Goal: Information Seeking & Learning: Learn about a topic

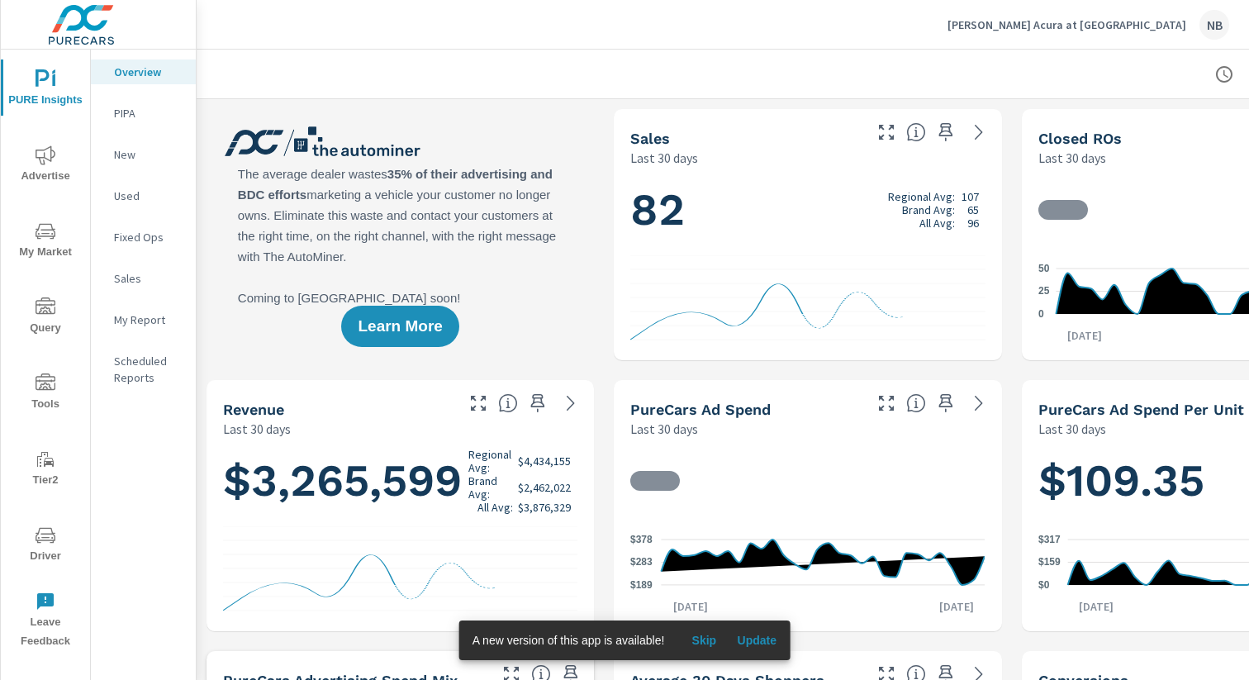
scroll to position [3224, 0]
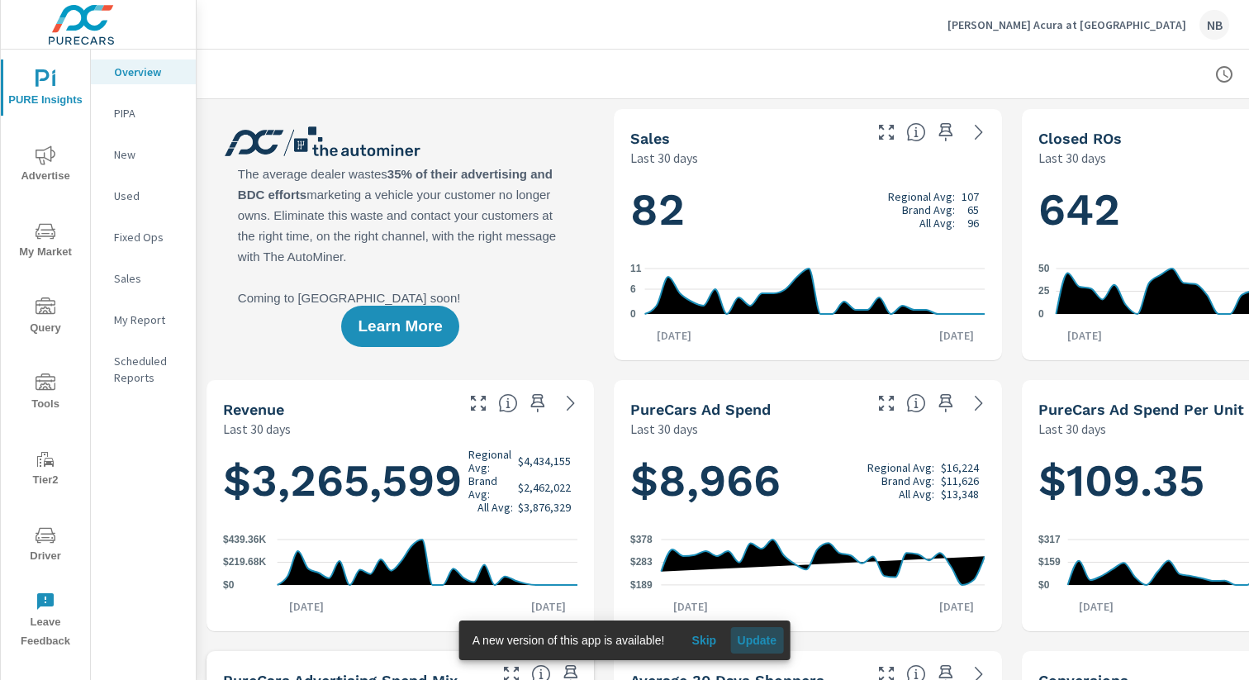
drag, startPoint x: 760, startPoint y: 641, endPoint x: 896, endPoint y: 678, distance: 140.3
click at [760, 641] on span "Update" at bounding box center [757, 640] width 40 height 15
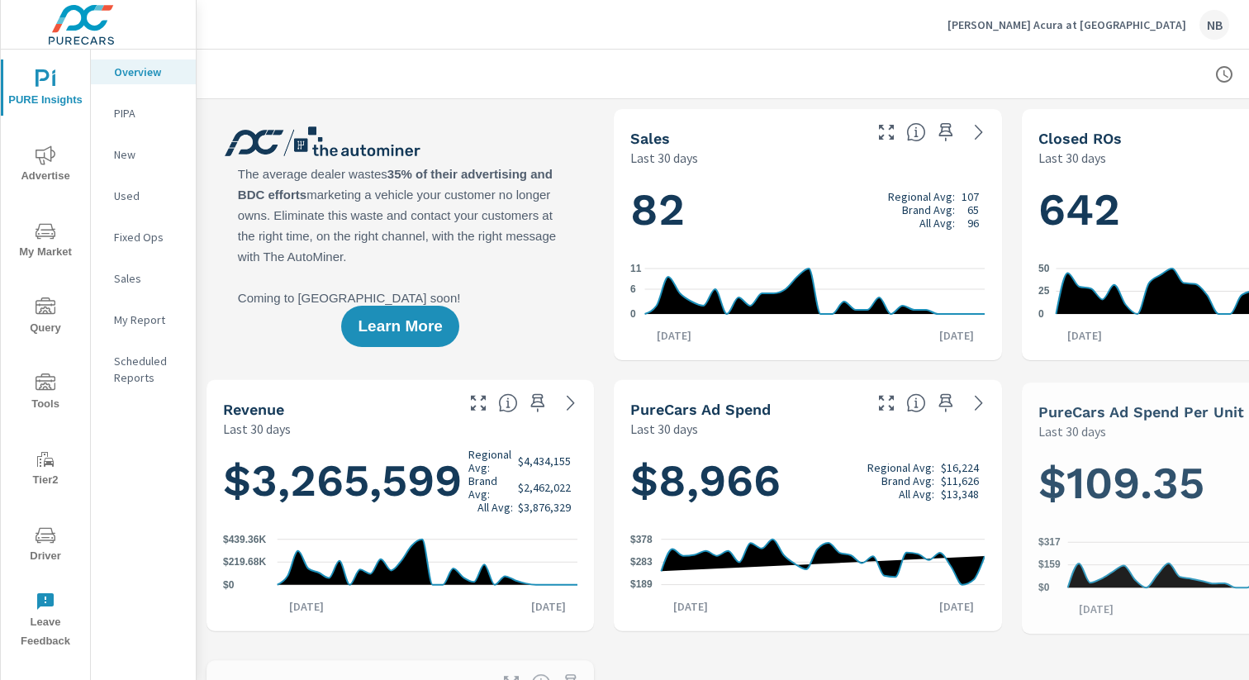
scroll to position [3099, 0]
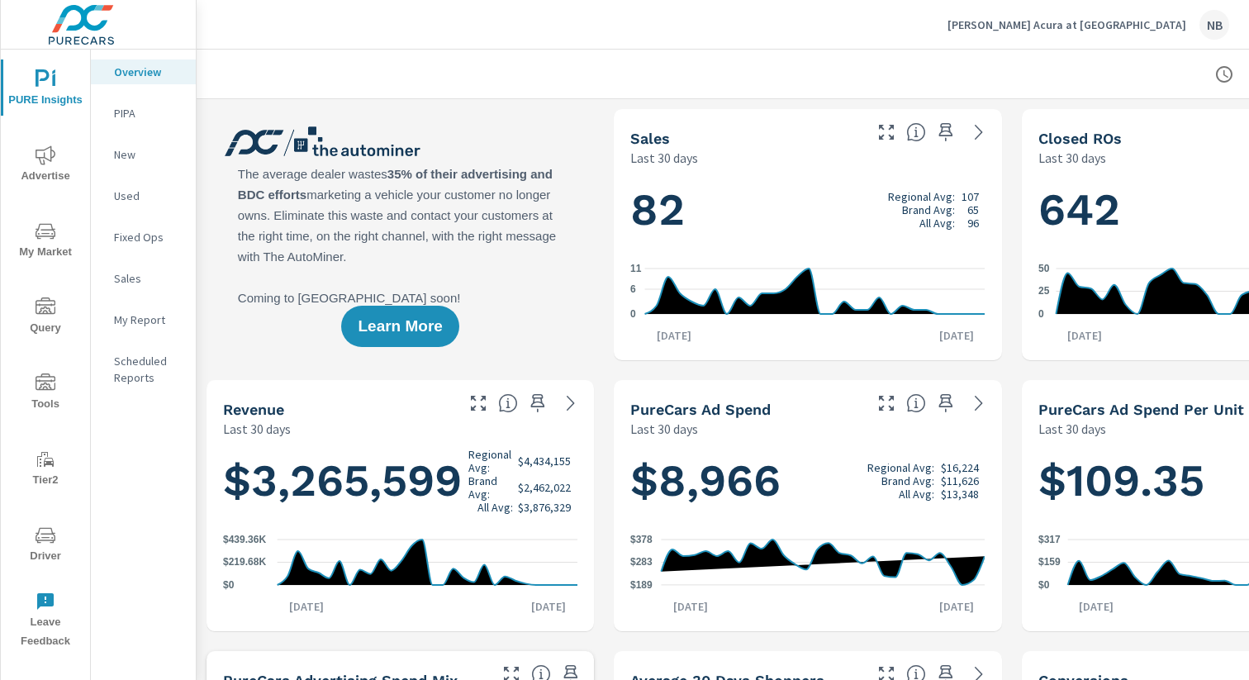
click at [35, 160] on span "Advertise" at bounding box center [45, 165] width 79 height 40
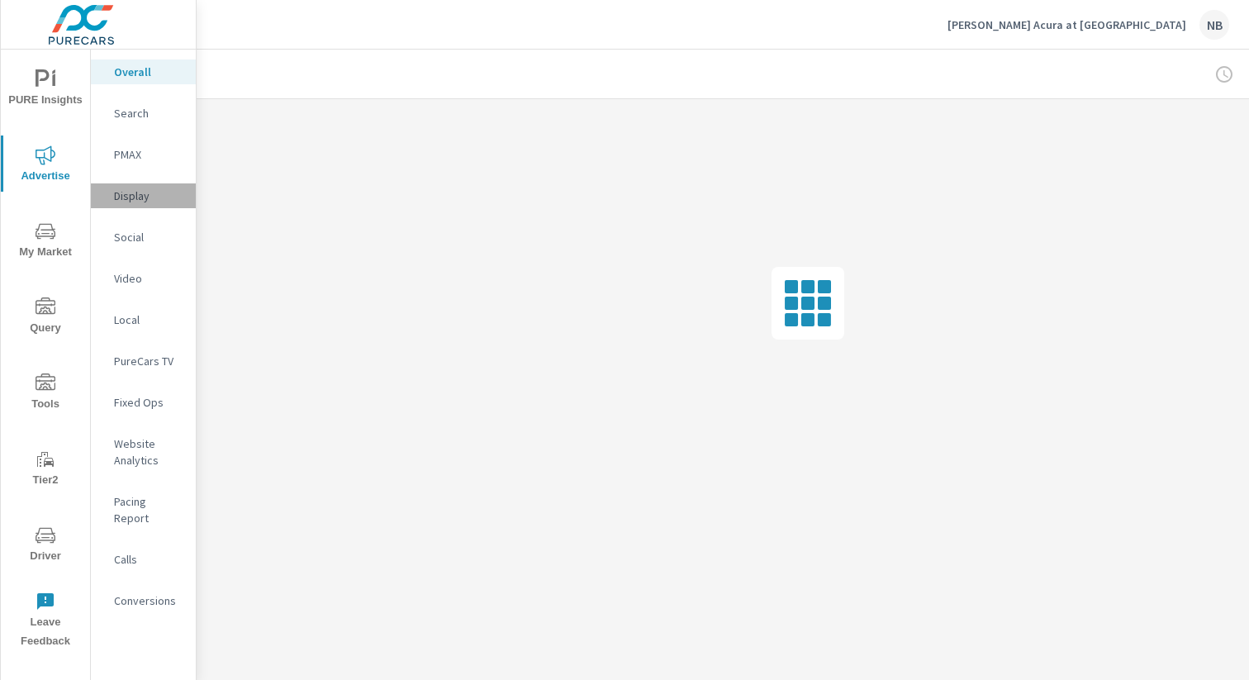
click at [138, 187] on div "Display" at bounding box center [143, 195] width 105 height 25
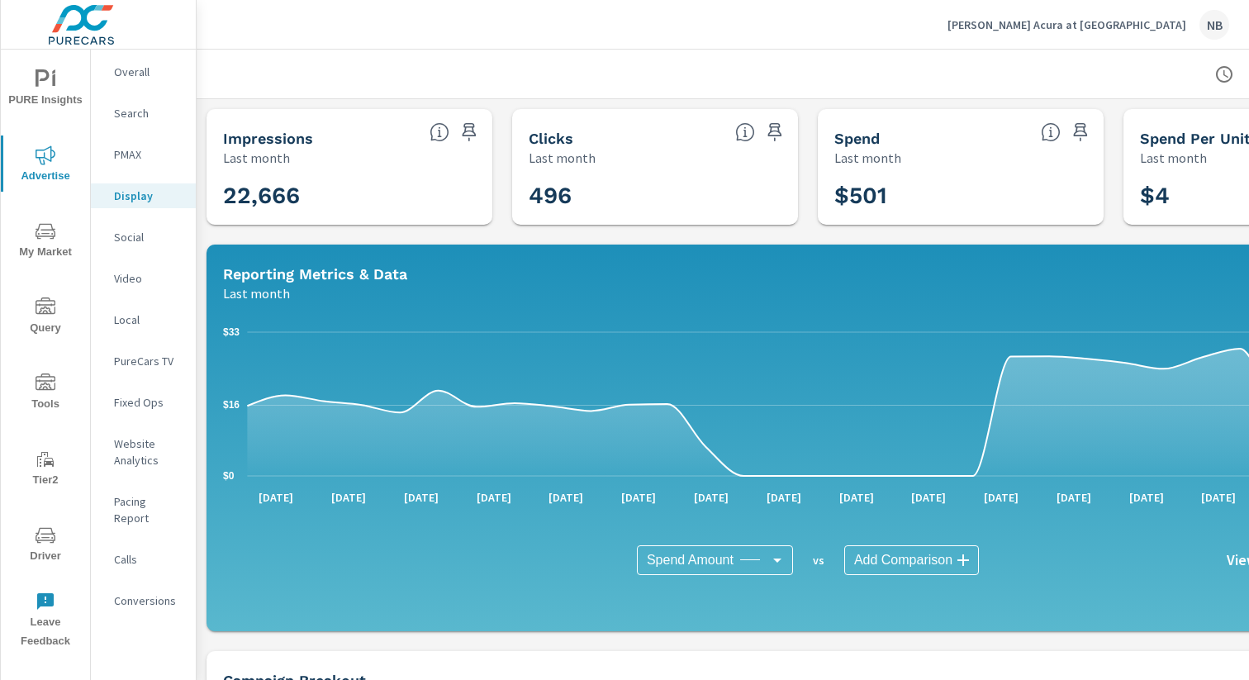
scroll to position [0, 170]
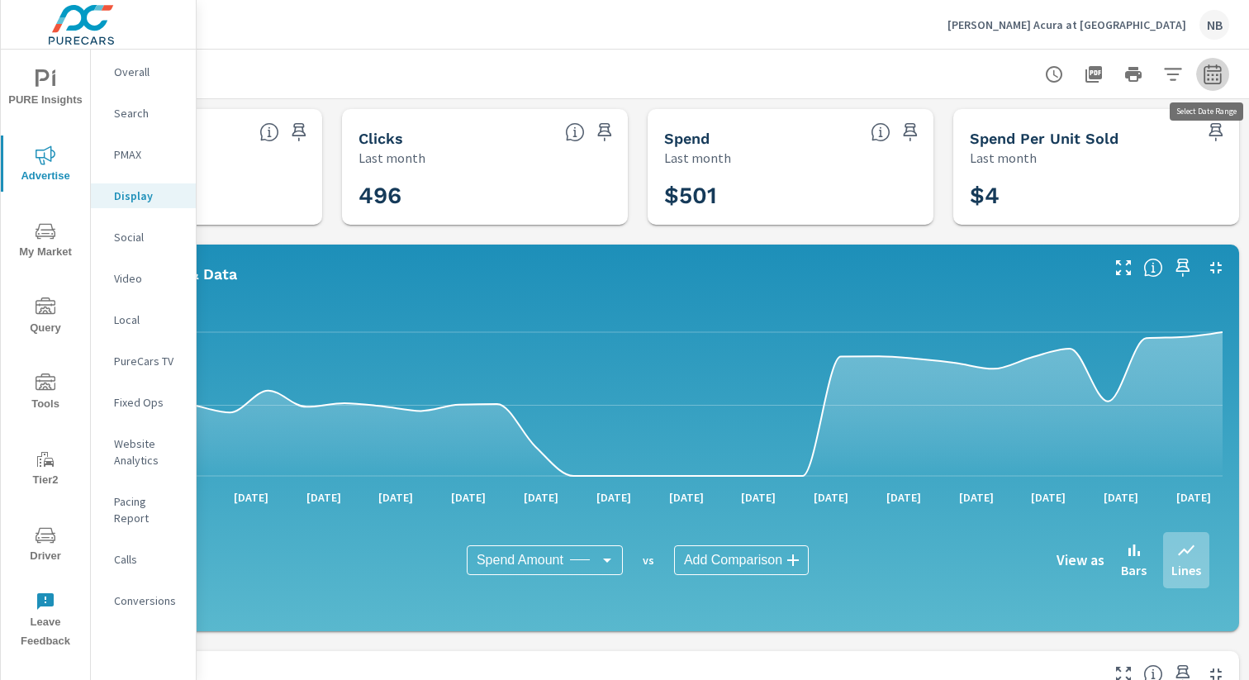
click at [1212, 79] on icon "button" at bounding box center [1212, 77] width 11 height 7
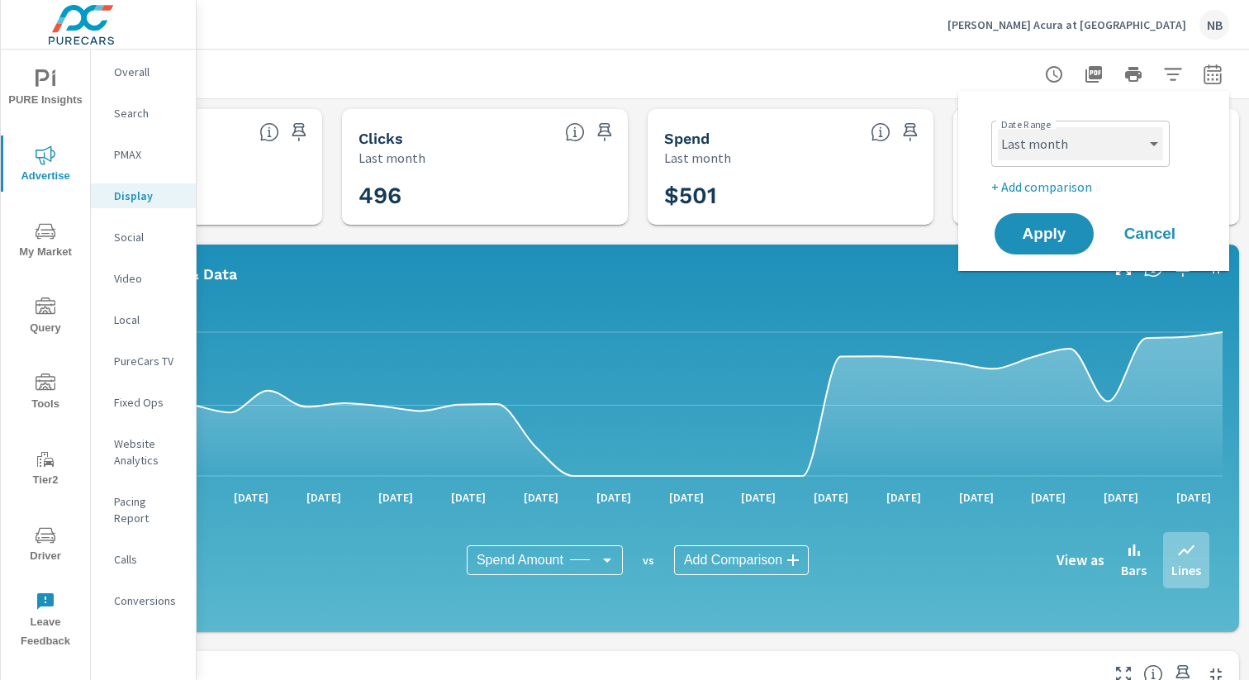
click at [1030, 149] on select "Custom Yesterday Last week Last 7 days Last 14 days Last 30 days Last 45 days L…" at bounding box center [1080, 143] width 165 height 33
click at [998, 127] on select "Custom Yesterday Last week Last 7 days Last 14 days Last 30 days Last 45 days L…" at bounding box center [1080, 143] width 165 height 33
select select "Month to date"
click at [1049, 238] on span "Apply" at bounding box center [1045, 234] width 68 height 16
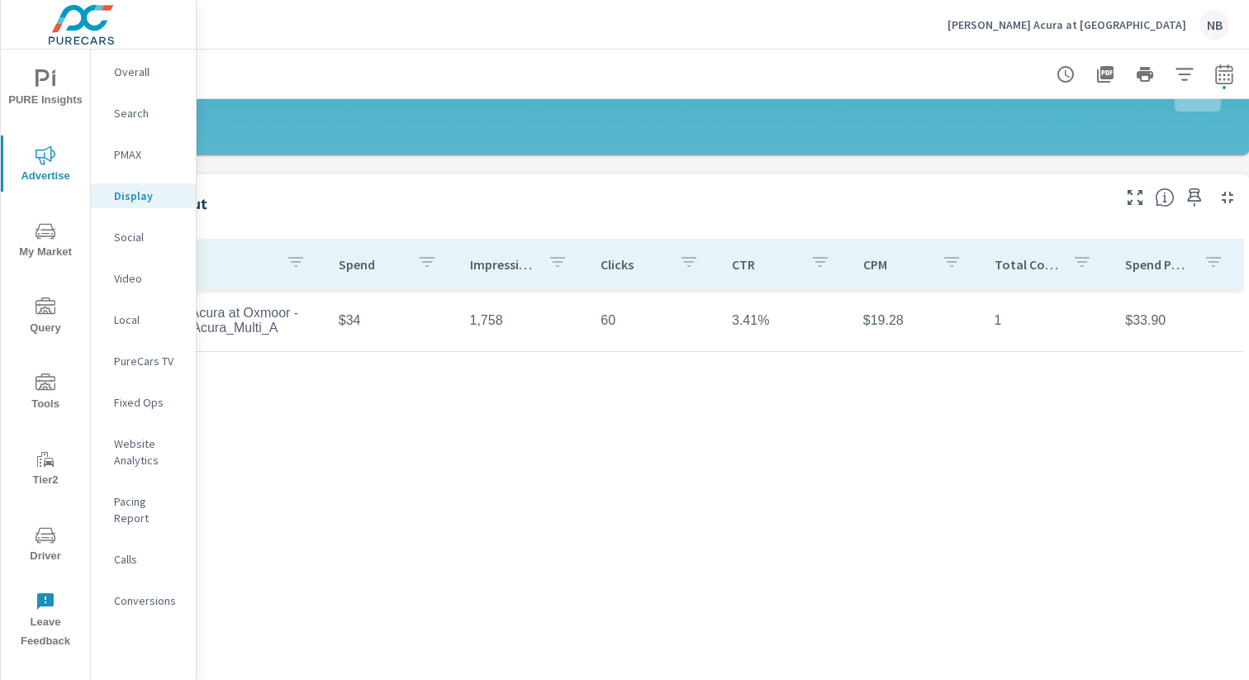
scroll to position [477, 170]
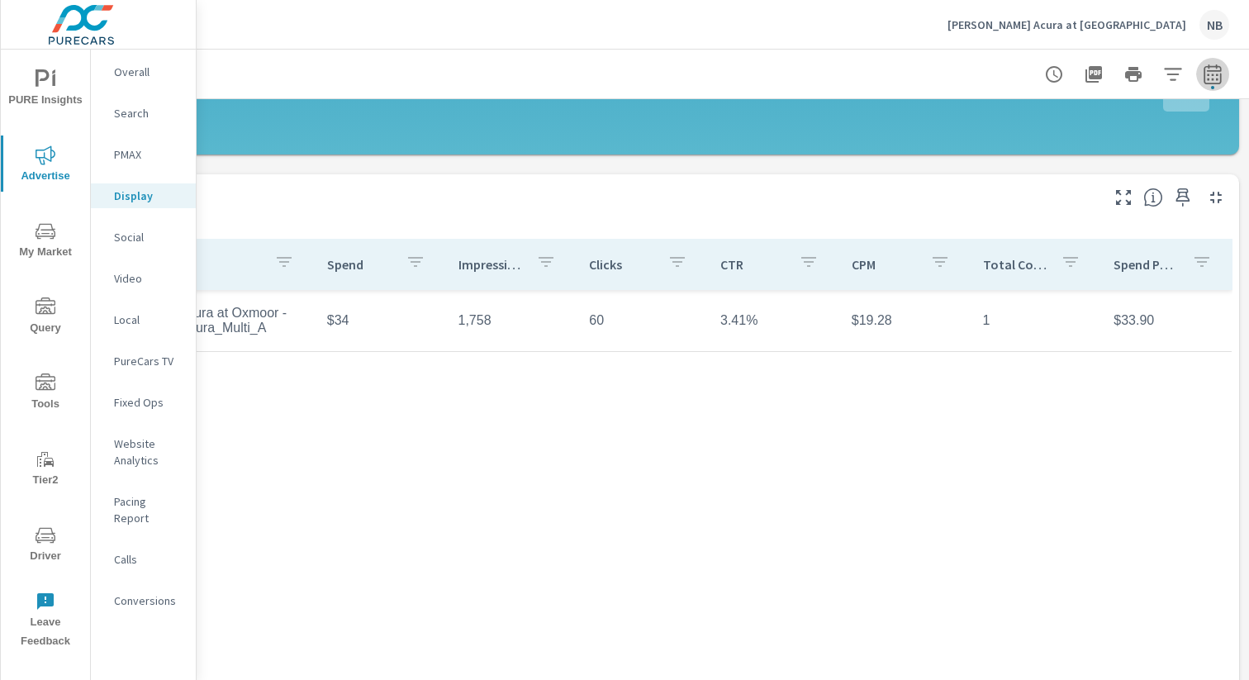
click at [1209, 79] on icon "button" at bounding box center [1212, 77] width 11 height 7
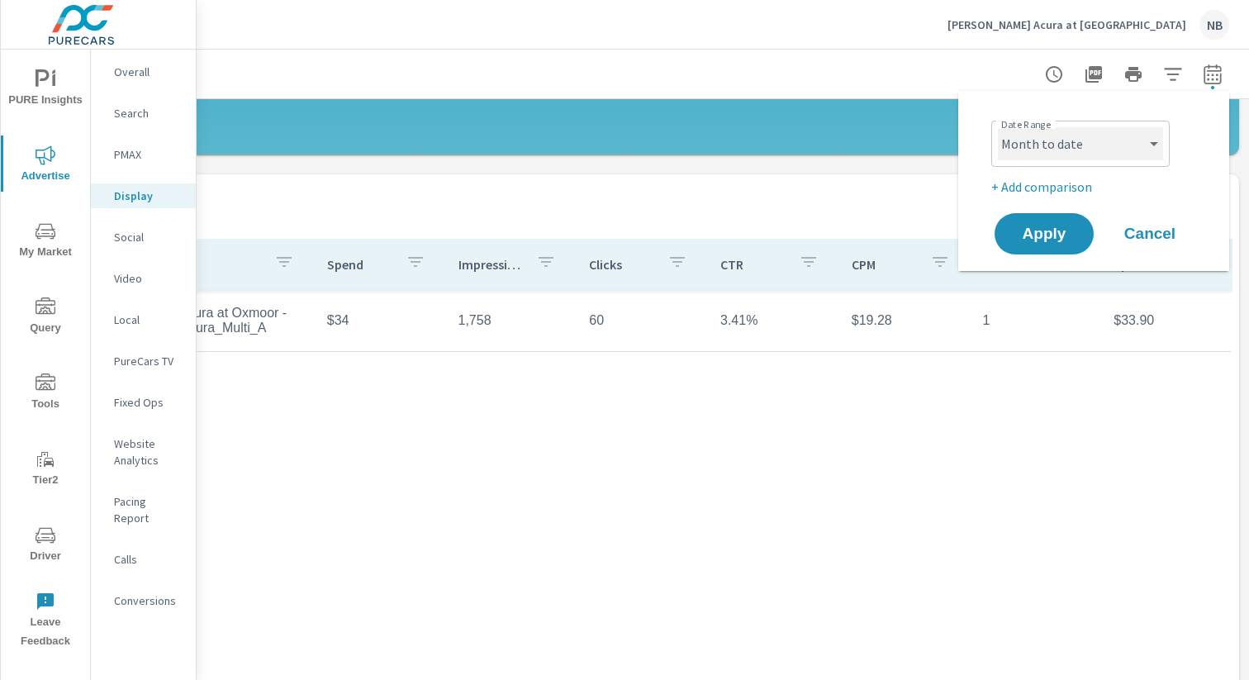
click at [1080, 145] on select "Custom [DATE] Last week Last 7 days Last 14 days Last 30 days Last 45 days Last…" at bounding box center [1080, 143] width 165 height 33
click at [998, 127] on select "Custom [DATE] Last week Last 7 days Last 14 days Last 30 days Last 45 days Last…" at bounding box center [1080, 143] width 165 height 33
select select "Last 30 days"
drag, startPoint x: 1032, startPoint y: 225, endPoint x: 1034, endPoint y: 247, distance: 22.4
click at [1033, 226] on span "Apply" at bounding box center [1045, 234] width 68 height 16
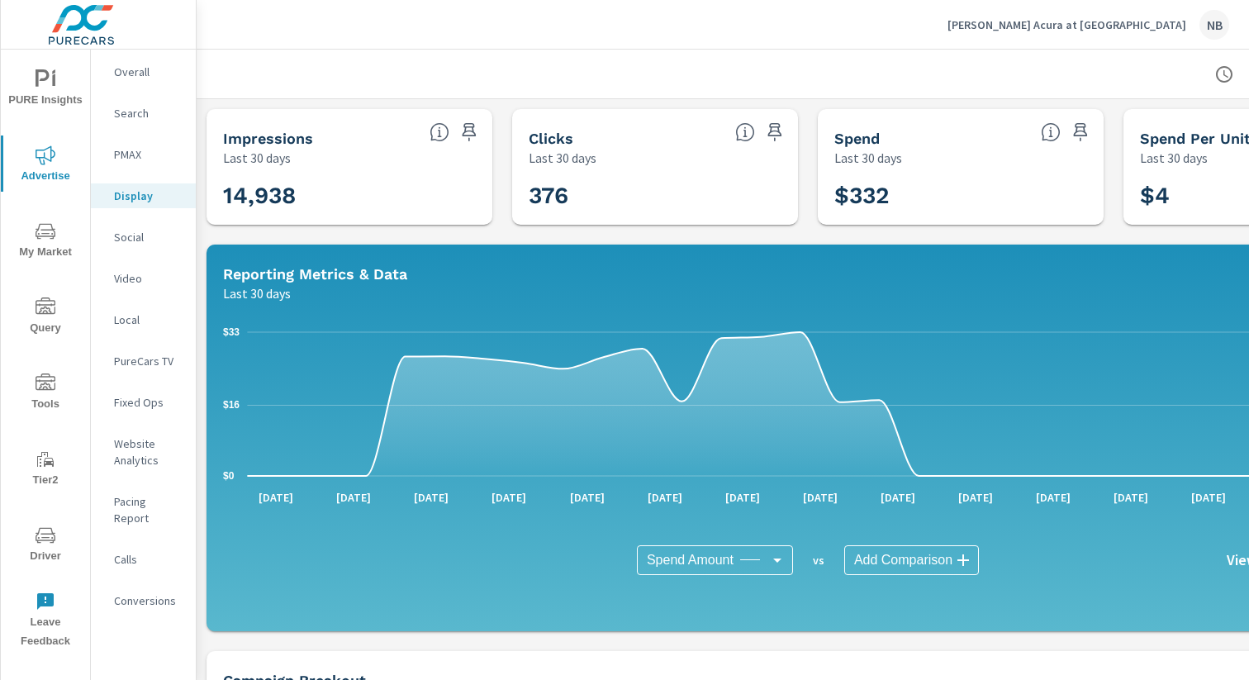
scroll to position [0, 170]
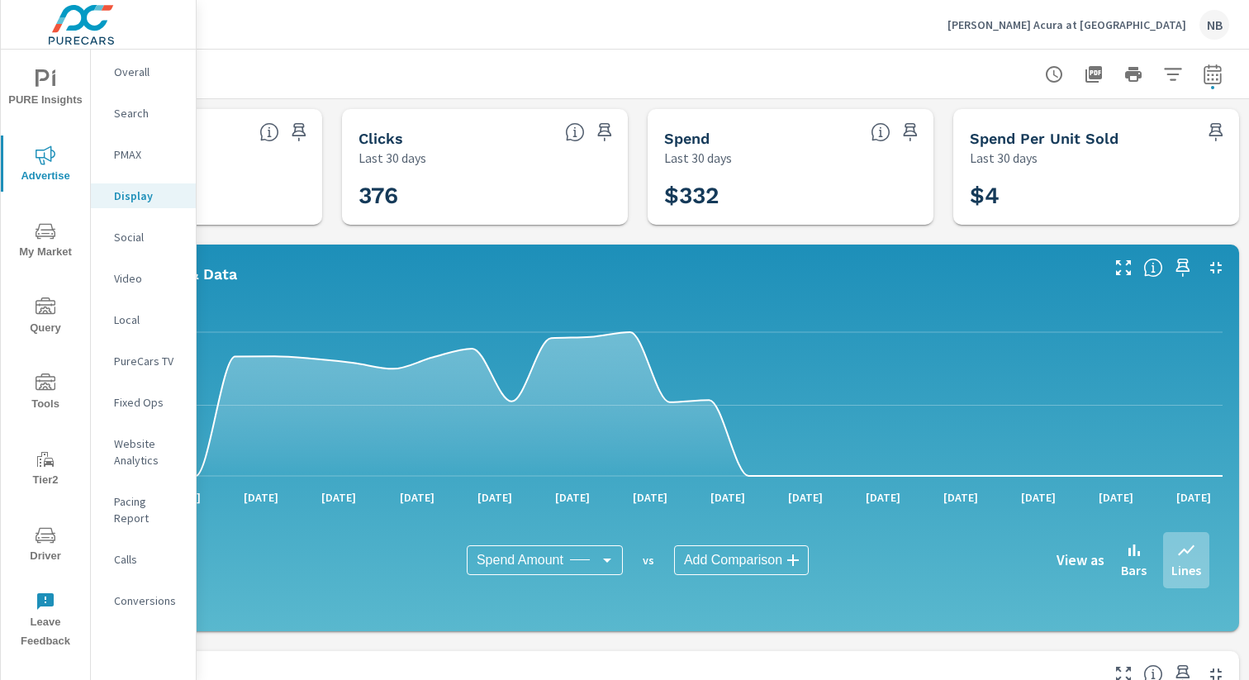
click at [1215, 78] on icon "button" at bounding box center [1213, 74] width 20 height 20
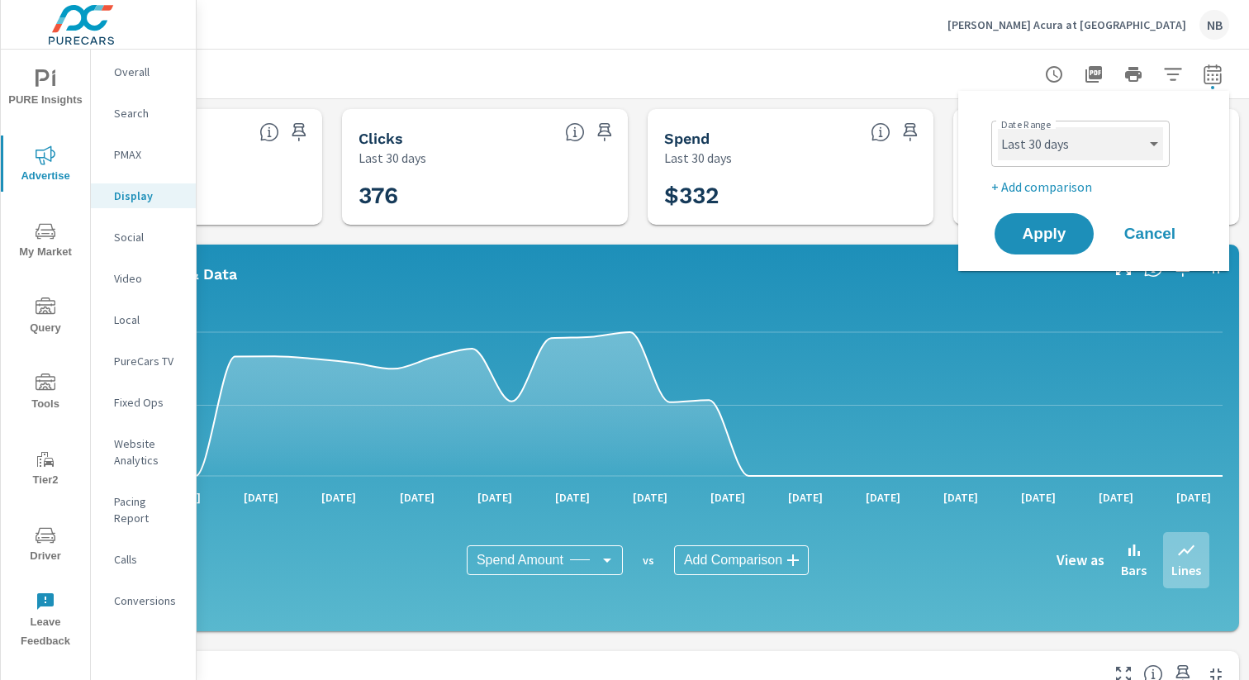
click at [1100, 141] on select "Custom Yesterday Last week Last 7 days Last 14 days Last 30 days Last 45 days L…" at bounding box center [1080, 143] width 165 height 33
click at [998, 127] on select "Custom Yesterday Last week Last 7 days Last 14 days Last 30 days Last 45 days L…" at bounding box center [1080, 143] width 165 height 33
select select "Last 90 days"
click at [1069, 234] on span "Apply" at bounding box center [1045, 234] width 68 height 16
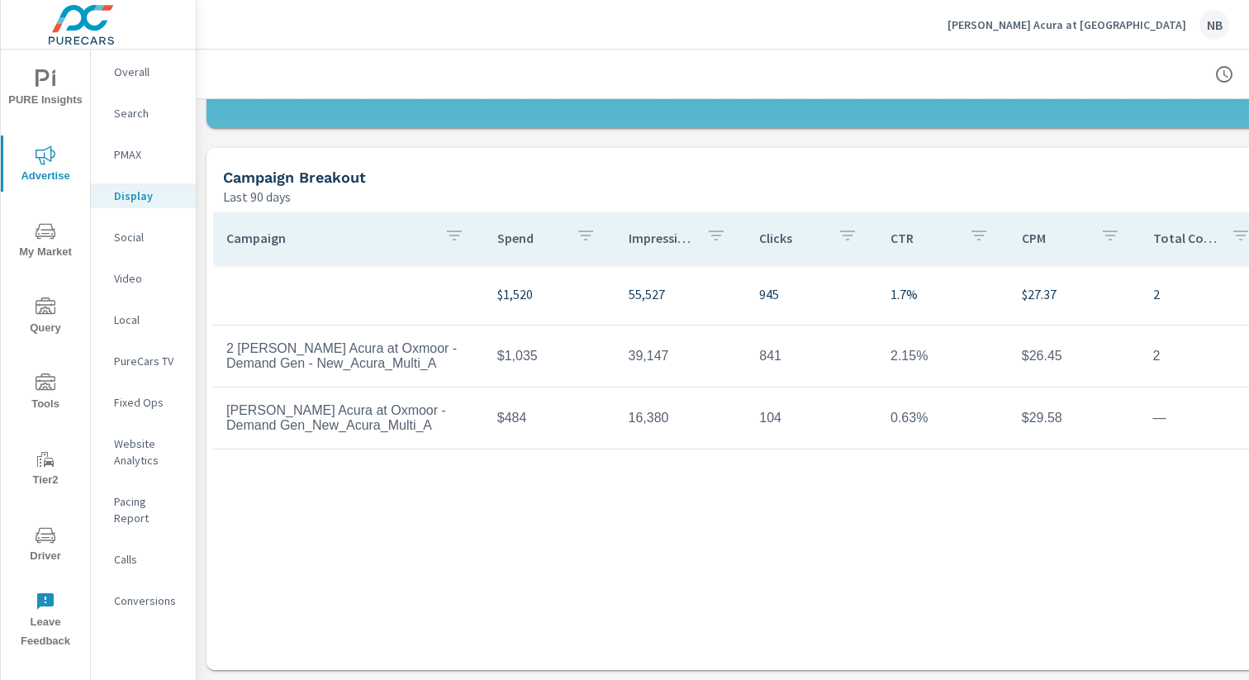
scroll to position [503, 2]
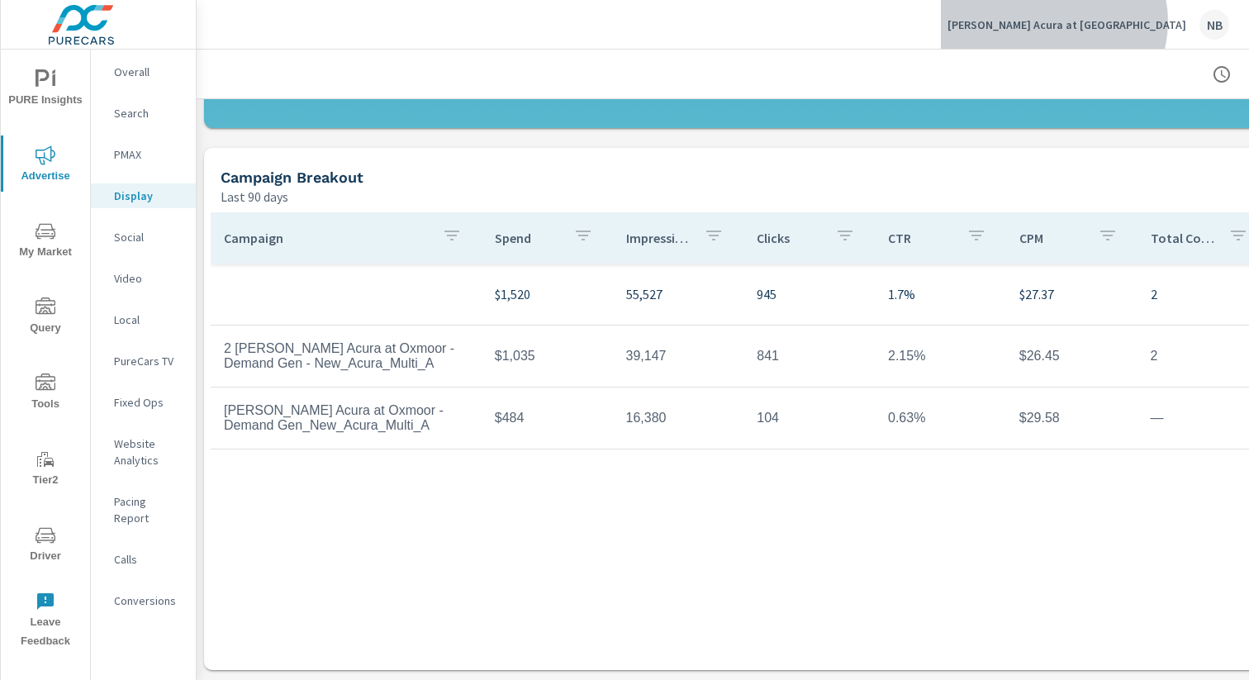
click at [1140, 21] on p "Neil Huffman Acura at Oxmoor" at bounding box center [1067, 24] width 239 height 15
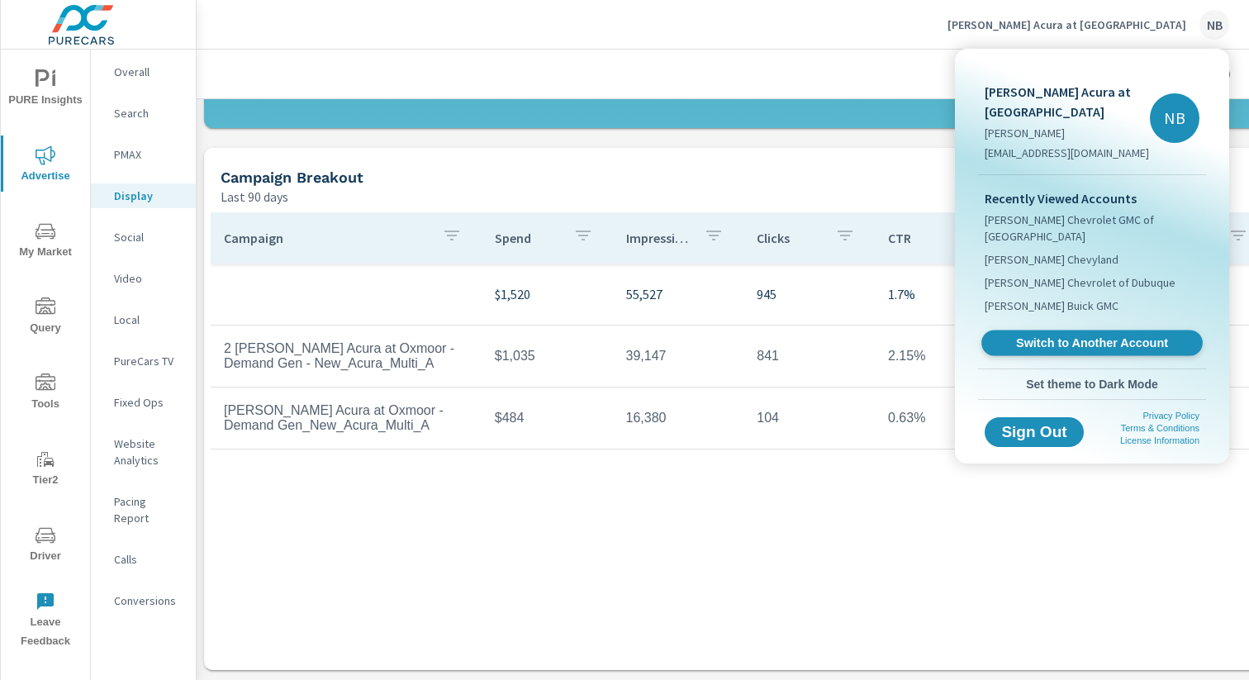
click at [1021, 331] on link "Switch to Another Account" at bounding box center [1092, 344] width 221 height 26
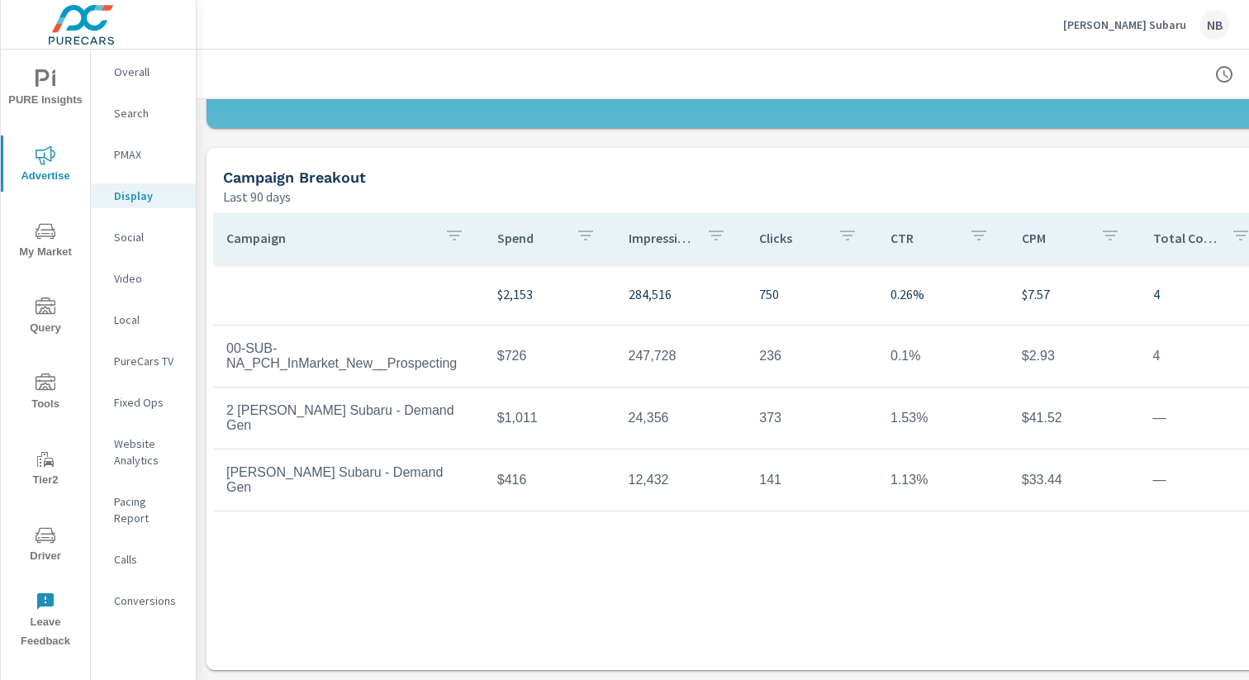
scroll to position [503, 170]
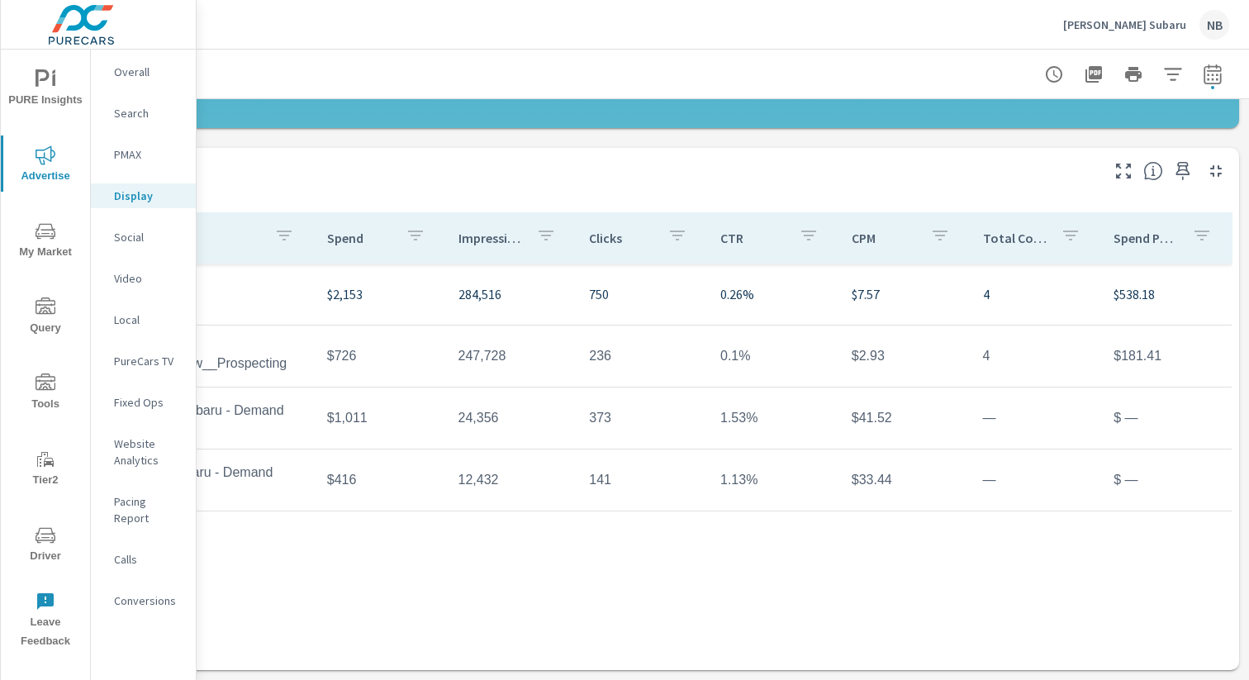
click at [1212, 77] on icon "button" at bounding box center [1213, 74] width 20 height 20
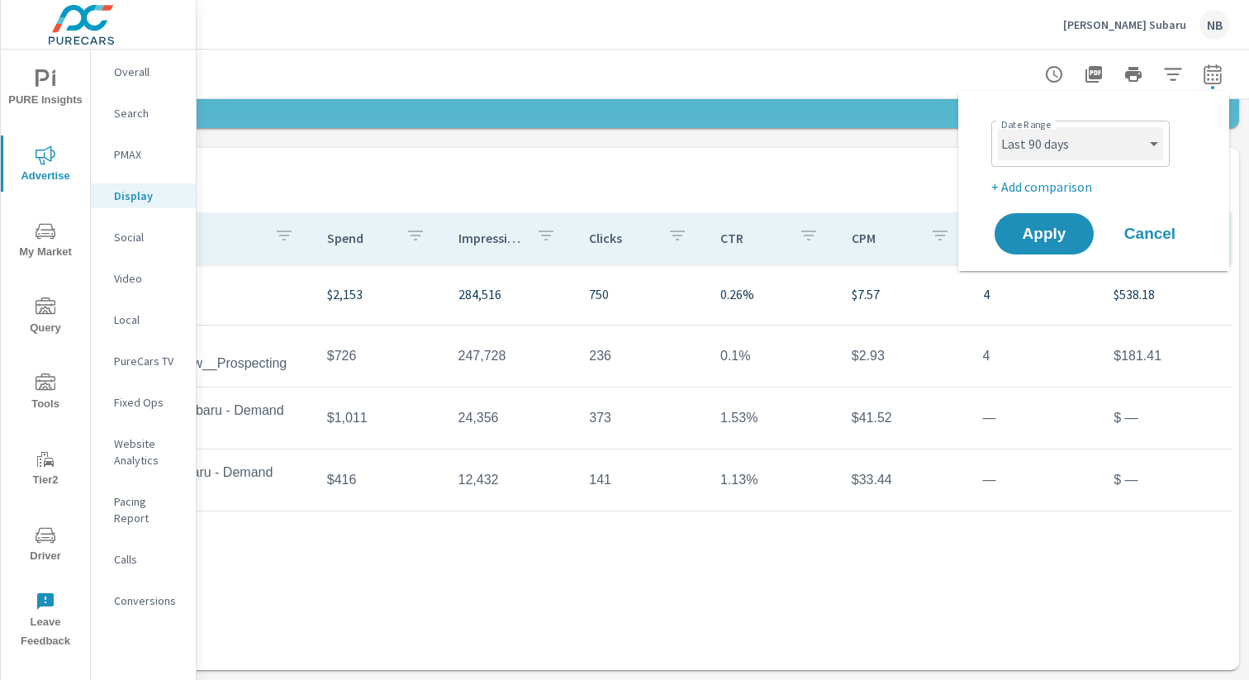
click at [1089, 149] on select "Custom [DATE] Last week Last 7 days Last 14 days Last 30 days Last 45 days Last…" at bounding box center [1080, 143] width 165 height 33
click at [998, 127] on select "Custom [DATE] Last week Last 7 days Last 14 days Last 30 days Last 45 days Last…" at bounding box center [1080, 143] width 165 height 33
select select "Month to date"
drag, startPoint x: 1051, startPoint y: 233, endPoint x: 1059, endPoint y: 237, distance: 9.2
click at [1053, 234] on span "Apply" at bounding box center [1045, 234] width 68 height 16
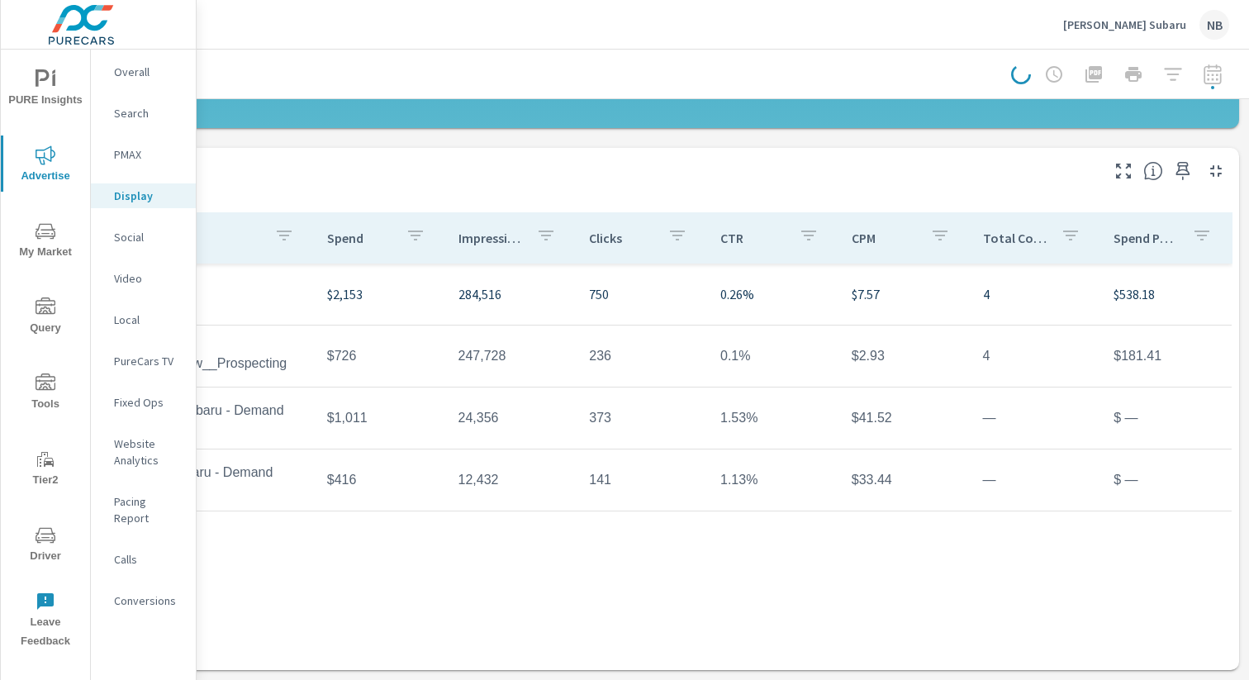
scroll to position [503, 0]
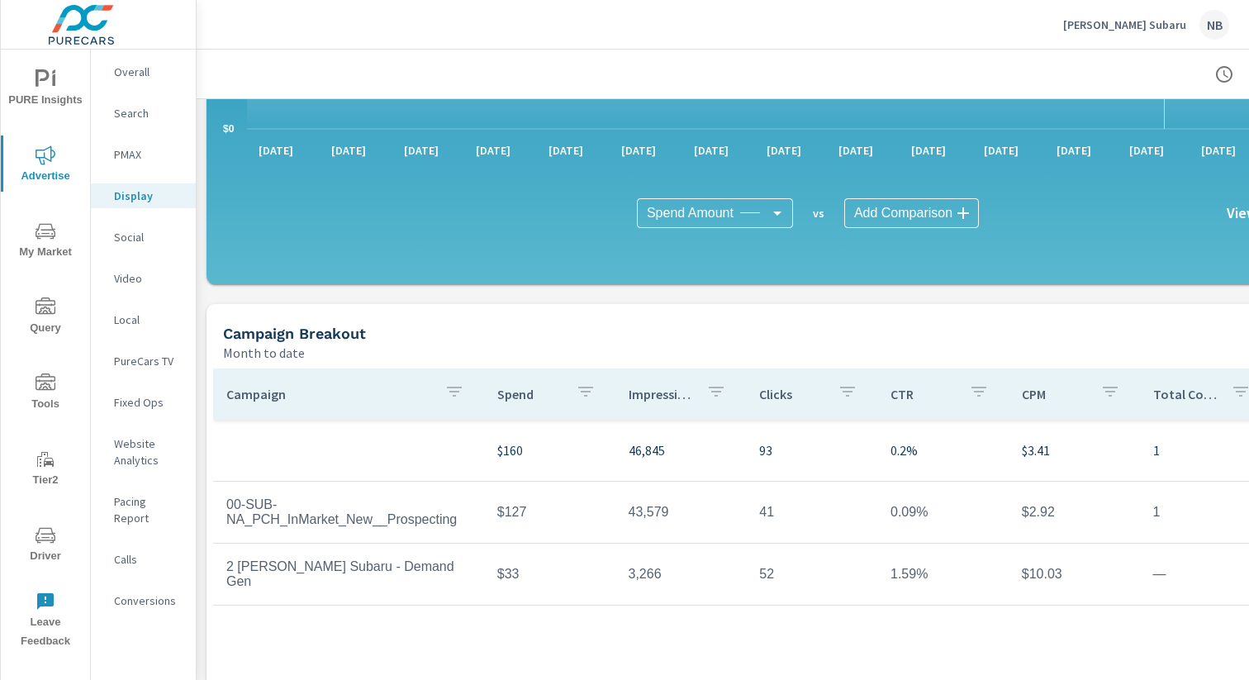
scroll to position [349, 0]
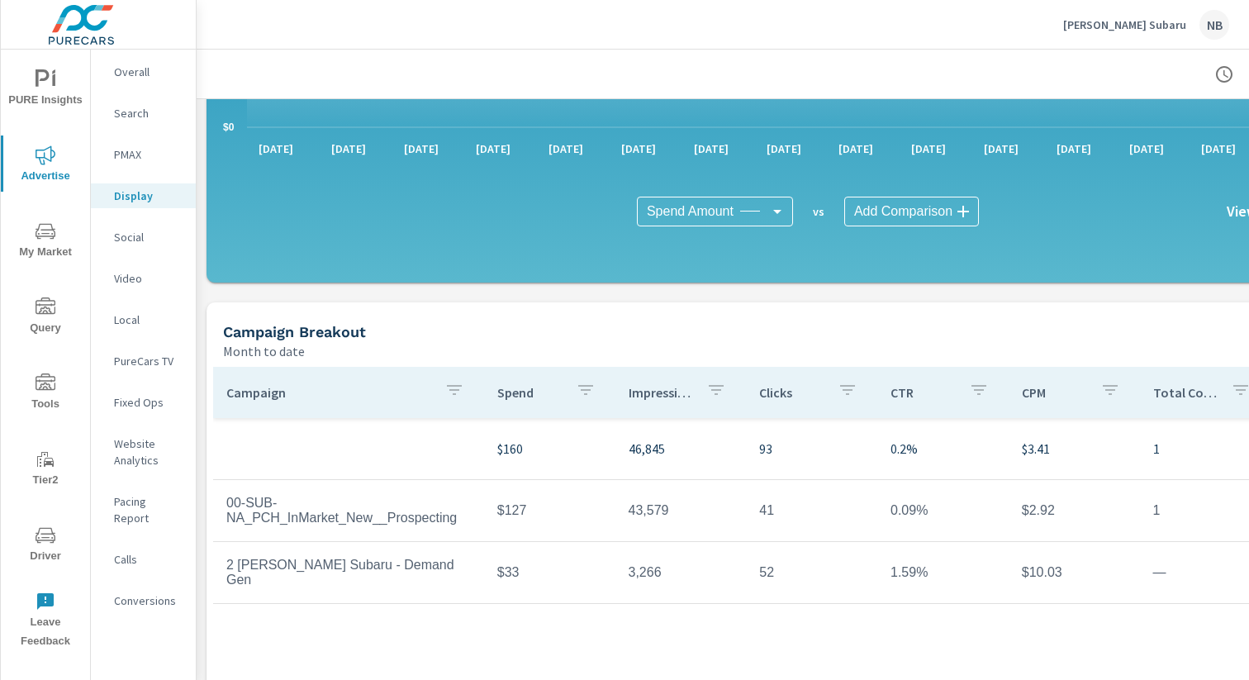
click at [1132, 24] on p "[PERSON_NAME] Subaru" at bounding box center [1125, 24] width 123 height 15
click at [1132, 24] on body "PURE Insights Advertise My Market Query Tools Tier2 Driver Leave Feedback Overa…" at bounding box center [624, 340] width 1249 height 680
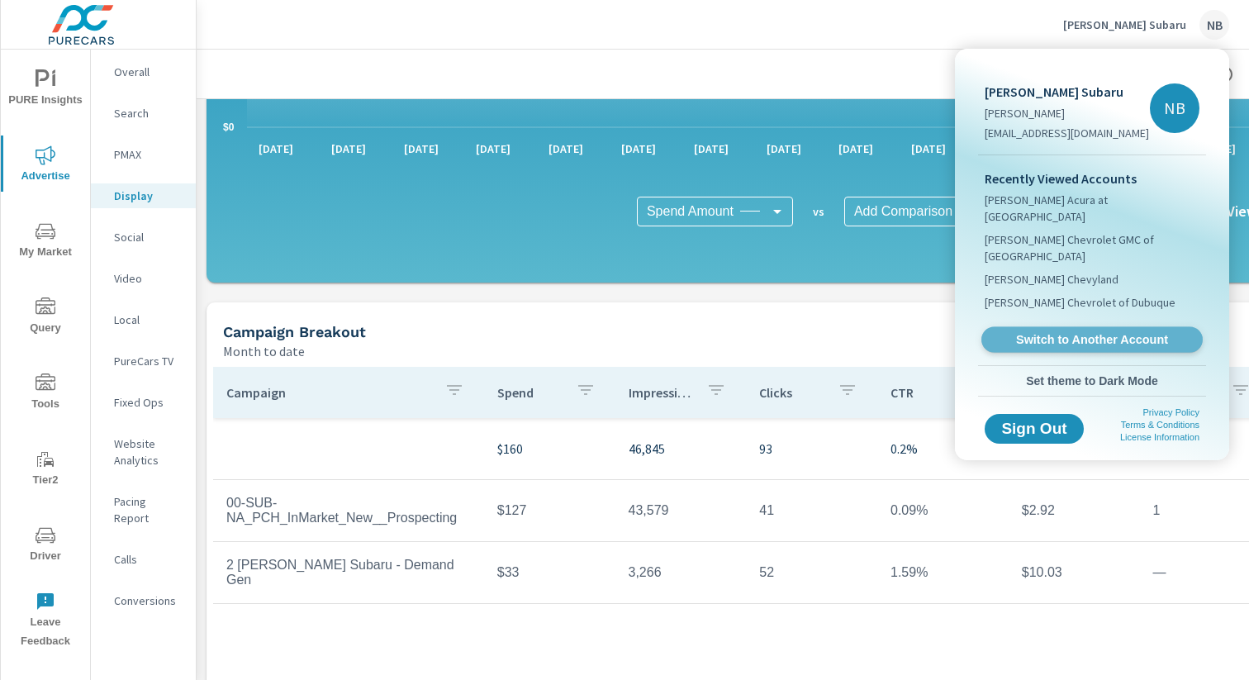
click at [1097, 332] on span "Switch to Another Account" at bounding box center [1092, 340] width 202 height 16
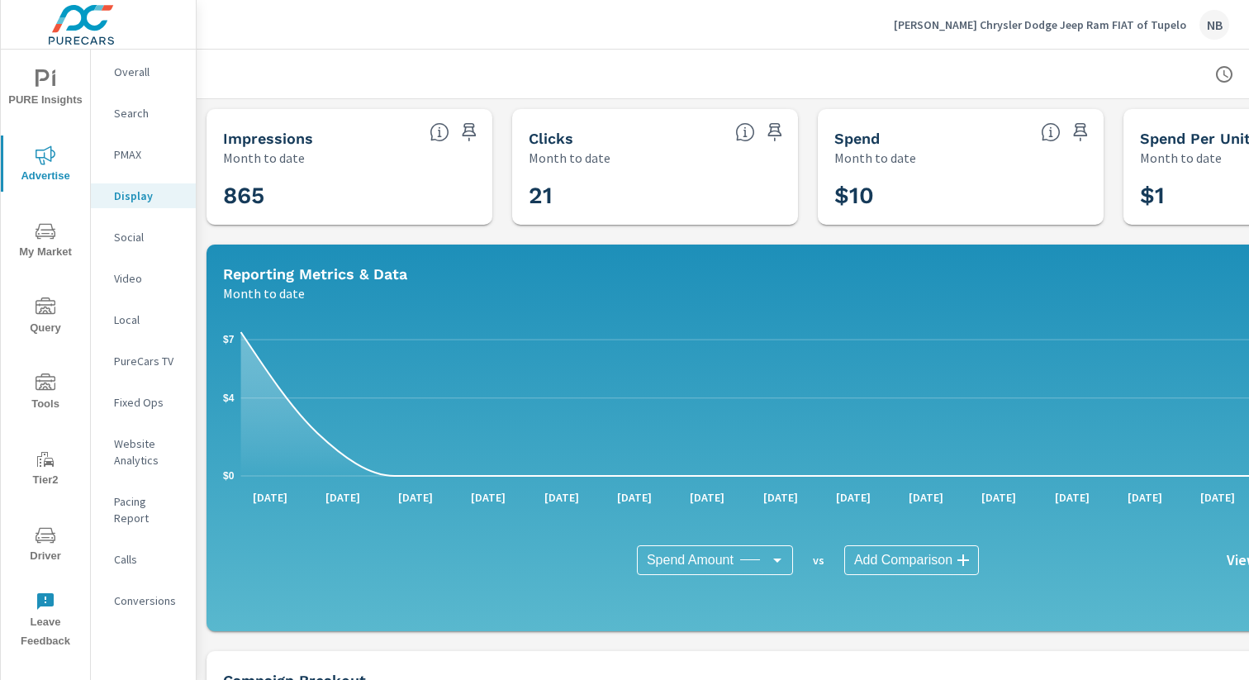
click at [64, 540] on span "Driver" at bounding box center [45, 546] width 79 height 40
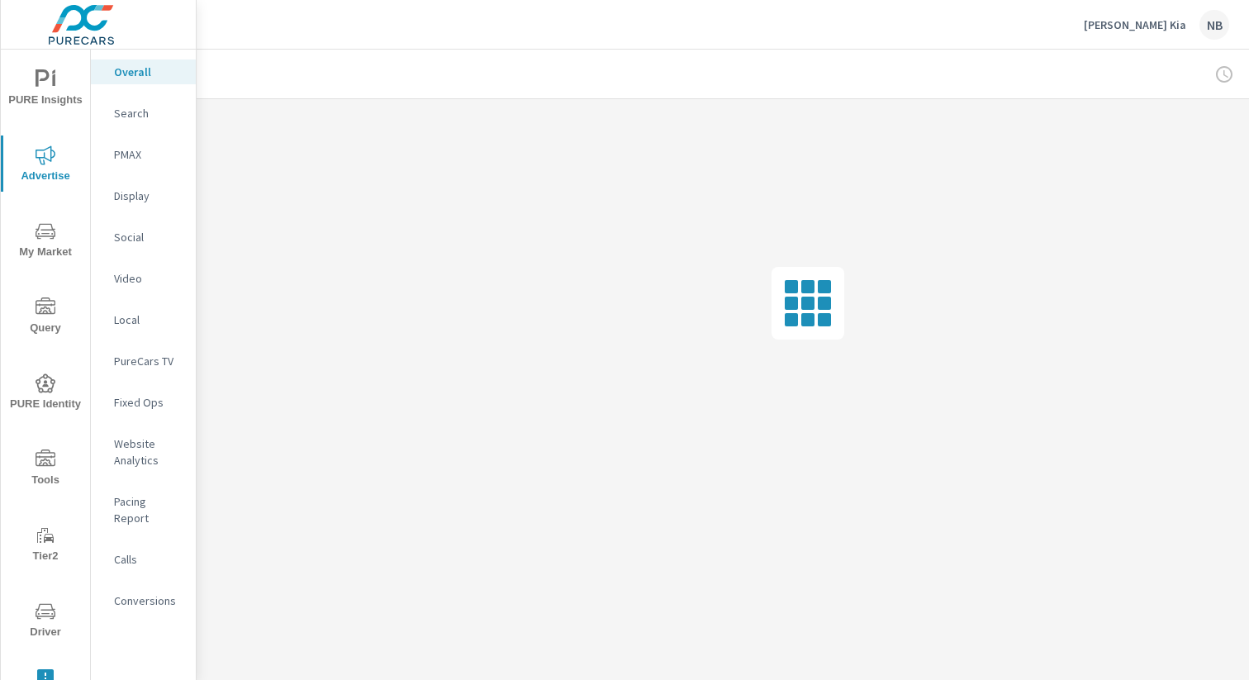
click at [143, 103] on div "Search" at bounding box center [143, 113] width 105 height 25
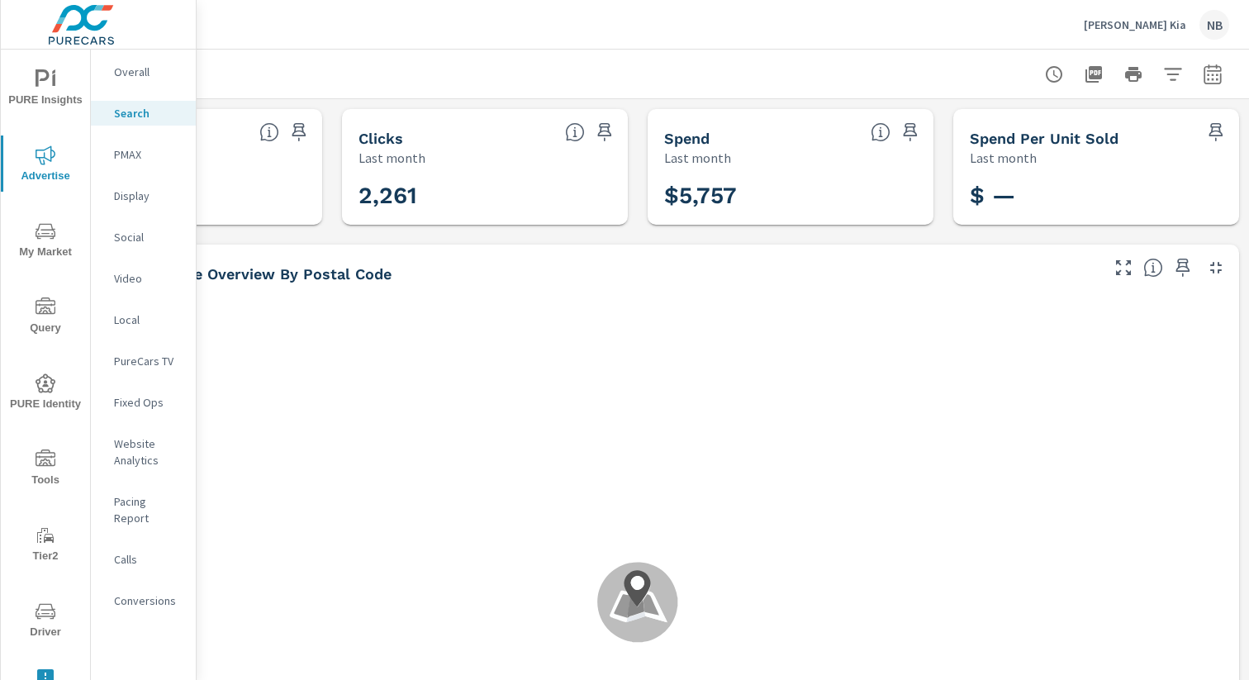
scroll to position [186, 0]
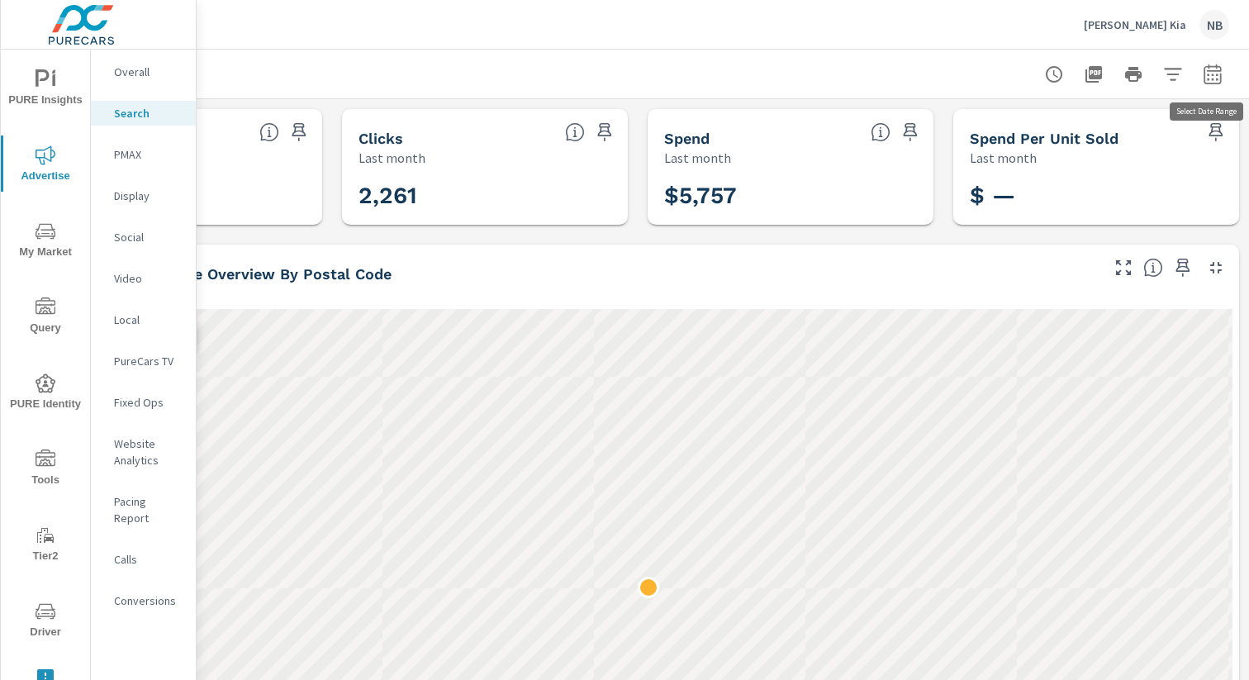
click at [1216, 73] on icon "button" at bounding box center [1213, 74] width 20 height 20
select select "Last month"
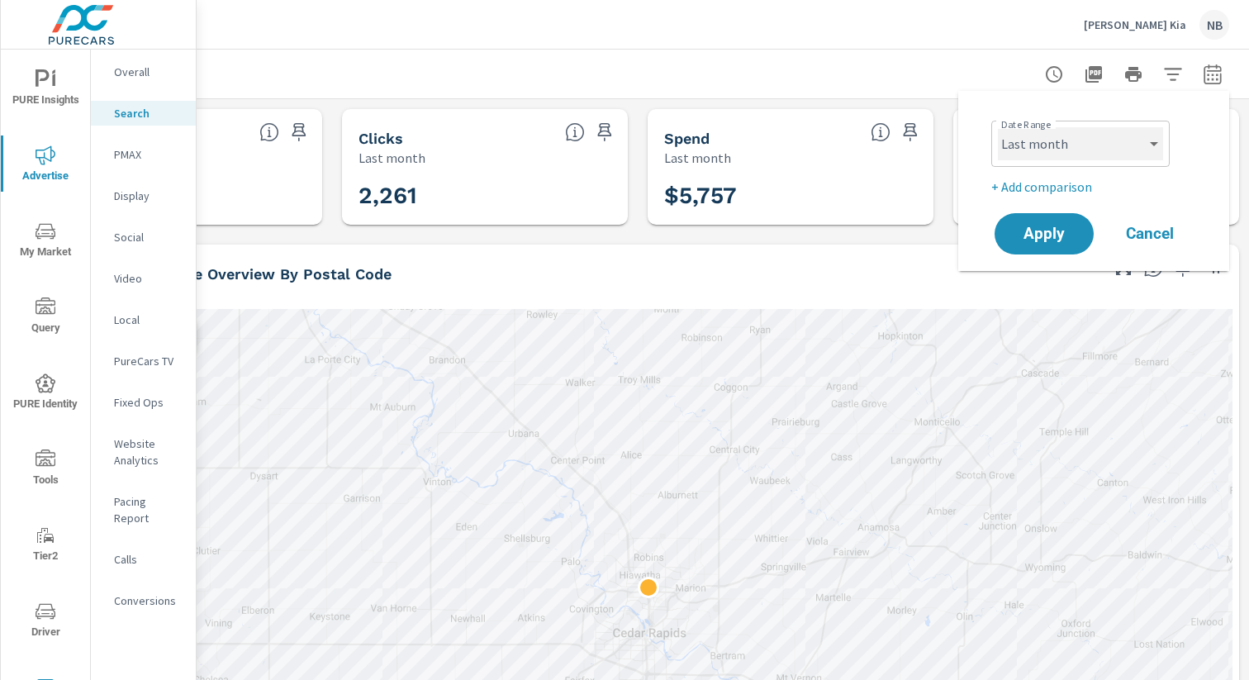
click at [1114, 144] on select "Custom Yesterday Last week Last 7 days Last 14 days Last 30 days Last 45 days L…" at bounding box center [1080, 143] width 165 height 33
click at [1169, 71] on icon "button" at bounding box center [1174, 74] width 20 height 20
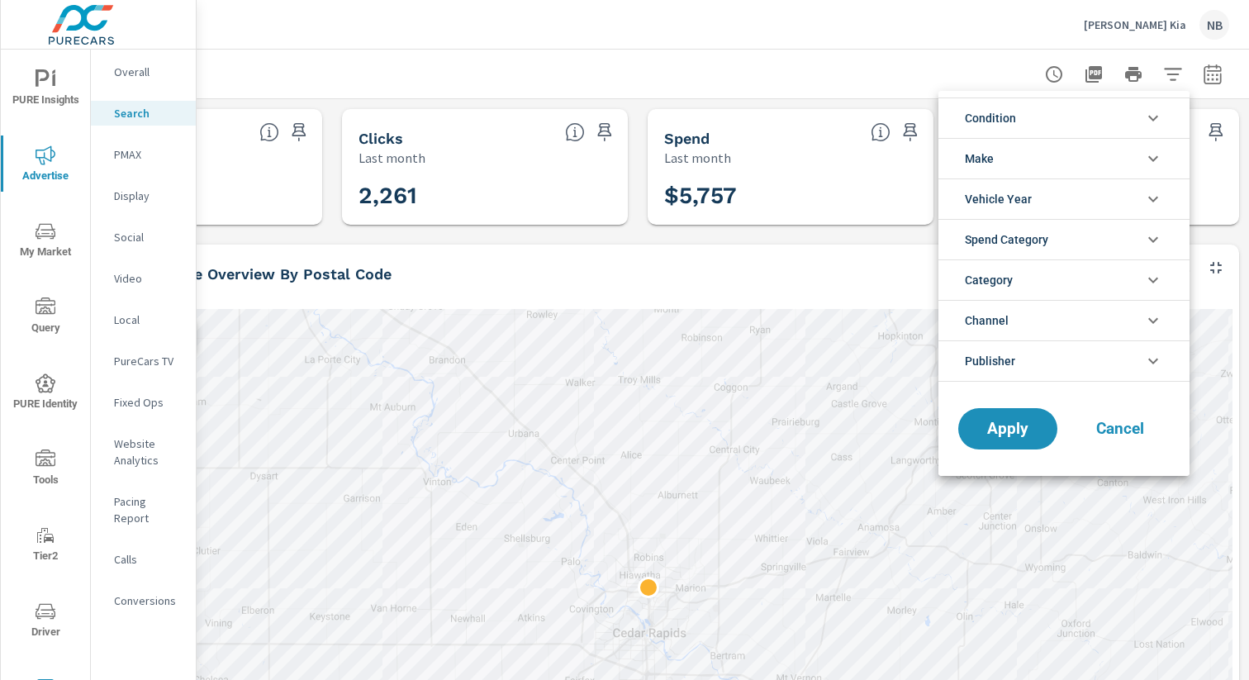
click at [1031, 369] on li "Publisher" at bounding box center [1064, 360] width 251 height 41
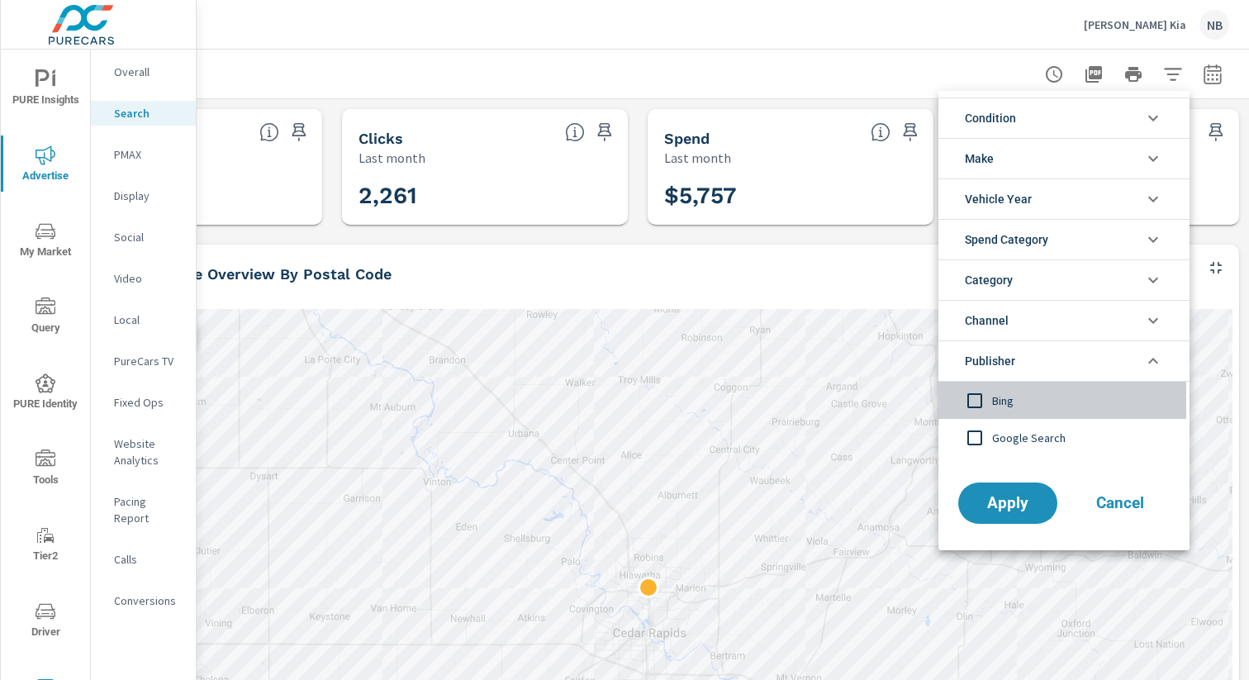
click at [997, 397] on span "Bing" at bounding box center [1082, 401] width 181 height 20
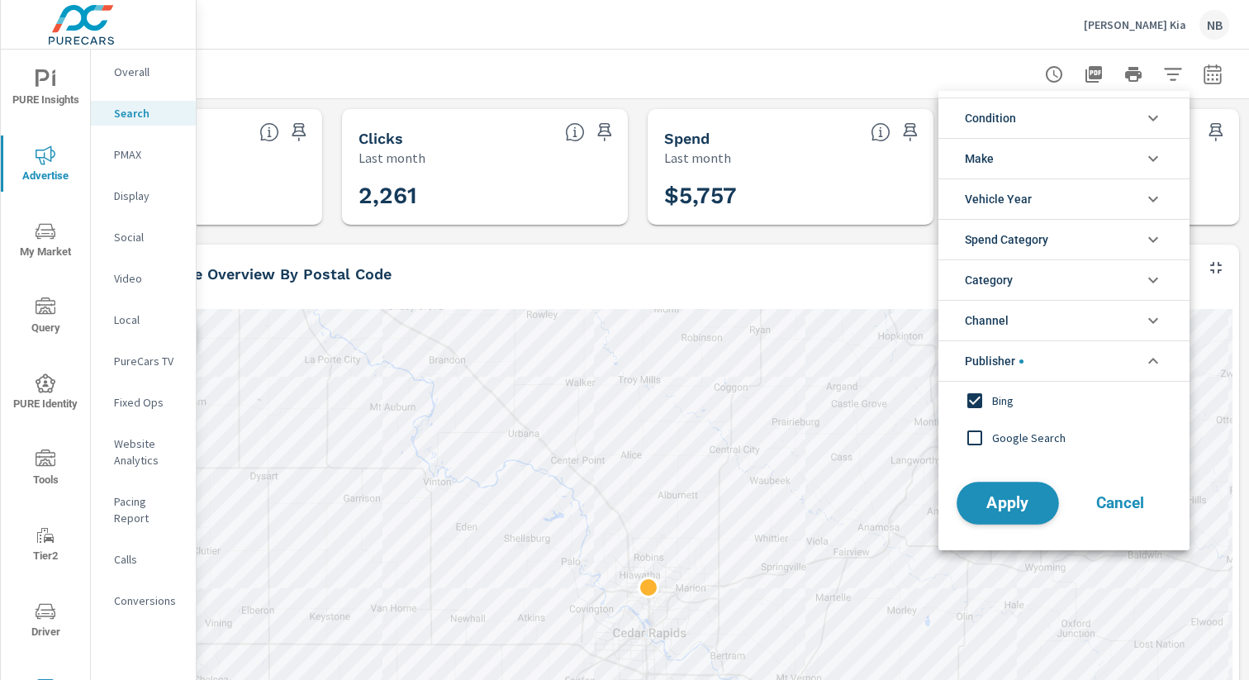
click at [991, 504] on span "Apply" at bounding box center [1008, 504] width 68 height 16
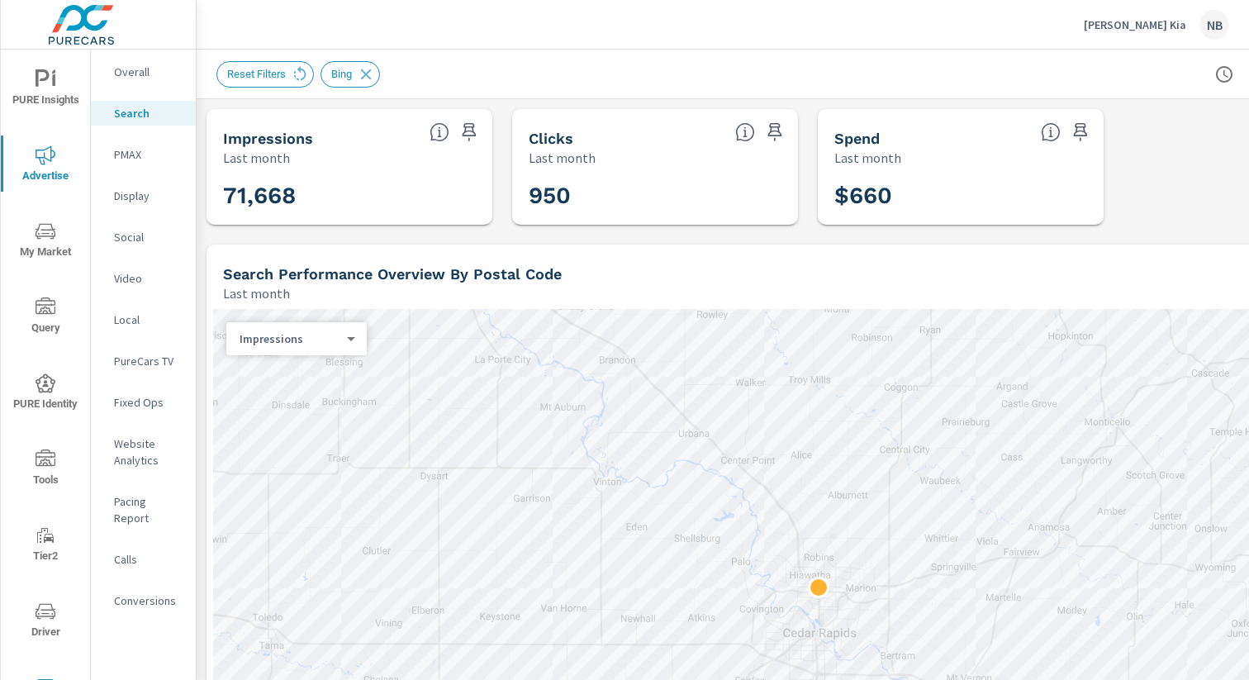
scroll to position [0, 170]
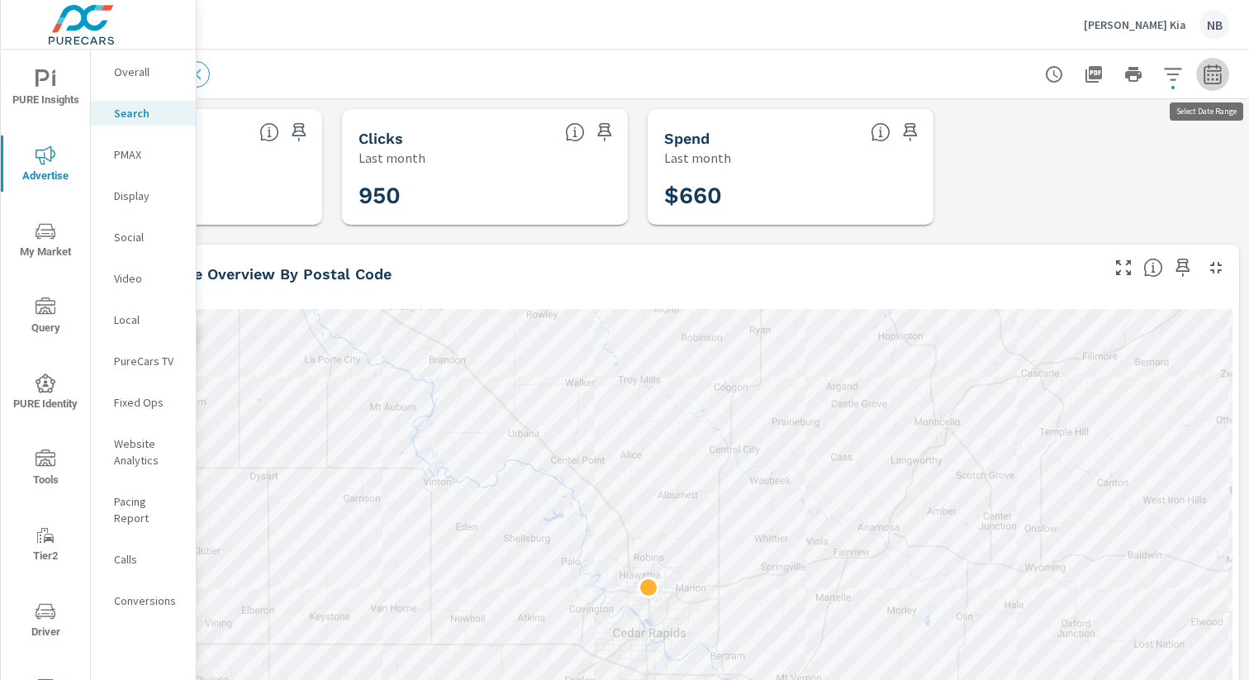
click at [1206, 79] on icon "button" at bounding box center [1213, 74] width 20 height 20
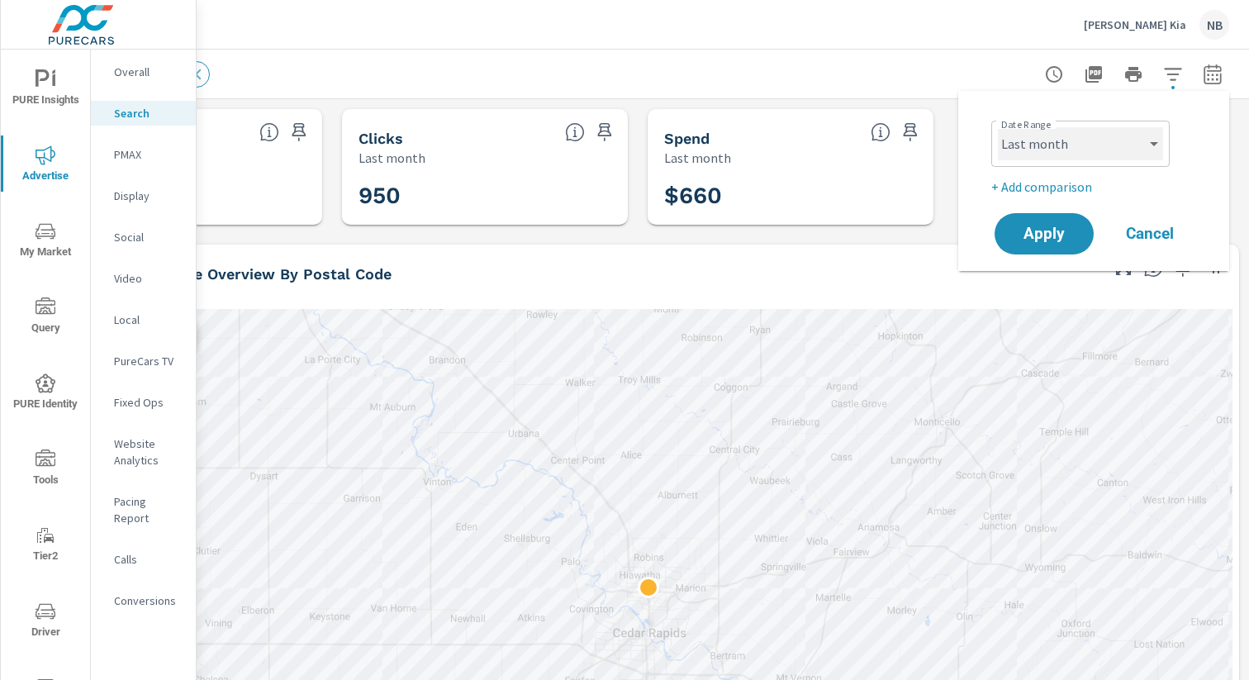
click at [1121, 144] on select "Custom [DATE] Last week Last 7 days Last 14 days Last 30 days Last 45 days Last…" at bounding box center [1080, 143] width 165 height 33
click at [998, 127] on select "Custom [DATE] Last week Last 7 days Last 14 days Last 30 days Last 45 days Last…" at bounding box center [1080, 143] width 165 height 33
select select "Month to date"
click at [1072, 229] on span "Apply" at bounding box center [1045, 234] width 68 height 16
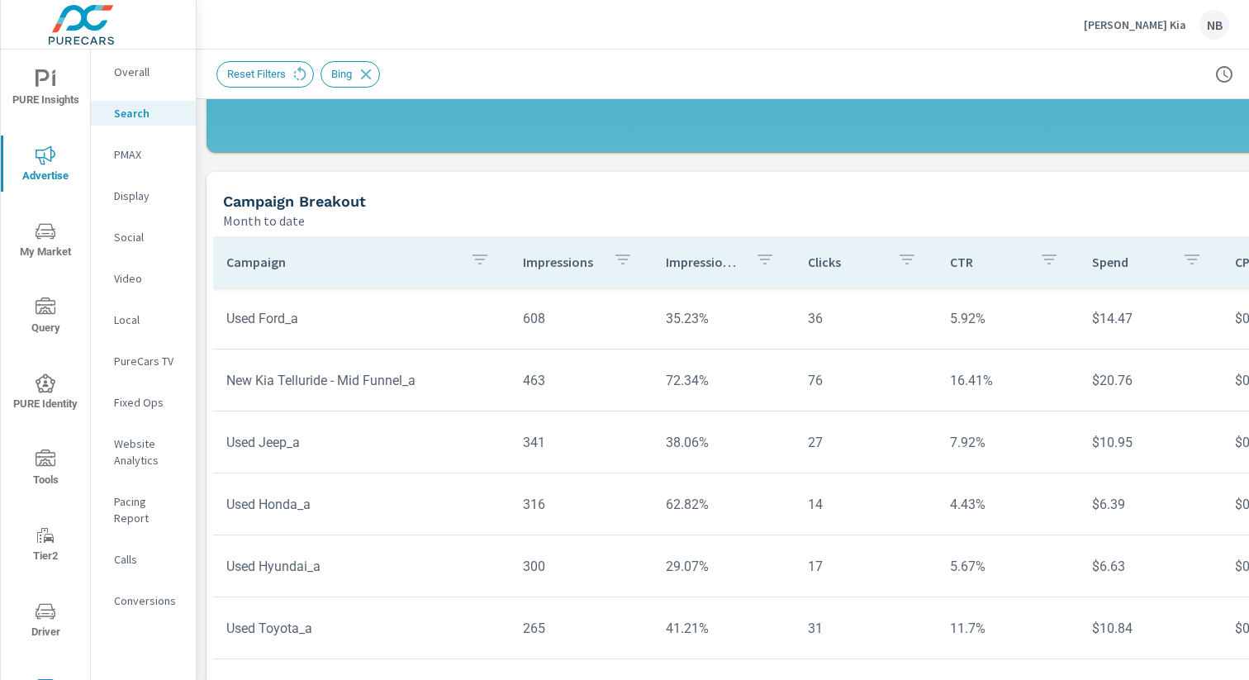
scroll to position [1159, 0]
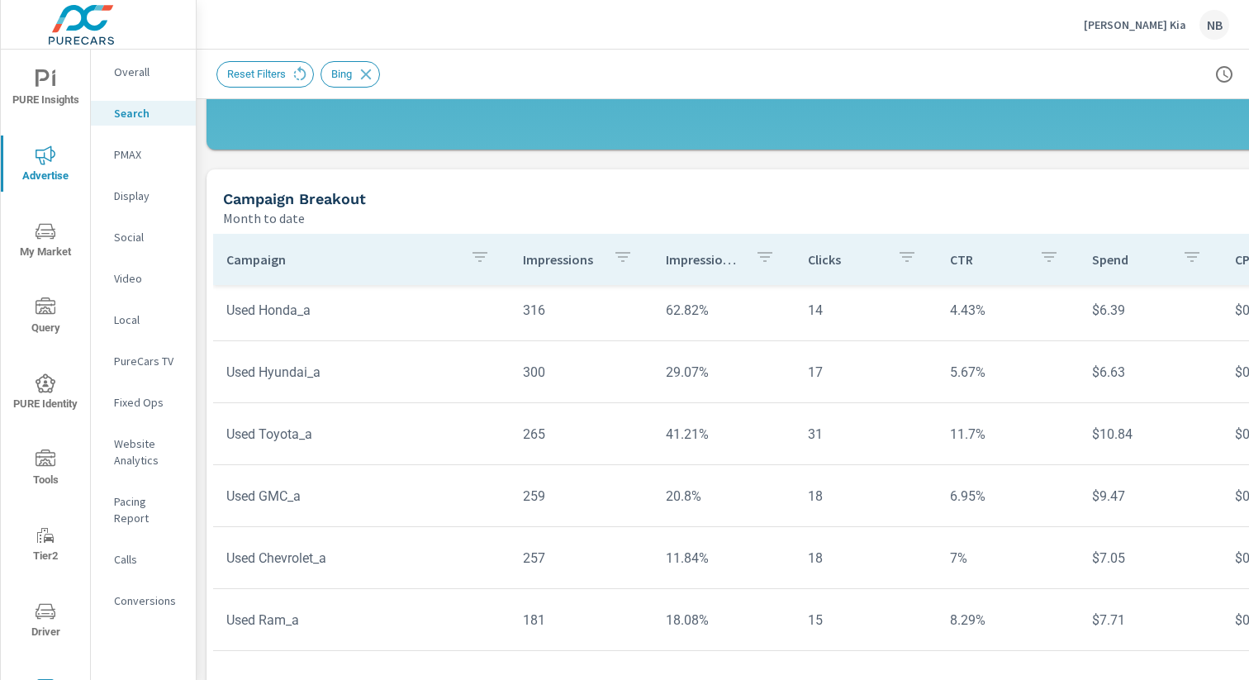
scroll to position [378, 0]
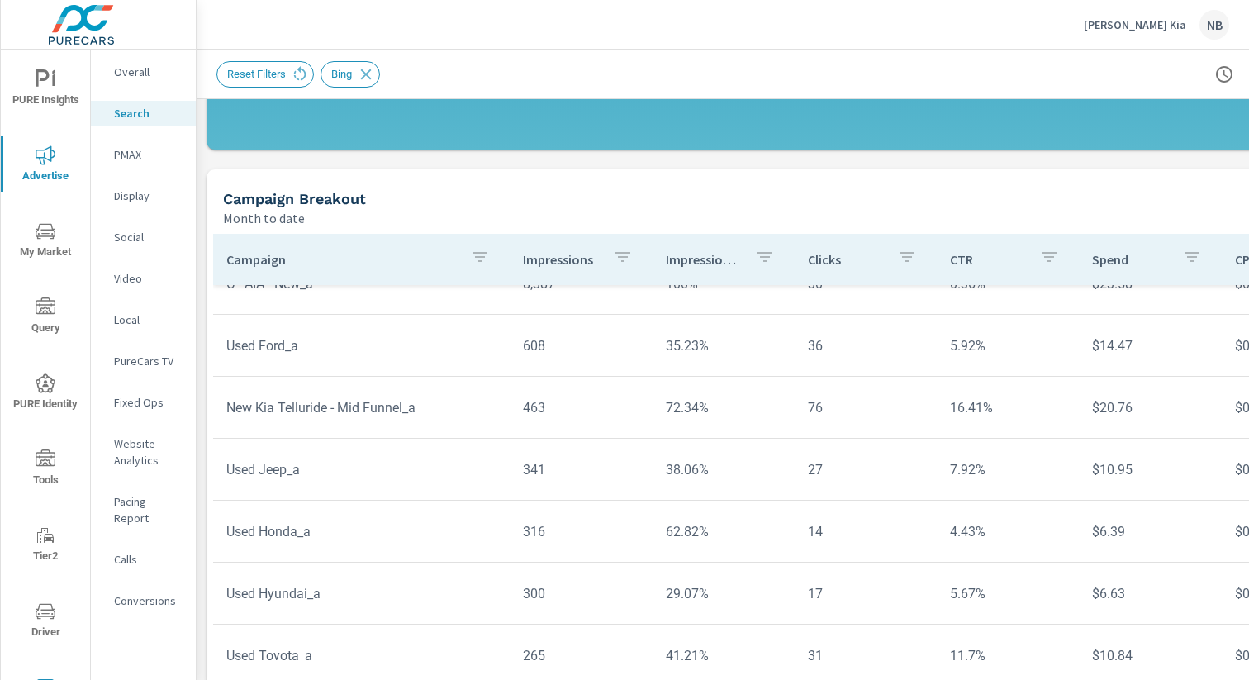
scroll to position [155, 0]
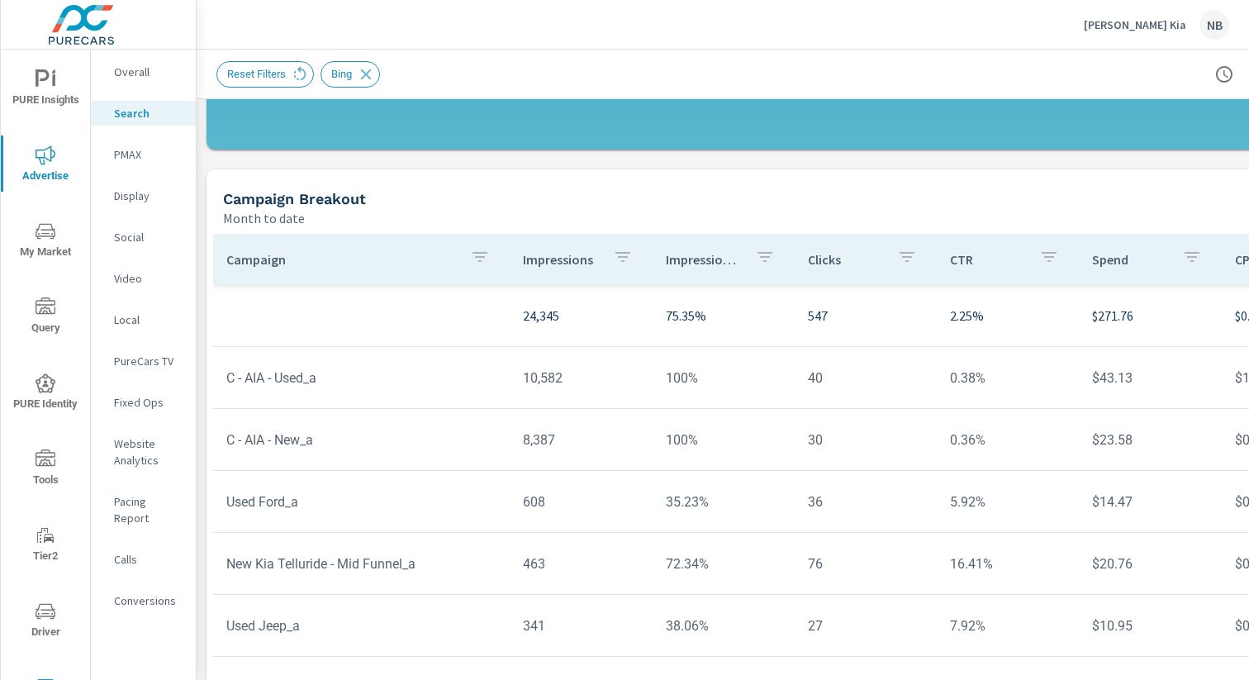
click at [473, 258] on icon "button" at bounding box center [480, 257] width 15 height 10
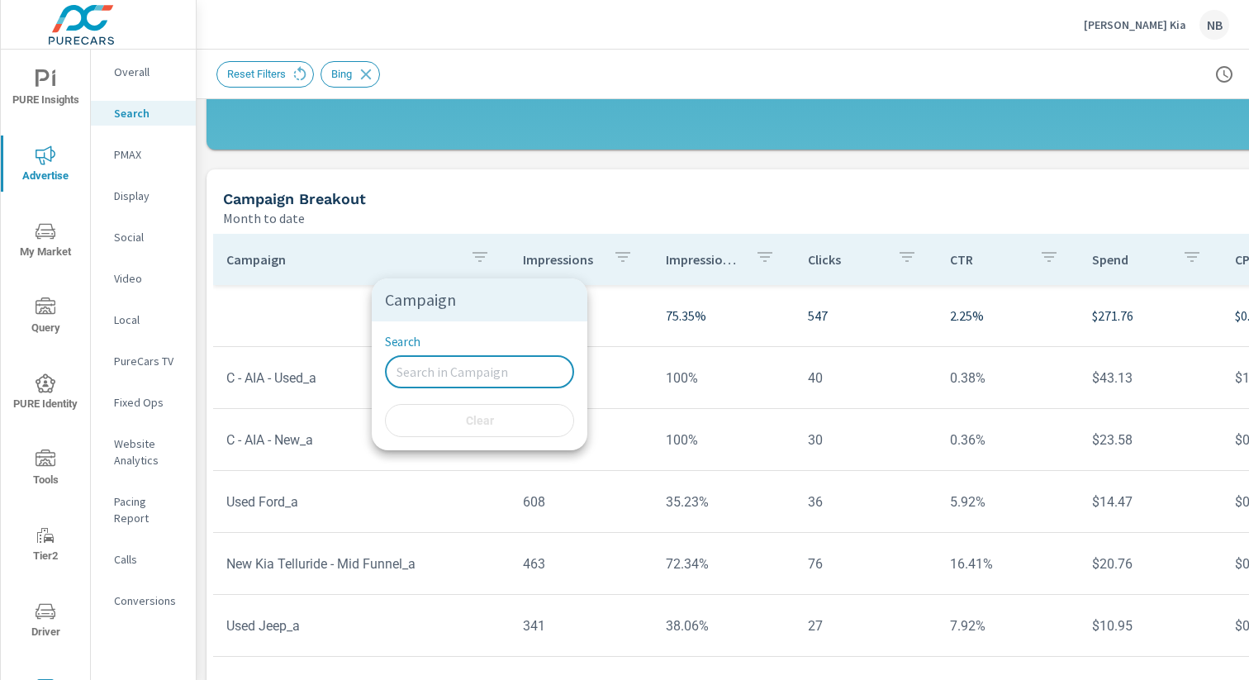
click at [438, 386] on input "Search" at bounding box center [479, 371] width 189 height 33
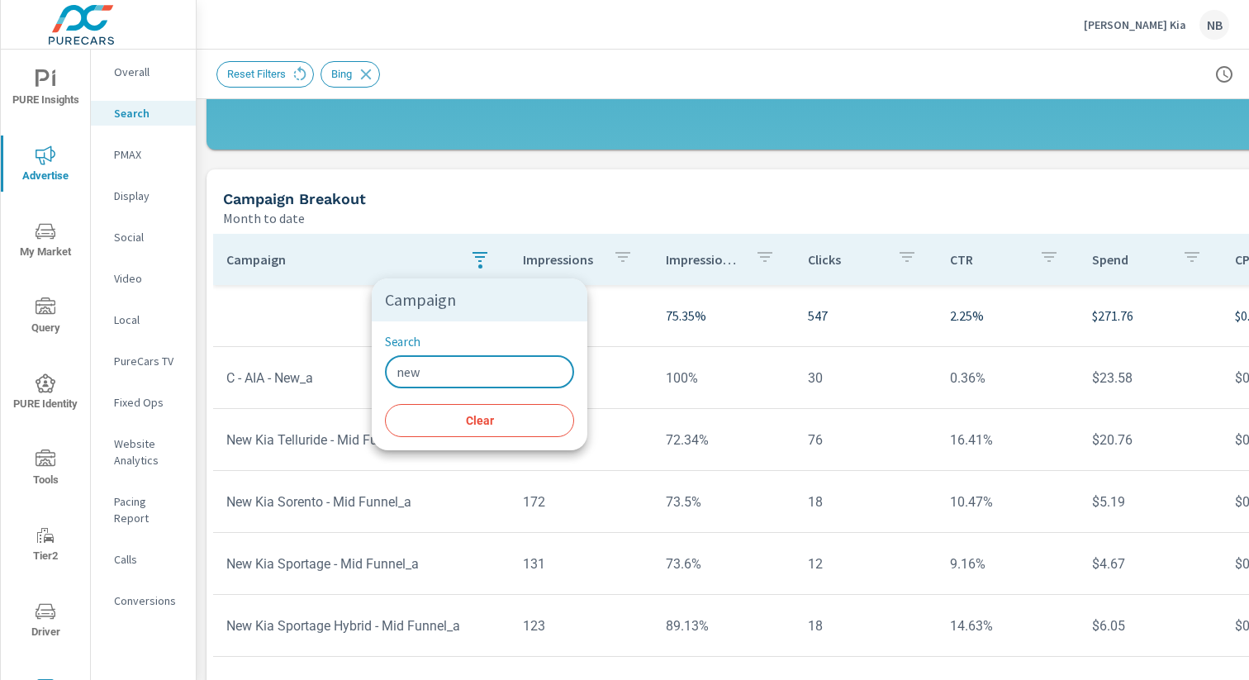
type input "new"
click at [320, 317] on div at bounding box center [624, 340] width 1249 height 680
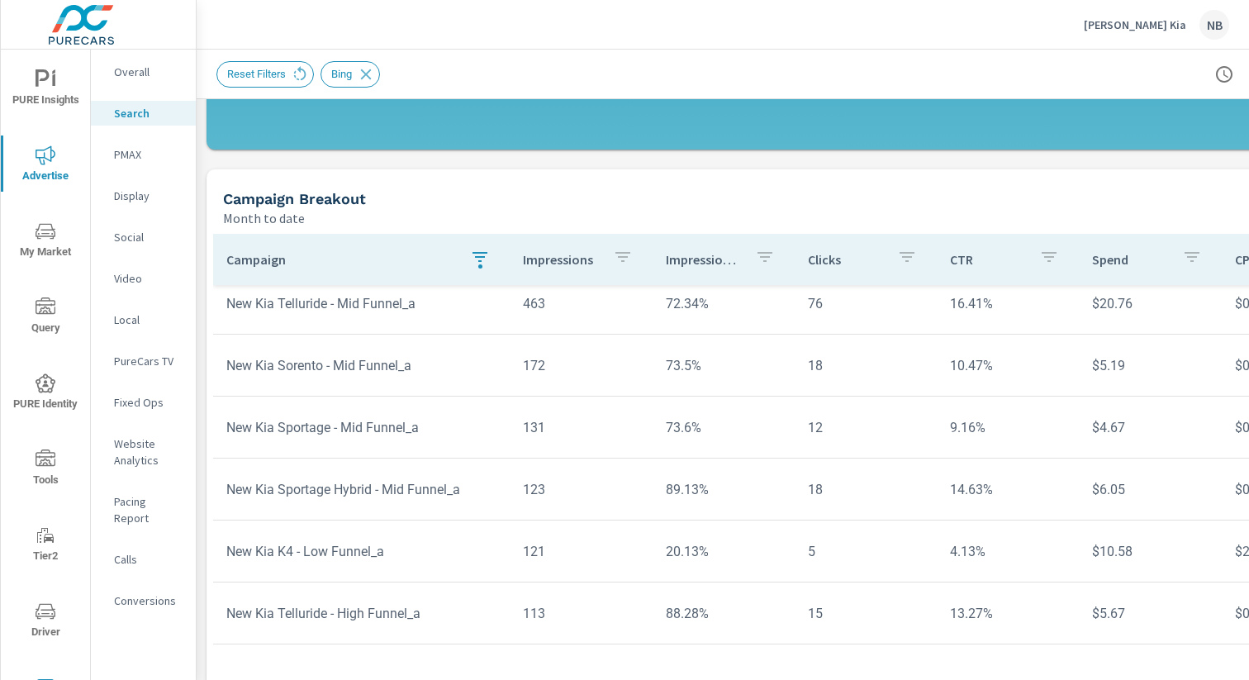
scroll to position [141, 0]
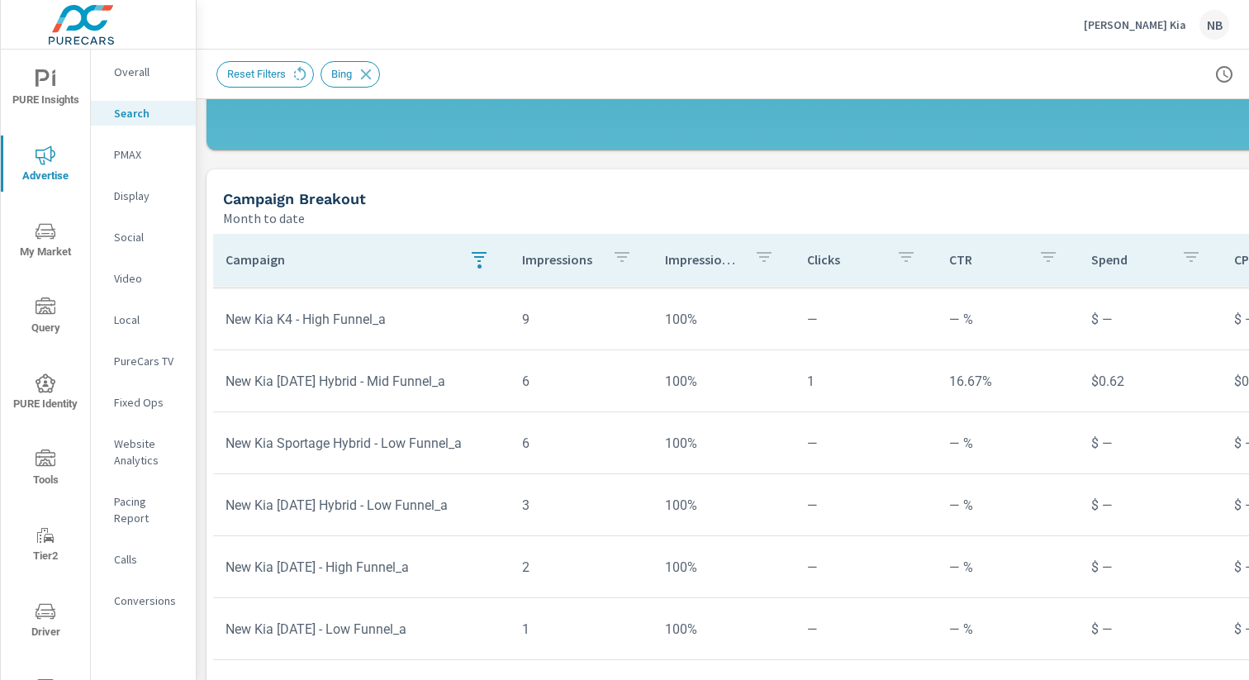
scroll to position [1142, 1]
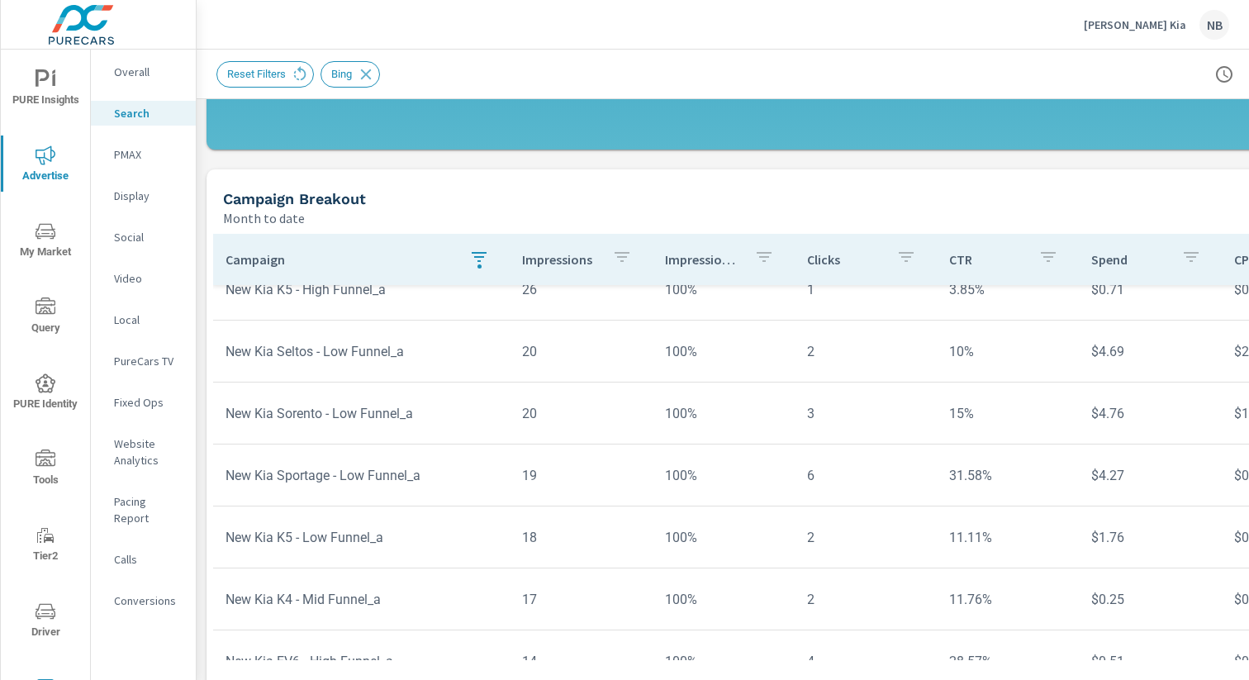
scroll to position [0, 1]
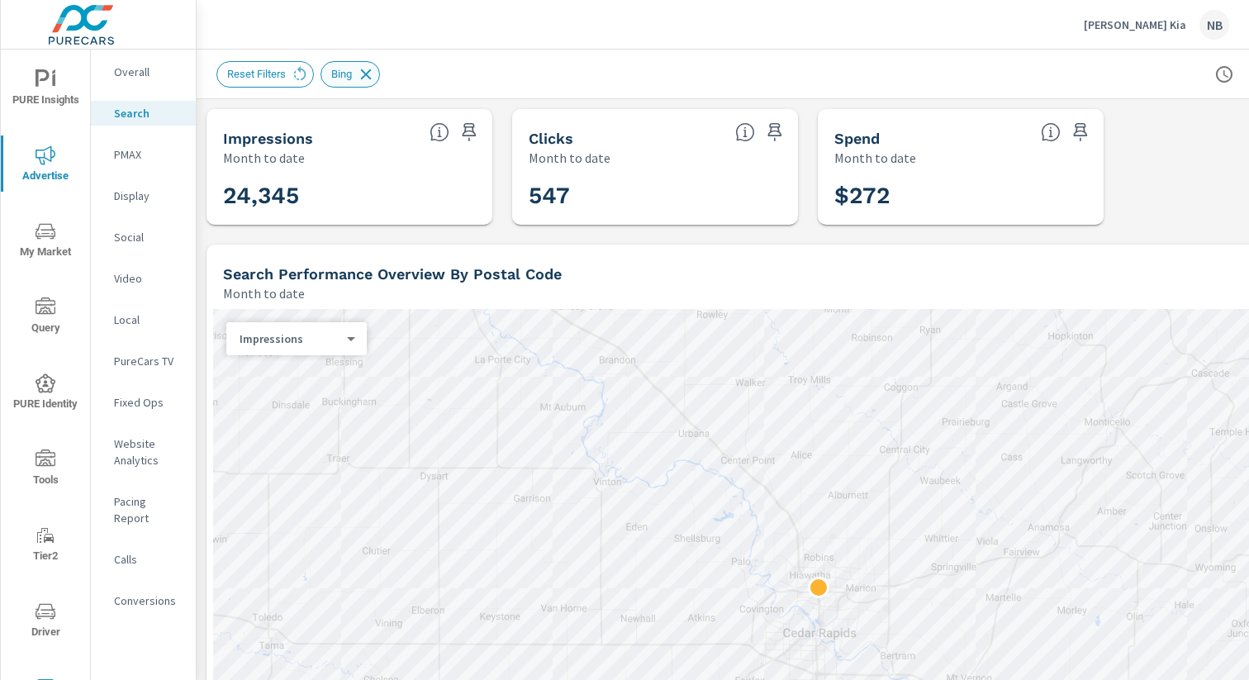
click at [375, 76] on icon at bounding box center [366, 74] width 18 height 18
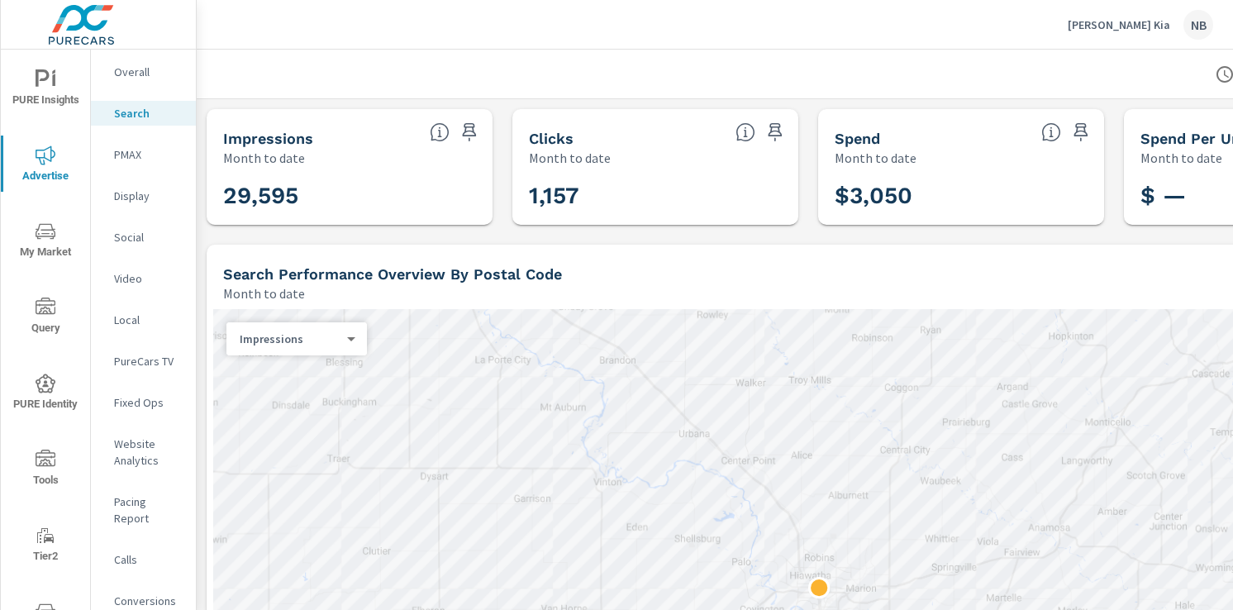
click at [1137, 24] on p "McGrath Kia" at bounding box center [1119, 24] width 102 height 15
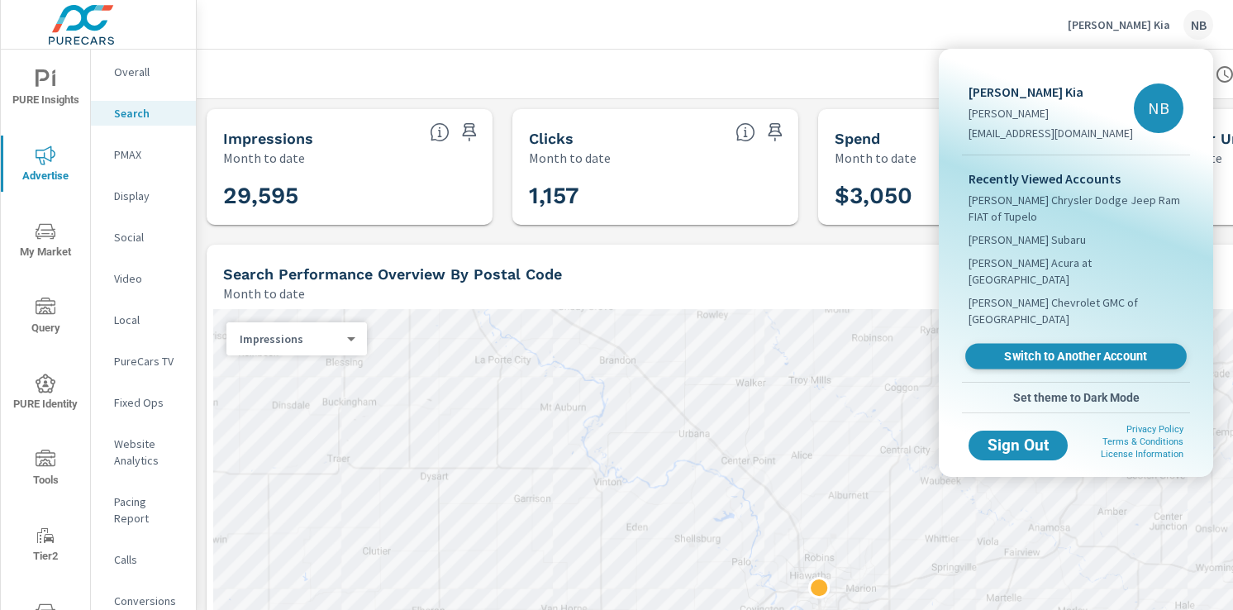
click at [1035, 349] on span "Switch to Another Account" at bounding box center [1075, 357] width 202 height 16
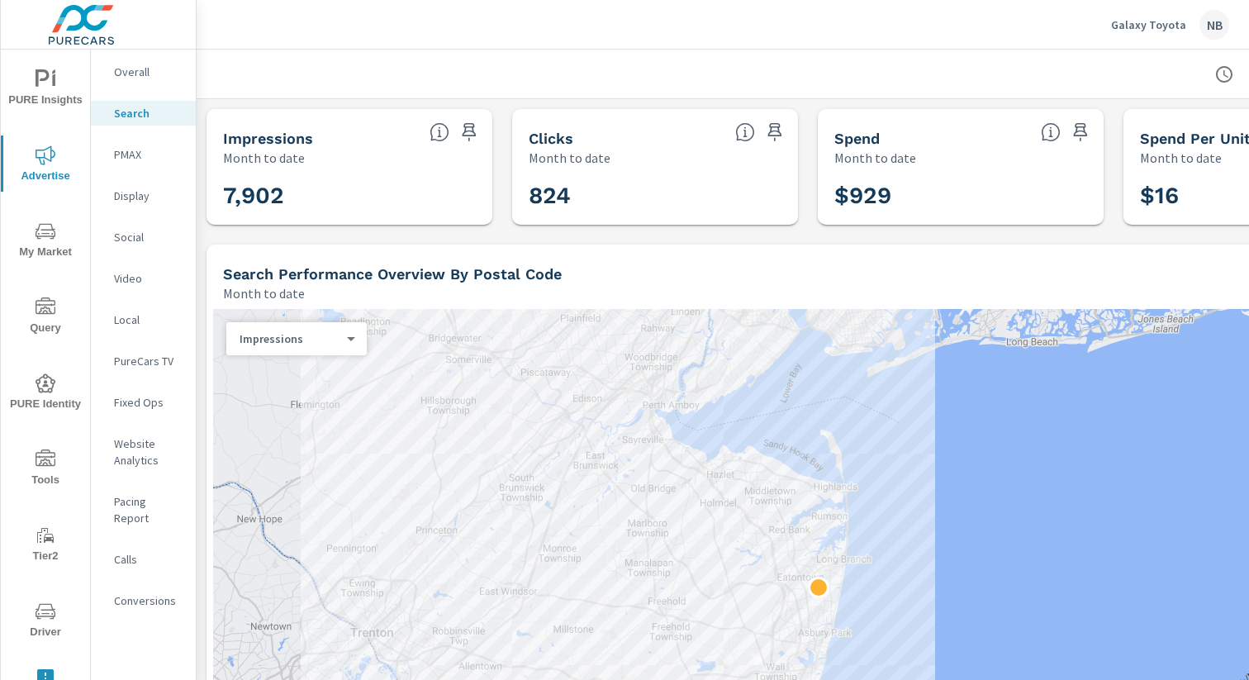
scroll to position [0, 170]
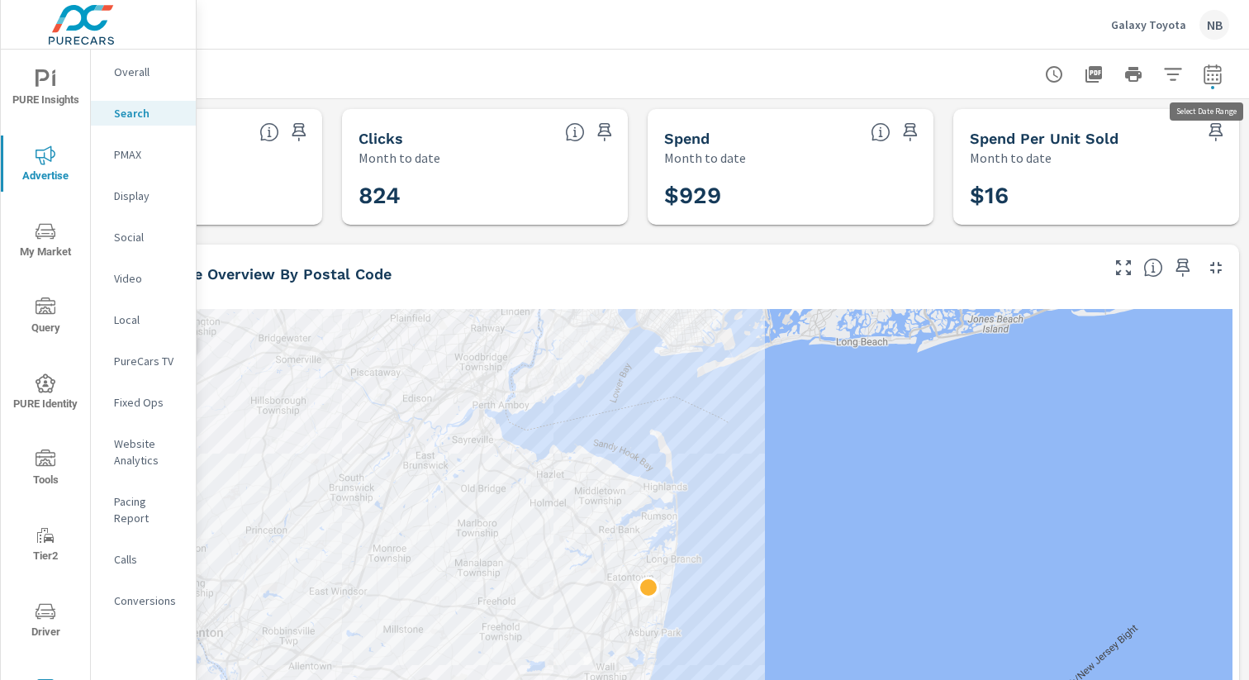
click at [1216, 73] on icon "button" at bounding box center [1213, 74] width 20 height 20
select select "Month to date"
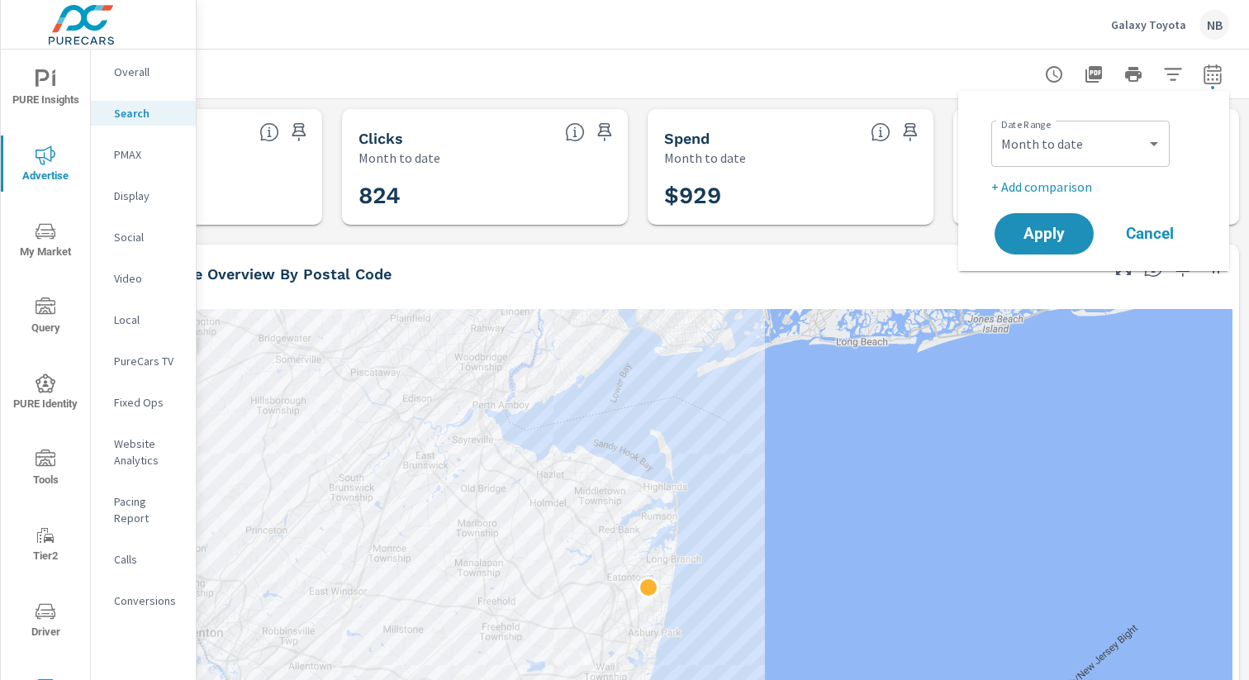
click at [1077, 186] on p "+ Add comparison" at bounding box center [1098, 187] width 212 height 20
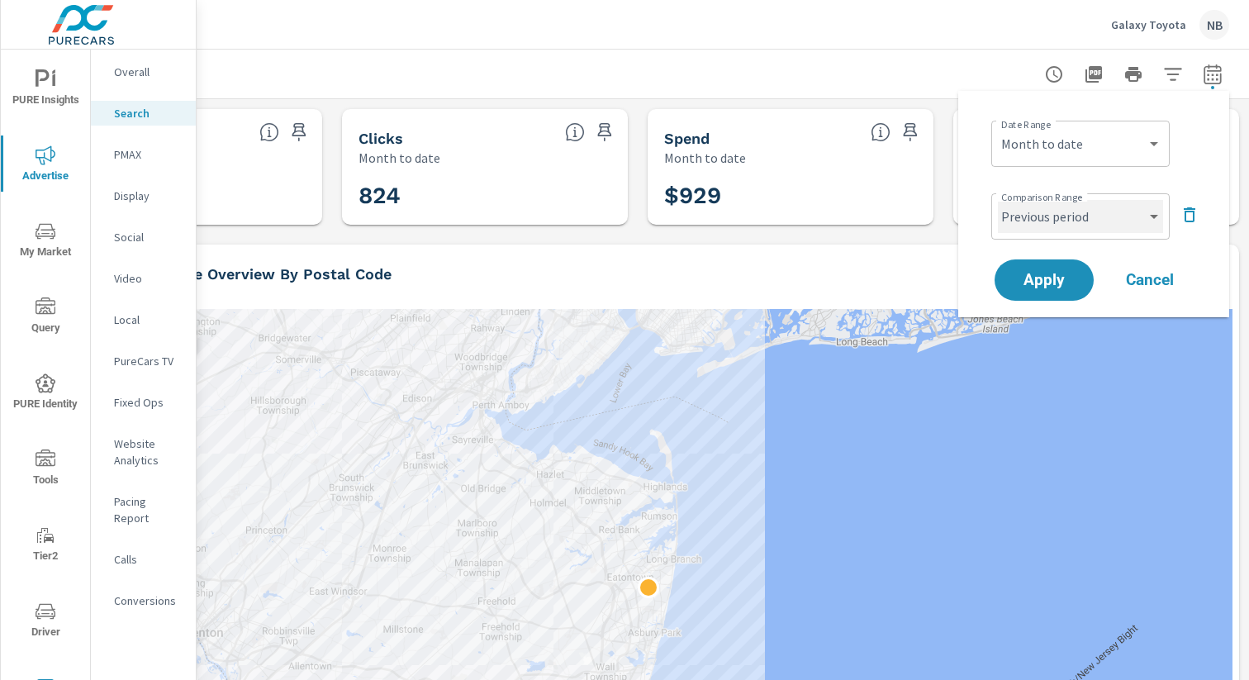
click at [1084, 223] on select "Custom Previous period Previous month Previous year" at bounding box center [1080, 216] width 165 height 33
click at [998, 200] on select "Custom Previous period Previous month Previous year" at bounding box center [1080, 216] width 165 height 33
select select "Previous month"
click at [1049, 282] on span "Apply" at bounding box center [1045, 281] width 68 height 16
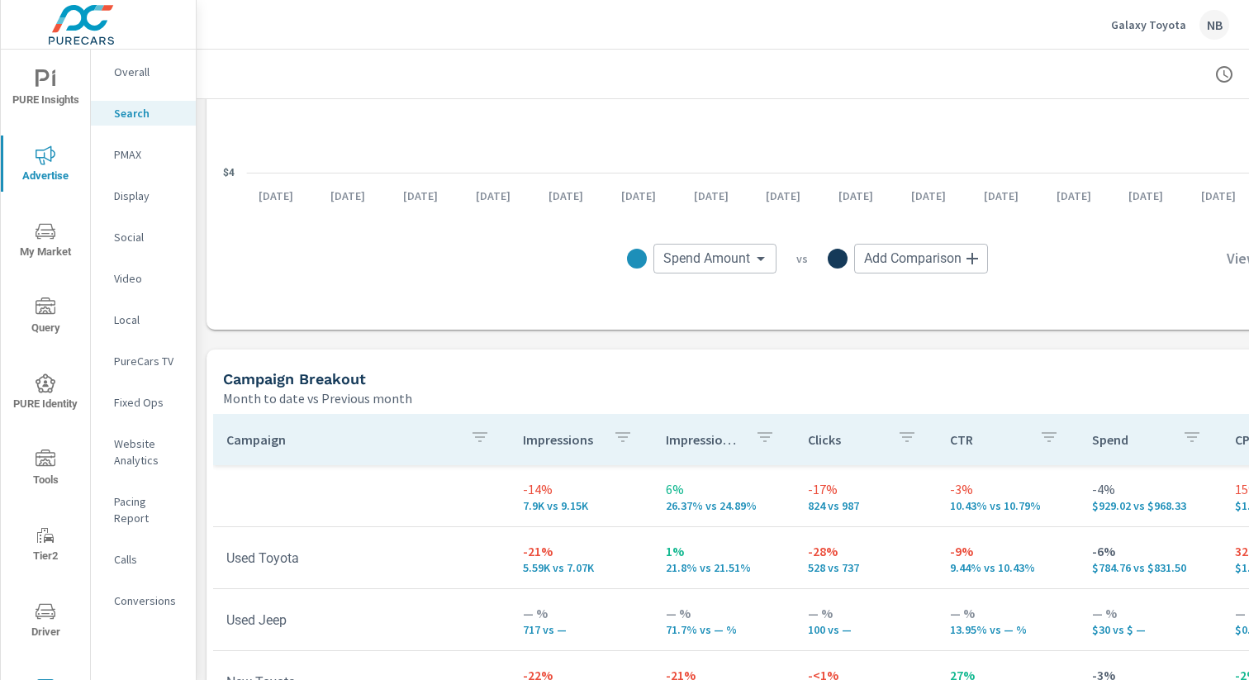
scroll to position [79, 0]
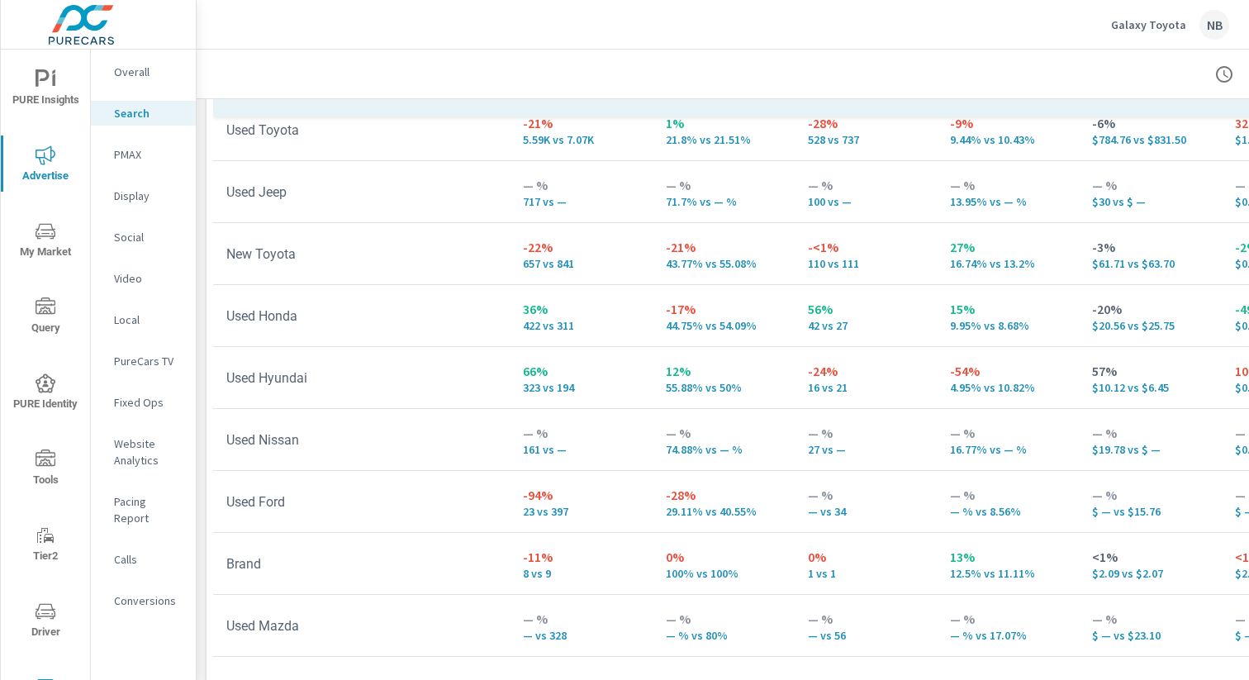
scroll to position [1718, 0]
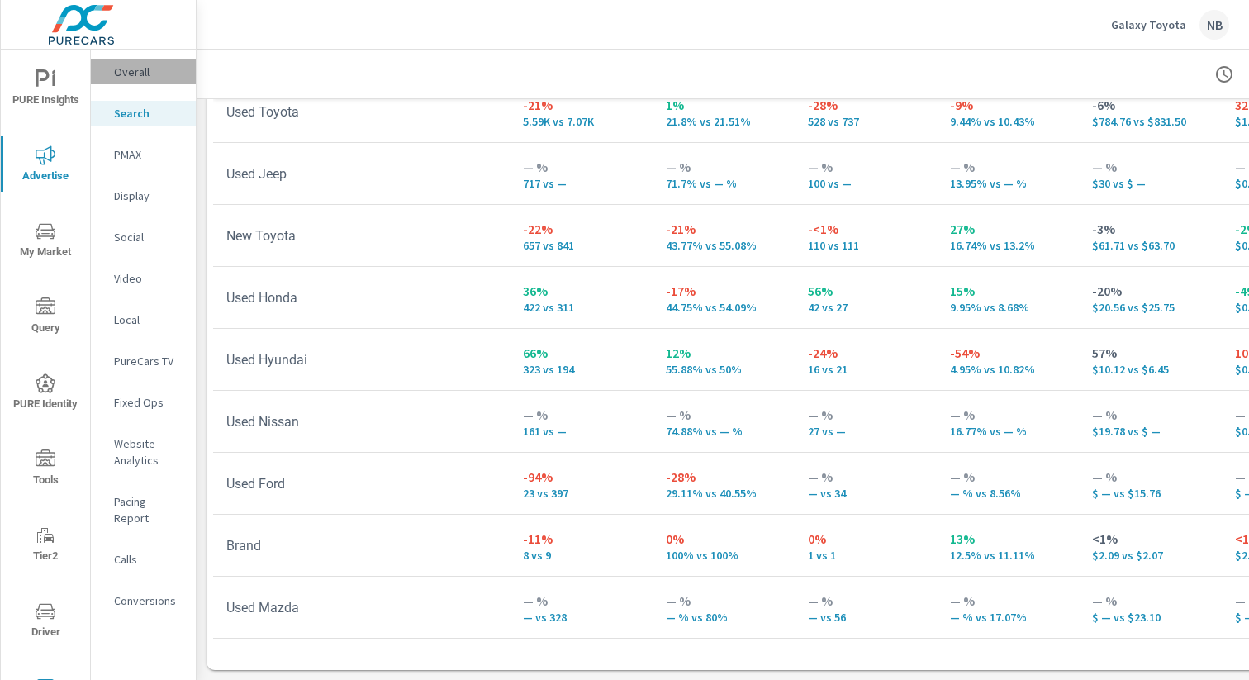
click at [128, 75] on p "Overall" at bounding box center [148, 72] width 69 height 17
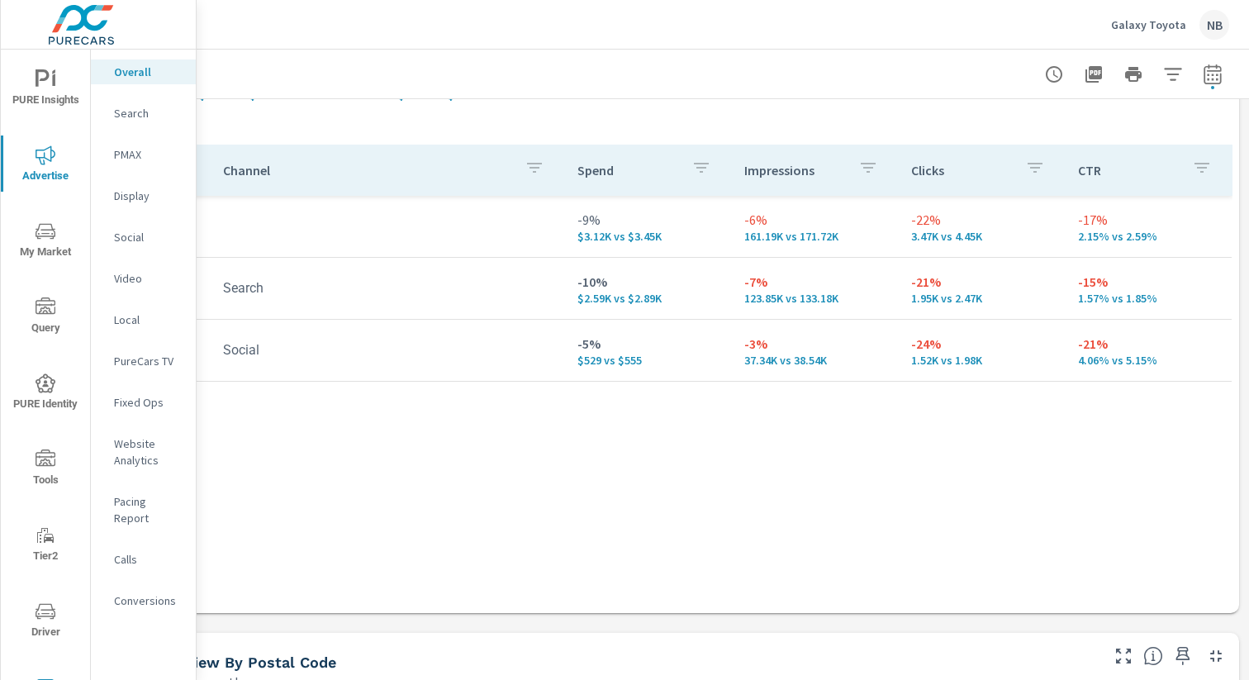
scroll to position [190, 170]
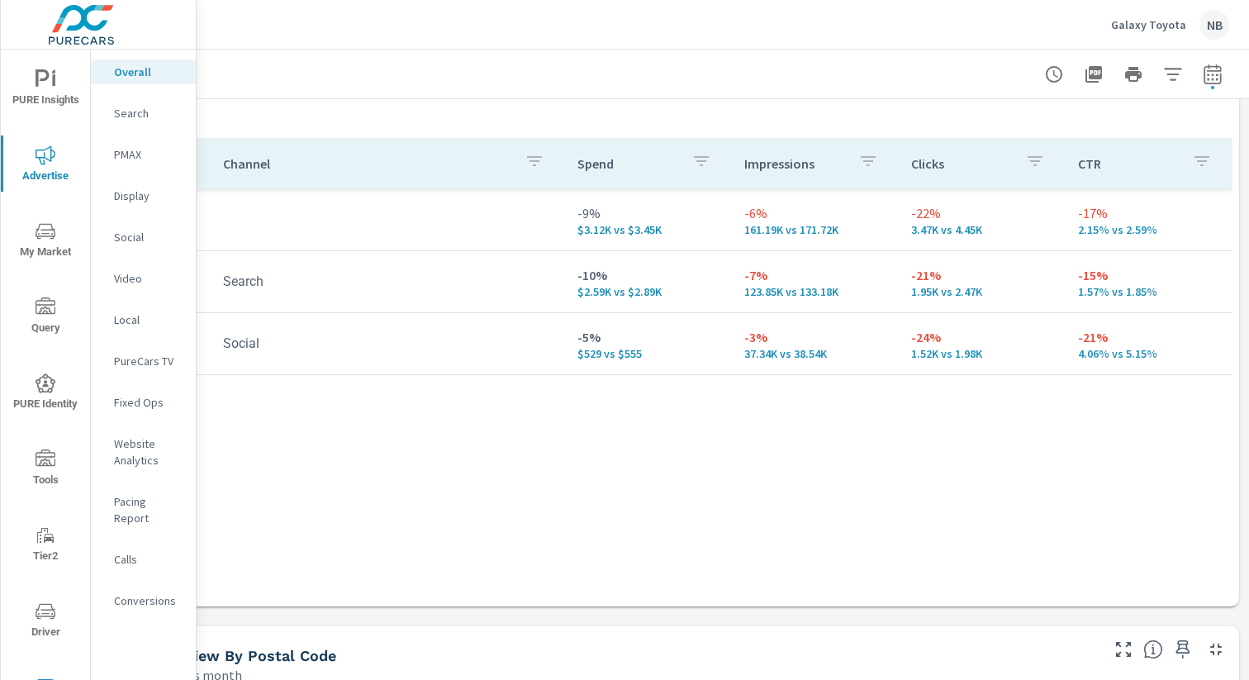
click at [140, 593] on p "Conversions" at bounding box center [148, 601] width 69 height 17
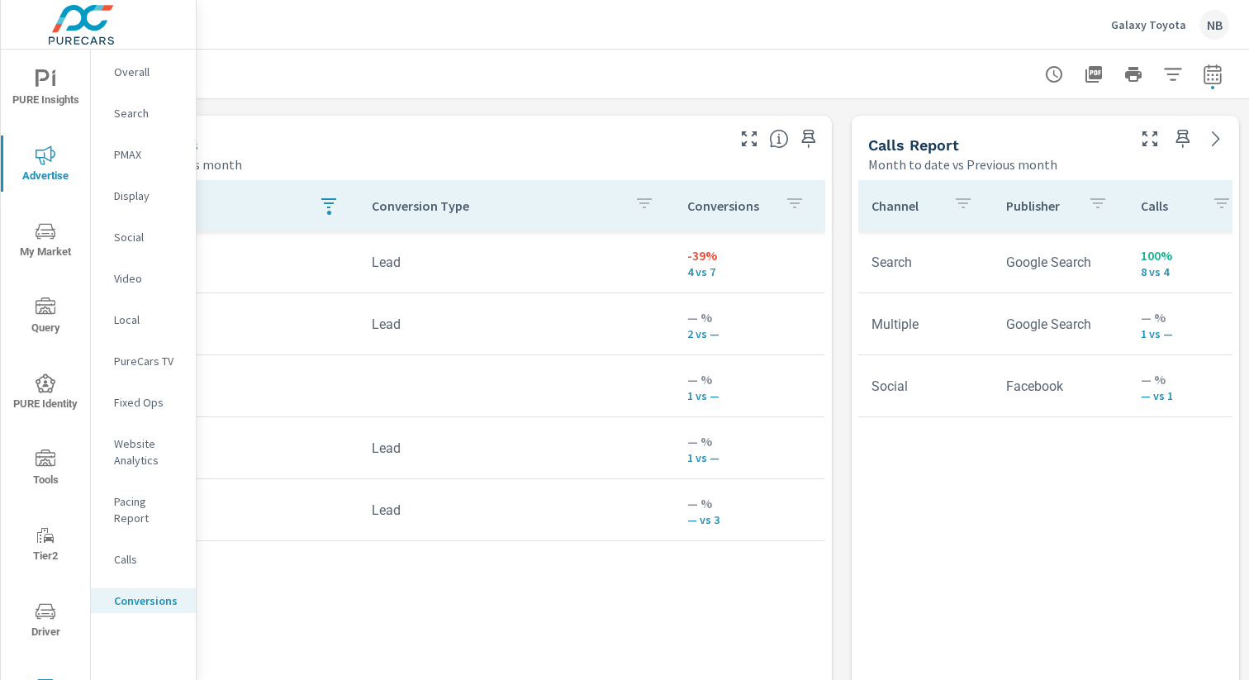
scroll to position [878, 0]
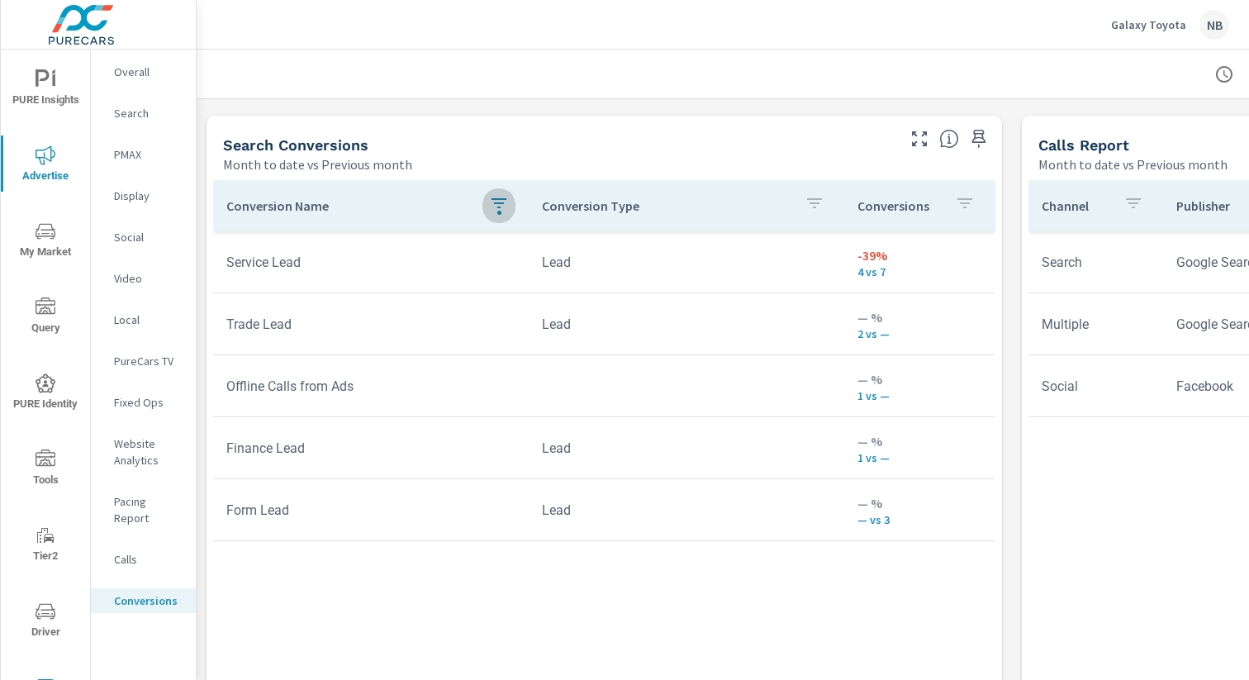
click at [495, 199] on icon "button" at bounding box center [499, 203] width 15 height 10
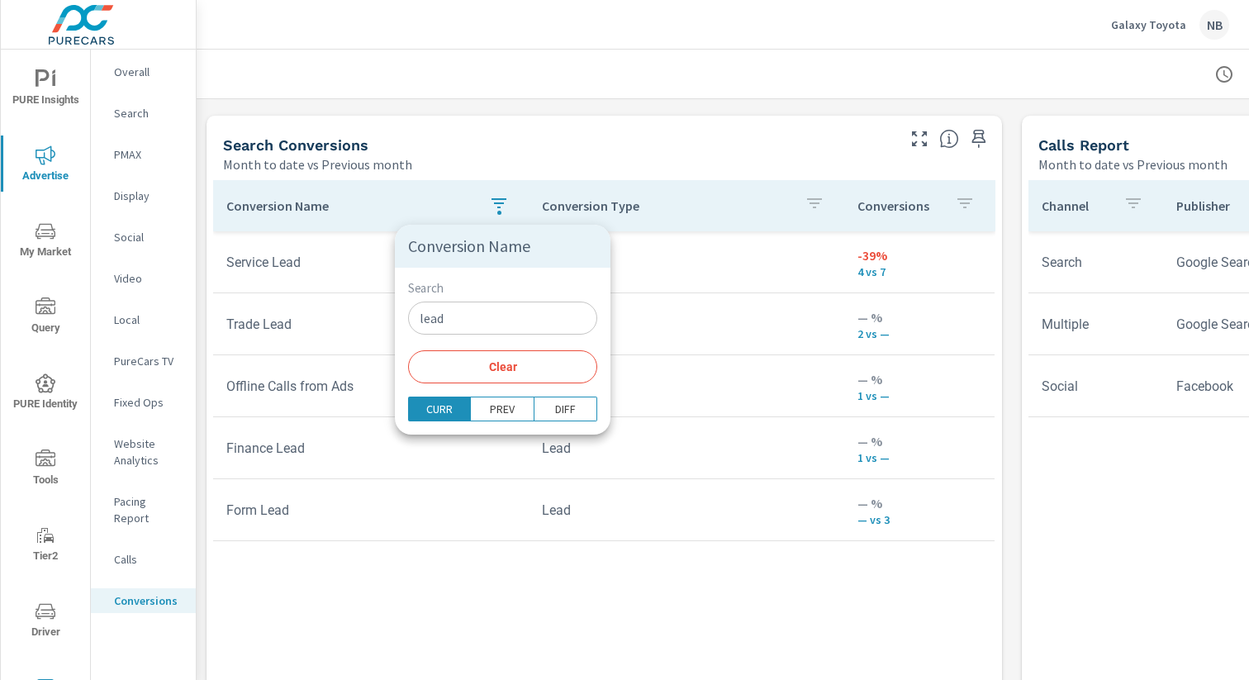
click at [490, 369] on span "Clear" at bounding box center [502, 366] width 169 height 15
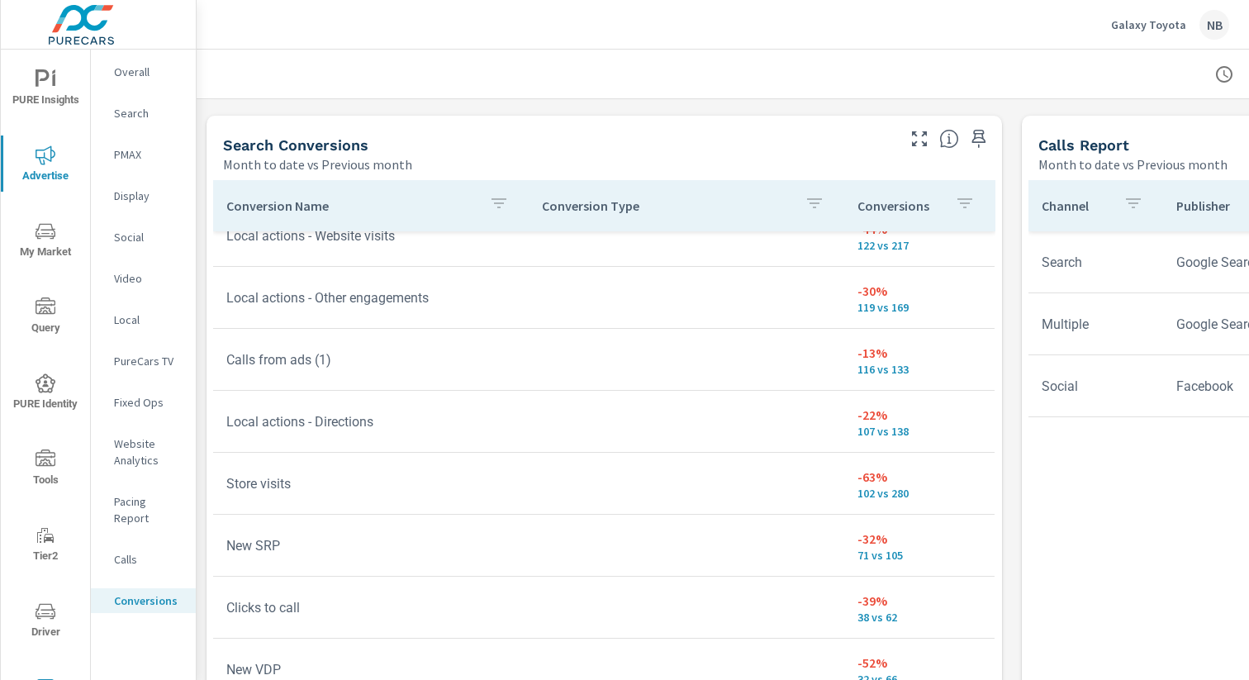
scroll to position [152, 0]
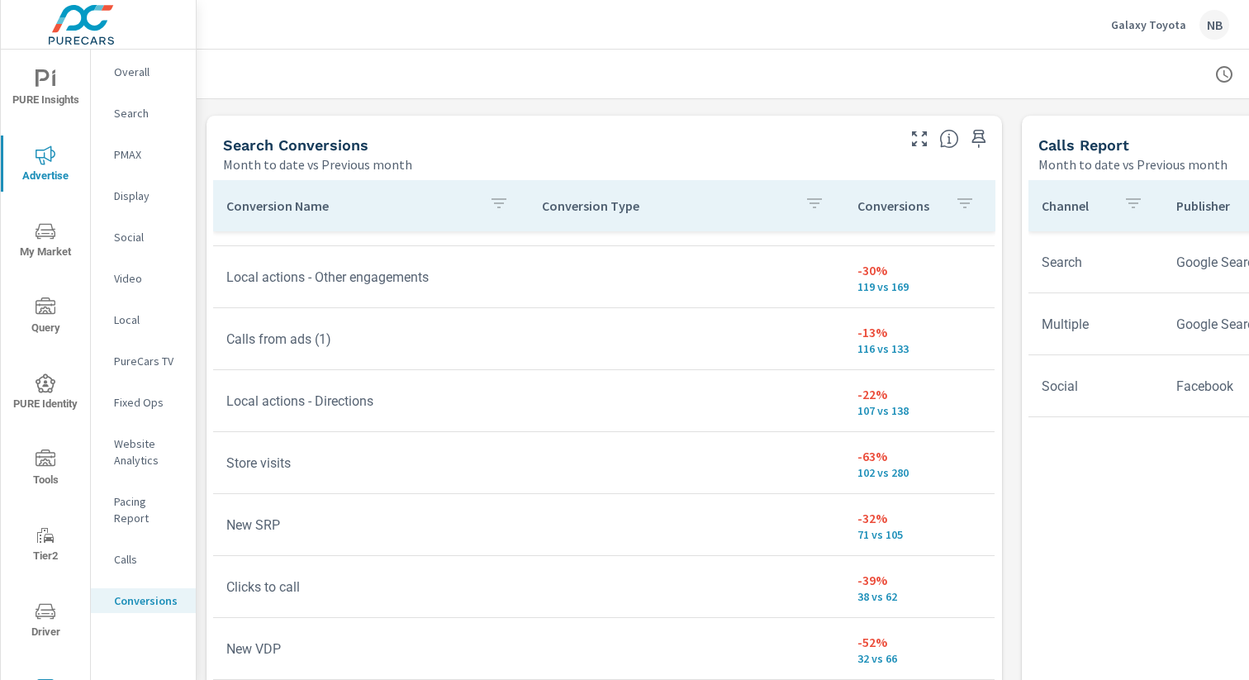
scroll to position [176, 0]
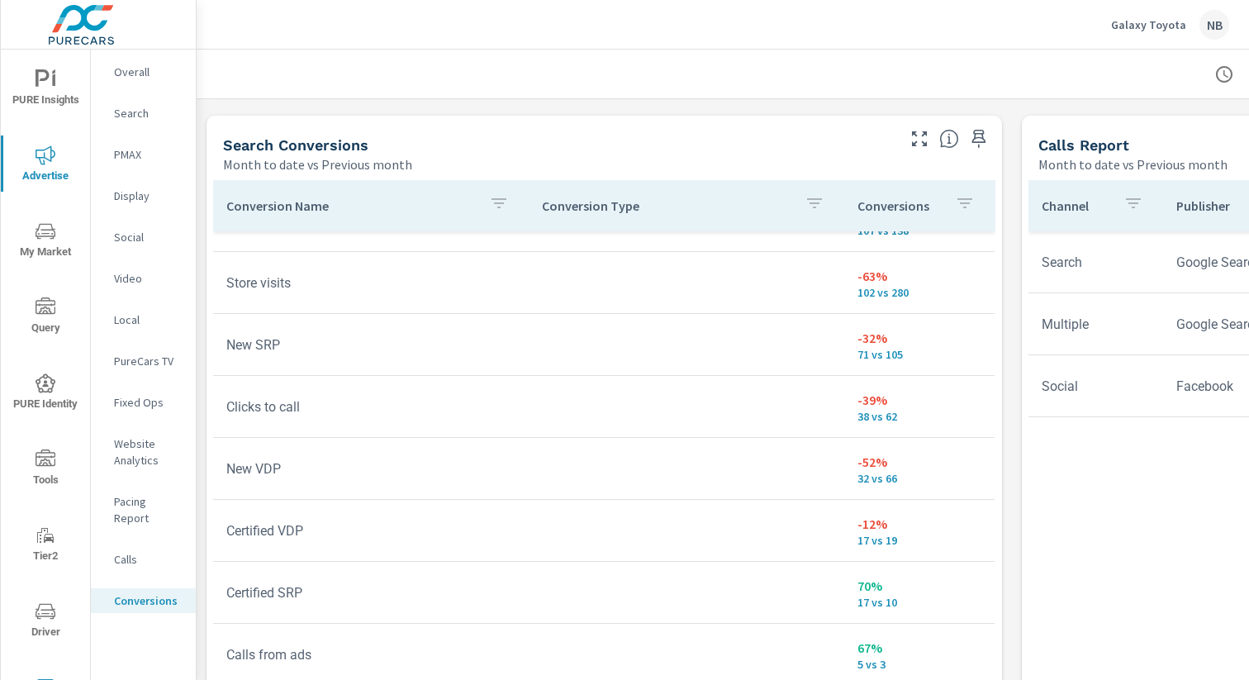
scroll to position [346, 0]
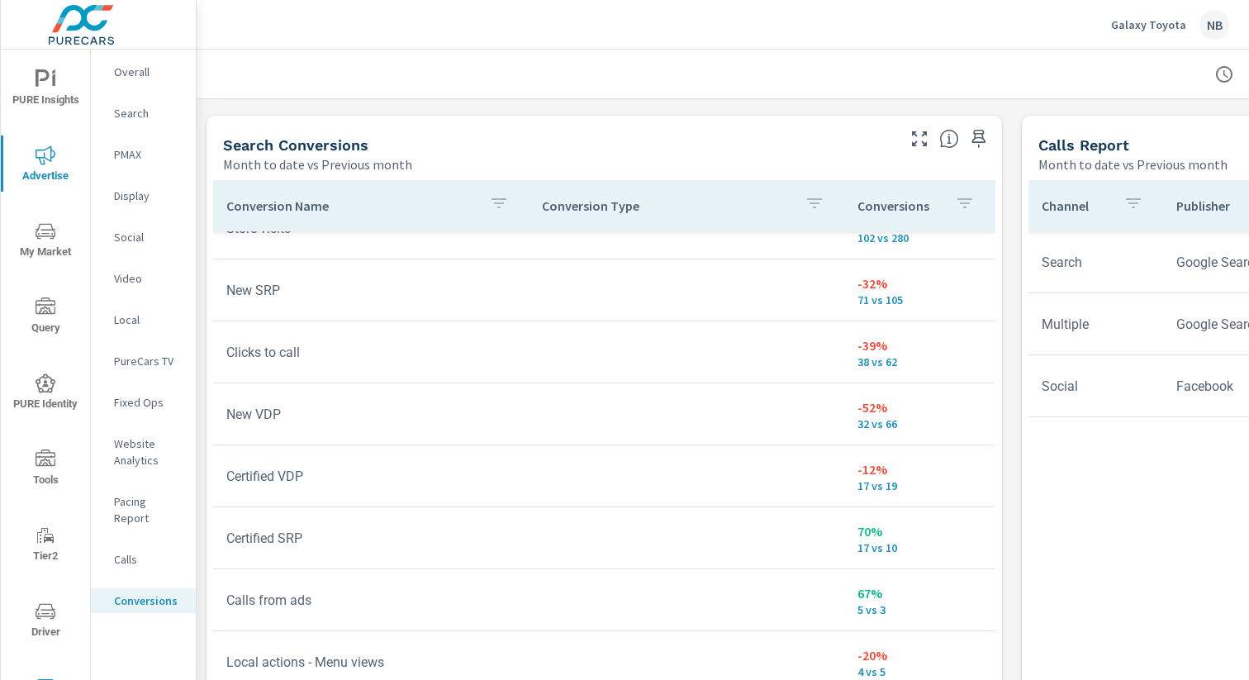
scroll to position [419, 0]
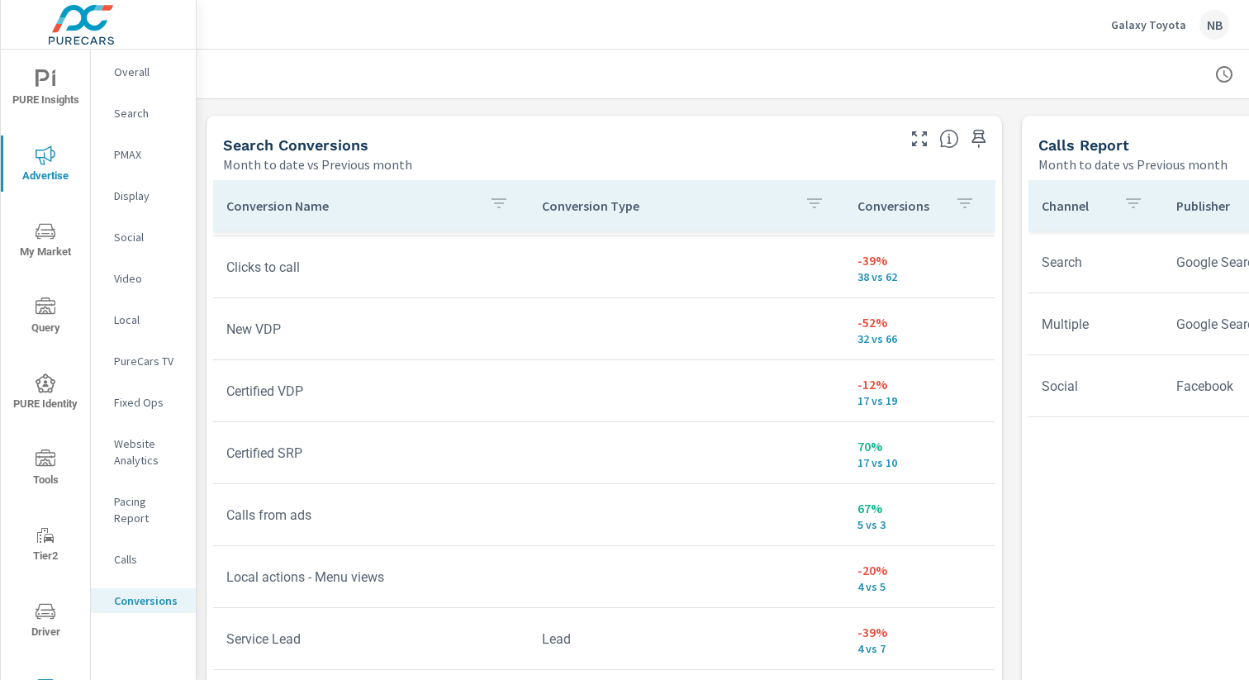
scroll to position [495, 0]
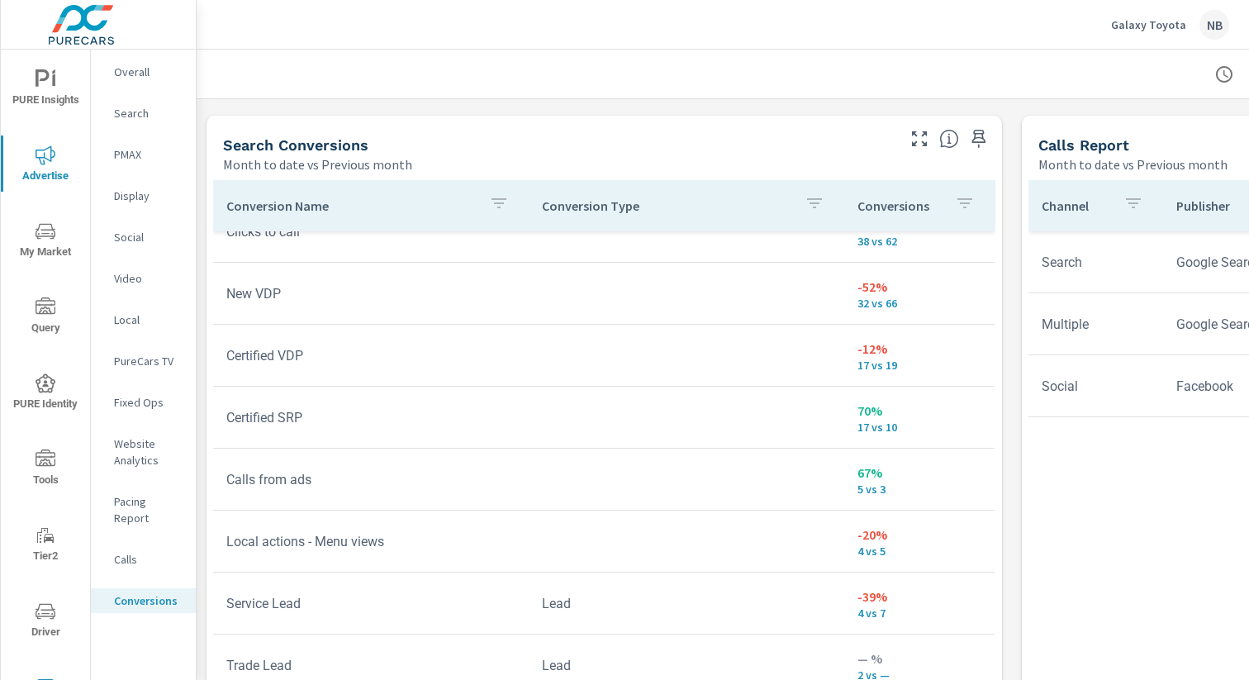
scroll to position [539, 0]
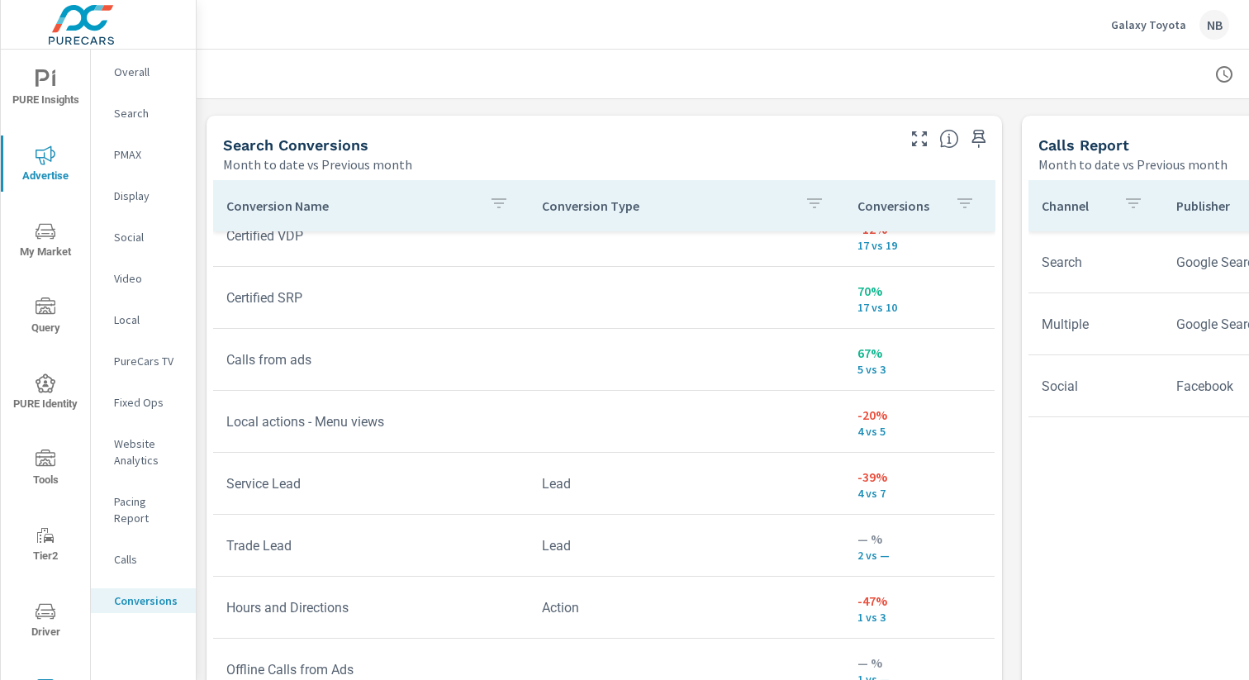
scroll to position [663, 0]
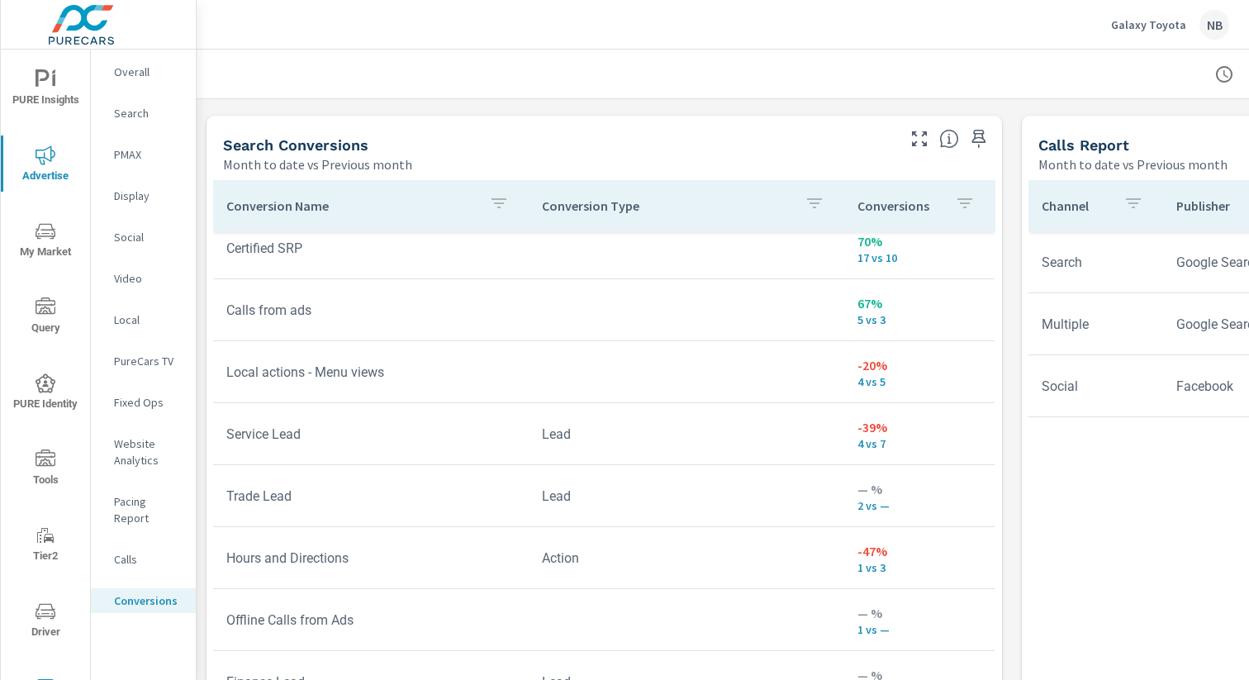
scroll to position [699, 0]
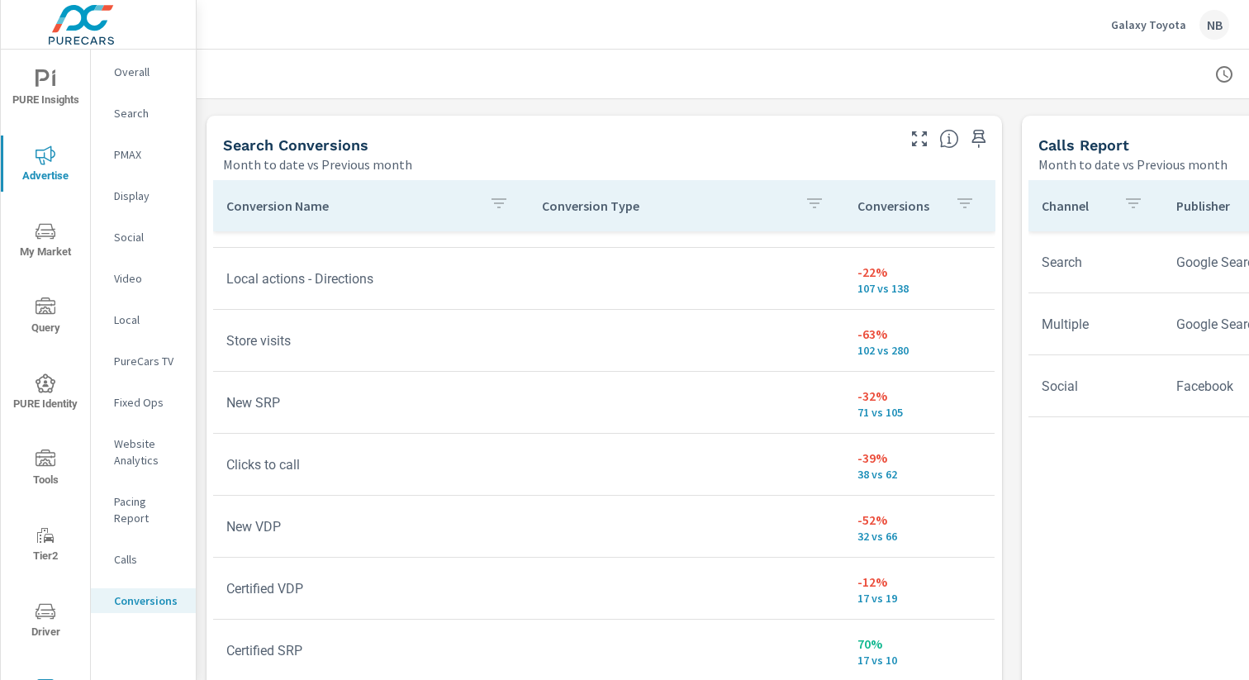
scroll to position [699, 0]
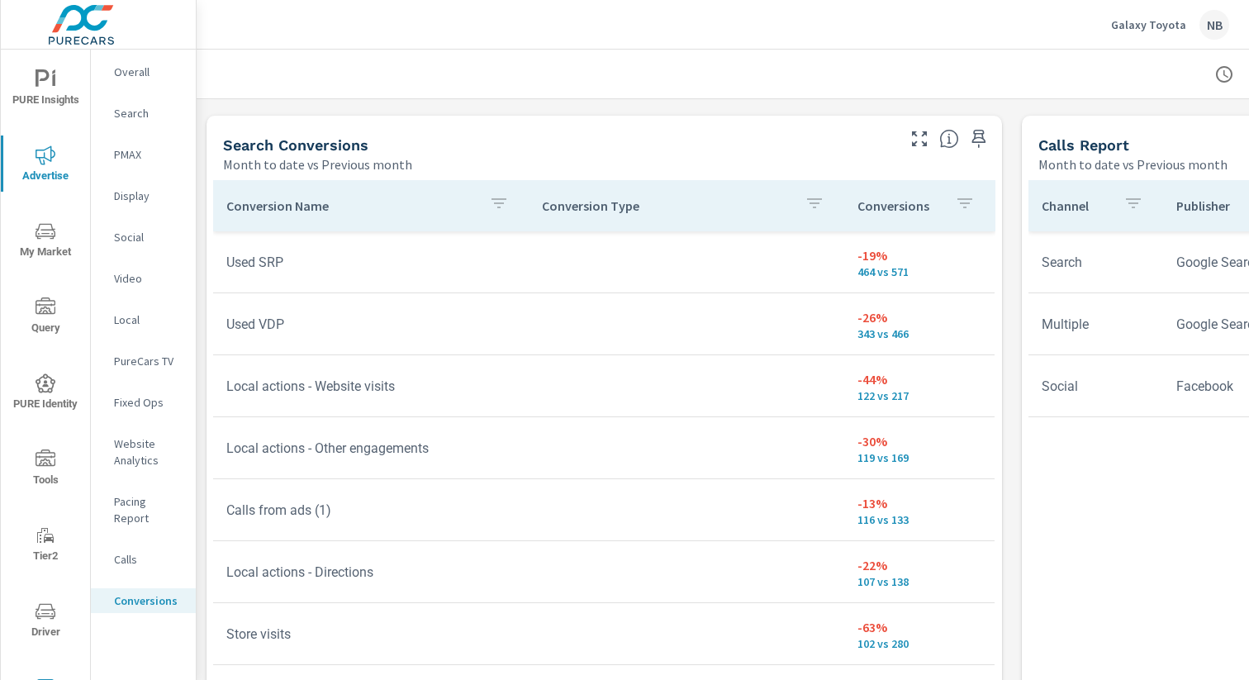
scroll to position [873, 0]
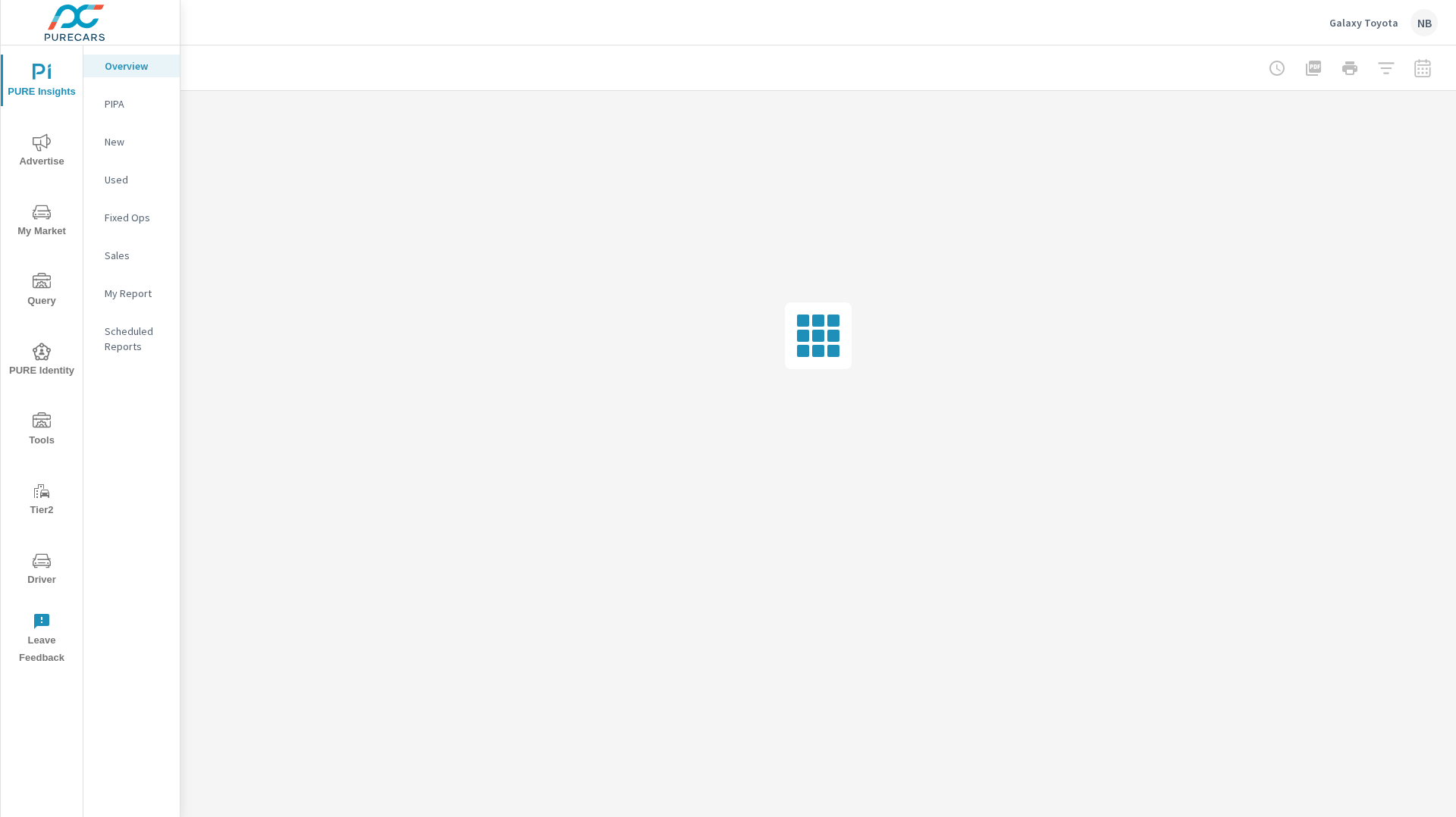
click at [122, 291] on p "My Report" at bounding box center [136, 293] width 63 height 16
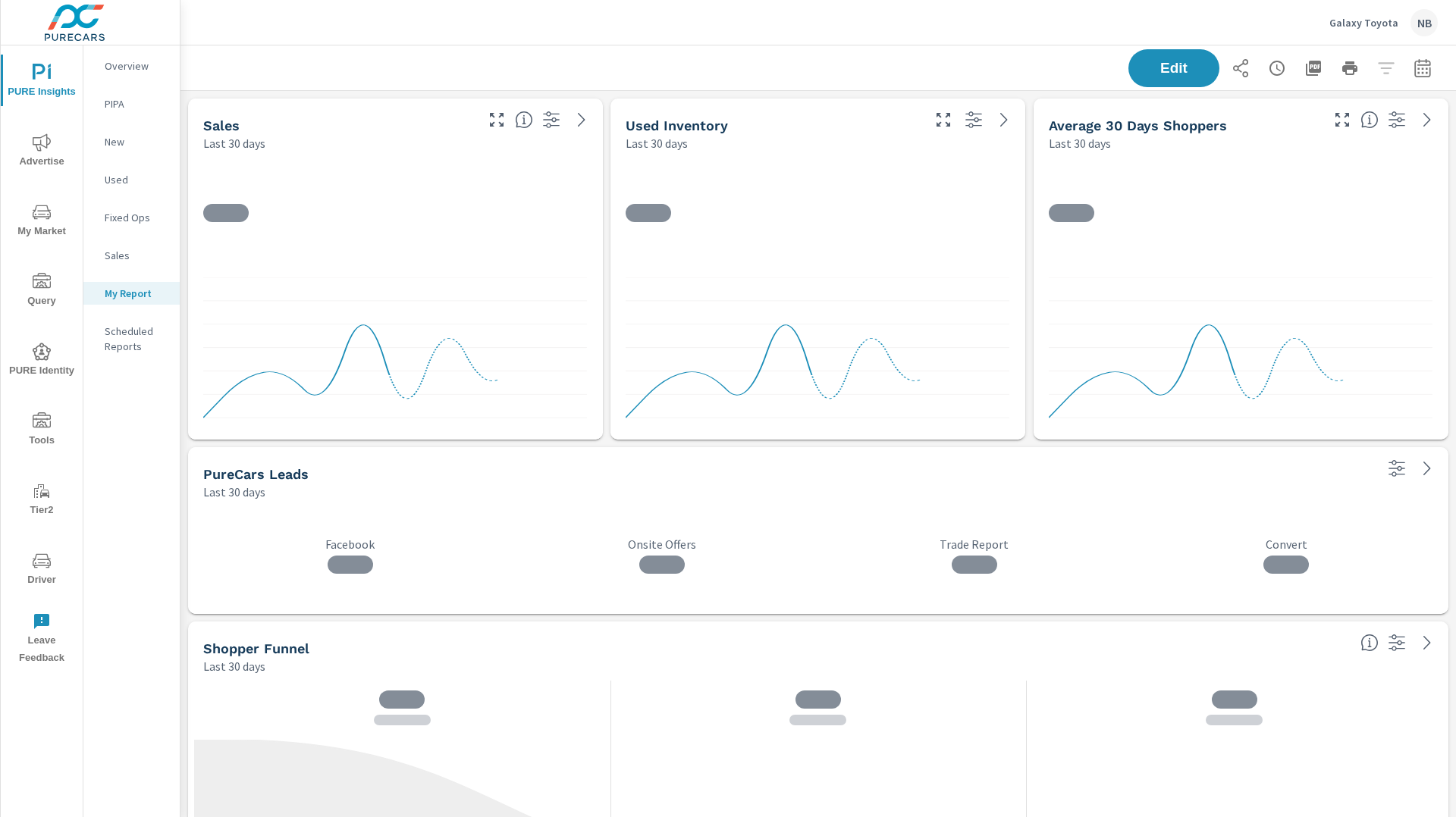
scroll to position [1926, 1276]
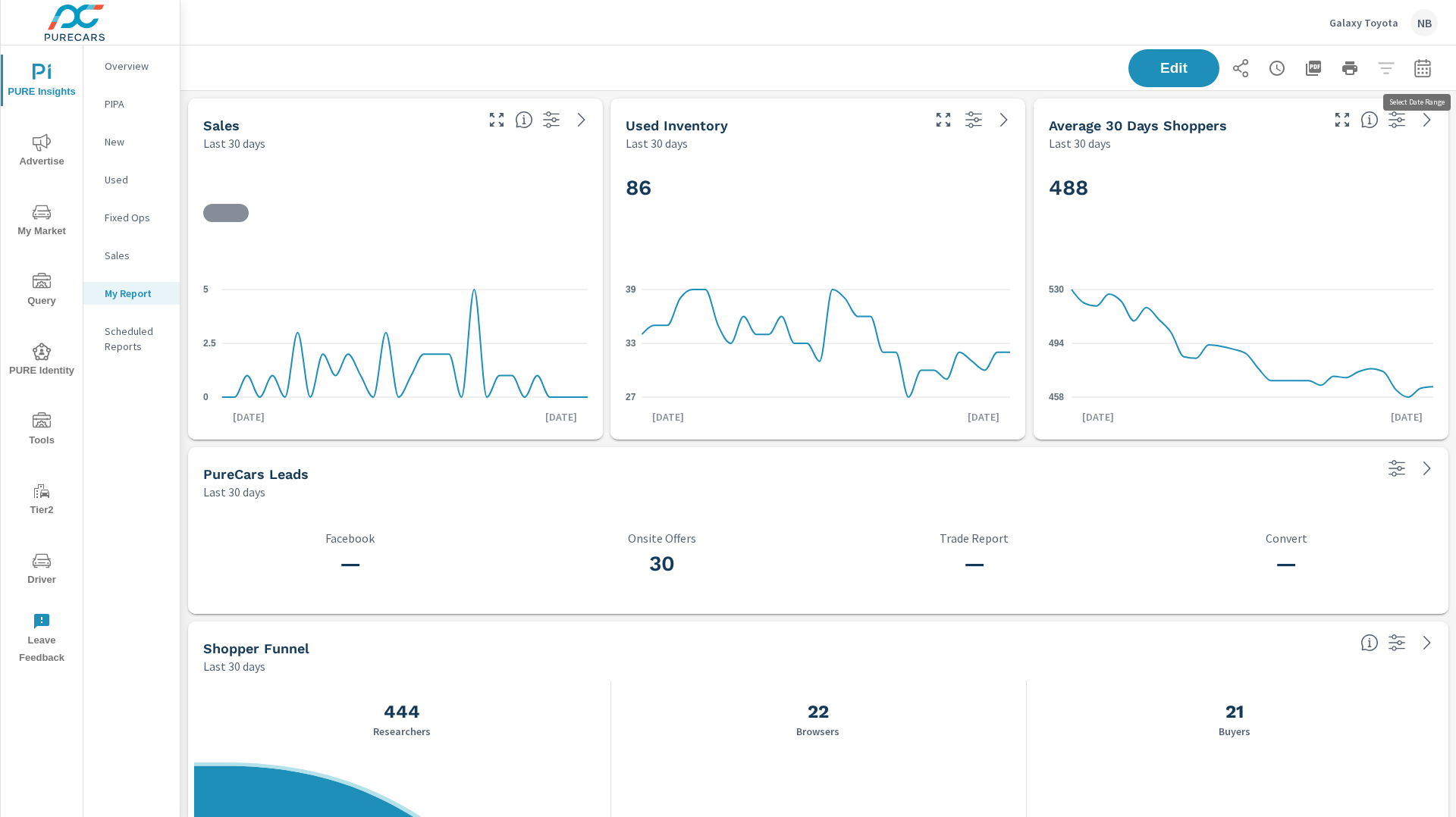
click at [1428, 69] on icon "button" at bounding box center [1422, 68] width 18 height 18
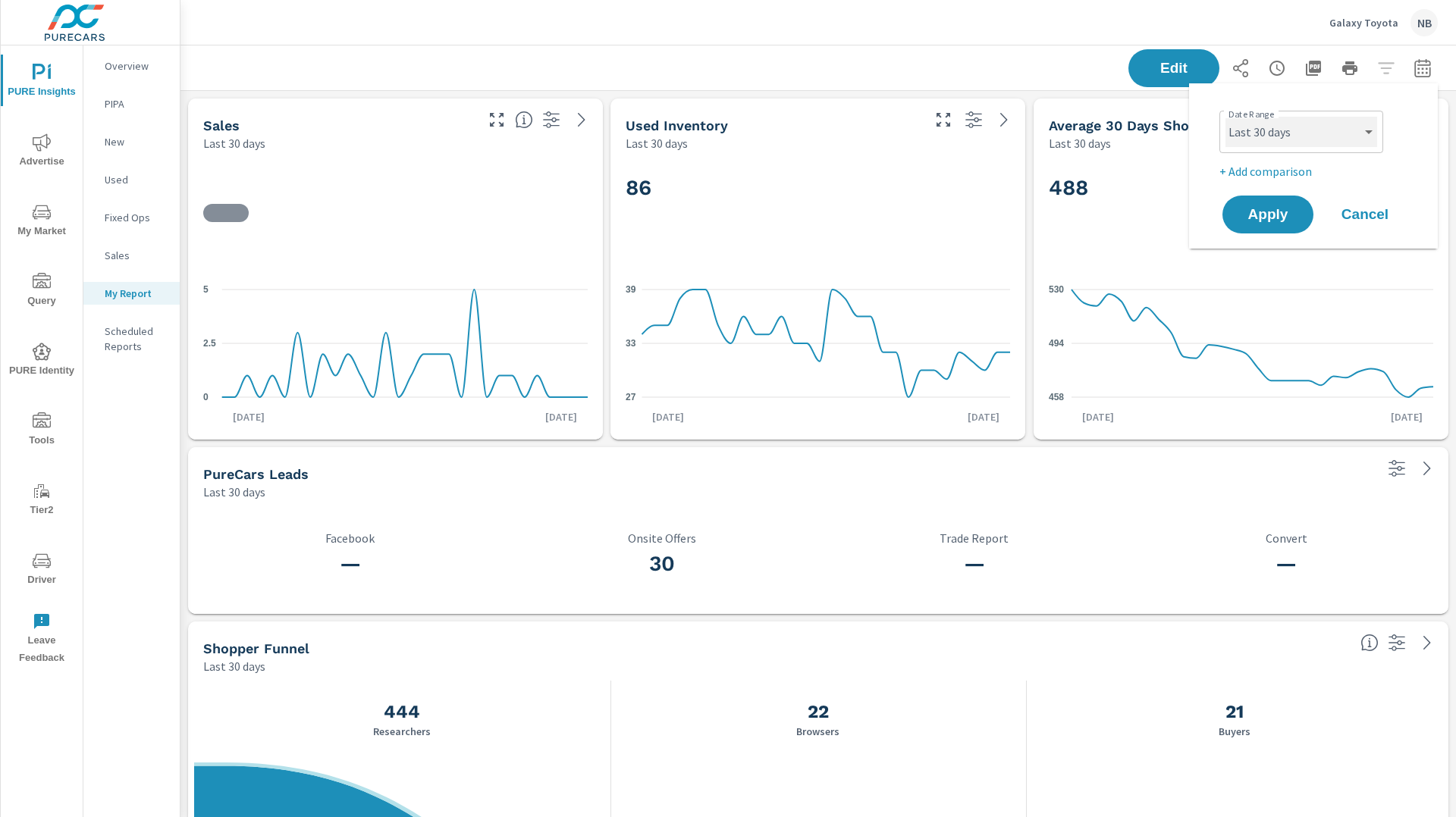
click at [1319, 138] on select "Custom [DATE] Last week Last 7 days Last 14 days Last 30 days Last 45 days Last…" at bounding box center [1300, 131] width 151 height 30
click at [1225, 116] on select "Custom [DATE] Last week Last 7 days Last 14 days Last 30 days Last 45 days Last…" at bounding box center [1300, 131] width 151 height 30
select select "Month to date"
drag, startPoint x: 1266, startPoint y: 182, endPoint x: 1269, endPoint y: 171, distance: 11.4
click at [1269, 171] on p "+ Add comparison" at bounding box center [1317, 171] width 195 height 18
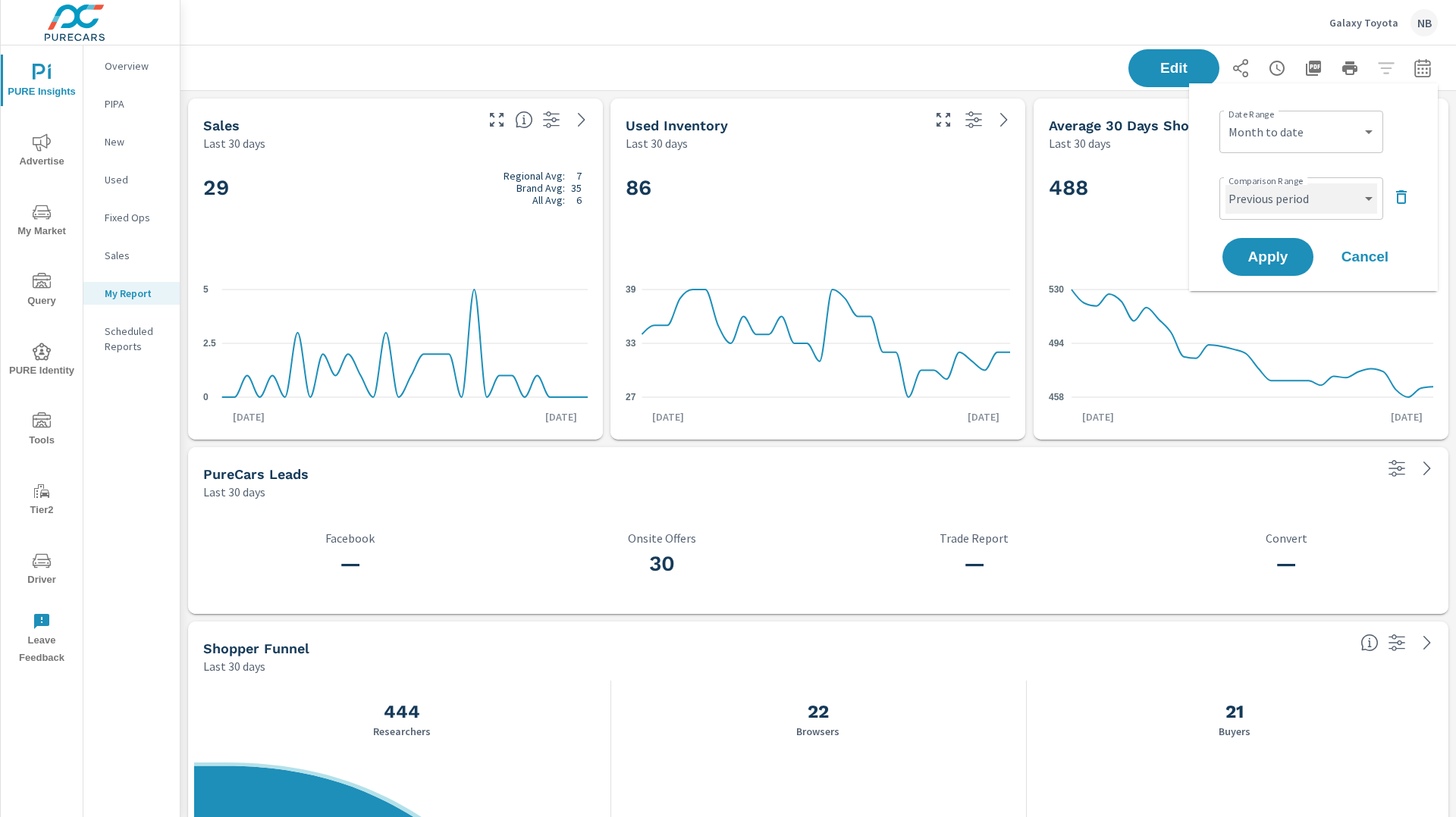
drag, startPoint x: 1269, startPoint y: 171, endPoint x: 1273, endPoint y: 197, distance: 26.3
click at [1273, 197] on select "Custom Previous period Previous month Previous year" at bounding box center [1300, 198] width 151 height 30
click at [1225, 183] on select "Custom Previous period Previous month Previous year" at bounding box center [1300, 198] width 151 height 30
select select "Previous month"
click at [1283, 257] on span "Apply" at bounding box center [1268, 258] width 62 height 15
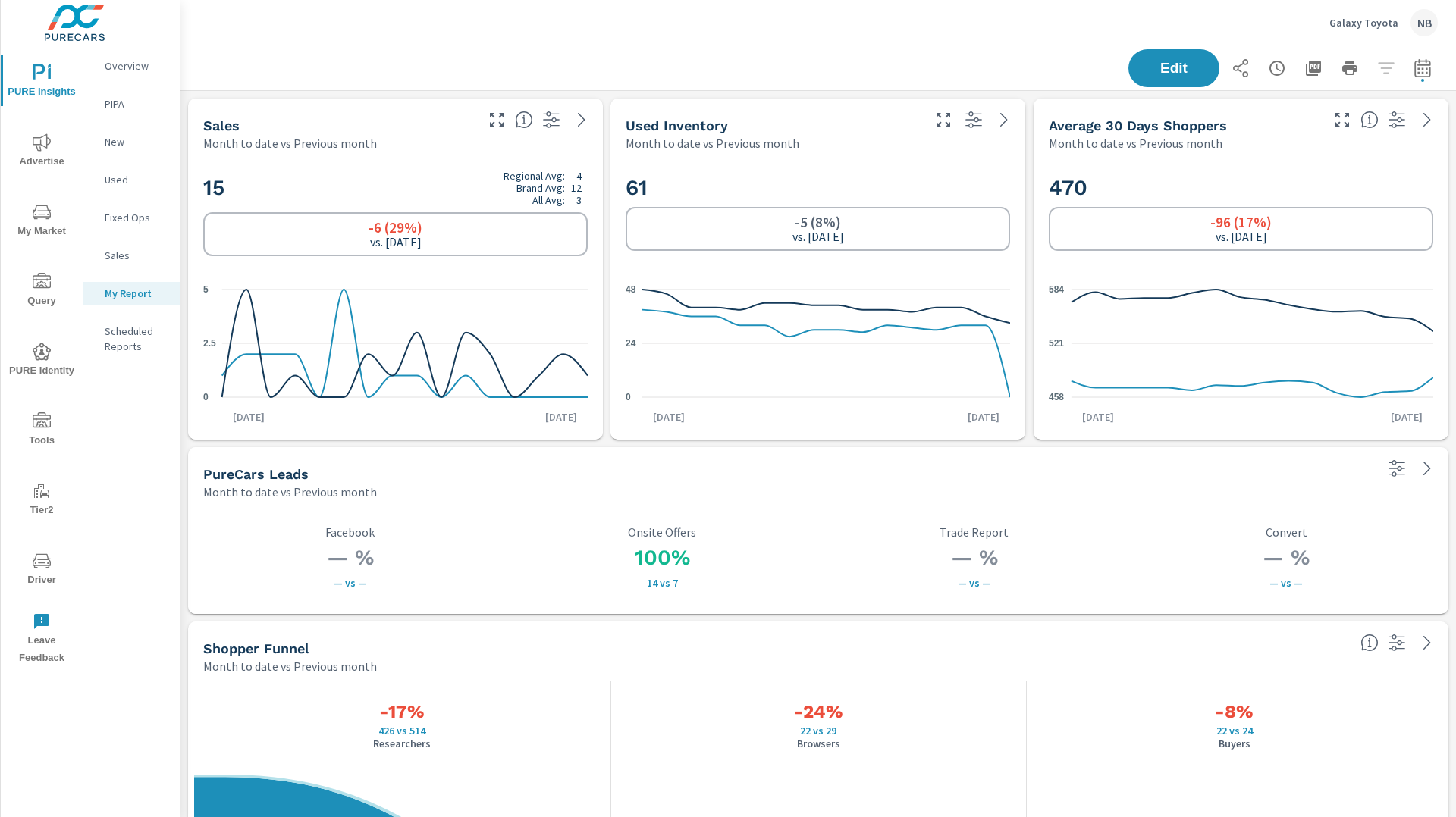
click at [535, 151] on div "15 Regional Avg: 4 Brand Avg: 12 All Avg: 3 -6 (29%) vs. [DATE] 0 2.5 [DATE] 1s…" at bounding box center [395, 295] width 415 height 288
click at [550, 122] on icon "button" at bounding box center [551, 120] width 18 height 18
click at [732, 72] on div "Edit" at bounding box center [818, 68] width 1239 height 45
click at [554, 120] on icon "button" at bounding box center [551, 120] width 18 height 18
click at [571, 71] on div "Edit" at bounding box center [818, 68] width 1239 height 45
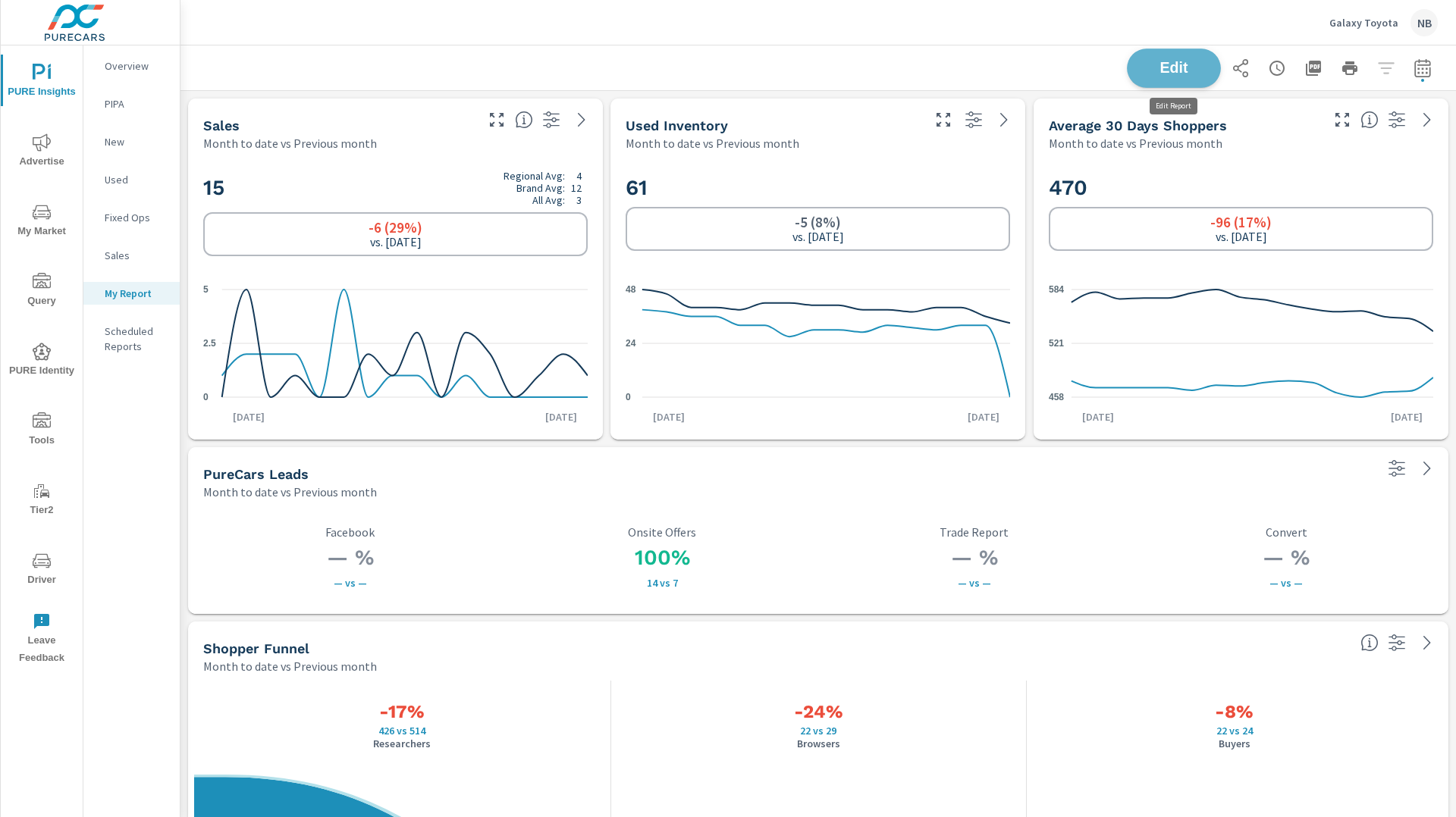
click at [1170, 75] on span "Edit" at bounding box center [1173, 68] width 62 height 15
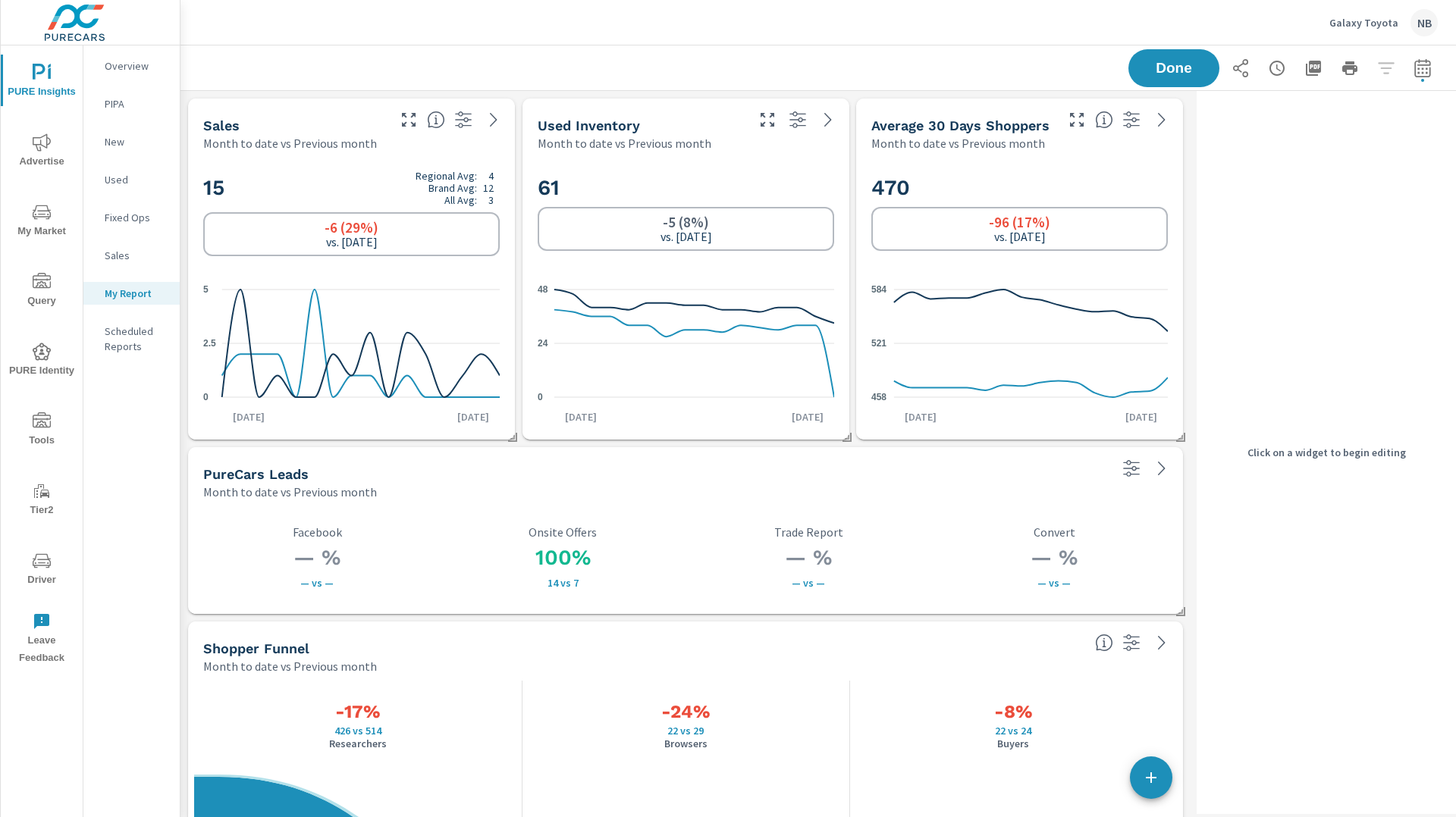
click at [456, 146] on div "Sales Month to date vs Previous month" at bounding box center [351, 125] width 327 height 53
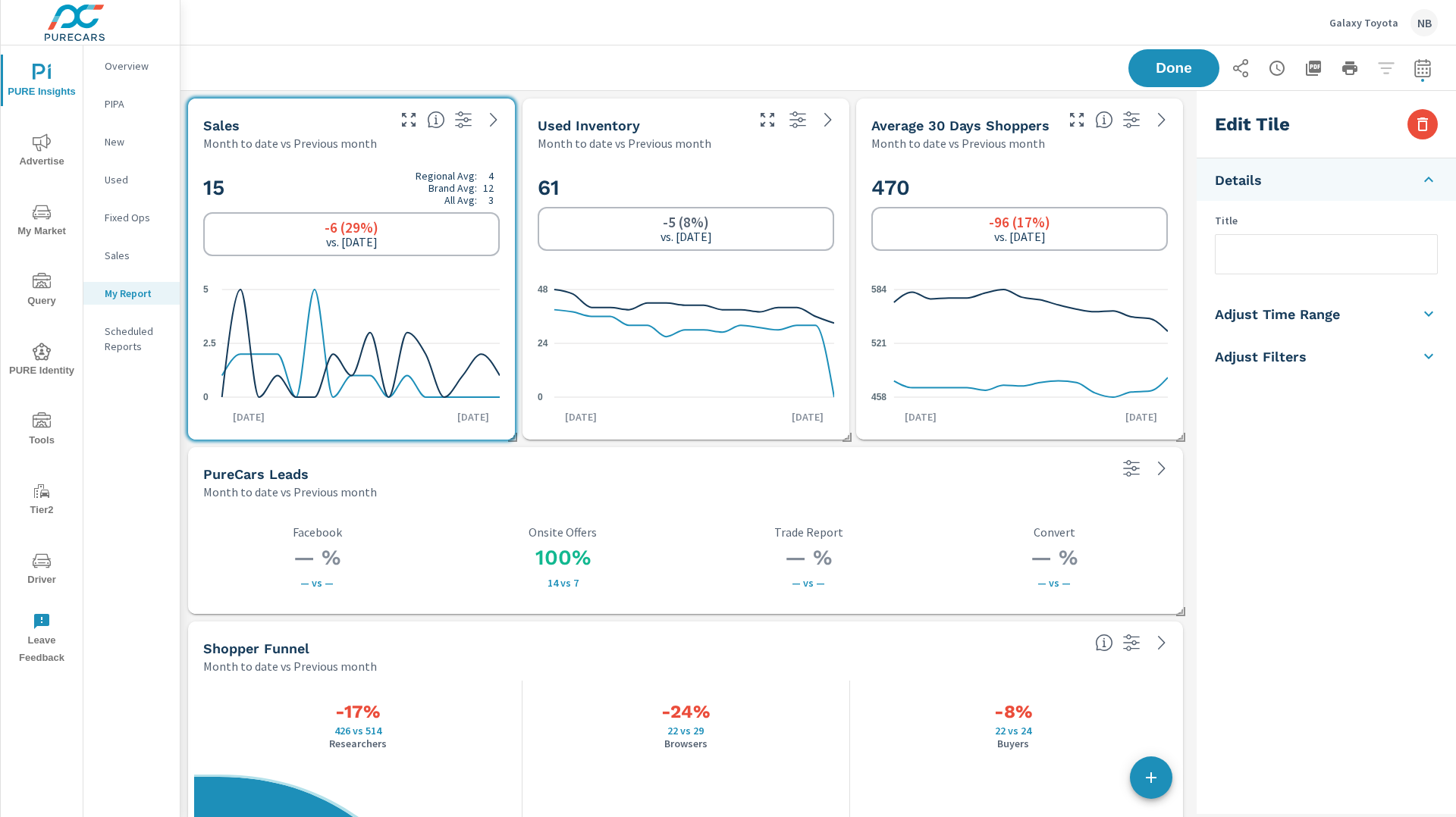
click at [1345, 308] on li "Adjust Time Range" at bounding box center [1326, 314] width 260 height 42
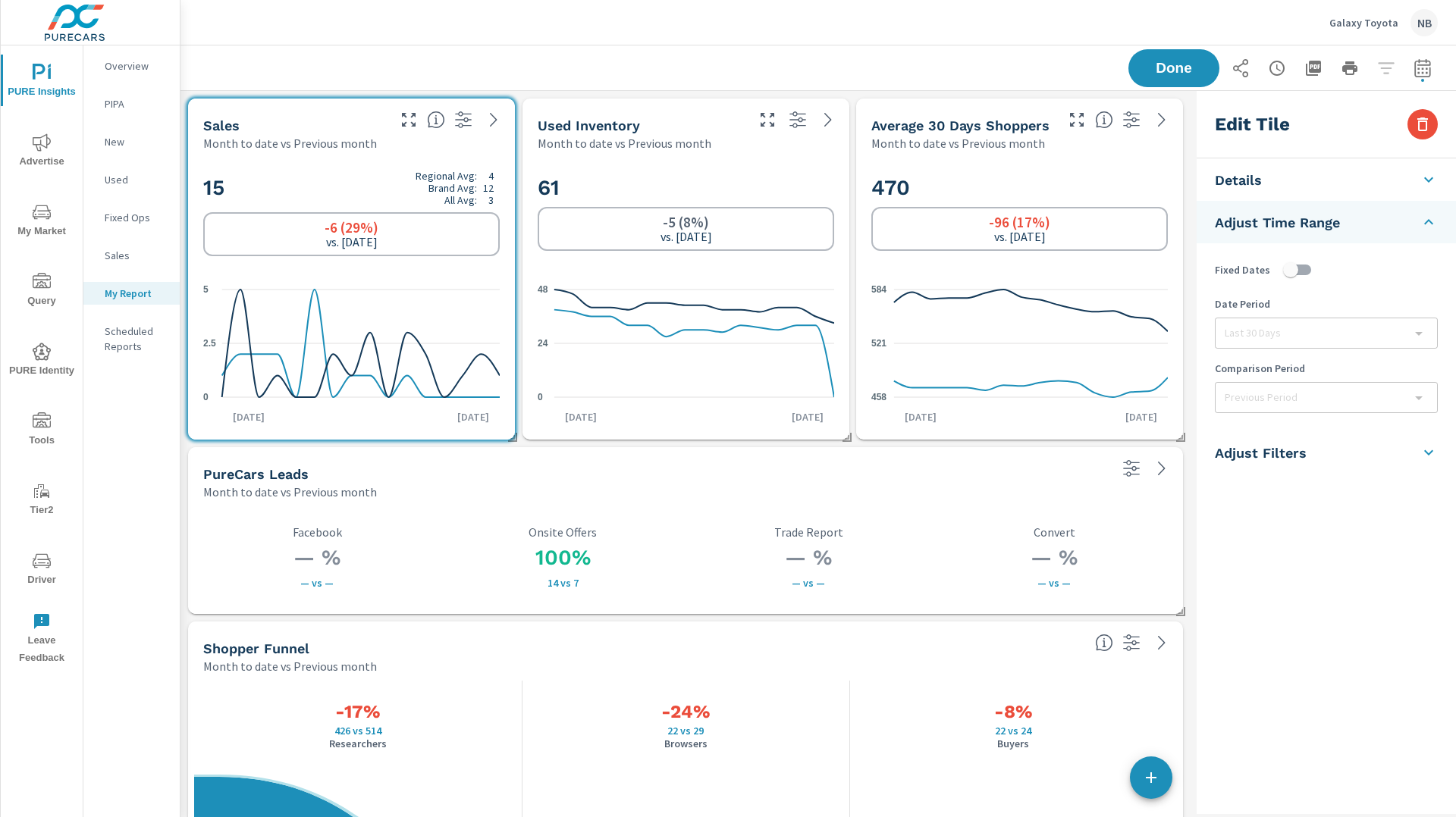
click at [1321, 451] on li "Adjust Filters" at bounding box center [1326, 452] width 260 height 42
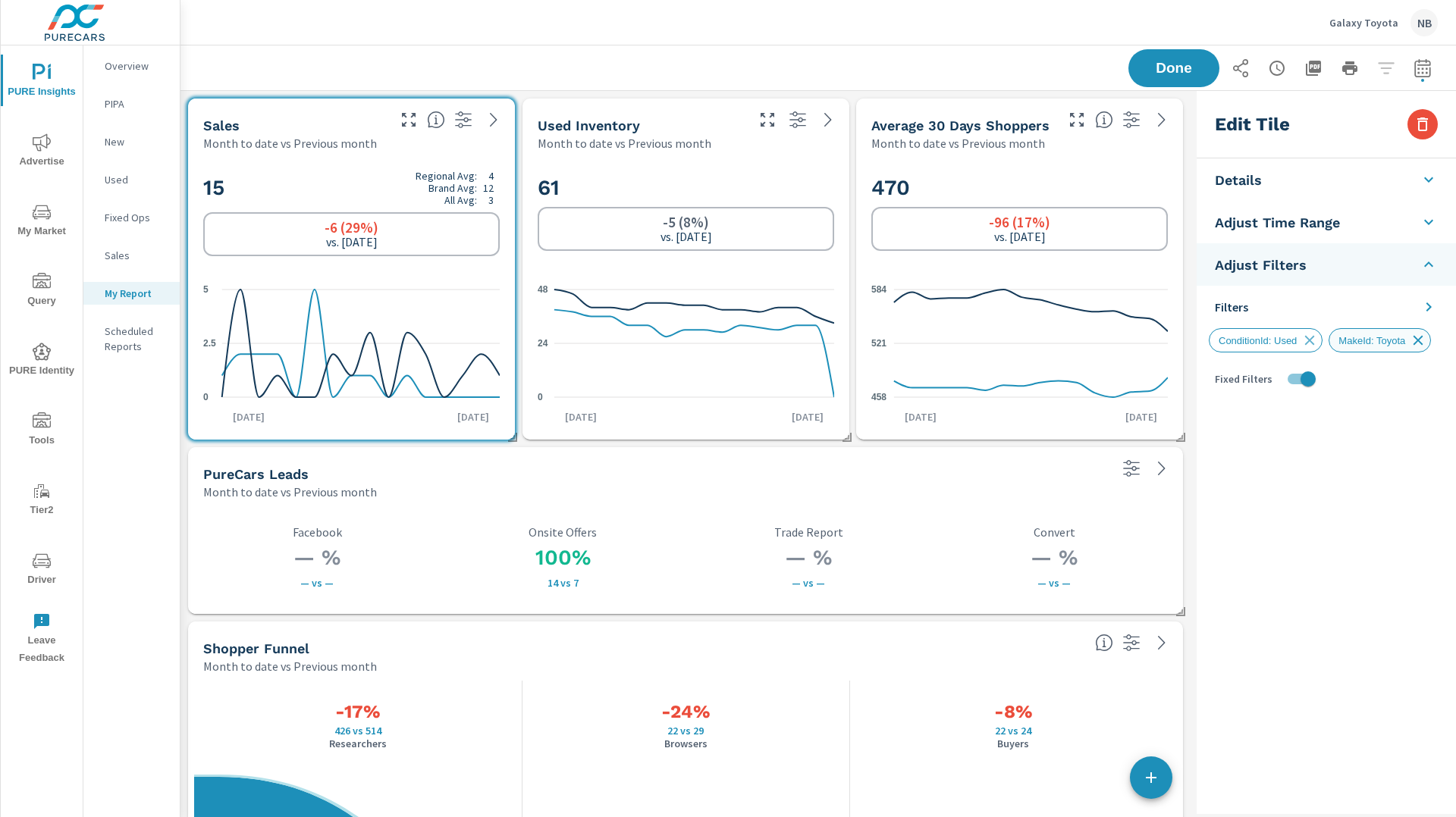
click at [1423, 339] on icon at bounding box center [1417, 340] width 10 height 10
click at [1436, 308] on icon at bounding box center [1428, 307] width 18 height 18
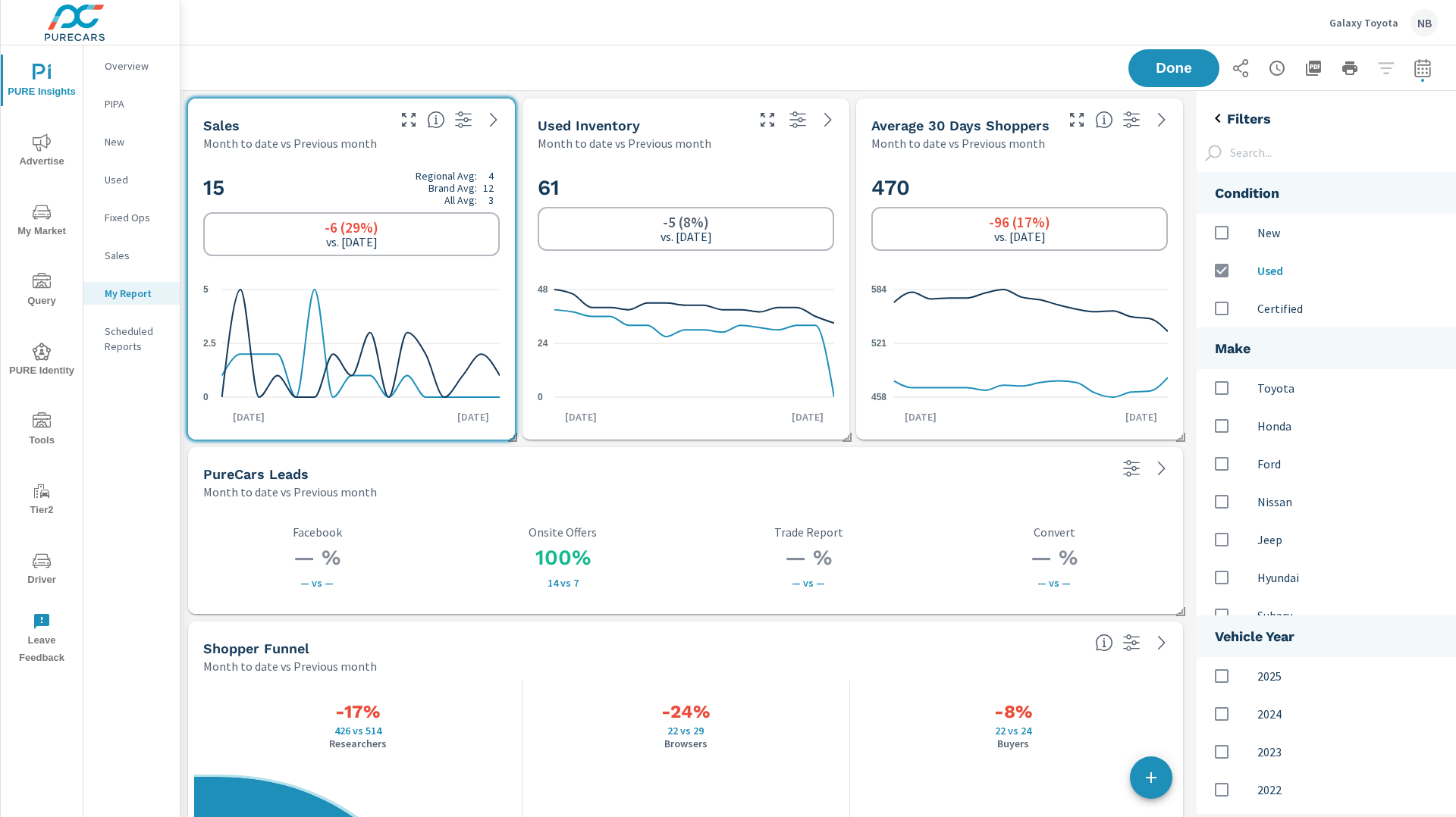
scroll to position [732, 260]
click at [1223, 305] on input "options" at bounding box center [1221, 308] width 32 height 32
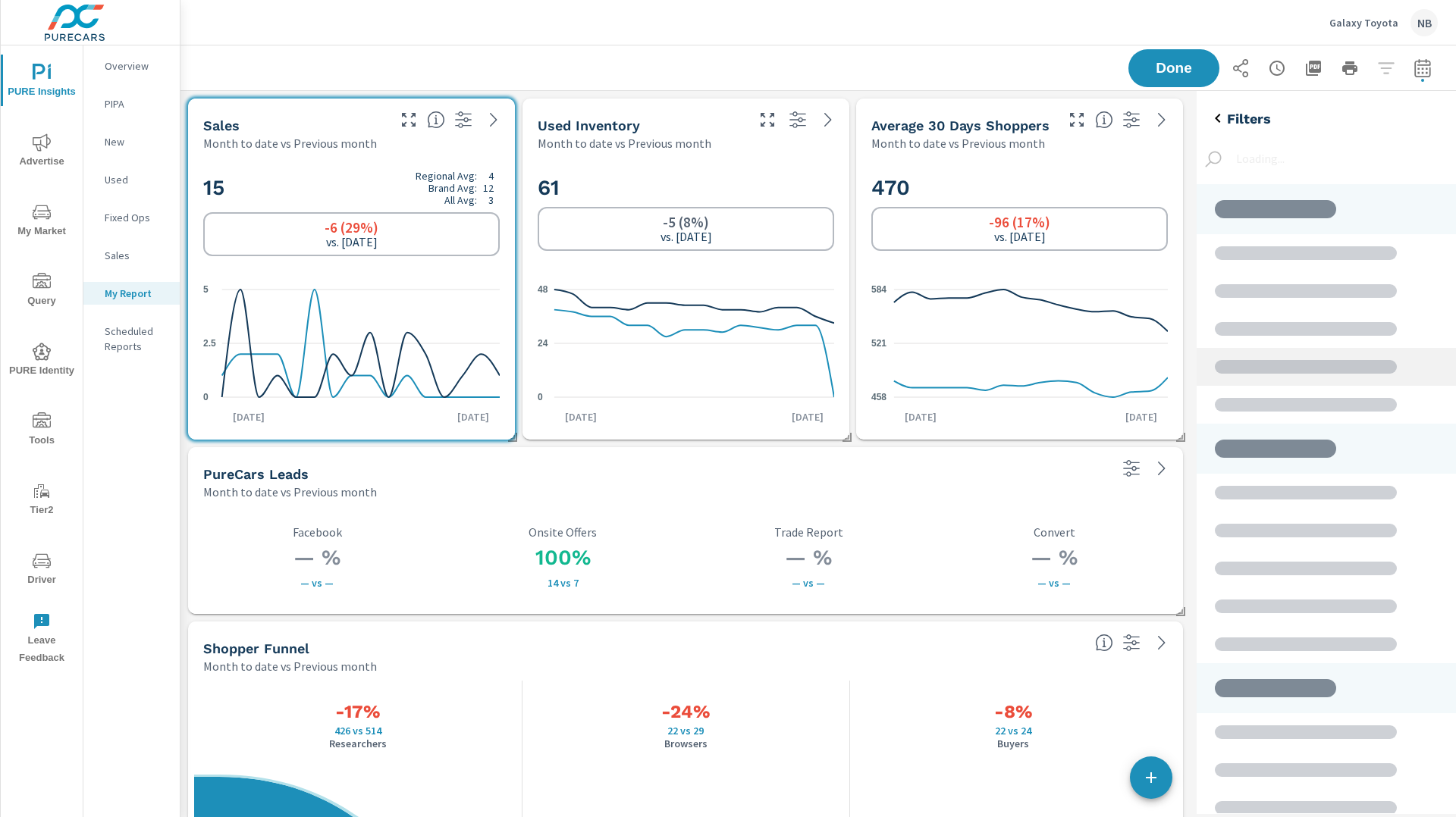
scroll to position [719, 260]
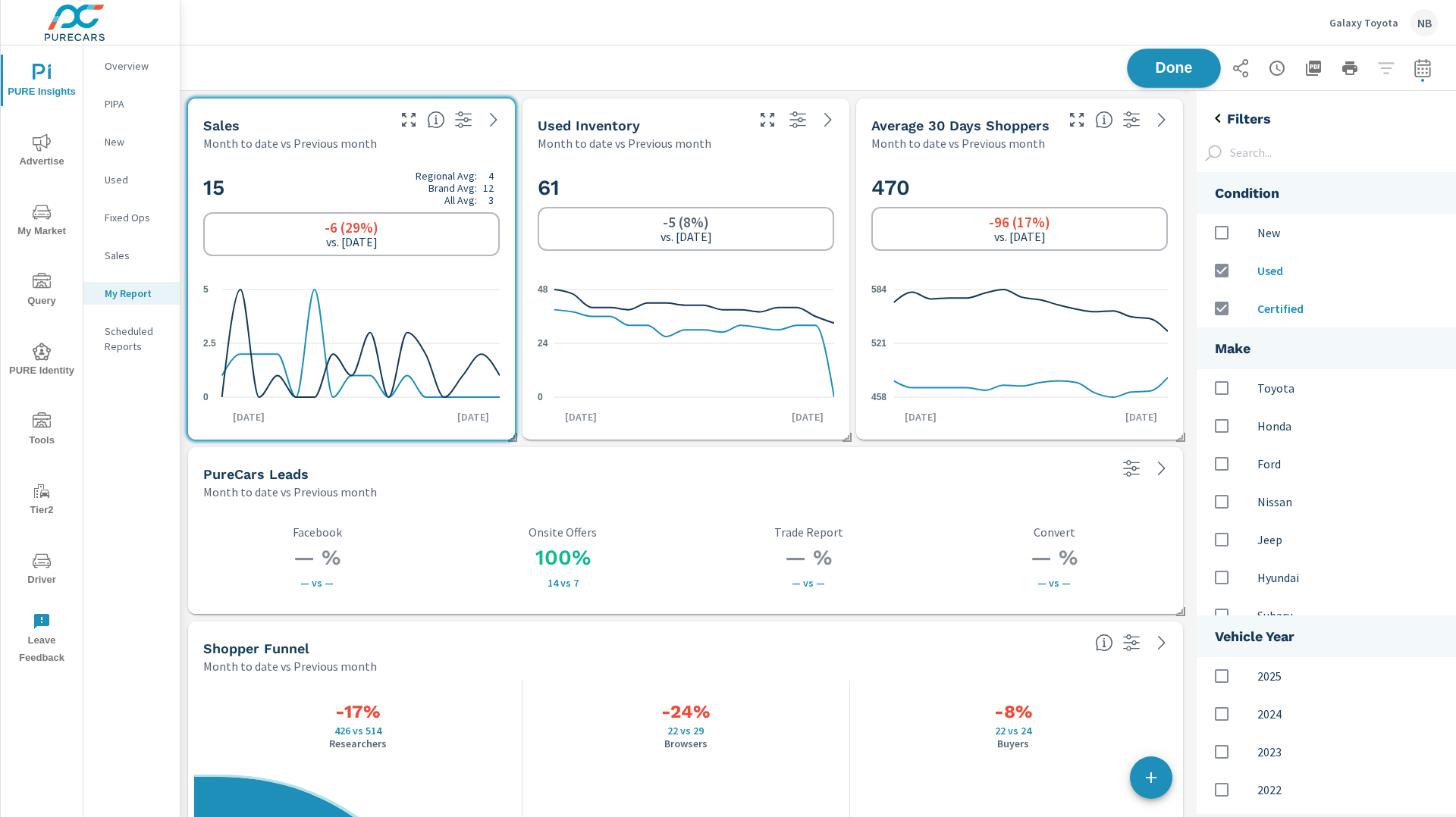
click at [1175, 72] on span "Done" at bounding box center [1173, 68] width 62 height 15
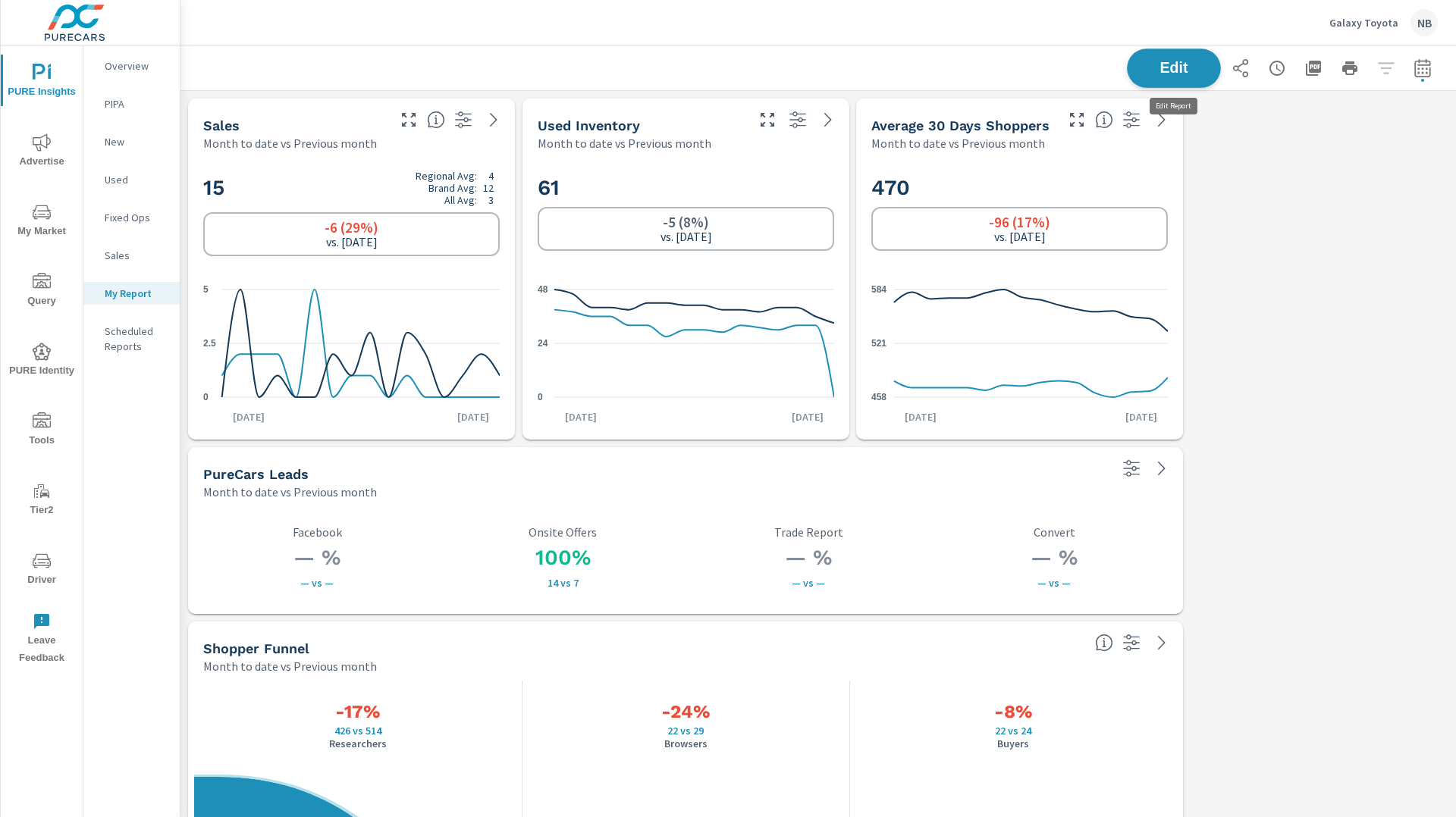
scroll to position [1926, 1276]
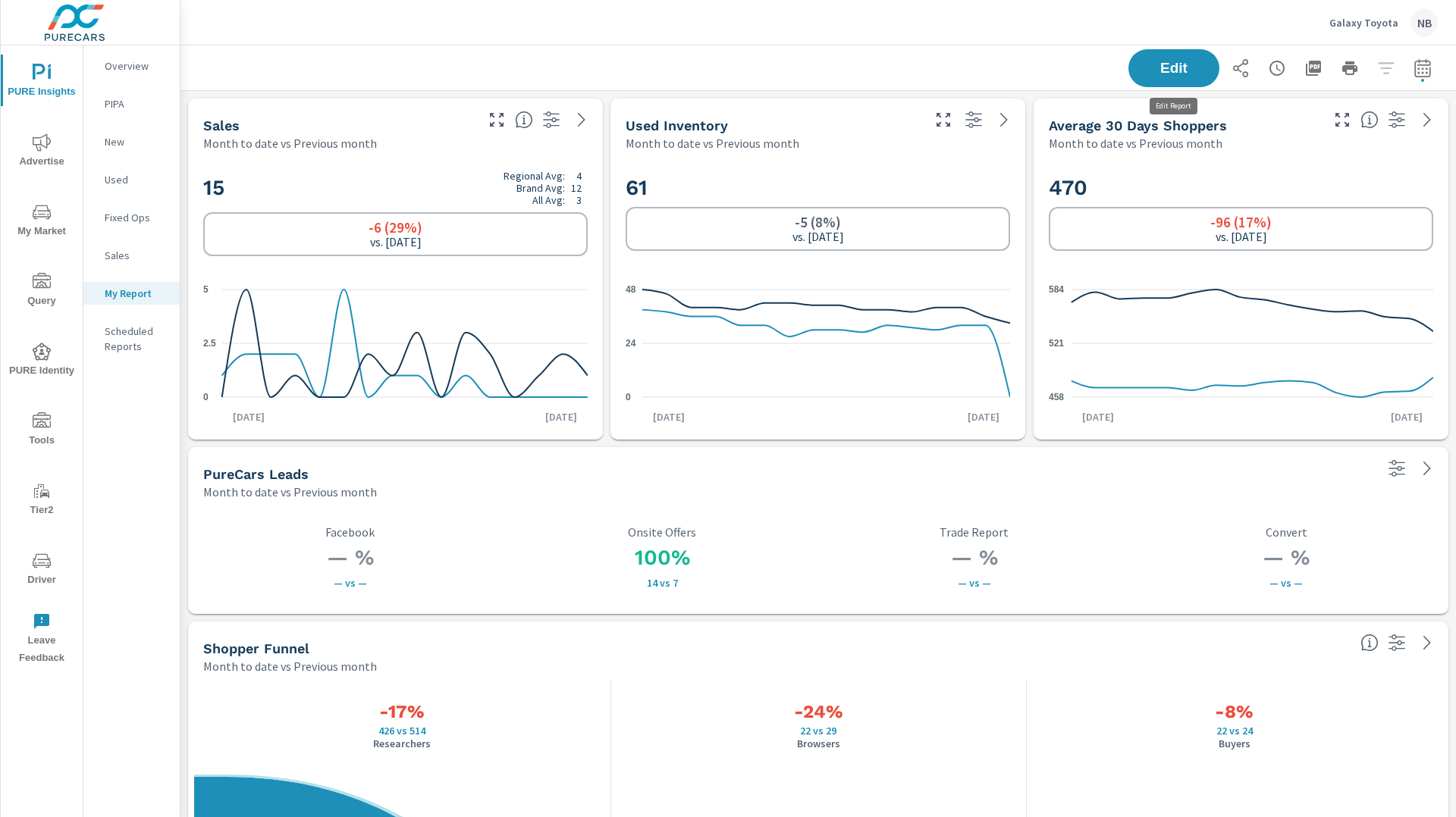
click at [421, 0] on div "Galaxy Toyota NB" at bounding box center [818, 22] width 1239 height 45
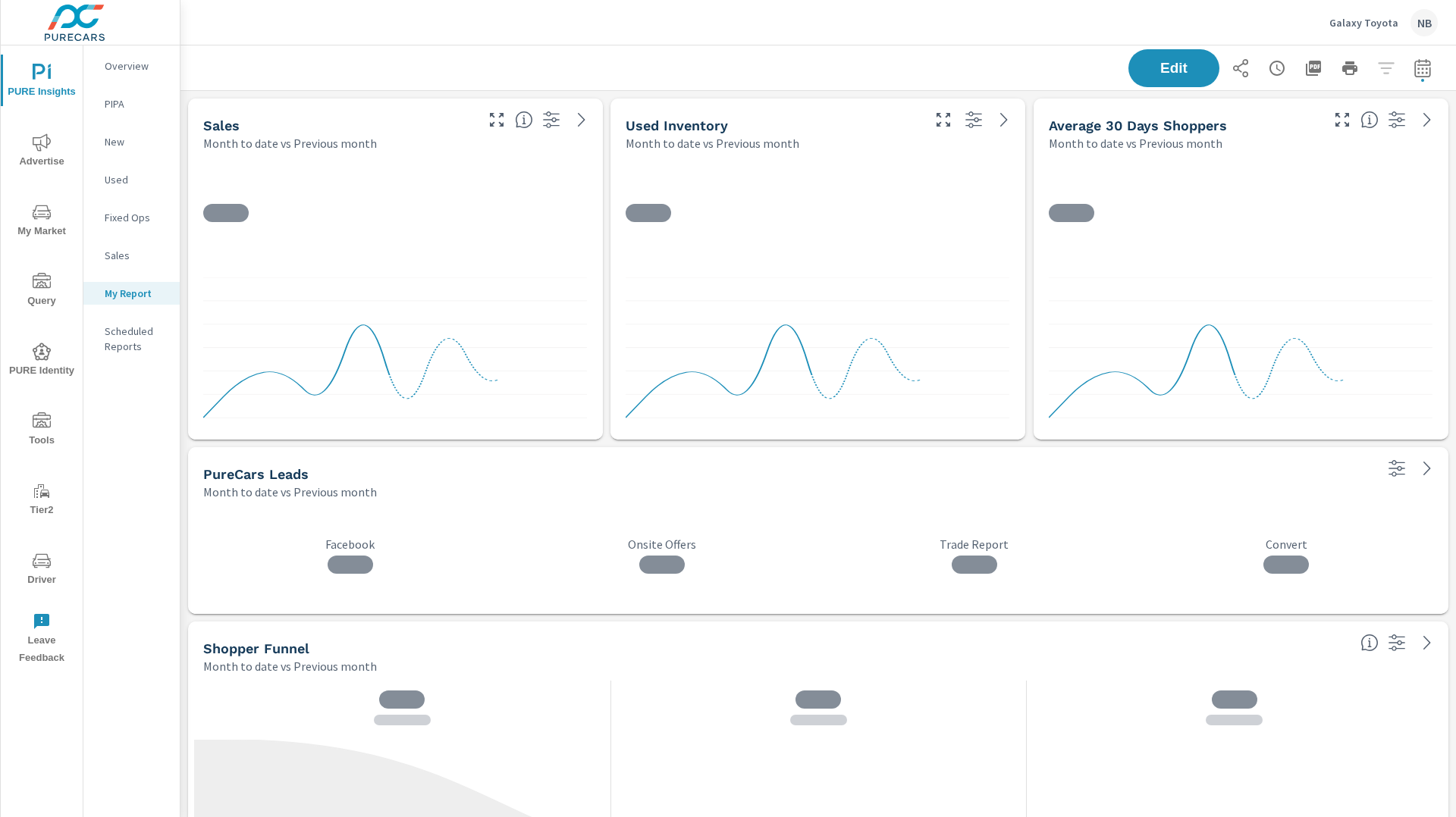
scroll to position [1926, 1276]
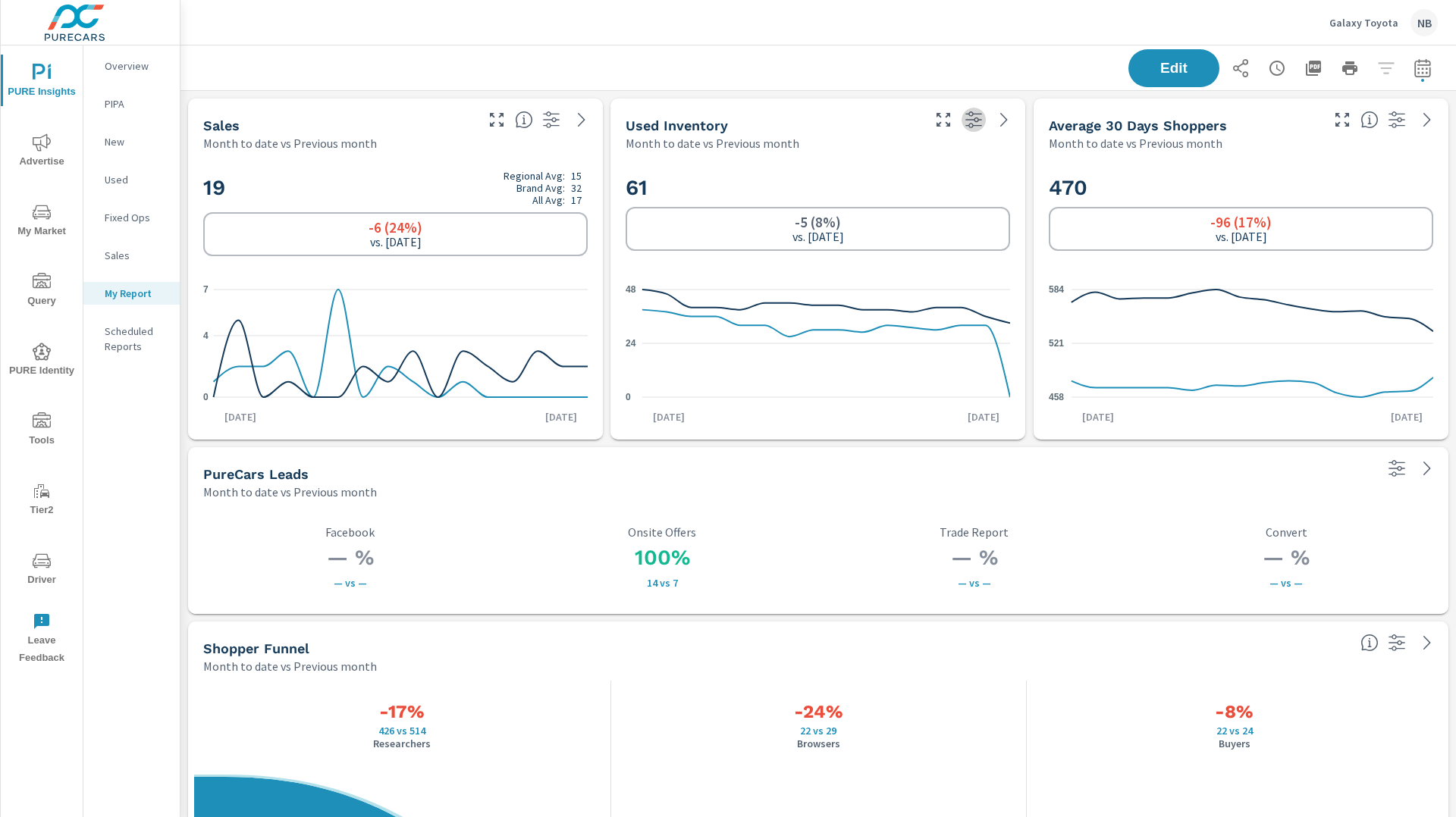
click at [972, 120] on icon "button" at bounding box center [973, 120] width 18 height 18
click at [1175, 72] on span "Edit" at bounding box center [1173, 68] width 62 height 15
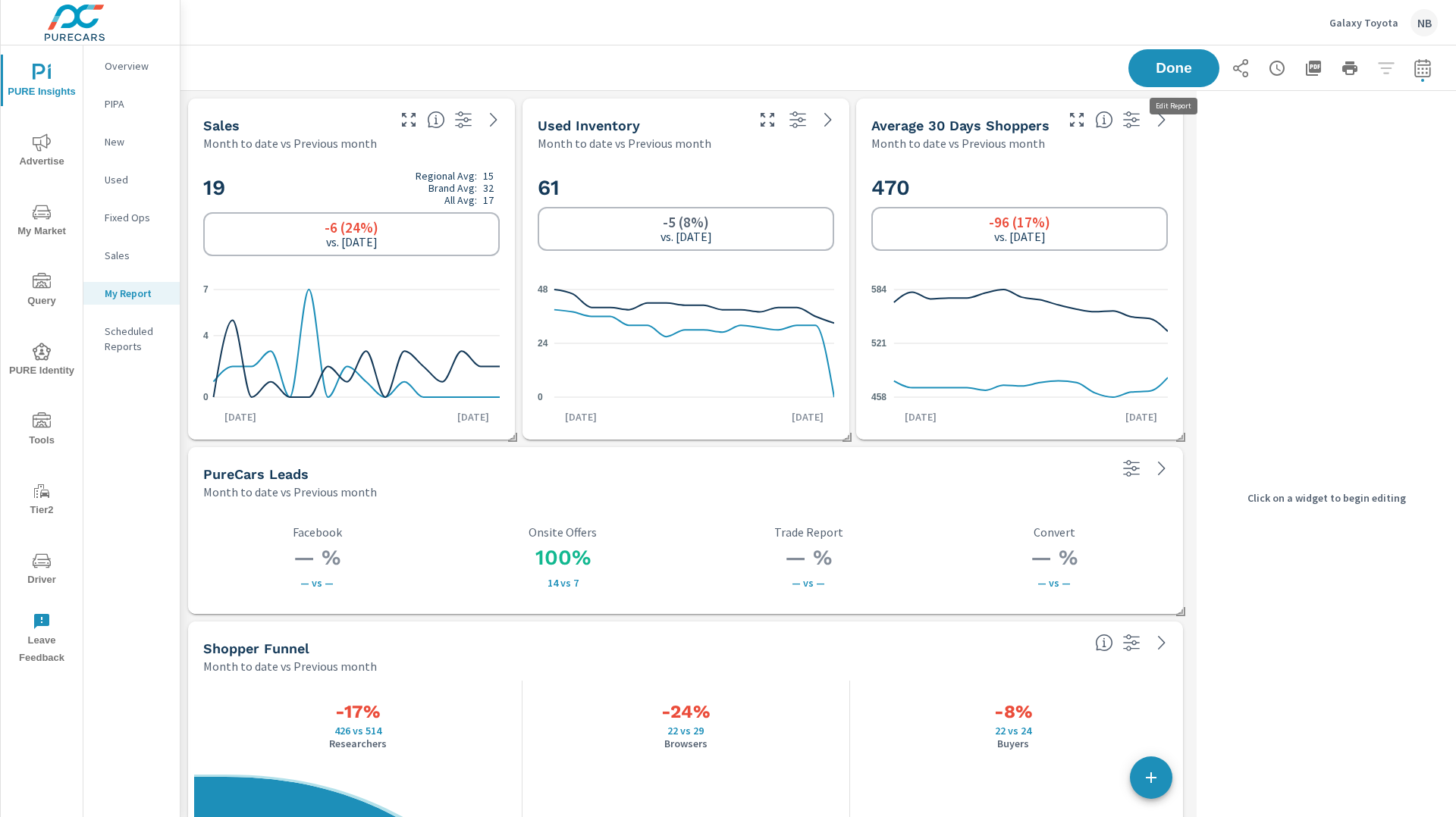
scroll to position [1926, 1011]
click at [797, 121] on icon "button" at bounding box center [797, 120] width 18 height 18
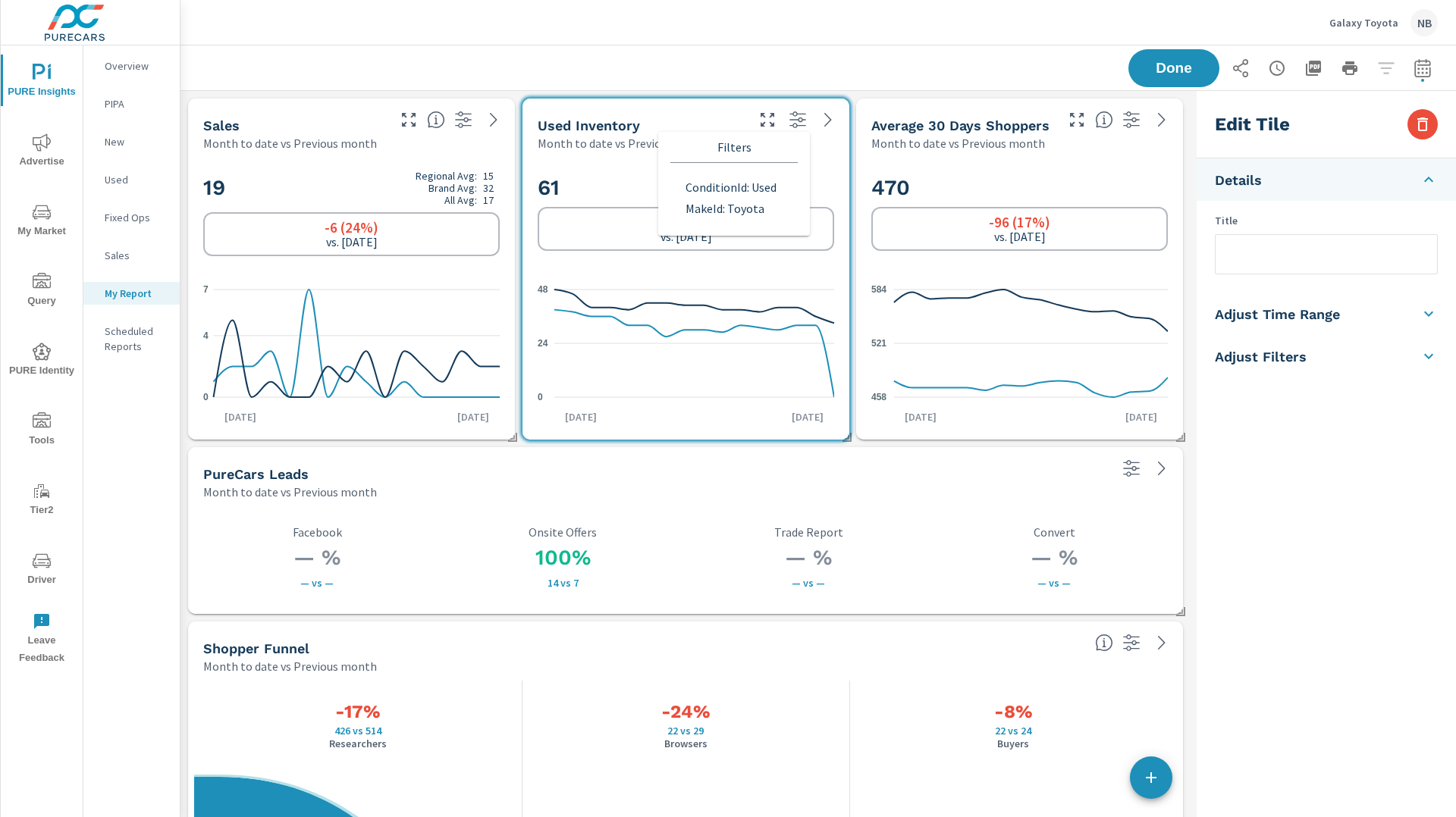
click at [1306, 318] on h5 "Adjust Time Range" at bounding box center [1277, 314] width 125 height 17
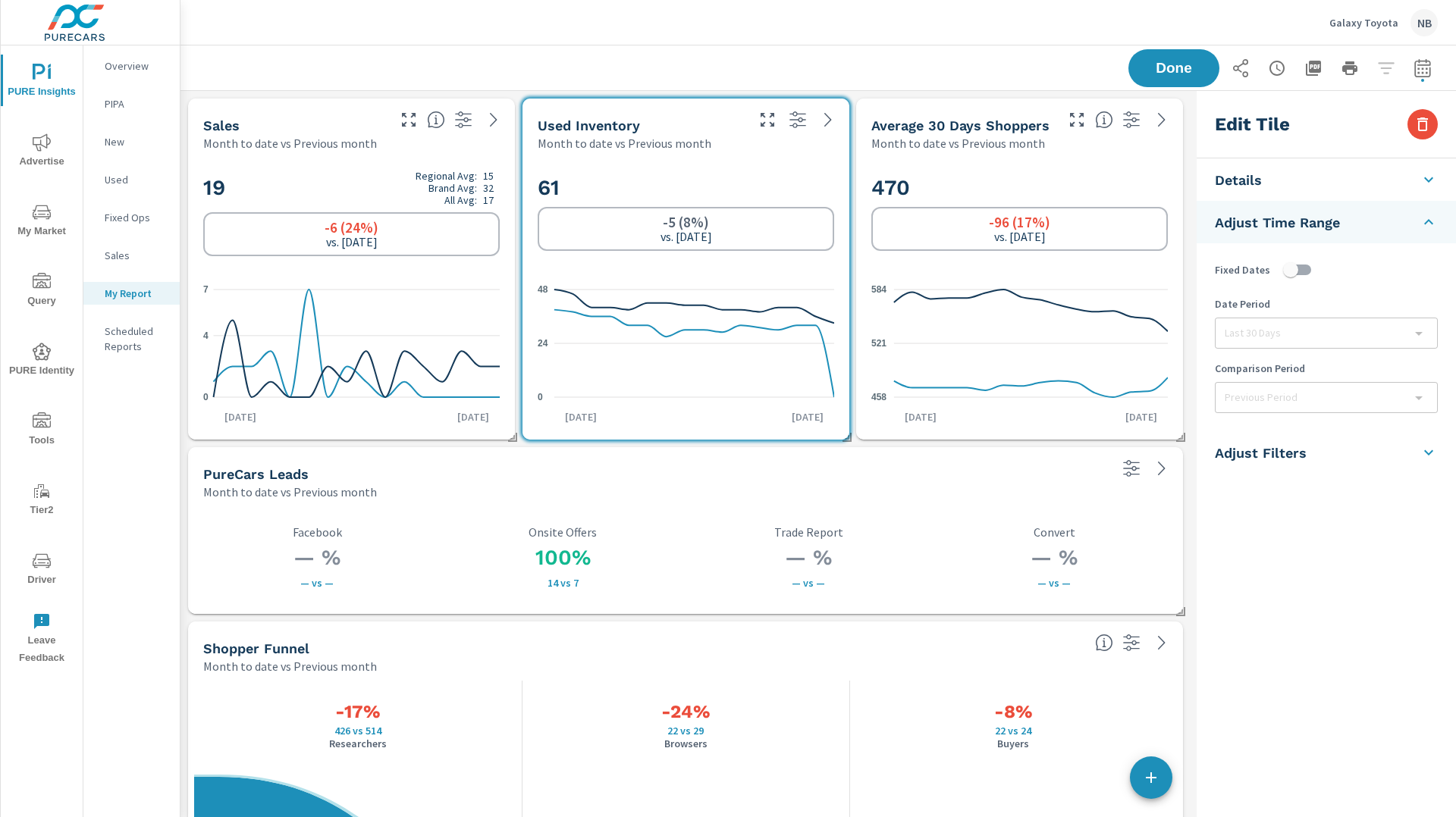
drag, startPoint x: 1330, startPoint y: 454, endPoint x: 1328, endPoint y: 437, distance: 17.1
click at [1330, 453] on li "Adjust Filters" at bounding box center [1326, 452] width 260 height 42
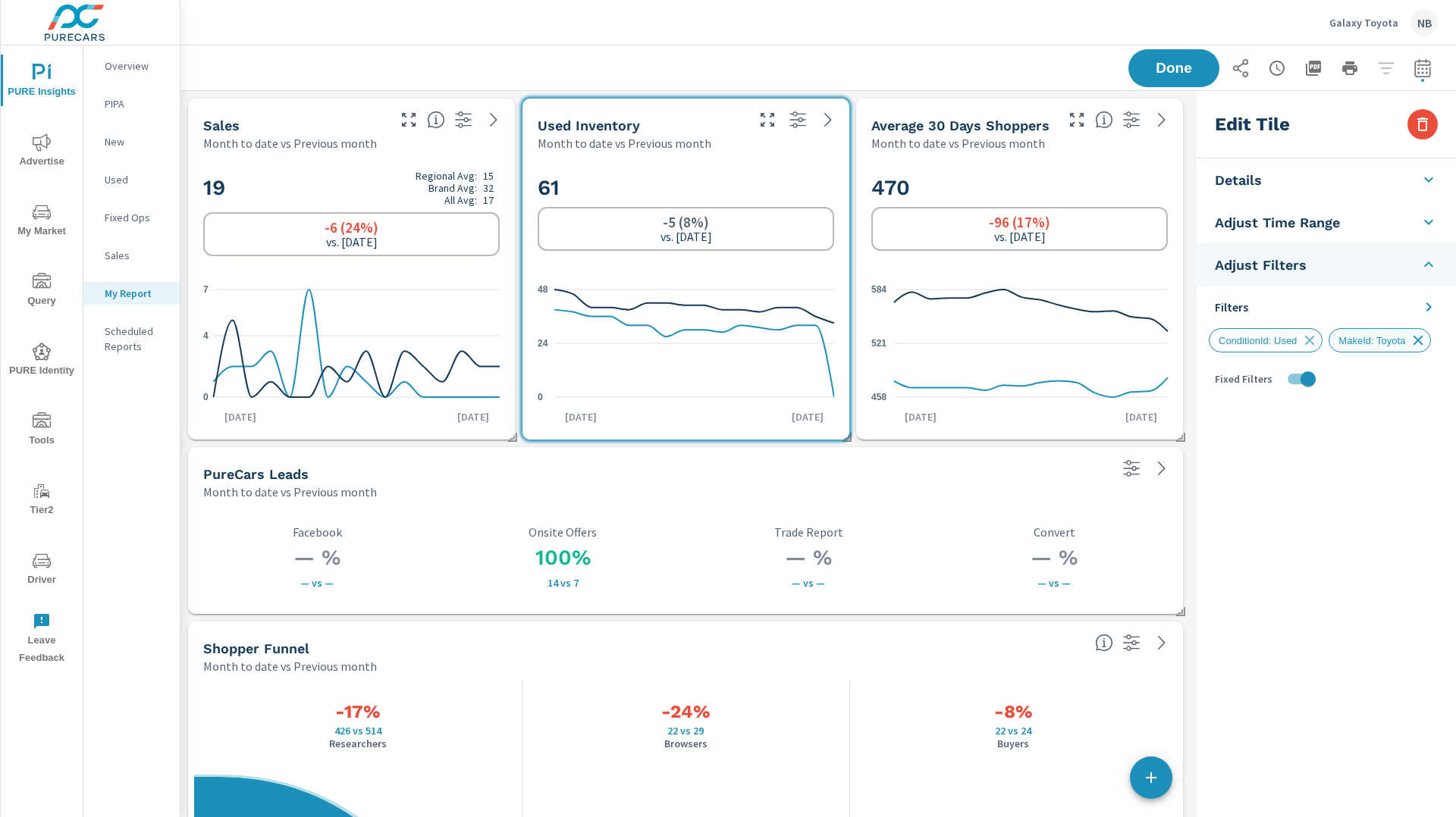
click at [1423, 339] on icon at bounding box center [1417, 340] width 10 height 10
click at [1426, 309] on icon at bounding box center [1428, 307] width 18 height 18
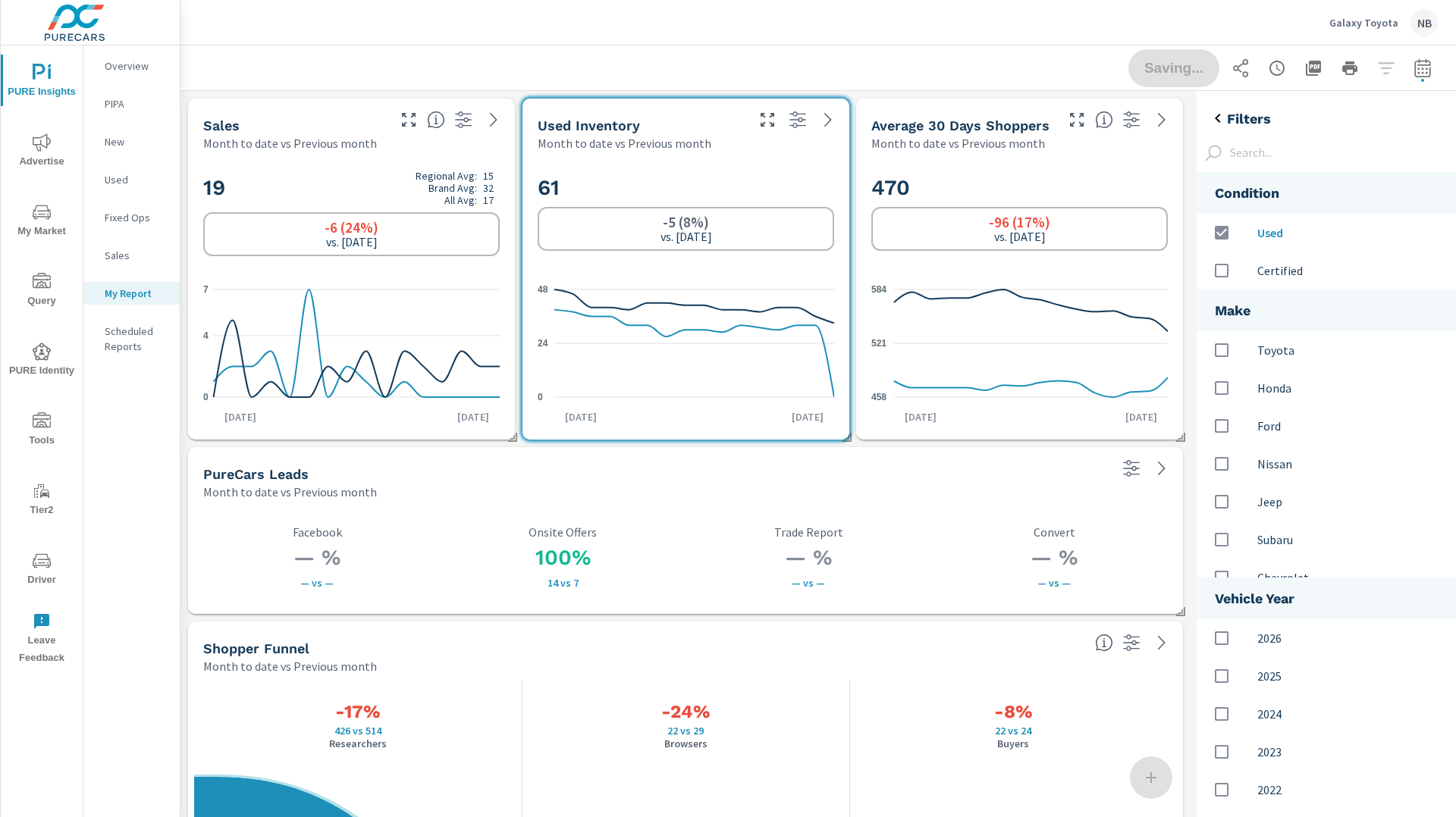
scroll to position [694, 260]
click at [1273, 269] on p "Certified" at bounding box center [1350, 270] width 186 height 18
click at [1137, 123] on icon "button" at bounding box center [1131, 119] width 18 height 18
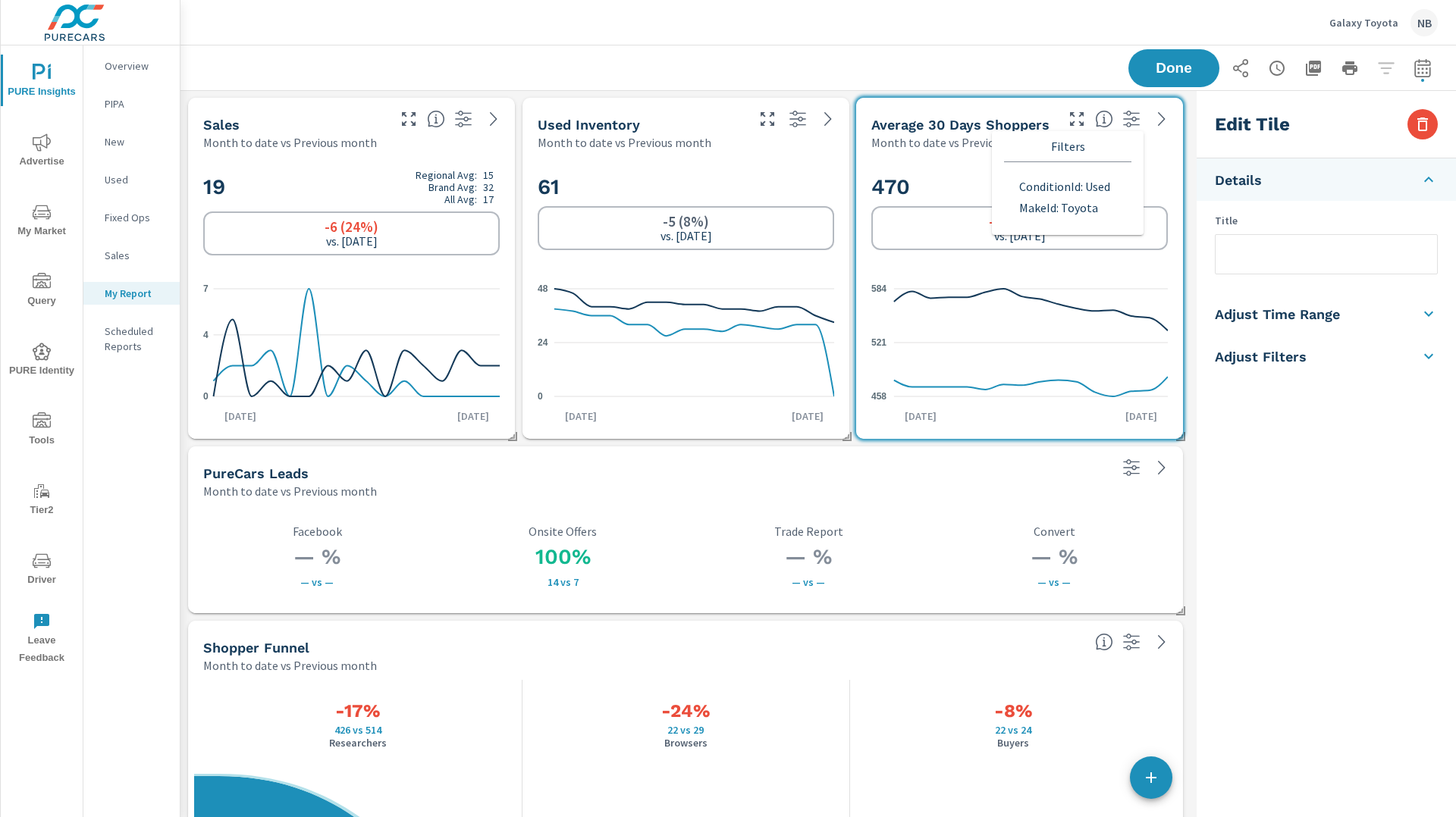
click at [1439, 356] on li "Adjust Filters" at bounding box center [1326, 356] width 260 height 42
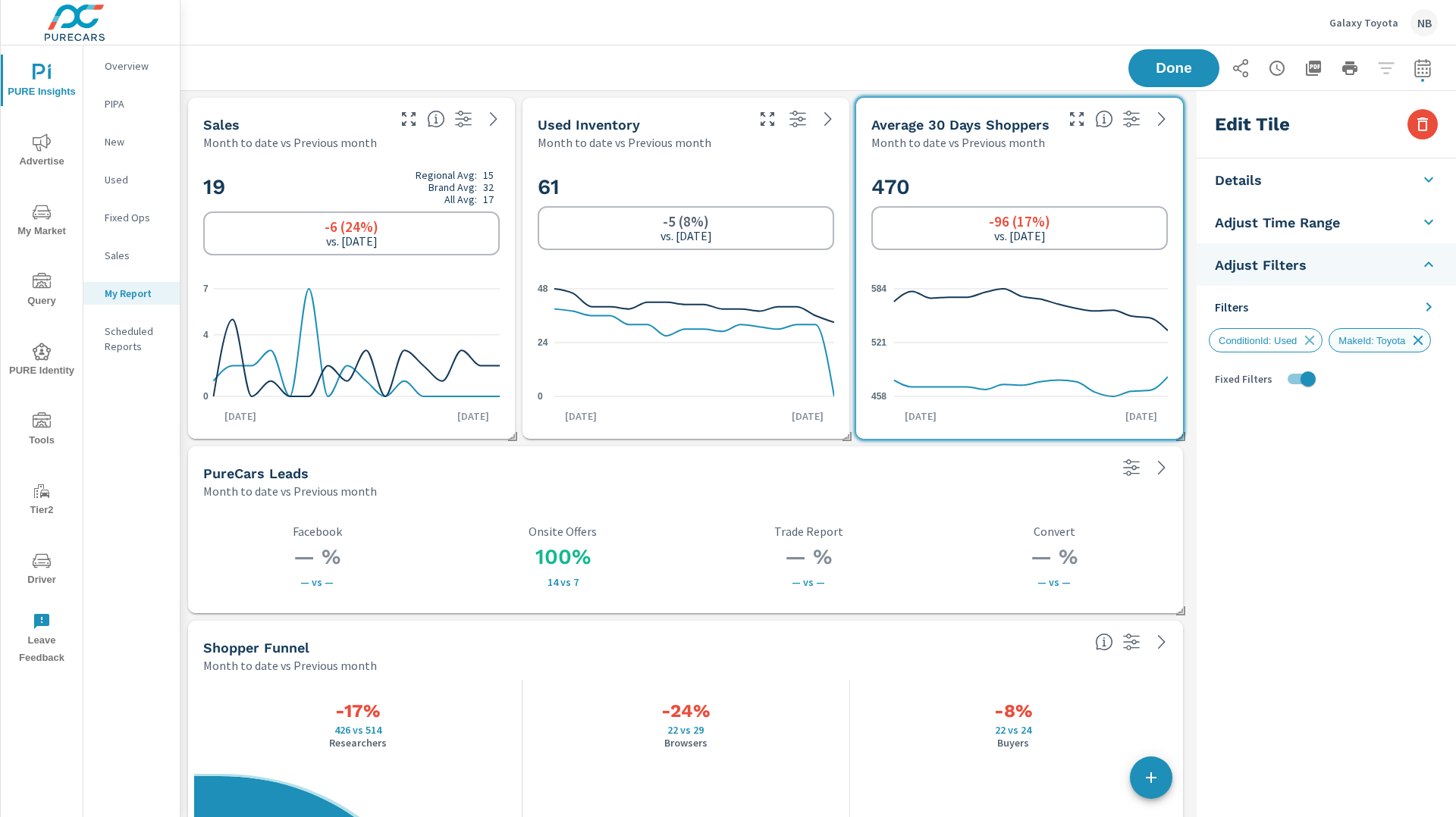
click at [1423, 338] on icon at bounding box center [1417, 340] width 10 height 10
click at [1428, 307] on icon at bounding box center [1428, 307] width 18 height 18
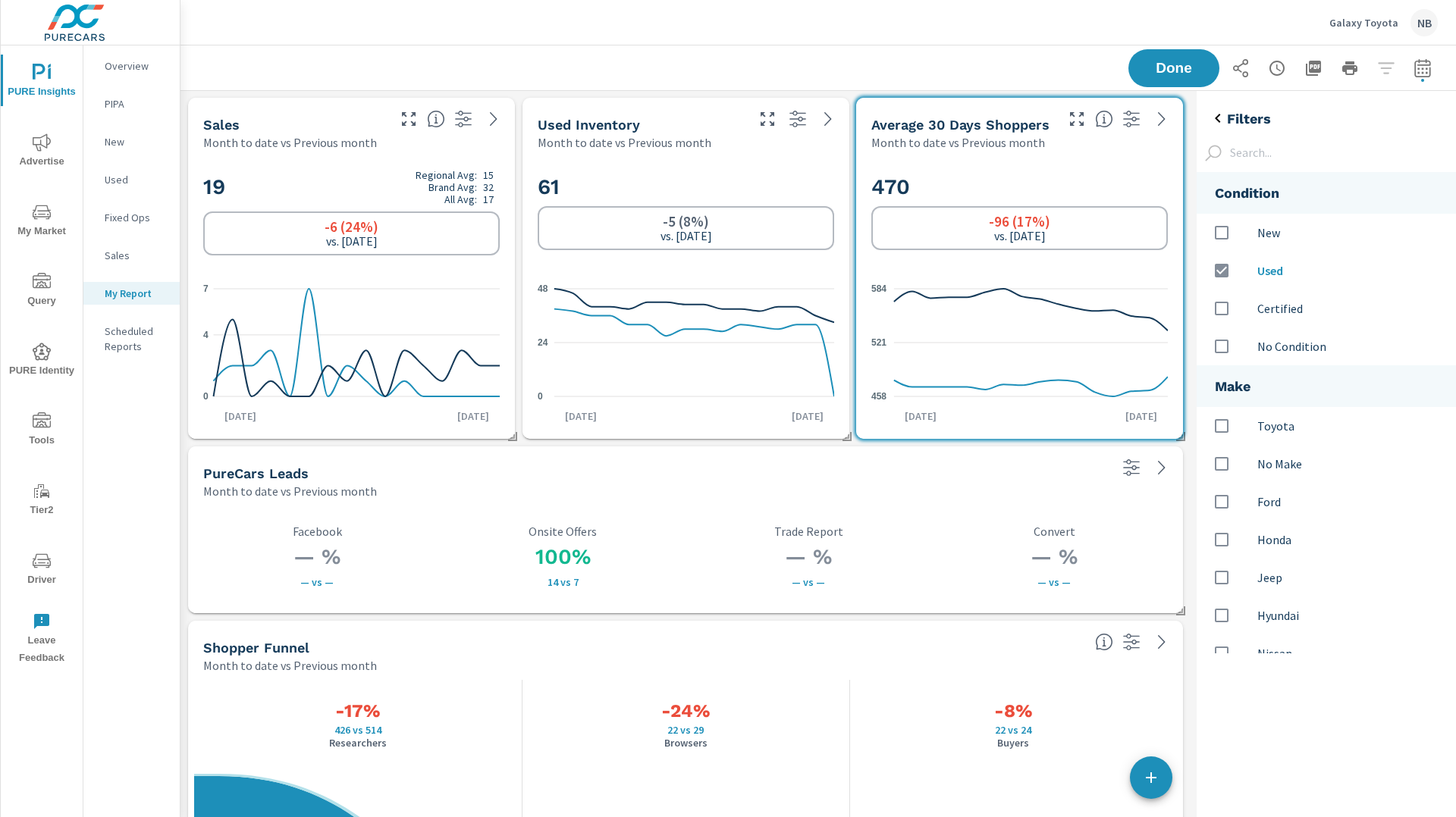
scroll to position [482, 260]
click at [1282, 311] on p "Certified" at bounding box center [1350, 308] width 186 height 18
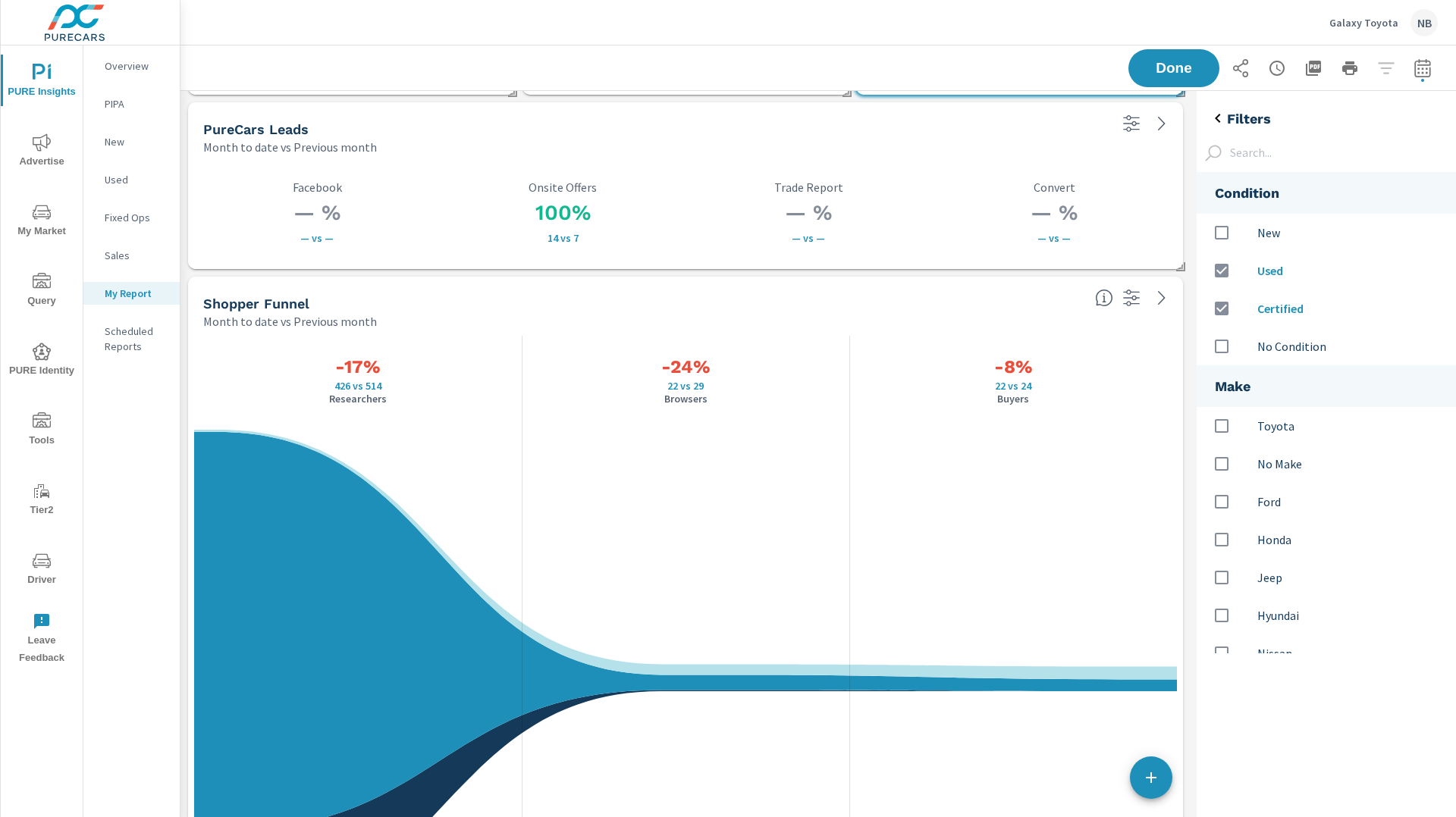
scroll to position [349, 0]
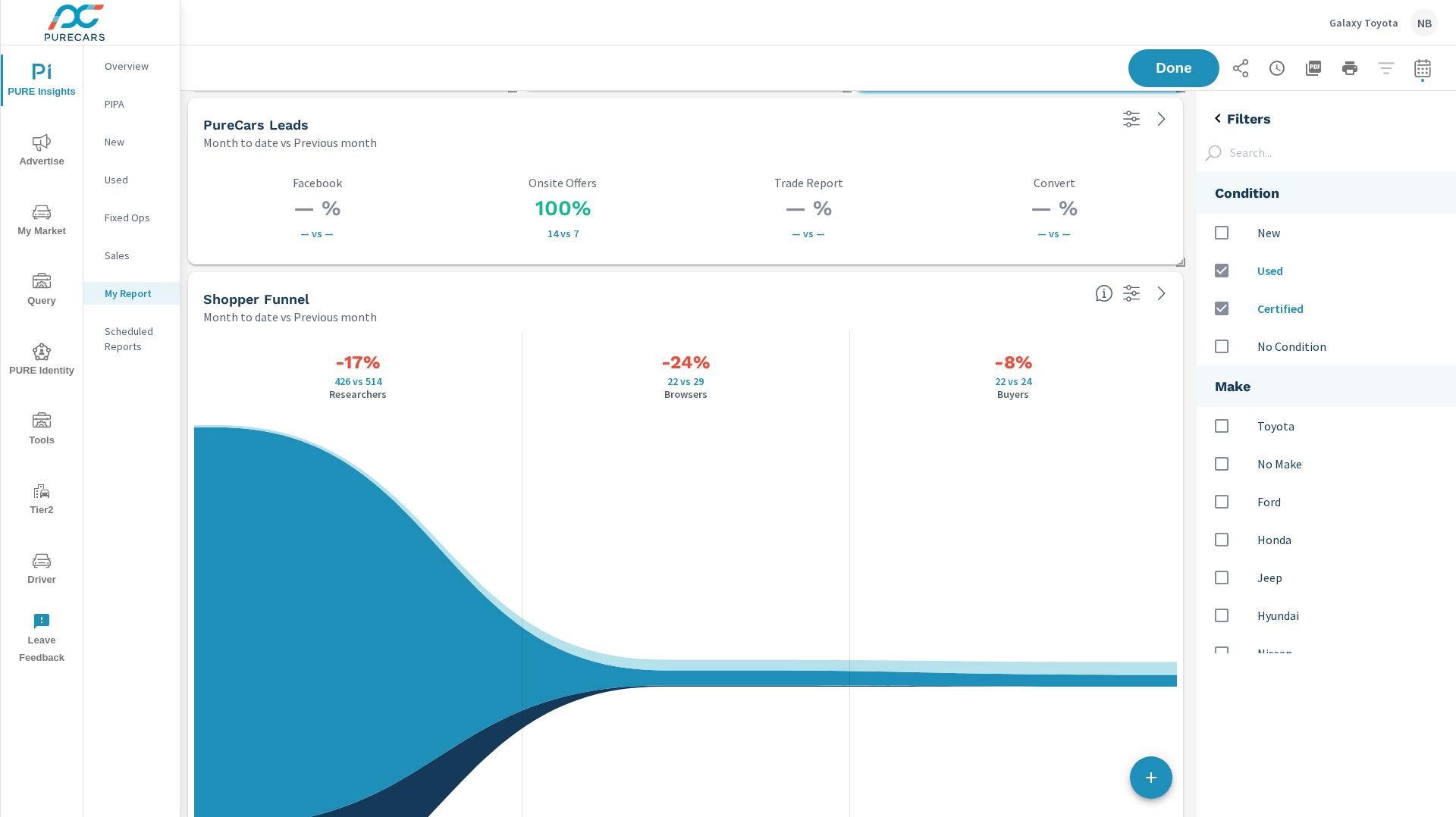
click at [1128, 297] on icon "button" at bounding box center [1131, 293] width 17 height 17
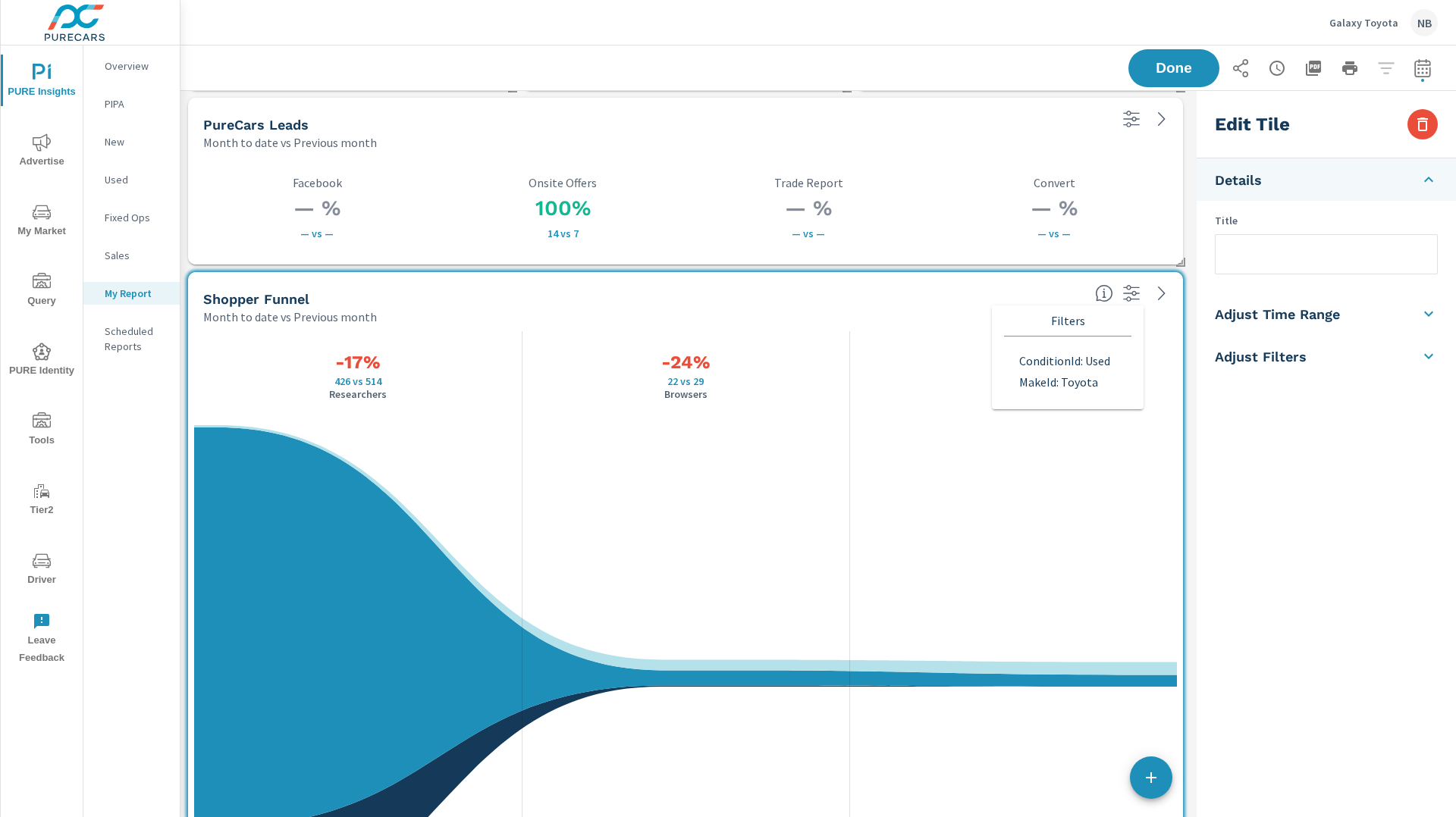
click at [1422, 359] on icon at bounding box center [1428, 356] width 18 height 18
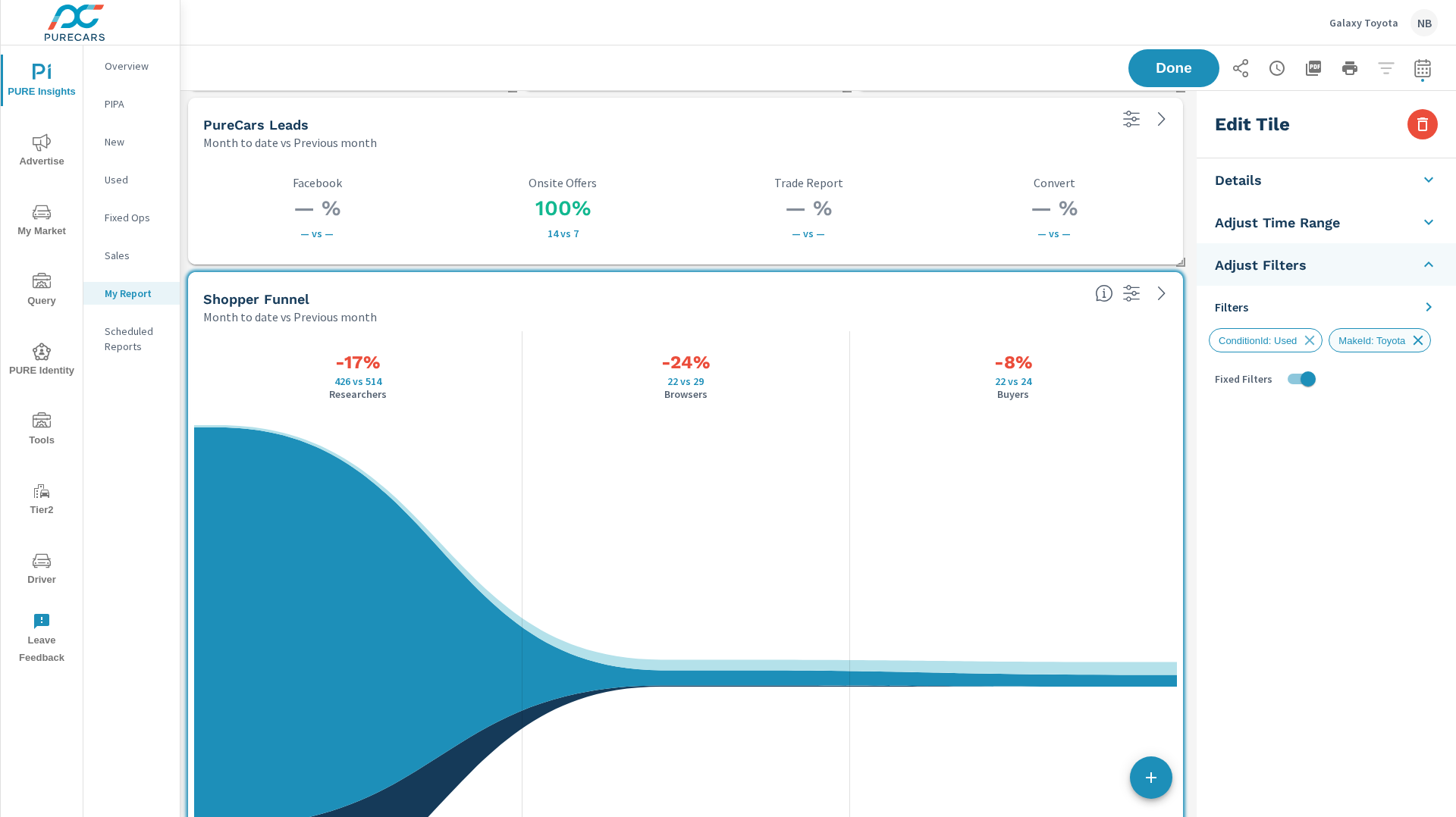
click at [1423, 338] on icon at bounding box center [1417, 340] width 10 height 10
click at [1431, 302] on icon at bounding box center [1428, 307] width 18 height 18
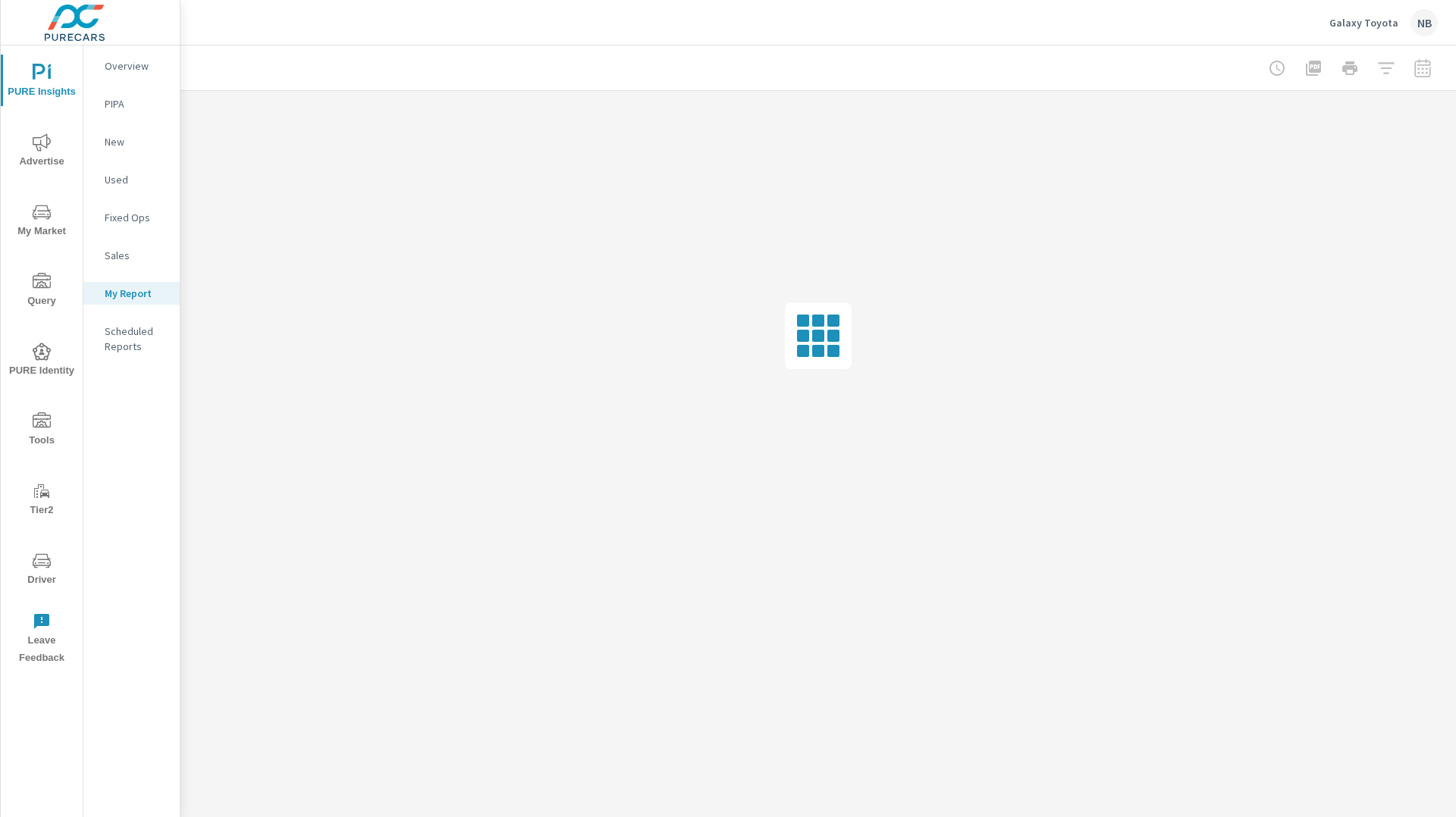
scroll to position [0, 0]
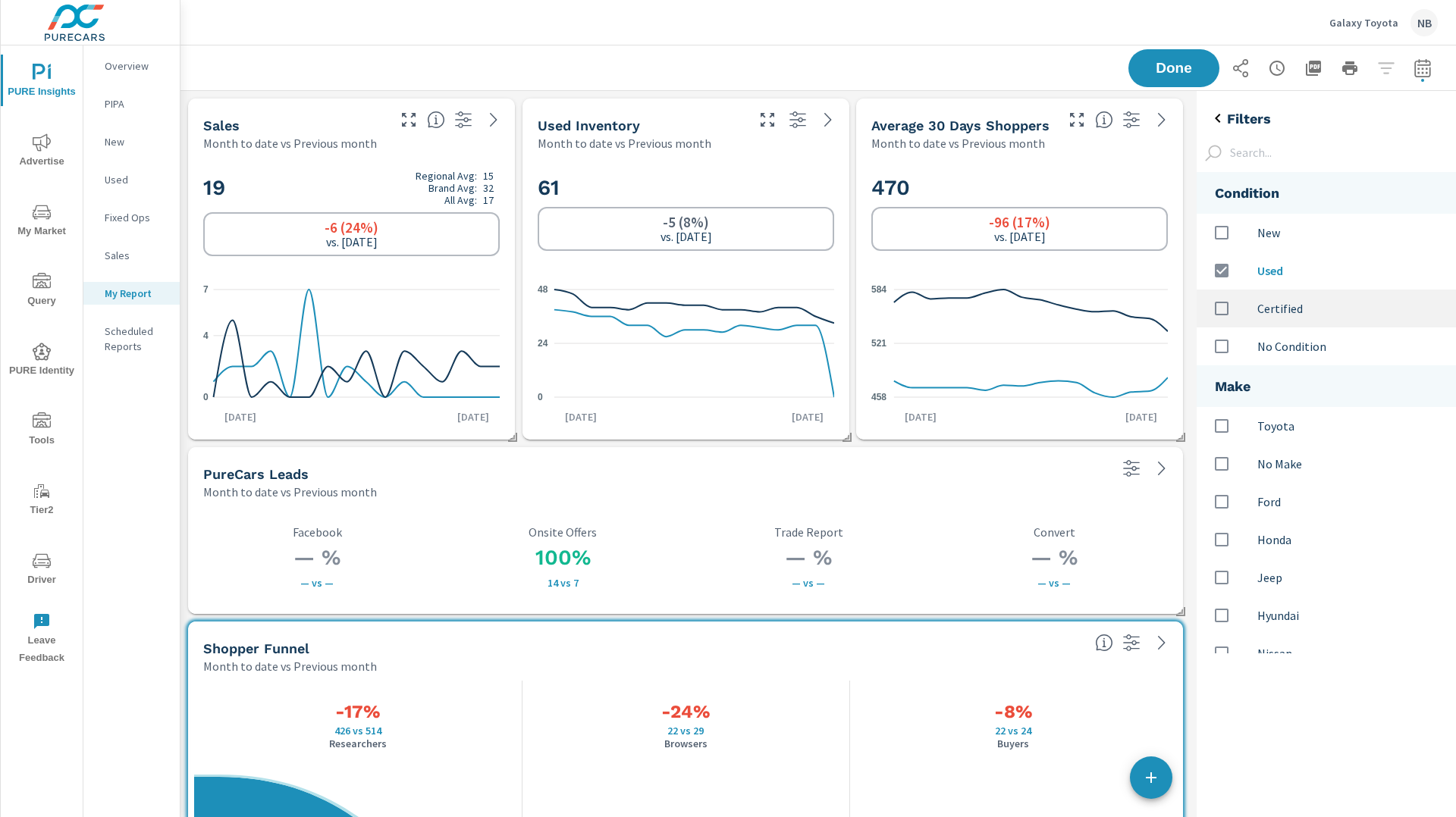
click at [1258, 295] on div "Certified" at bounding box center [1326, 308] width 260 height 38
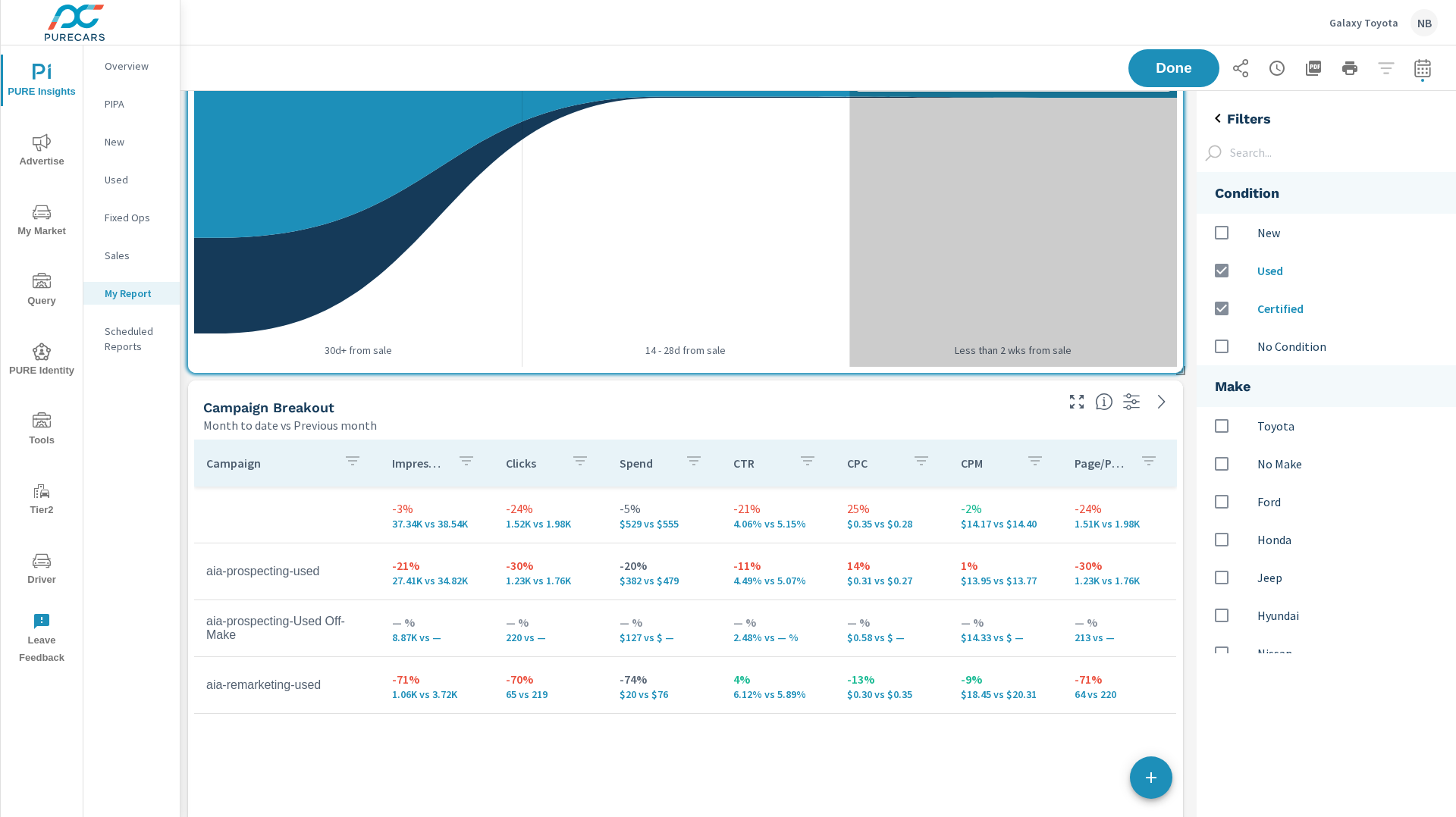
scroll to position [1054, 0]
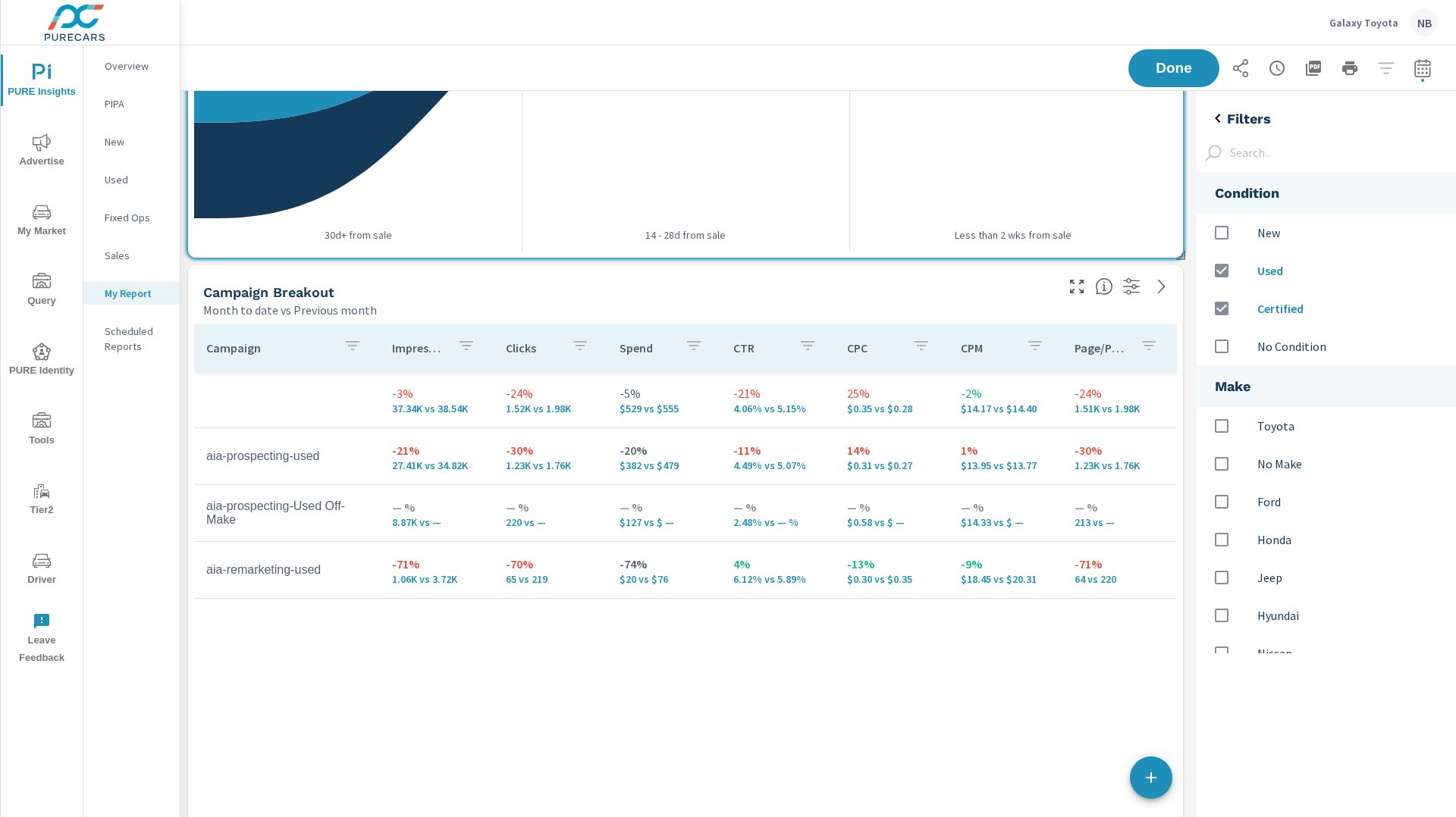
click at [1134, 292] on icon "button" at bounding box center [1131, 286] width 17 height 17
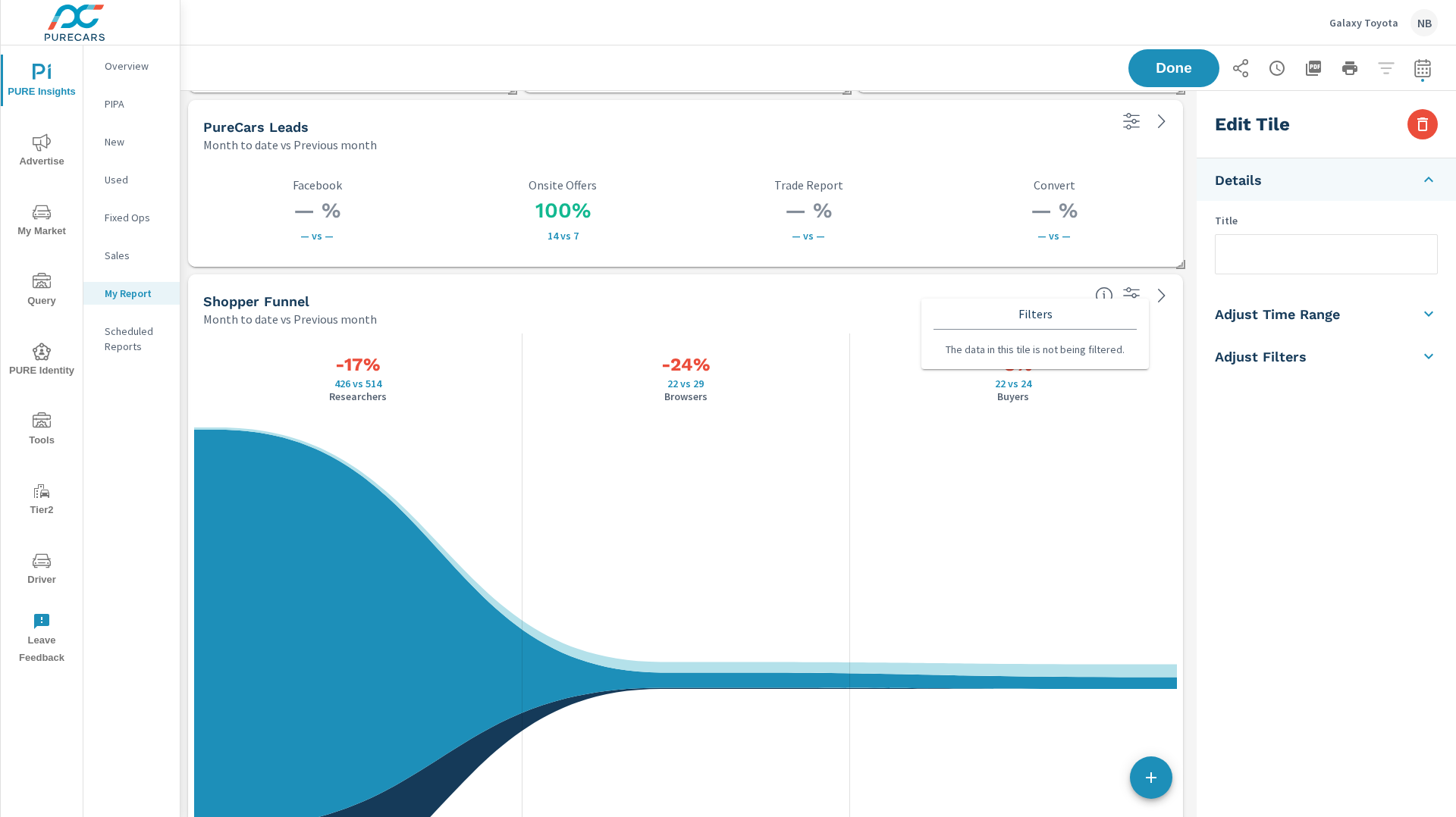
scroll to position [0, 0]
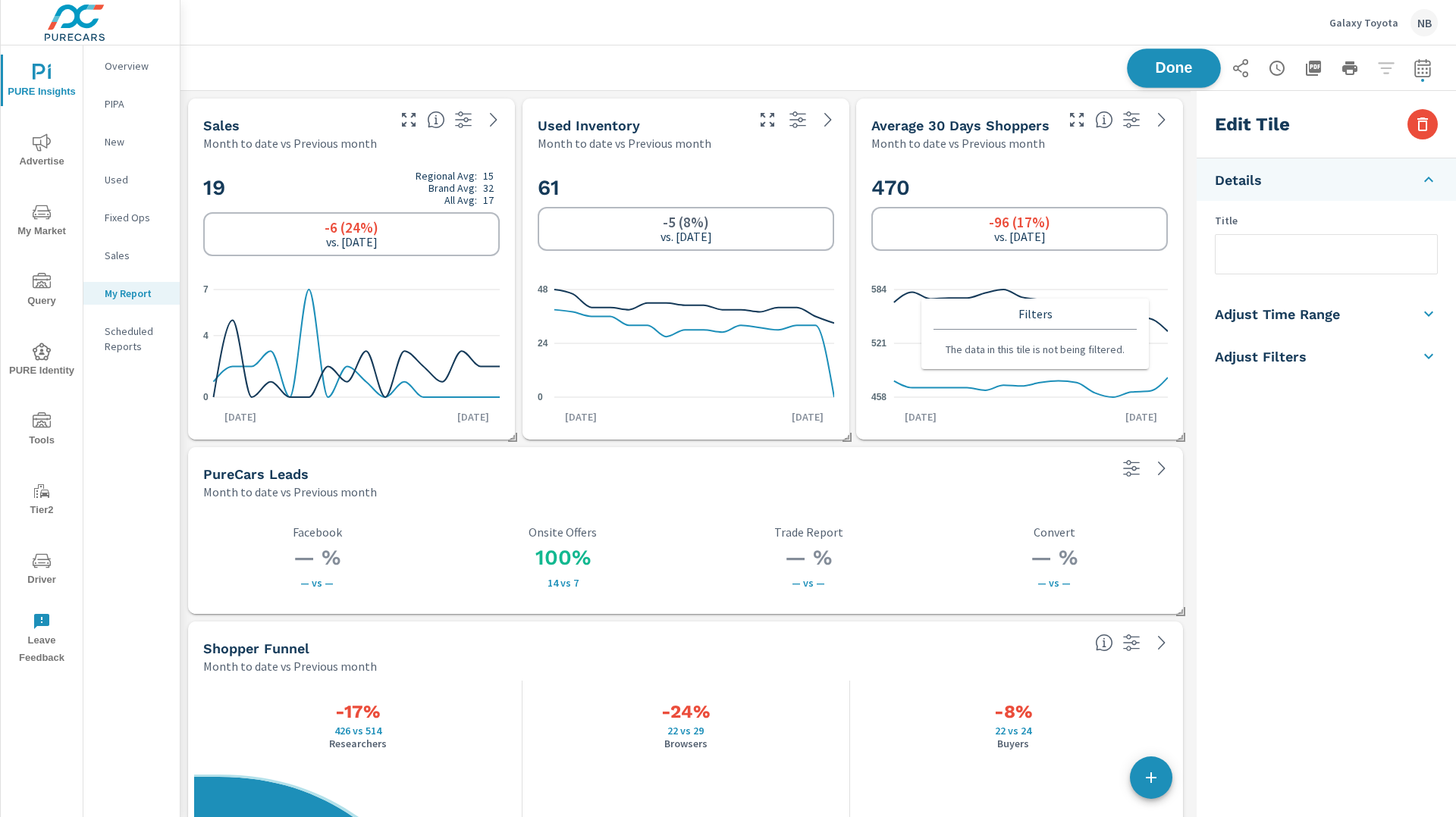
click at [1183, 67] on span "Done" at bounding box center [1173, 68] width 62 height 15
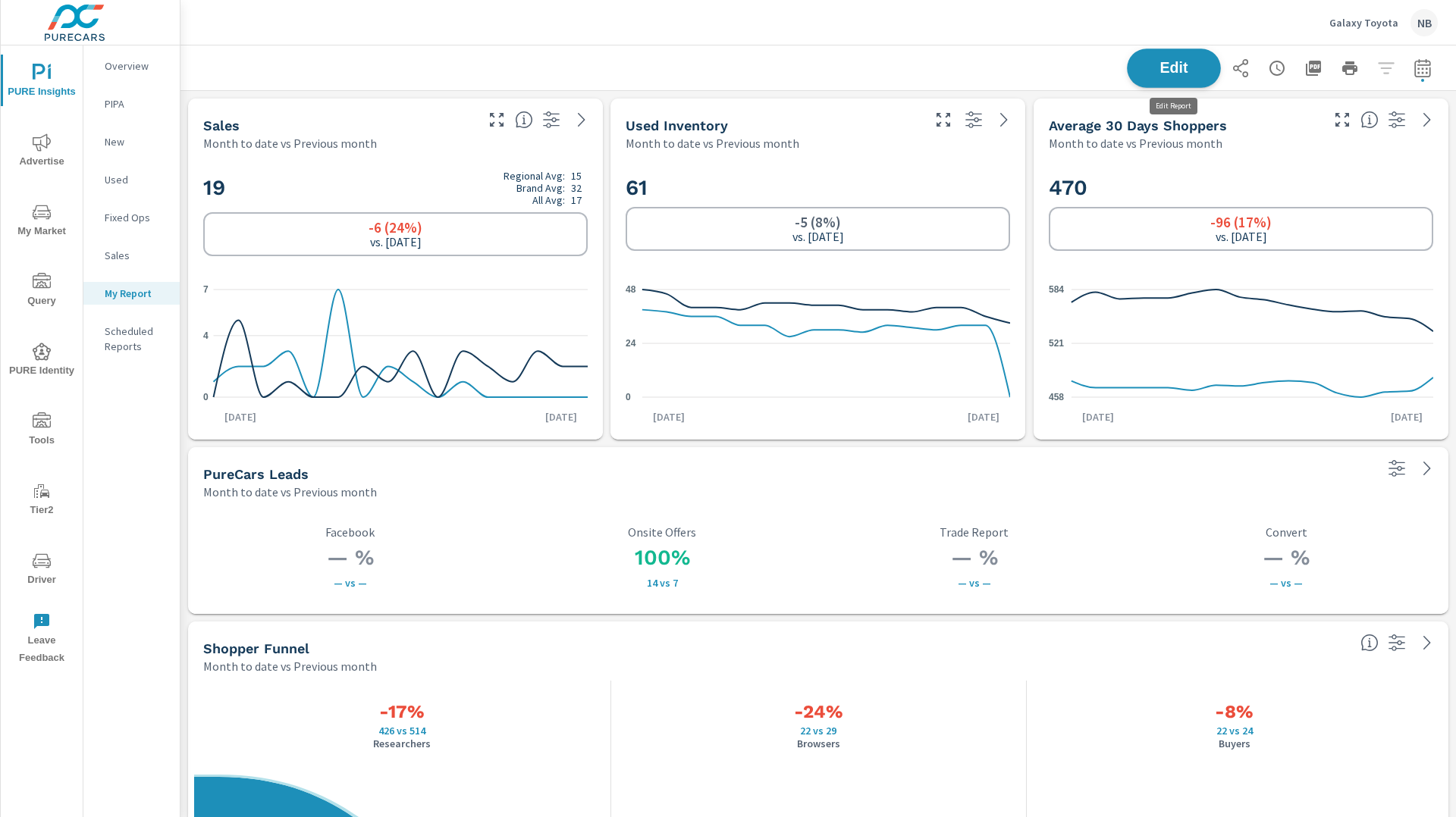
scroll to position [1, 0]
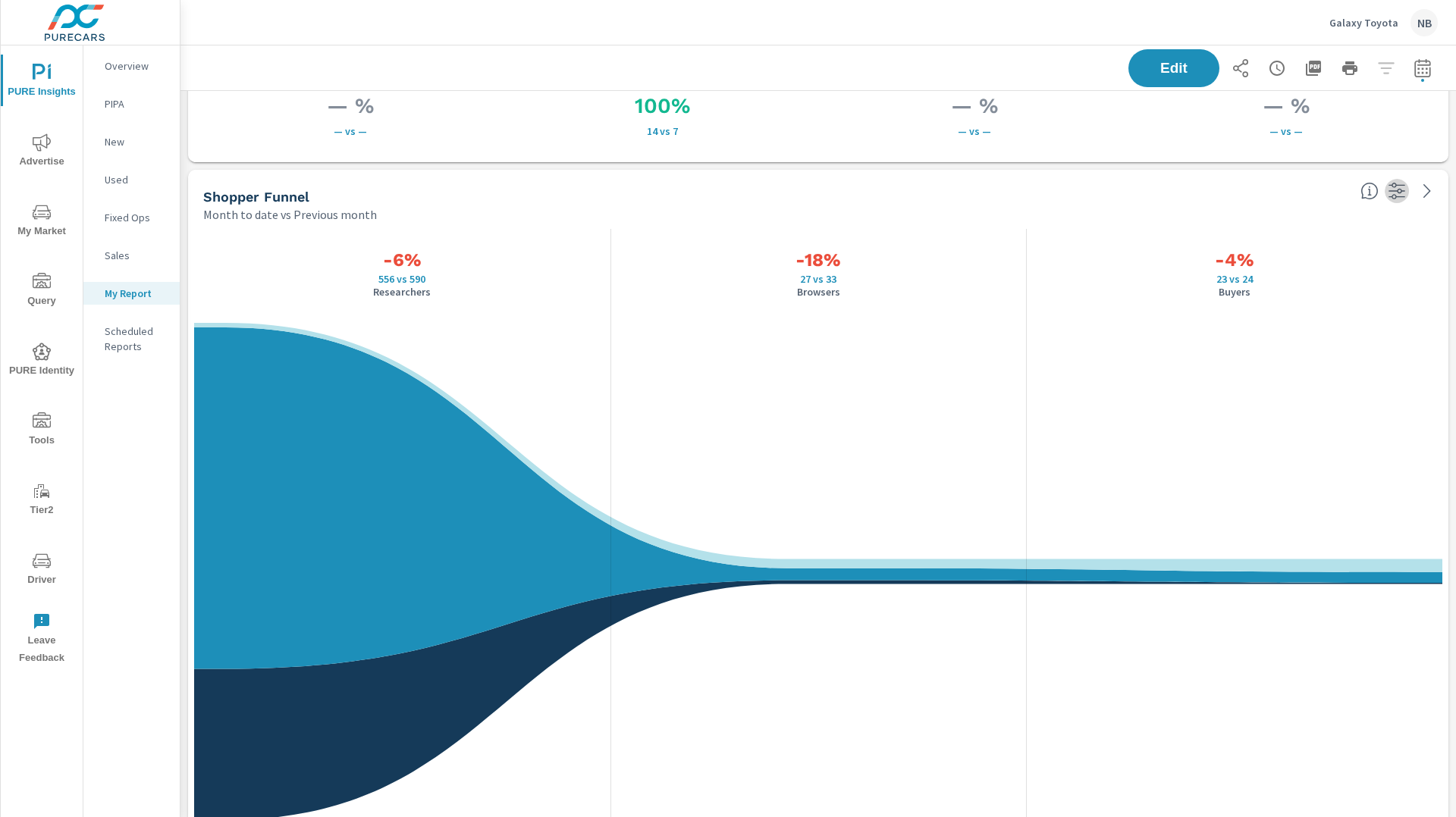
scroll to position [450, 0]
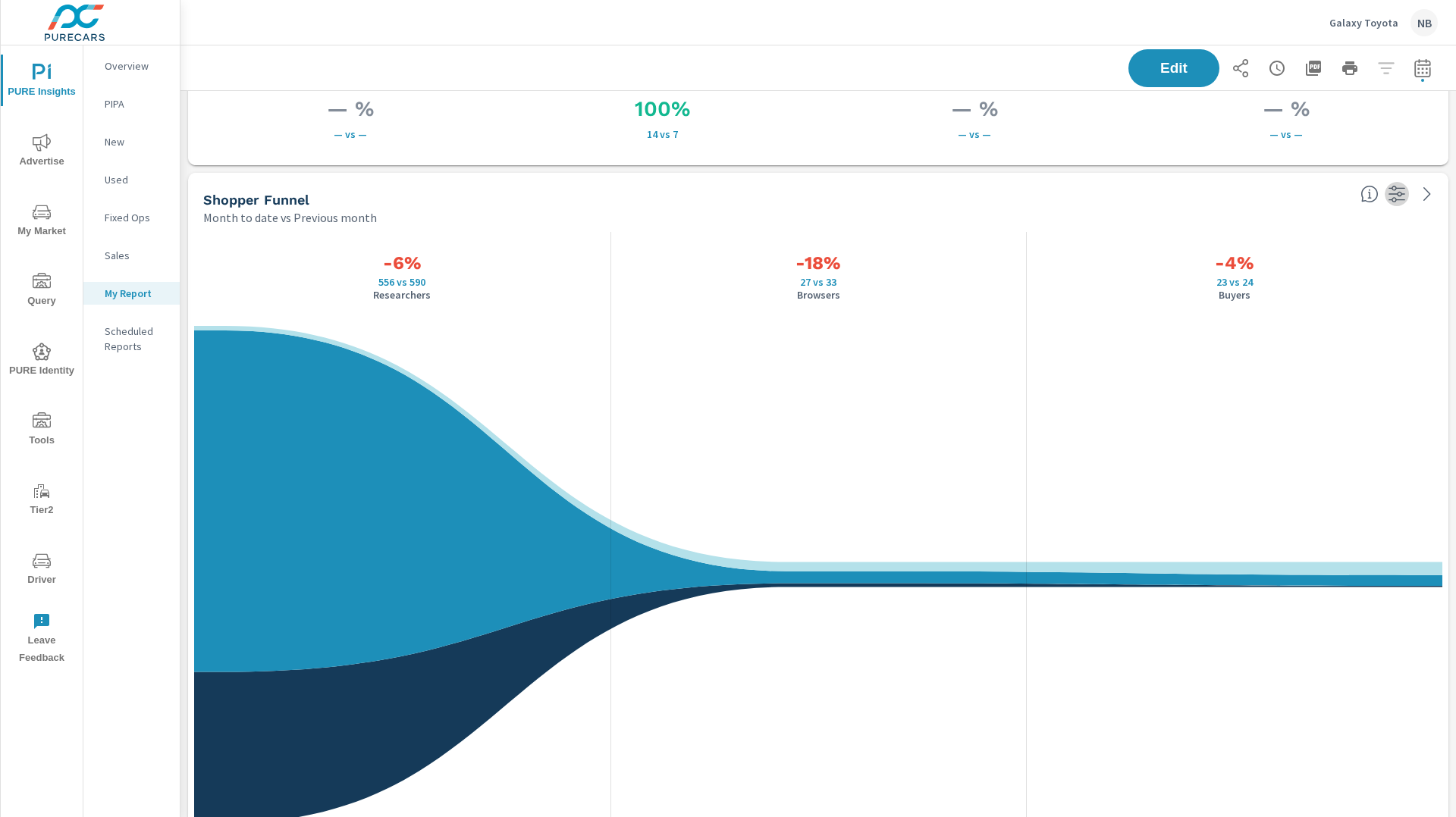
click at [1397, 190] on icon "button" at bounding box center [1396, 194] width 18 height 18
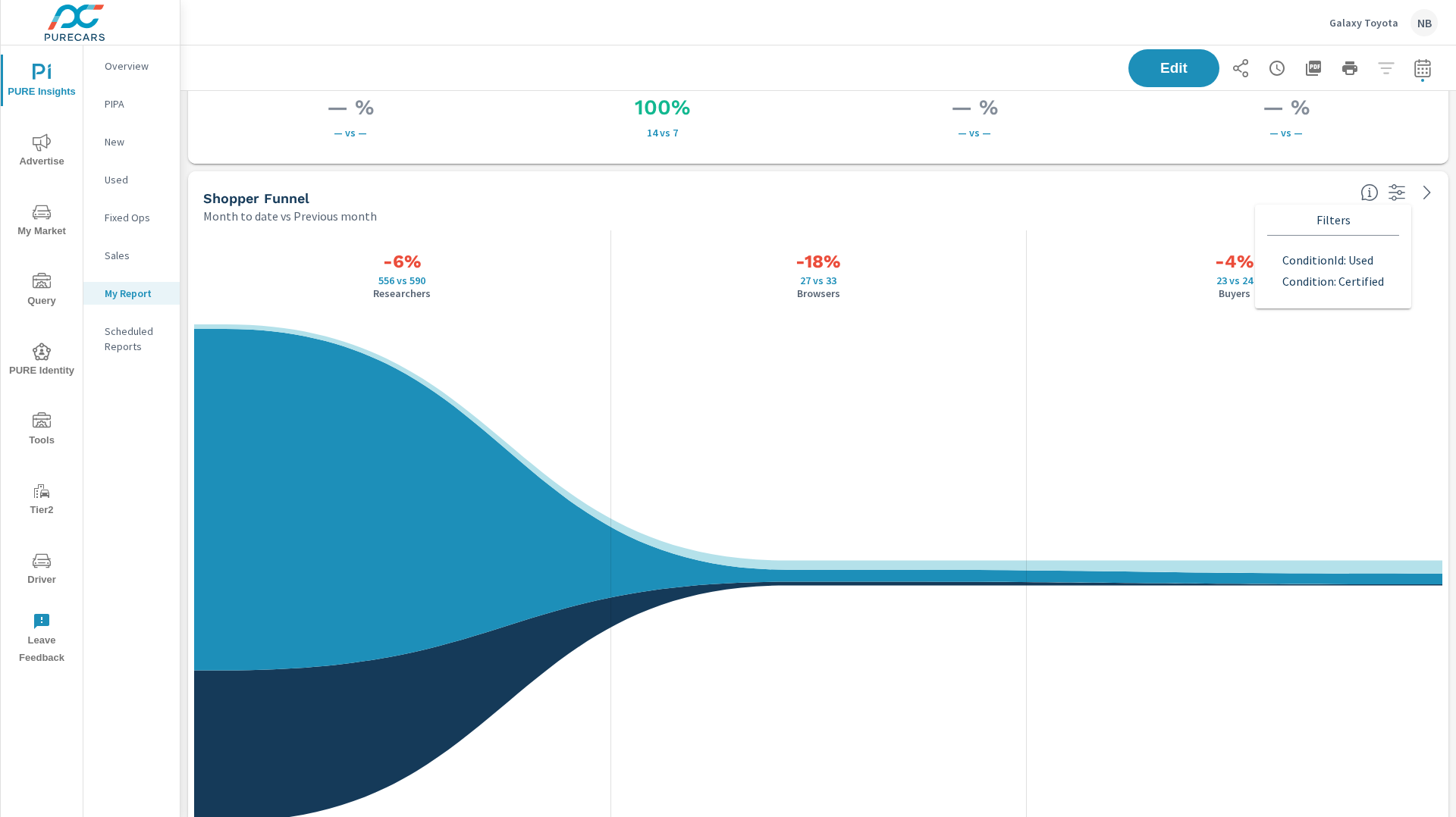
click at [1266, 165] on div "PureCars Leads Month to date vs Previous month — % — vs — Facebook 100% 14 vs 7…" at bounding box center [818, 602] width 1275 height 1925
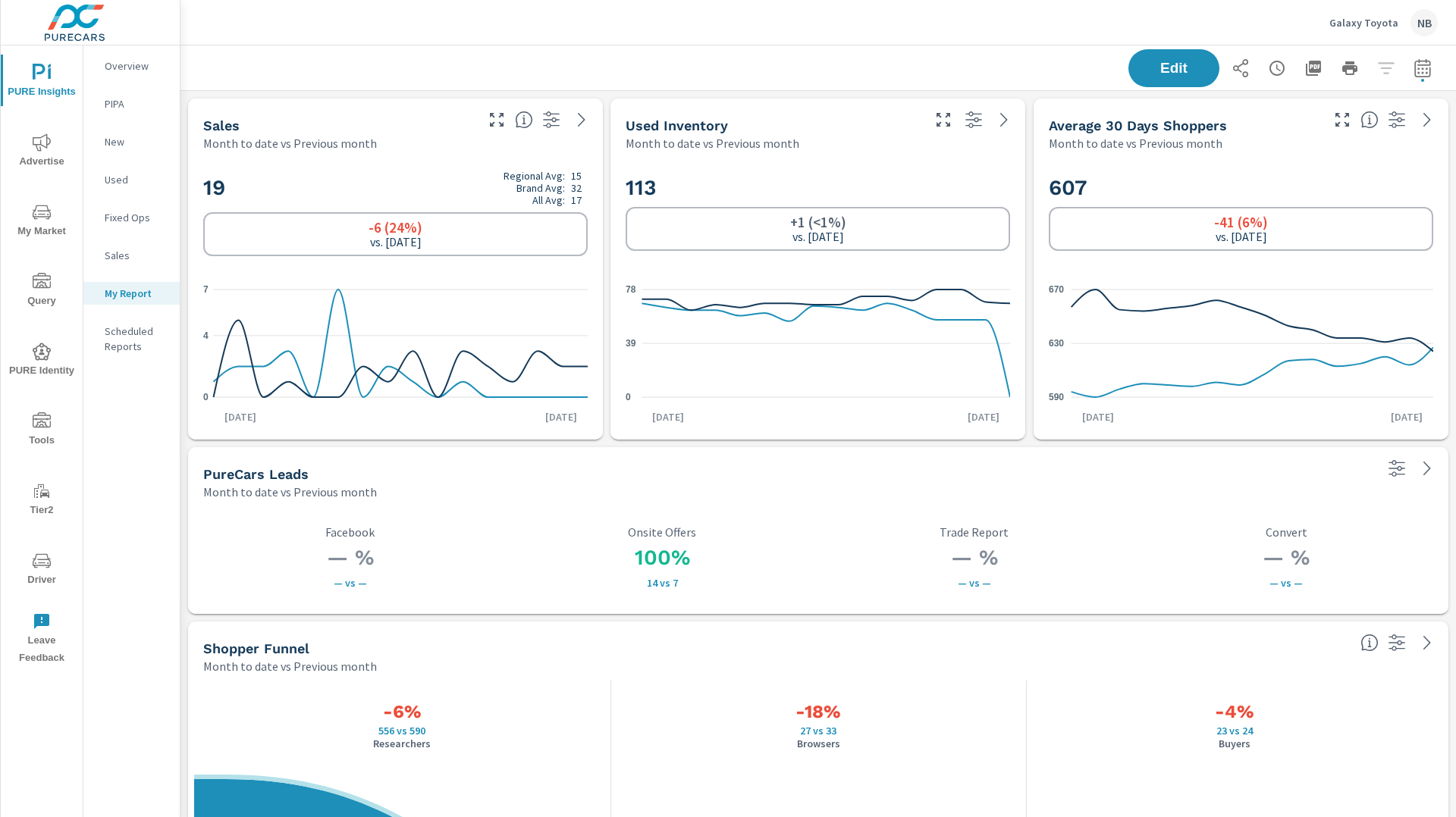
scroll to position [1198, 0]
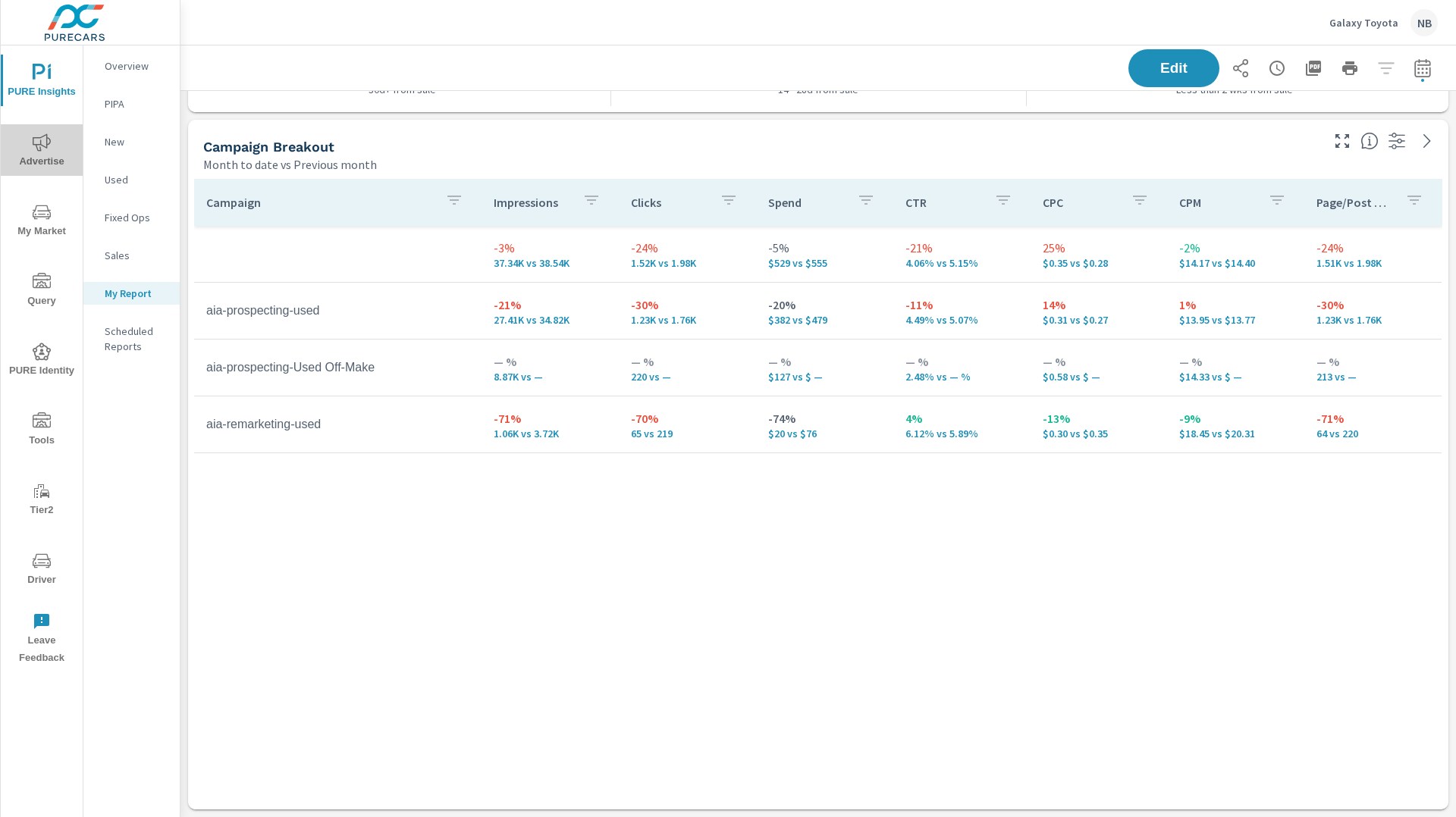
click at [54, 138] on span "Advertise" at bounding box center [41, 151] width 72 height 37
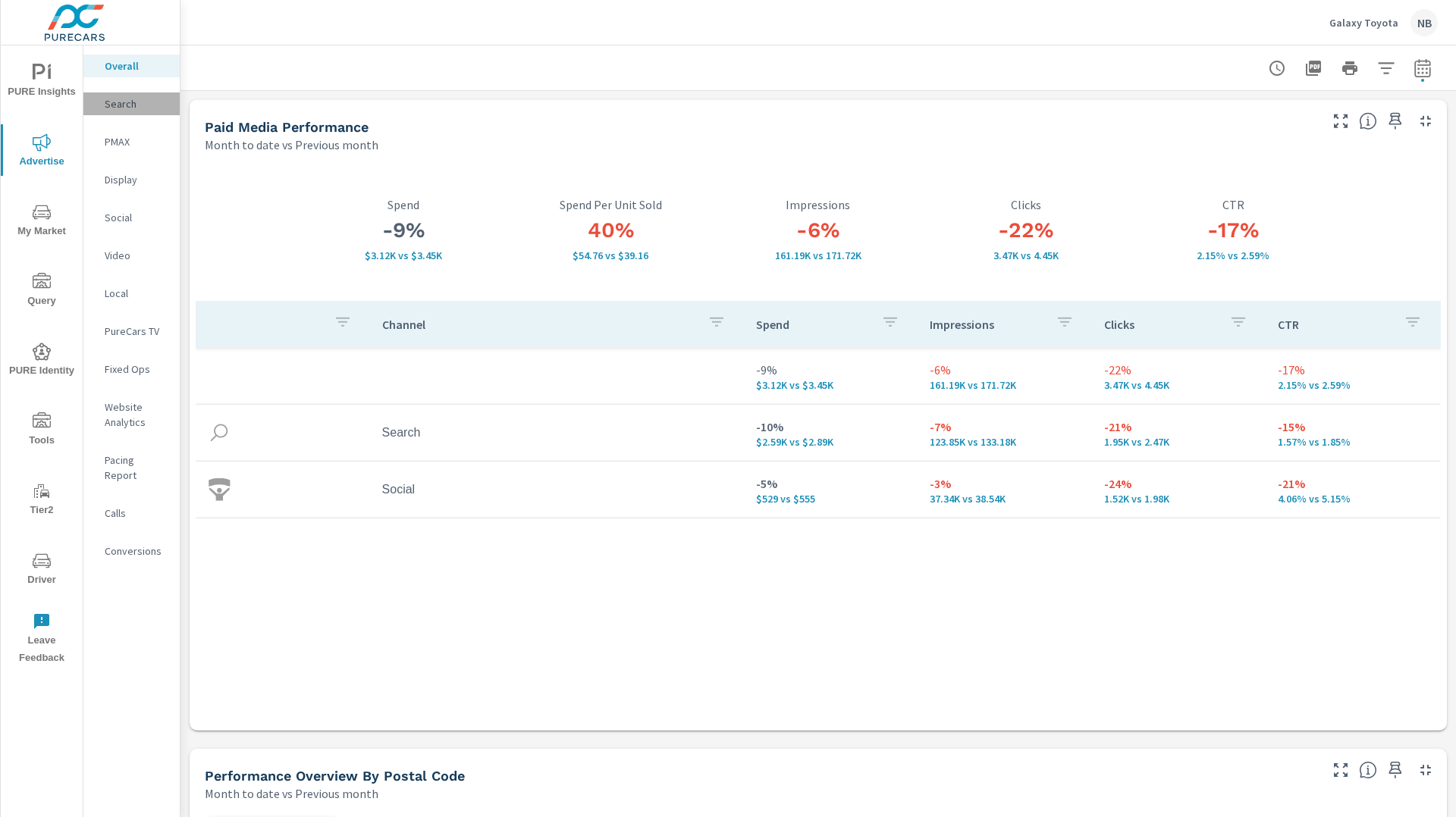
click at [116, 105] on p "Search" at bounding box center [136, 104] width 63 height 16
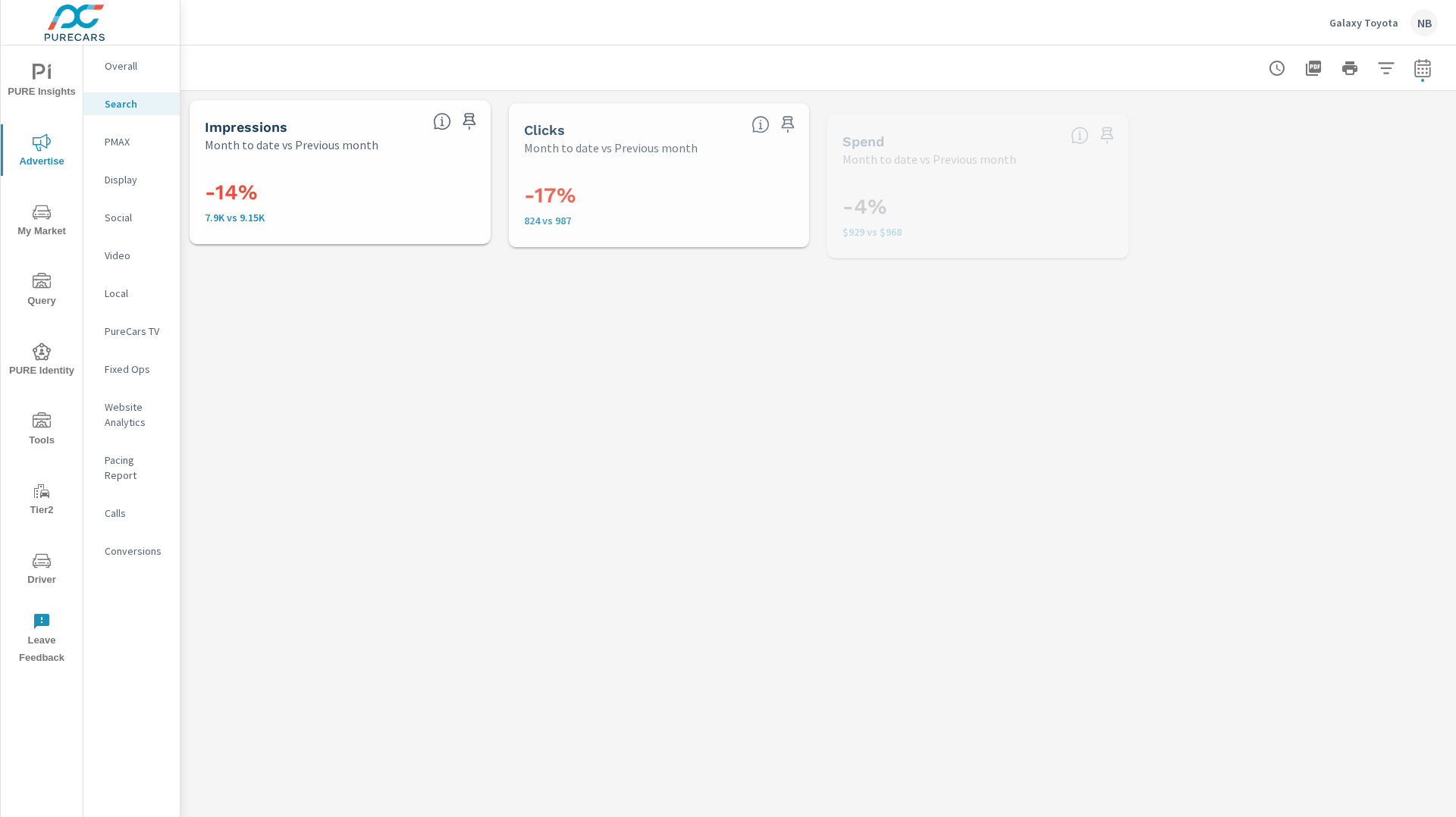
scroll to position [57, 0]
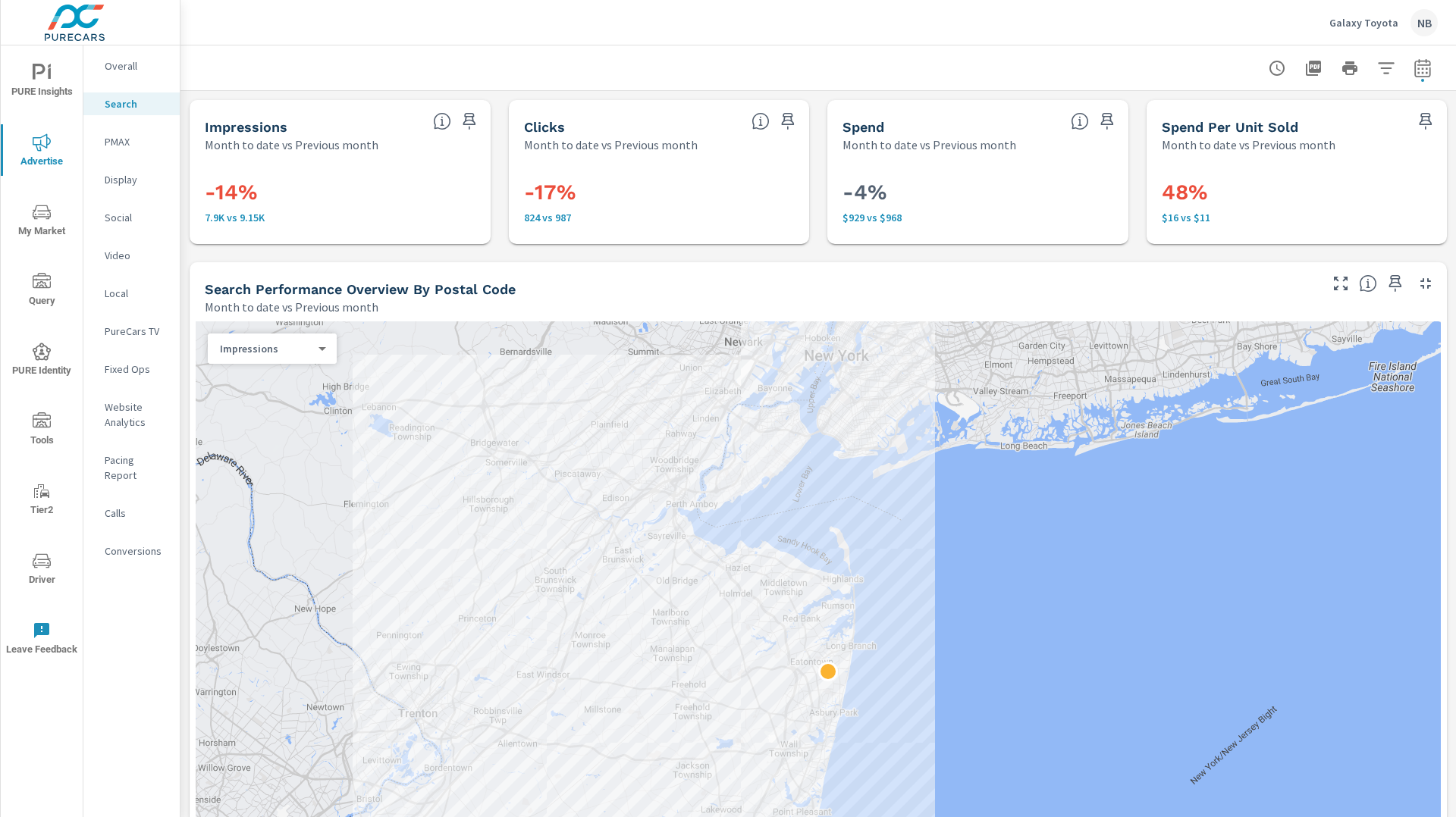
click at [1416, 88] on div at bounding box center [818, 68] width 1239 height 45
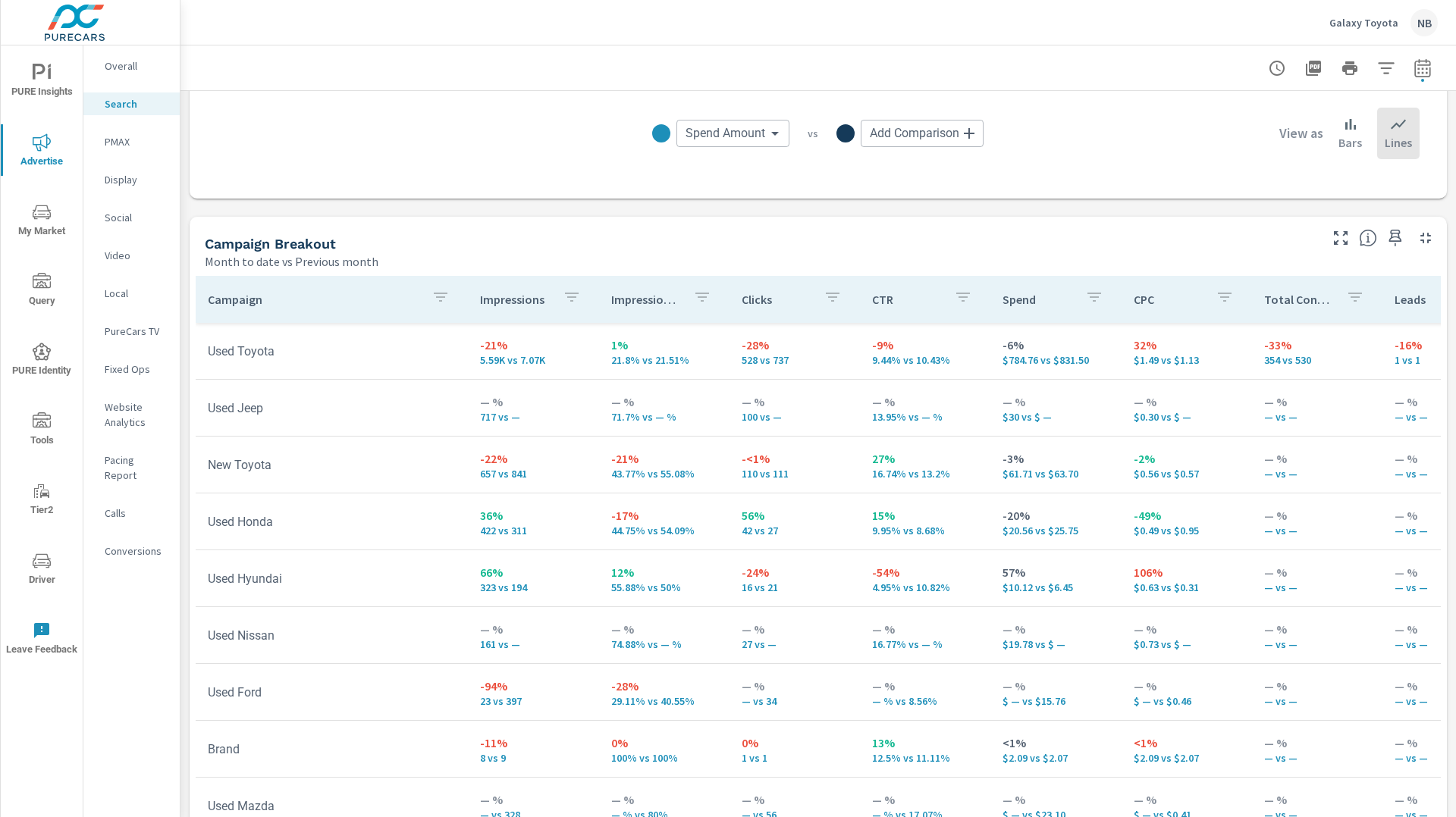
scroll to position [1344, 0]
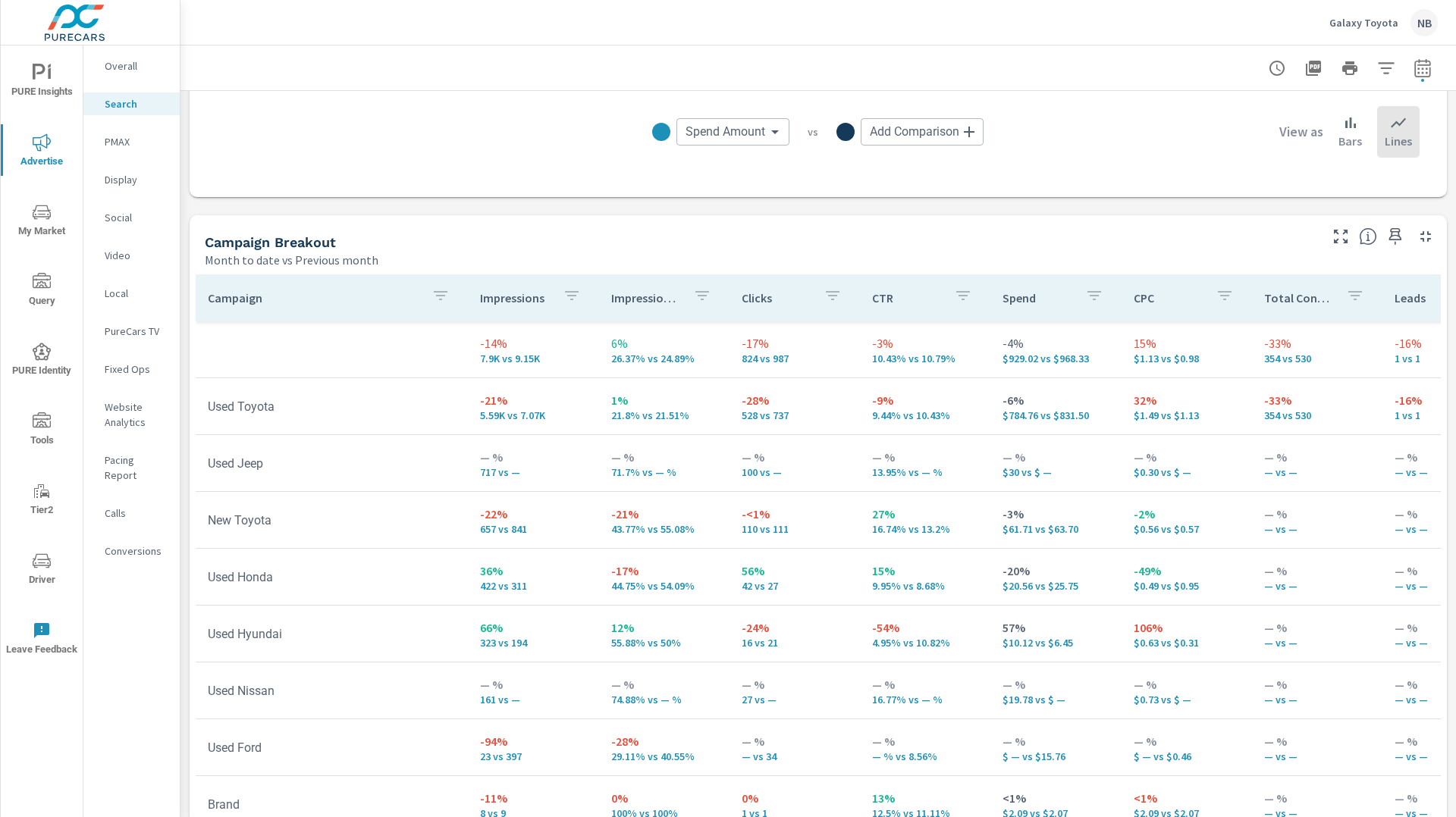
click at [986, 248] on div "Campaign Breakout" at bounding box center [760, 242] width 1111 height 17
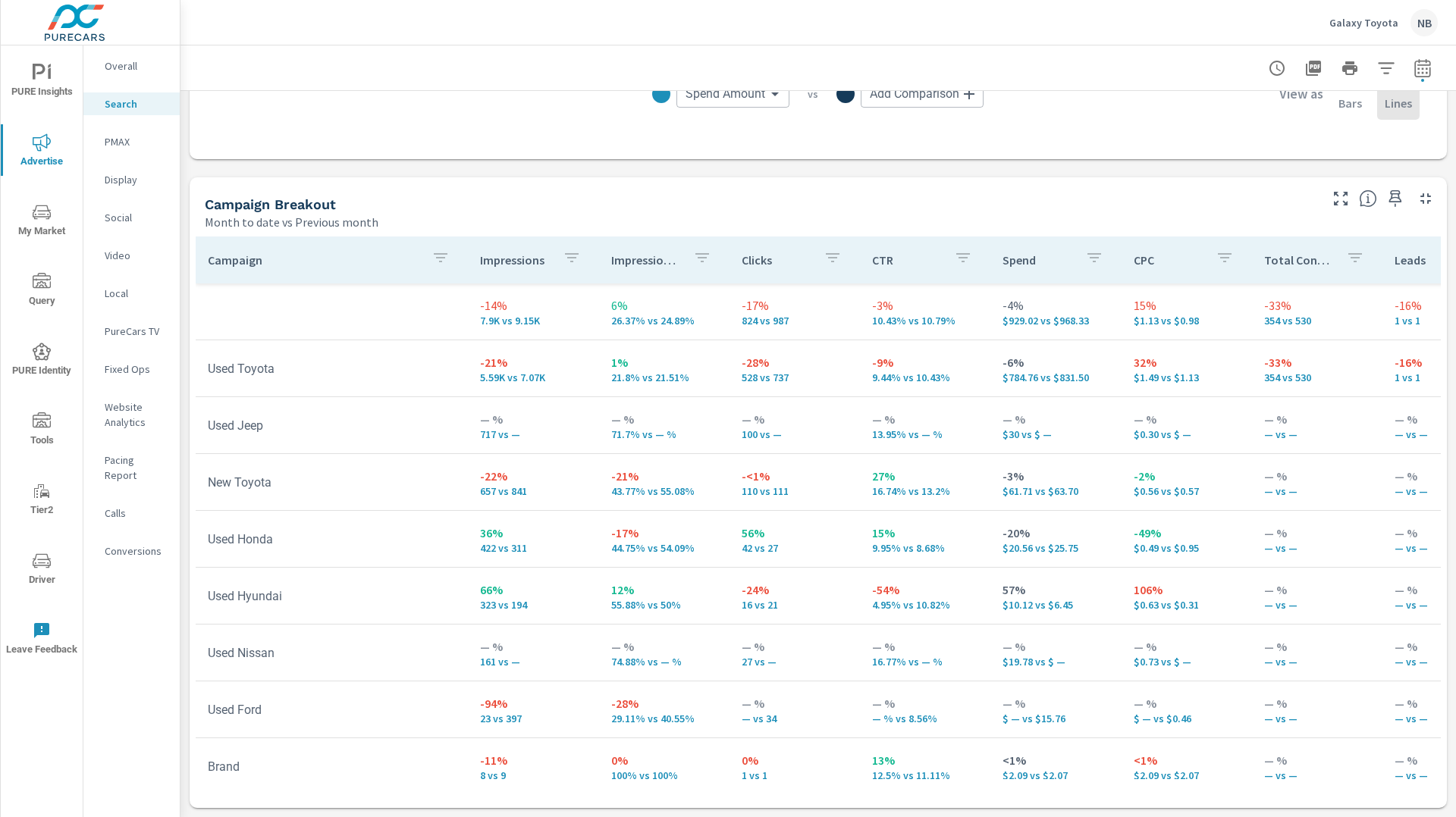
scroll to position [72, 0]
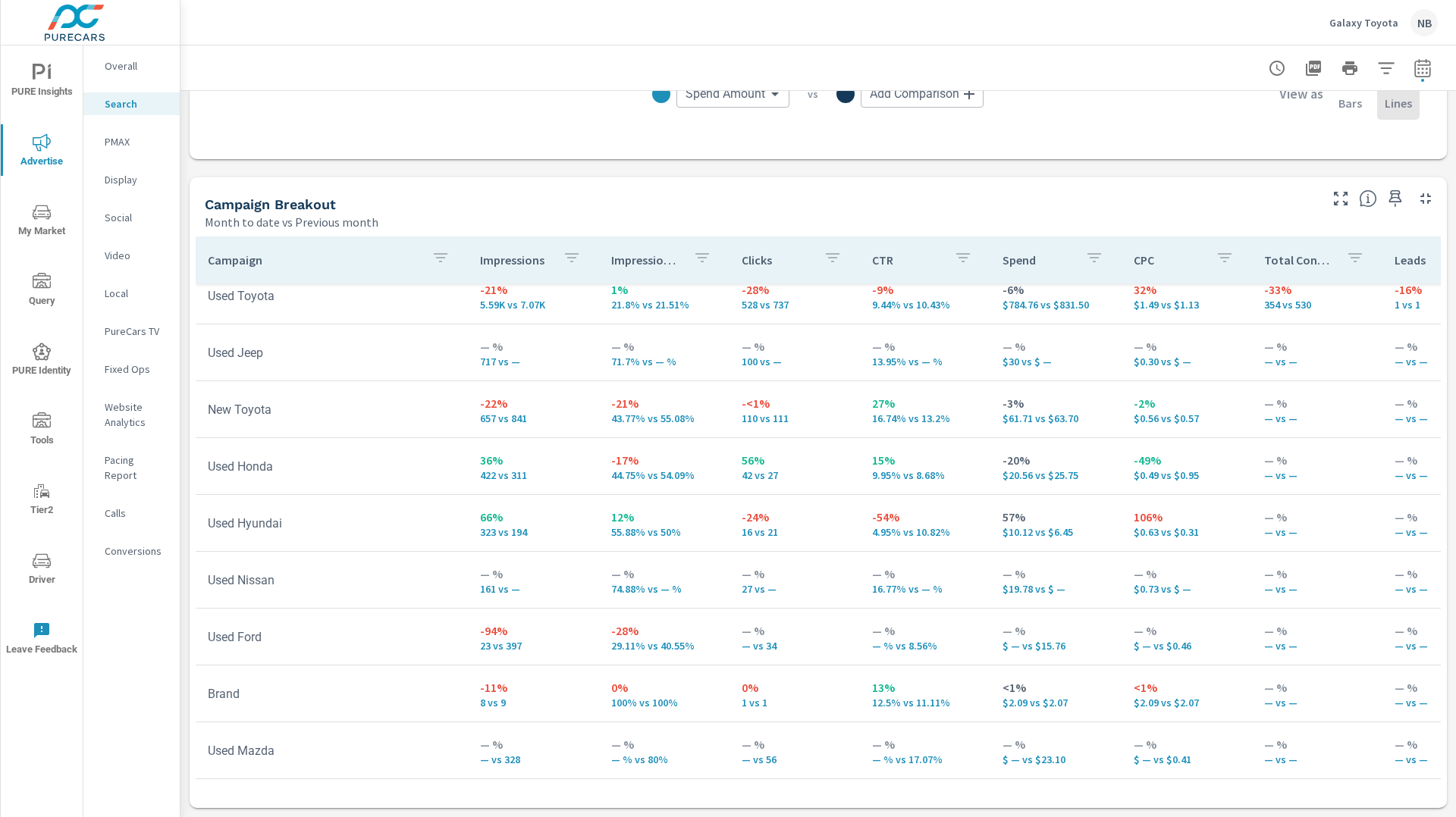
click at [375, 79] on div at bounding box center [818, 68] width 1239 height 45
click at [115, 69] on p "Overall" at bounding box center [136, 66] width 63 height 16
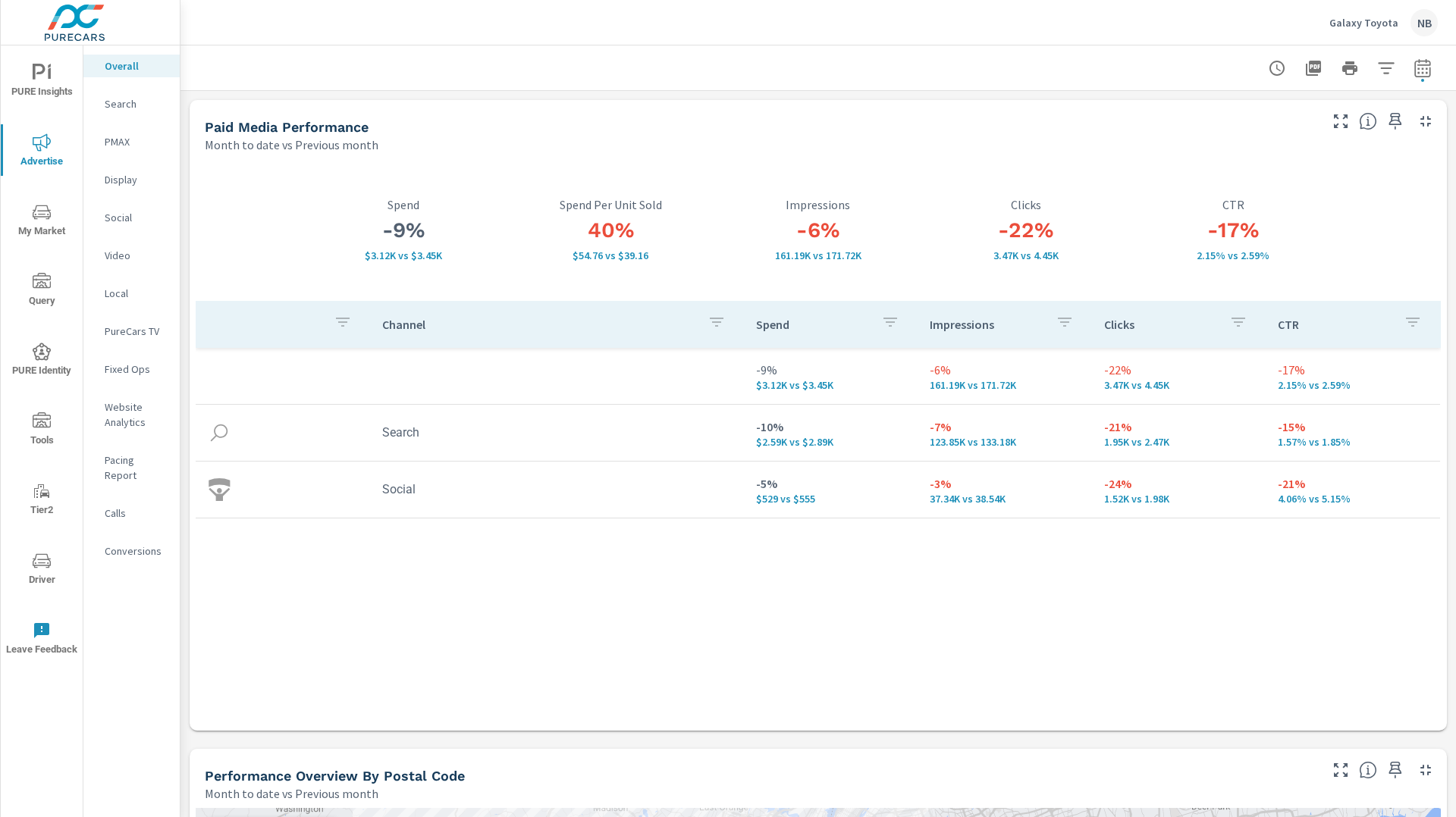
click at [121, 100] on p "Search" at bounding box center [136, 104] width 63 height 16
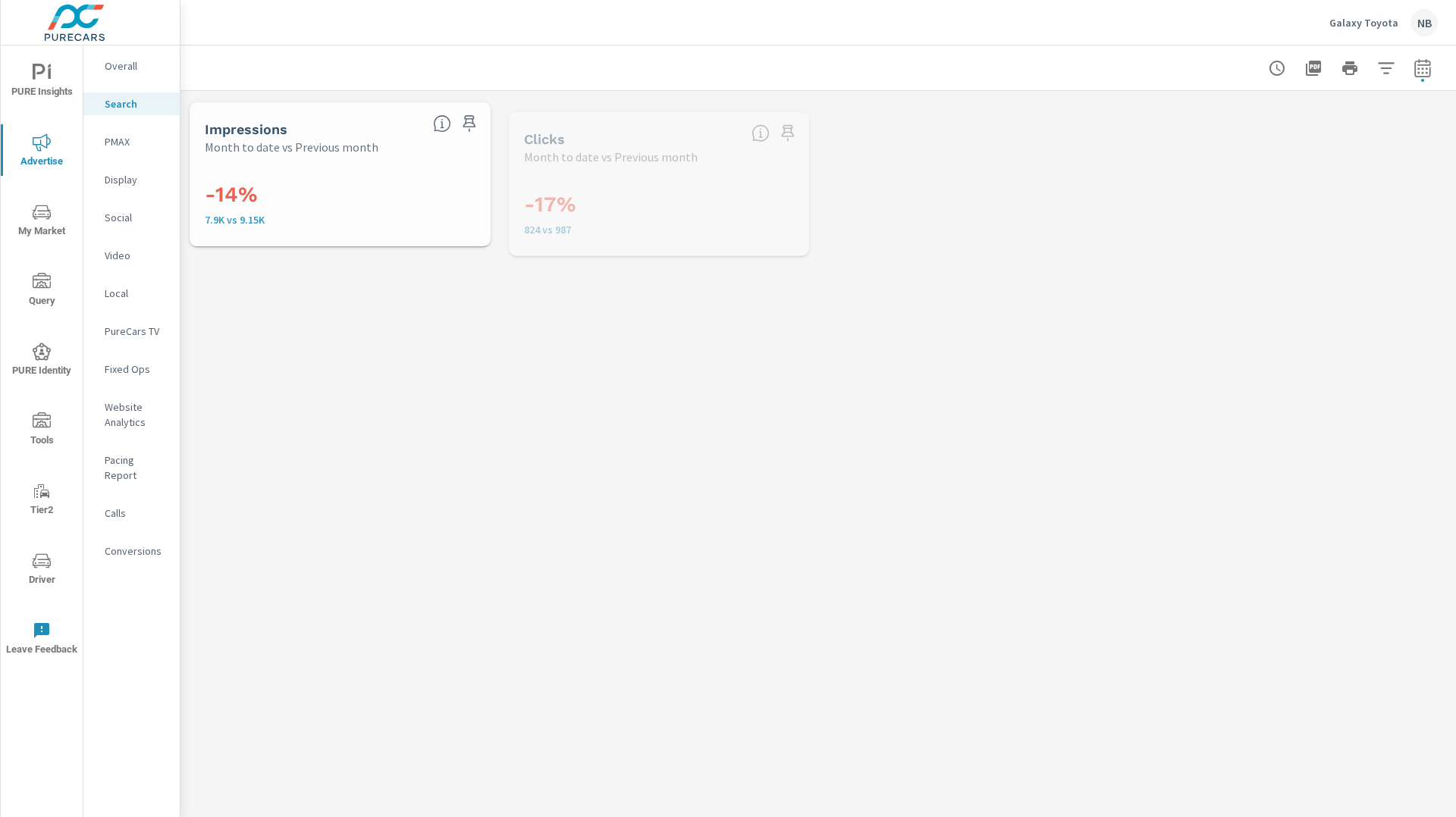
scroll to position [57, 0]
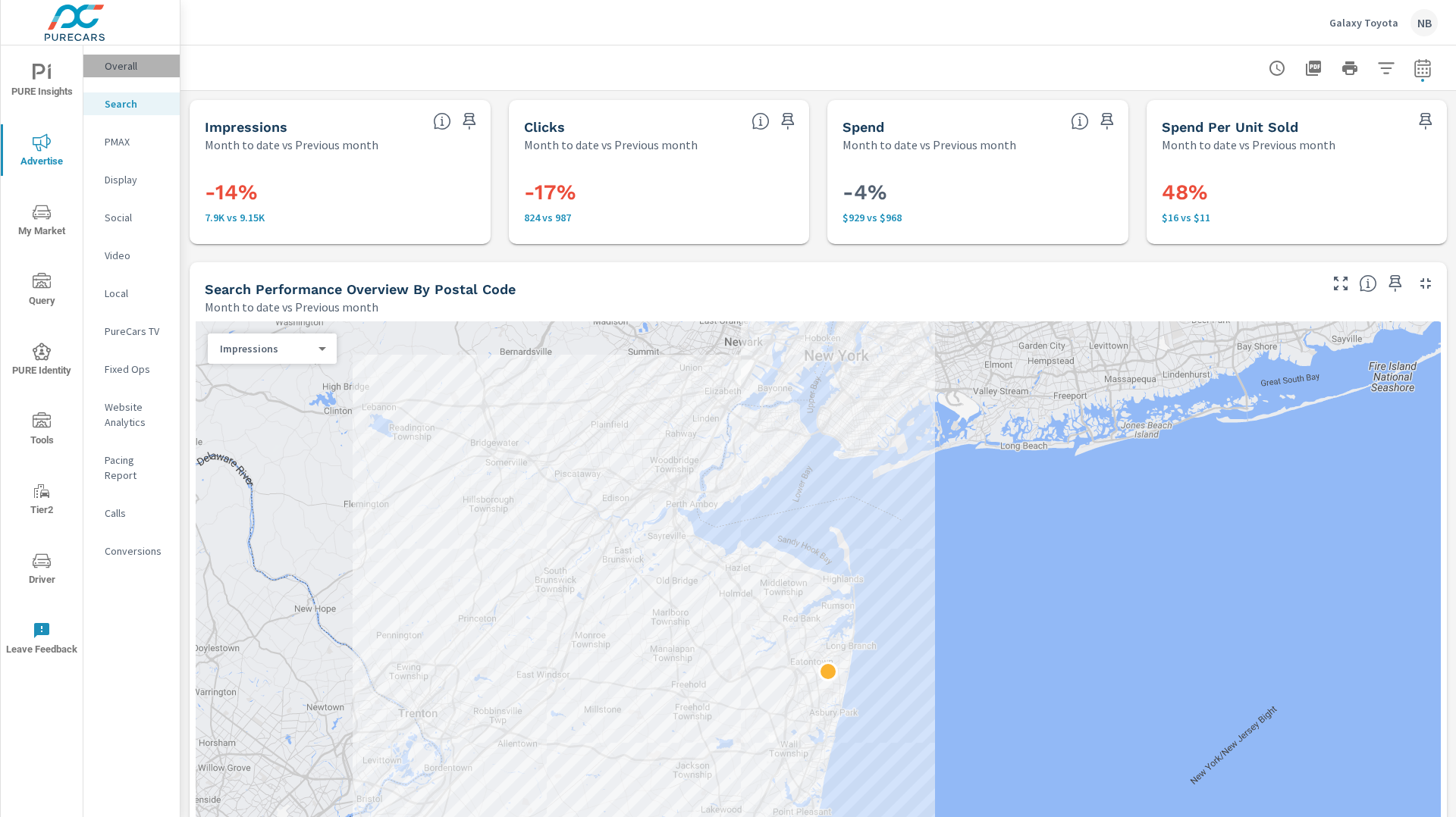
click at [107, 67] on p "Overall" at bounding box center [136, 66] width 63 height 16
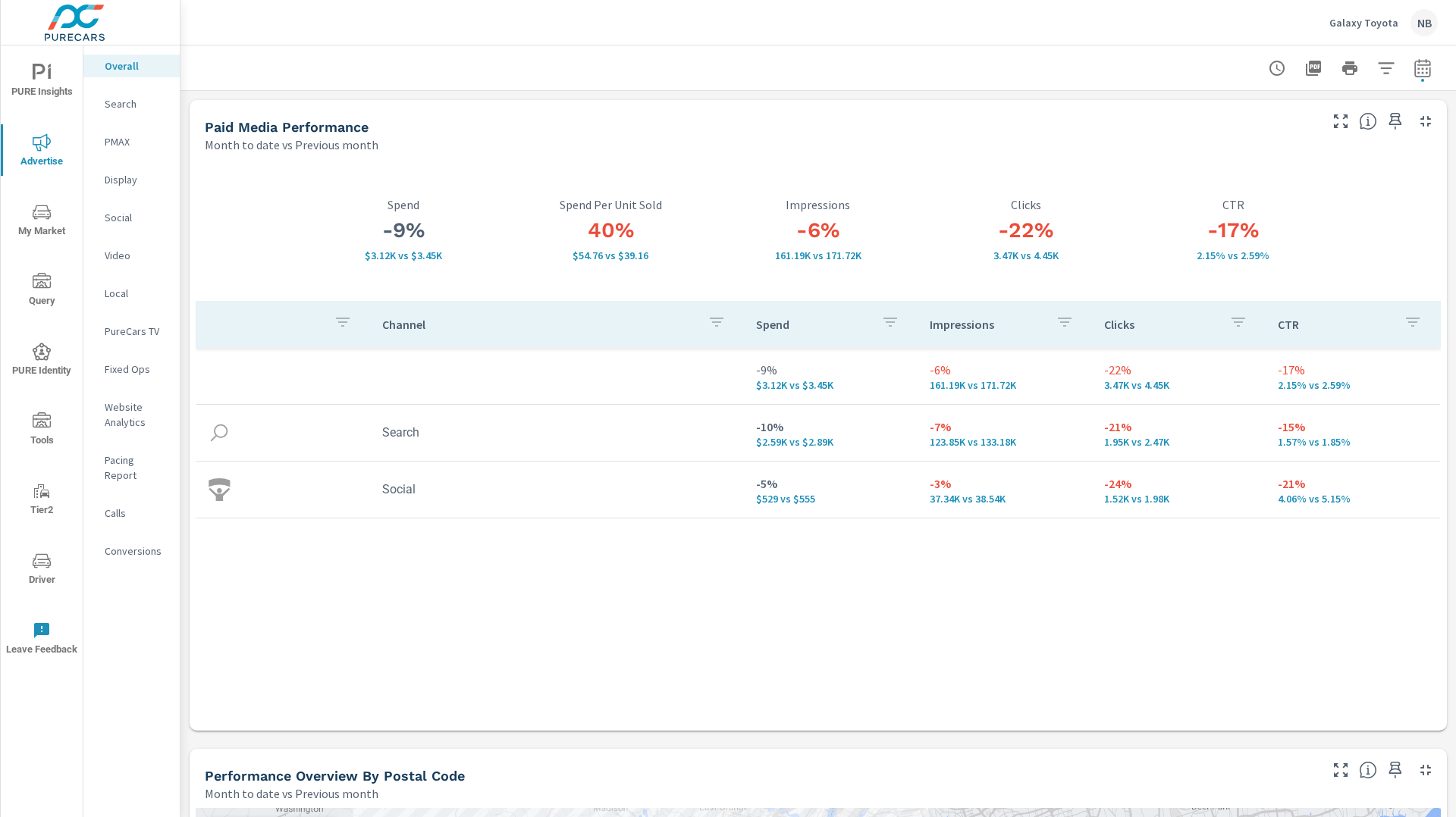
click at [128, 212] on p "Social" at bounding box center [136, 217] width 63 height 16
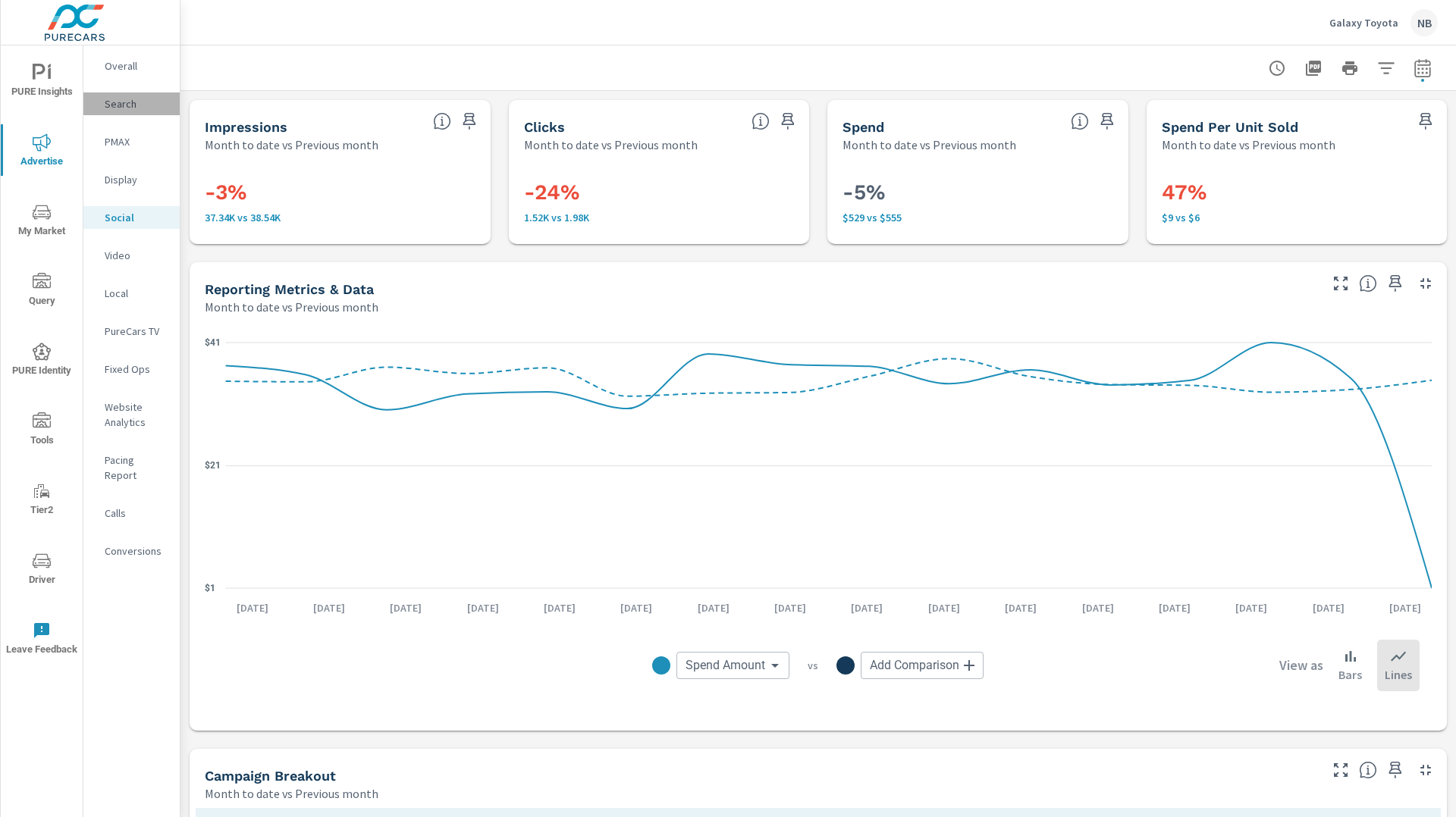
click at [116, 105] on p "Search" at bounding box center [136, 104] width 63 height 16
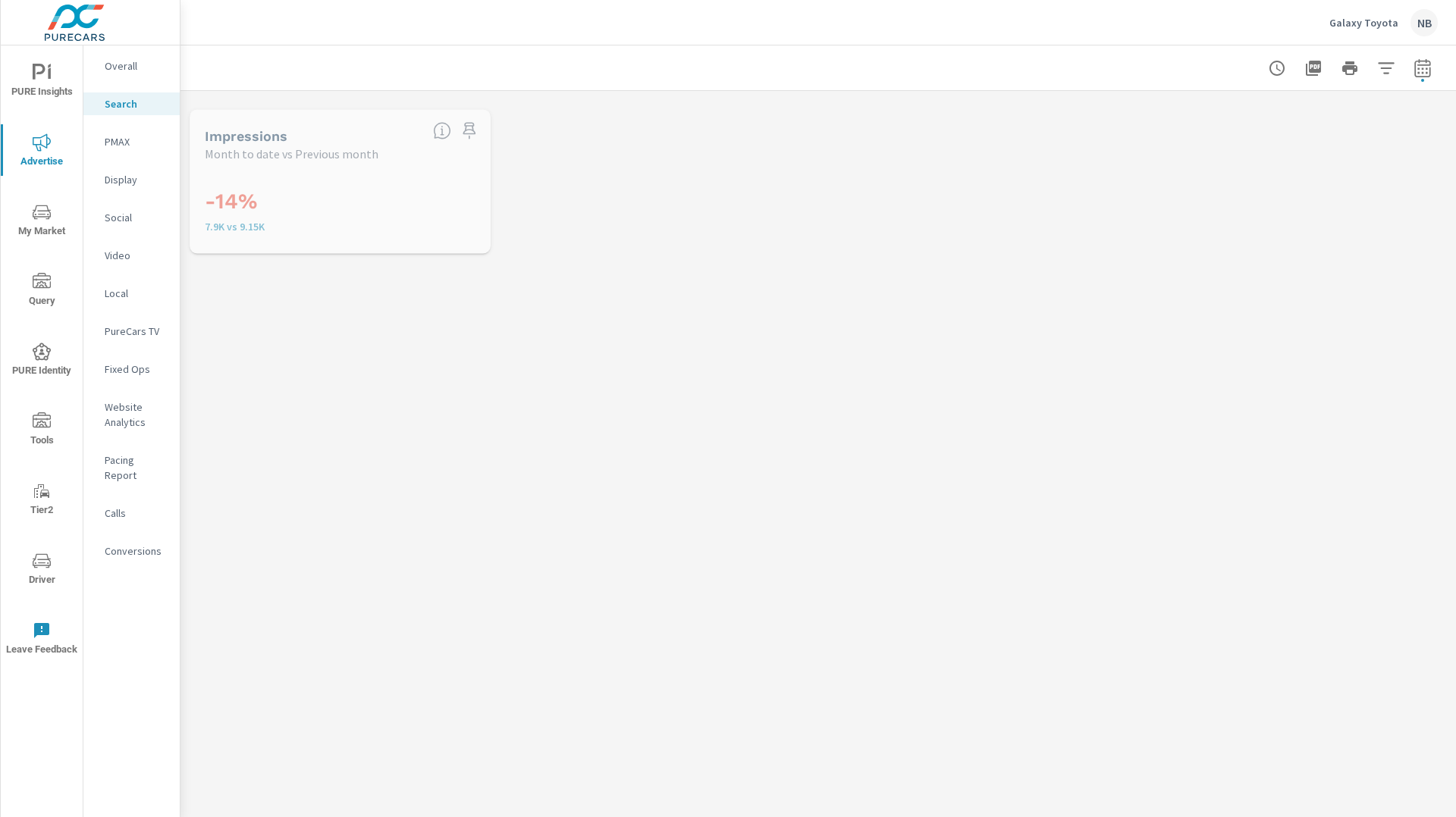
scroll to position [57, 0]
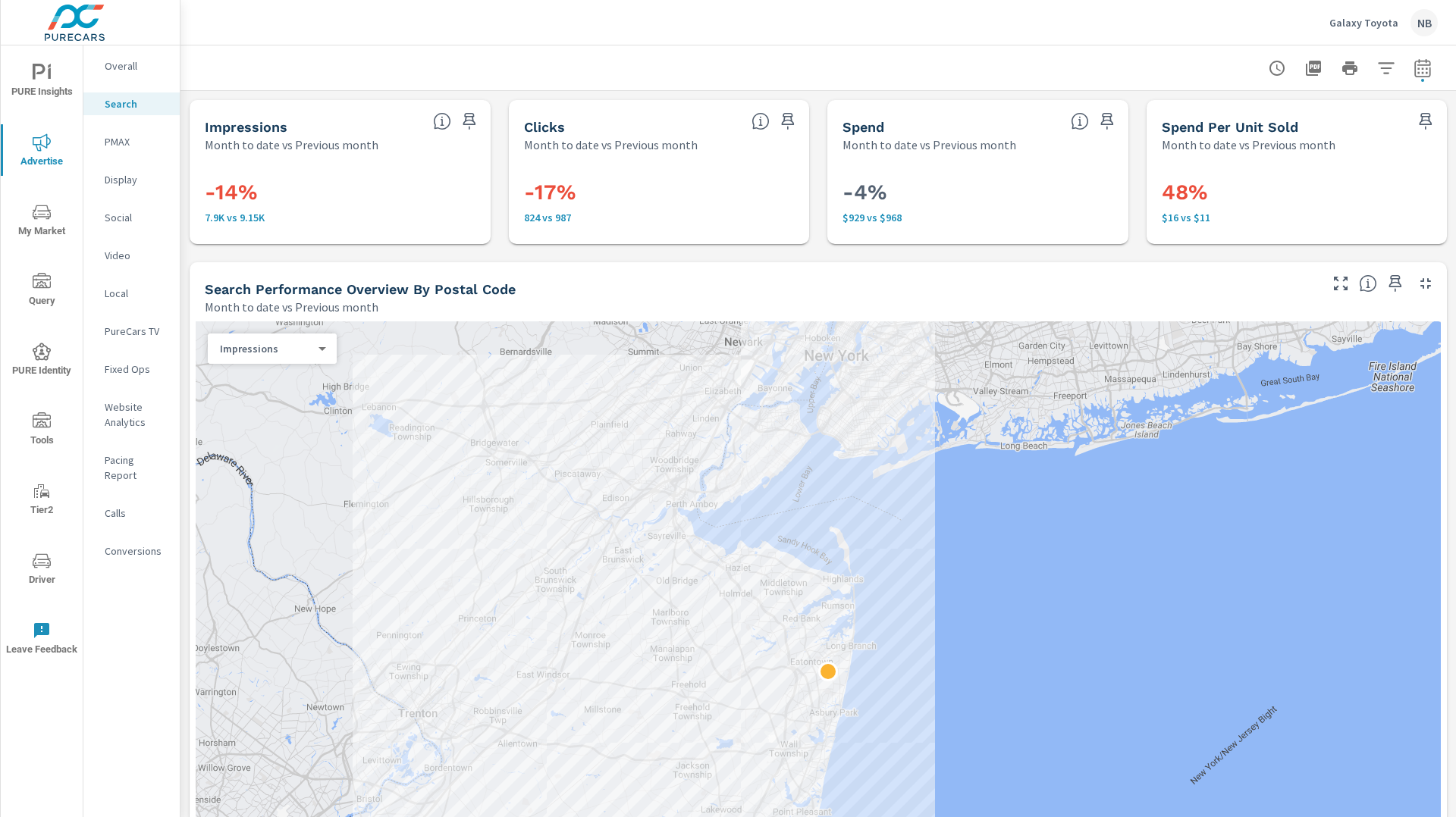
click at [123, 220] on p "Social" at bounding box center [136, 217] width 63 height 16
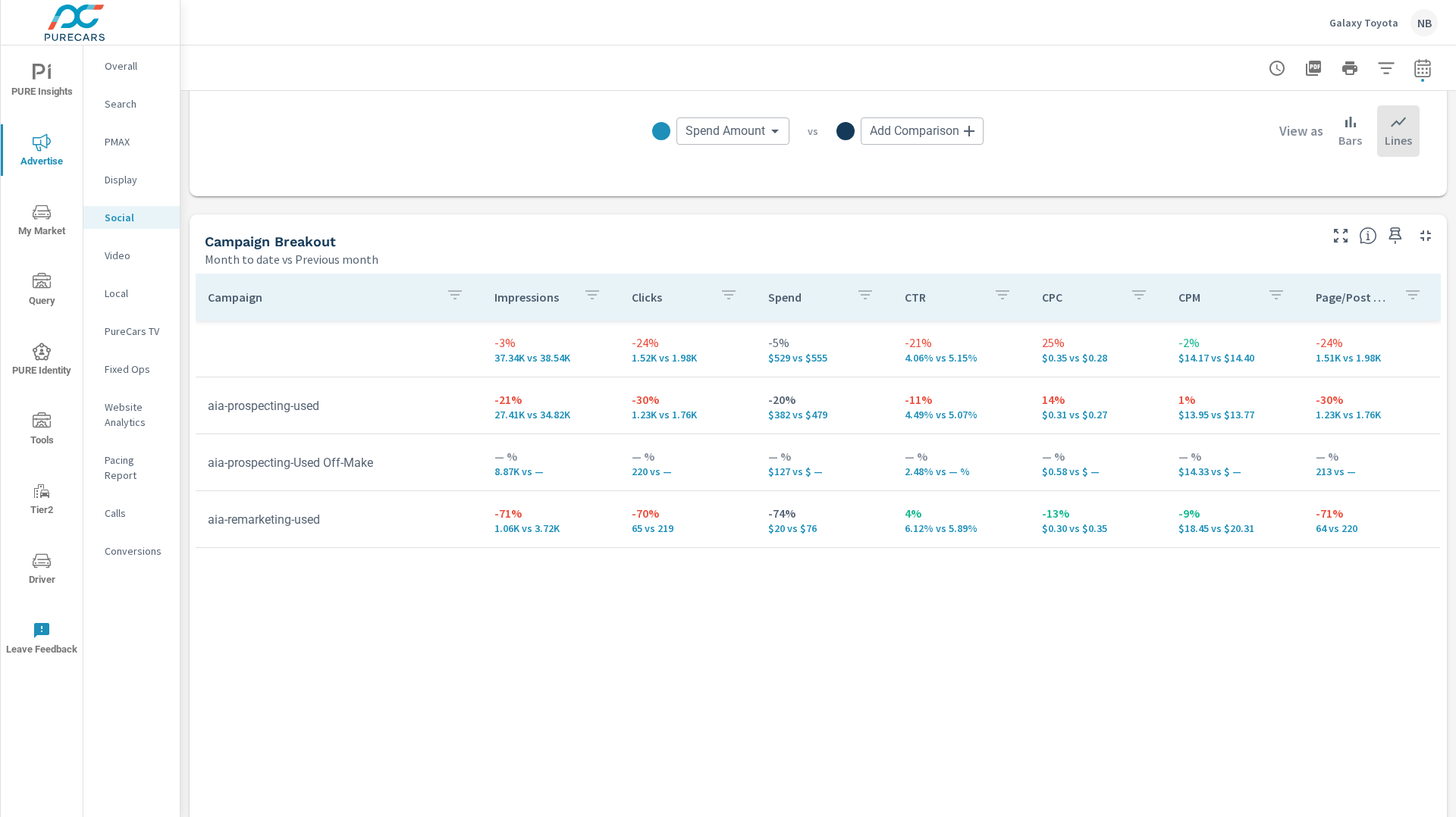
scroll to position [571, 0]
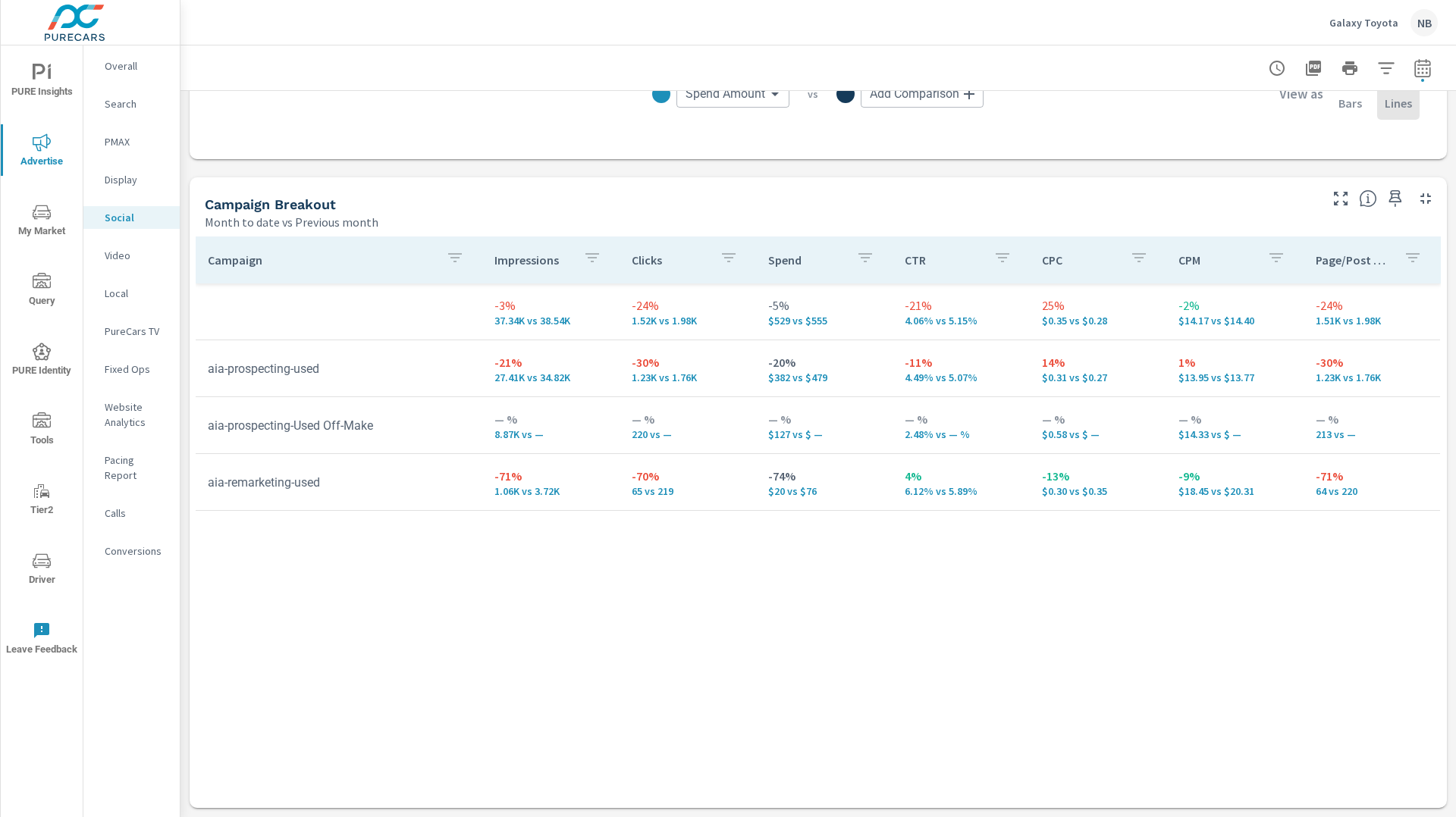
click at [118, 68] on p "Overall" at bounding box center [136, 66] width 63 height 16
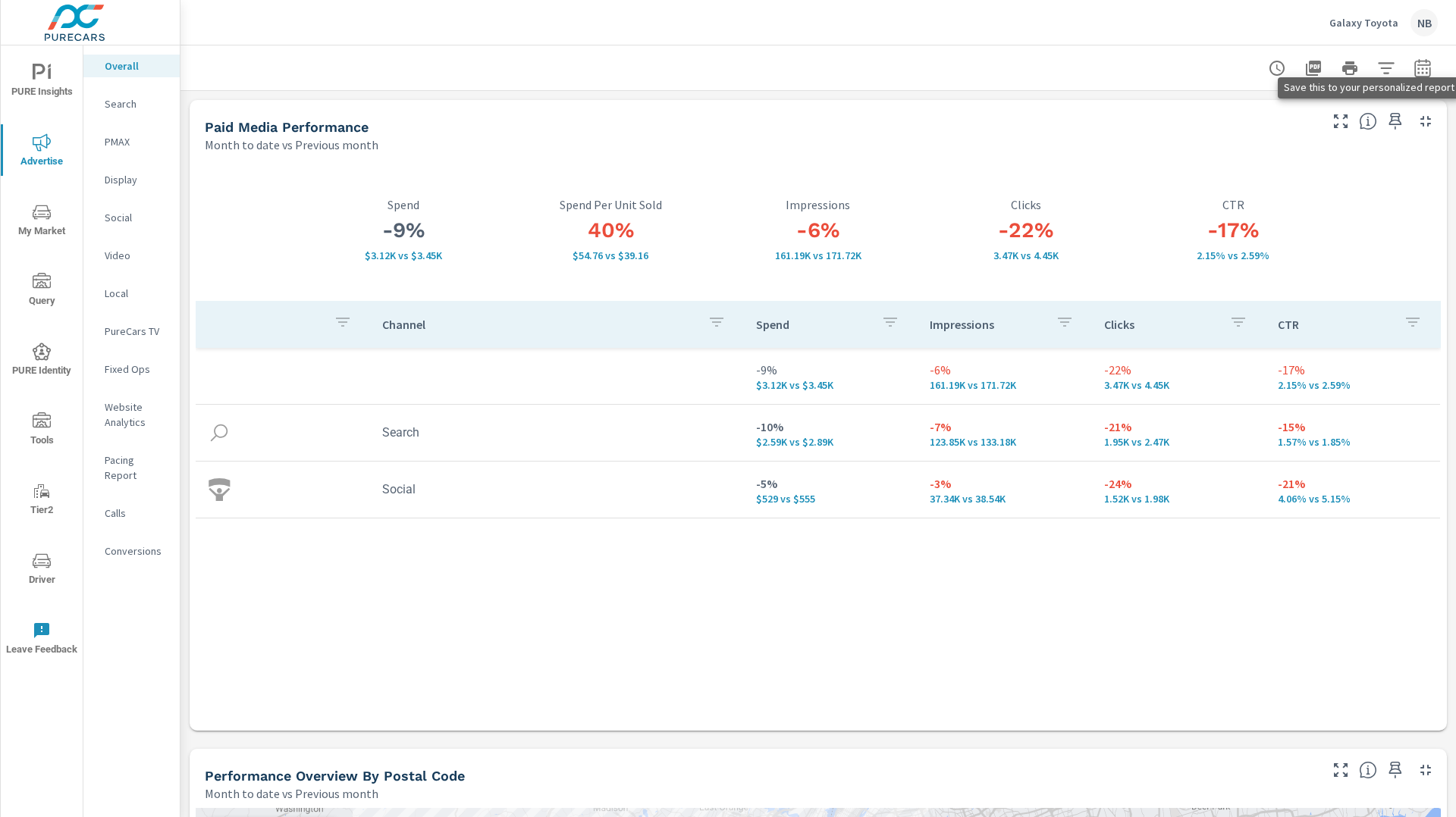
click at [1398, 121] on icon "button" at bounding box center [1395, 121] width 13 height 17
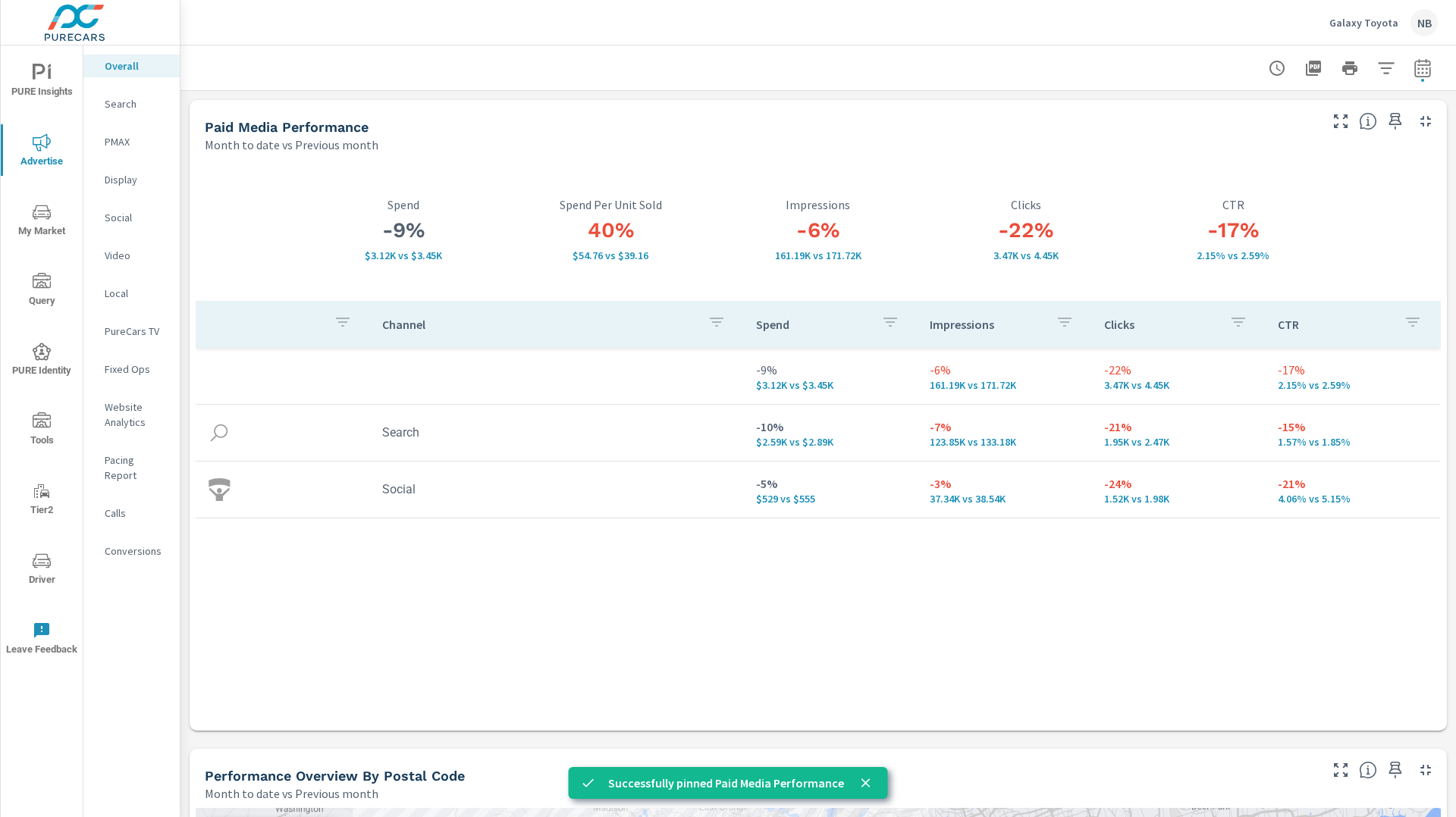
click at [54, 82] on span "PURE Insights" at bounding box center [41, 82] width 72 height 37
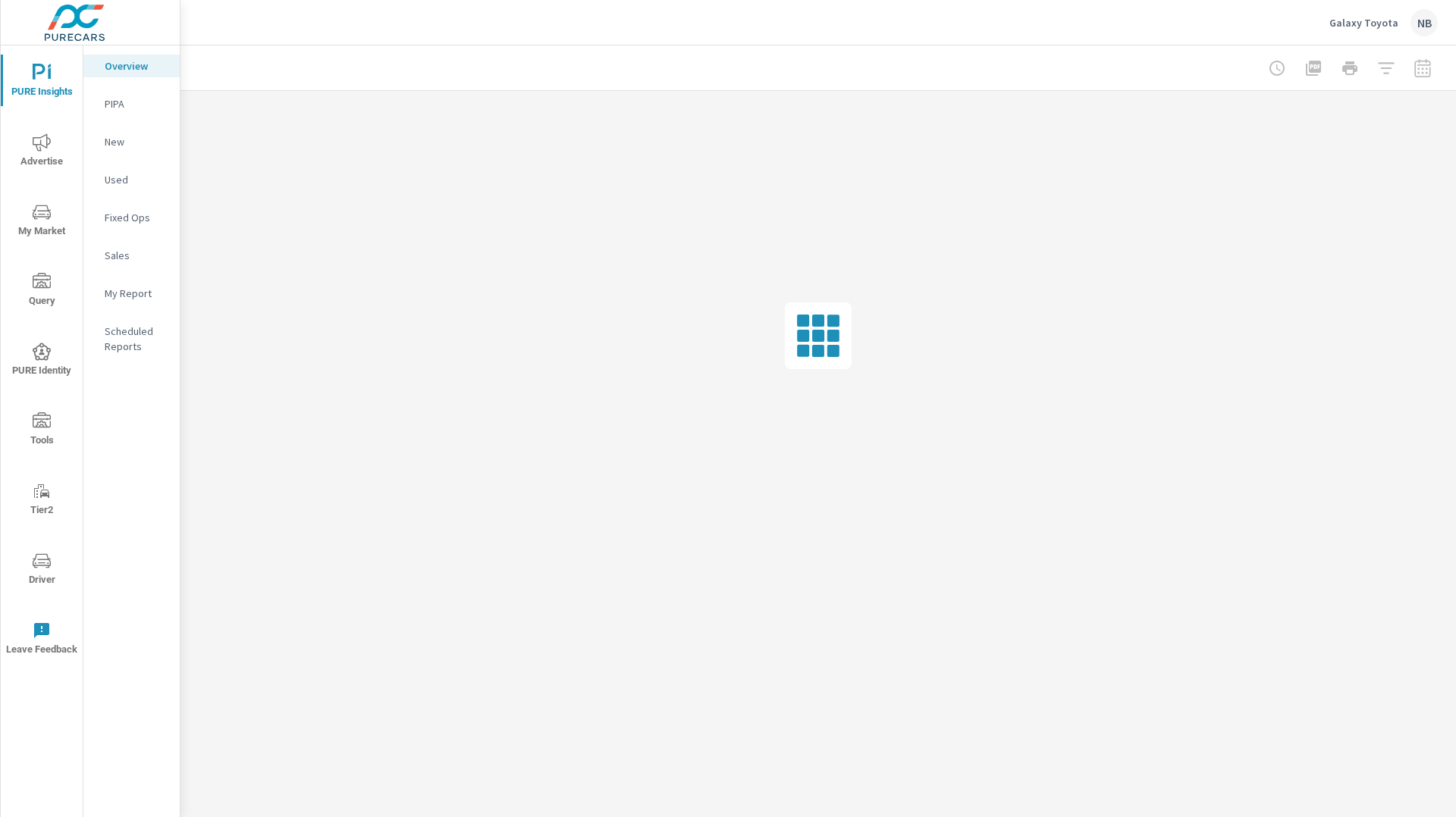
click at [130, 291] on p "My Report" at bounding box center [136, 293] width 63 height 16
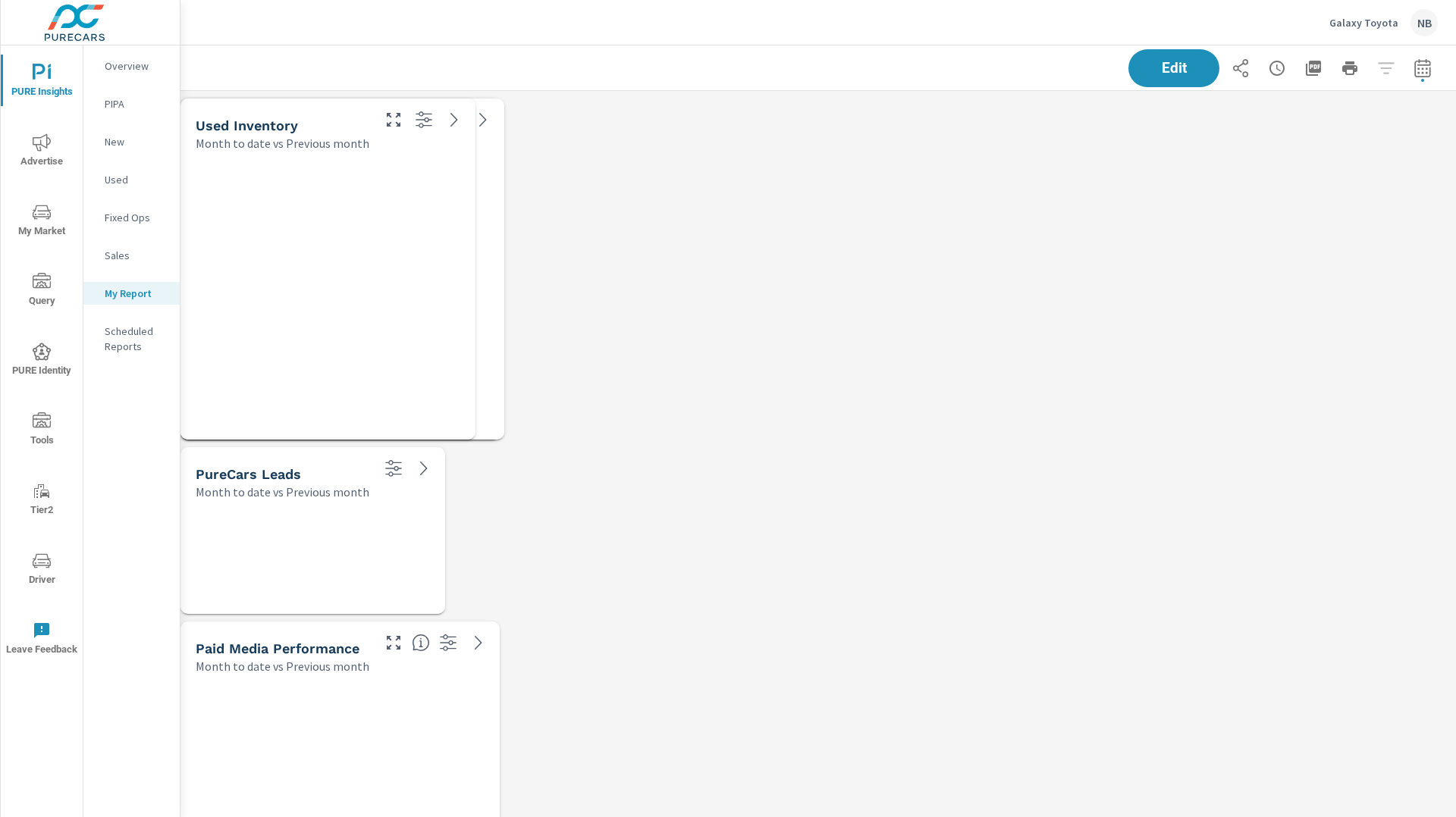
scroll to position [2622, 1276]
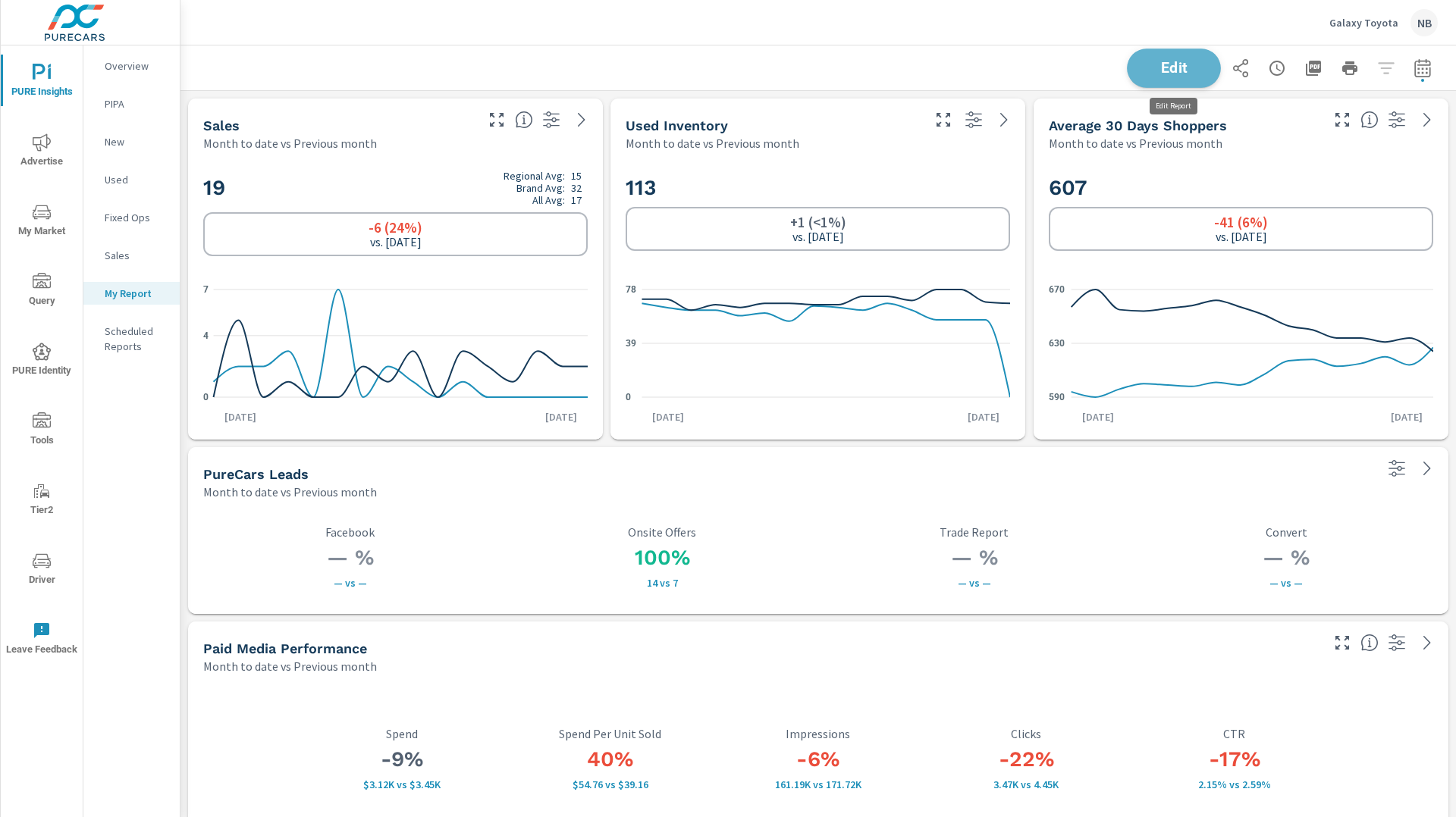
click at [1193, 68] on span "Edit" at bounding box center [1173, 68] width 62 height 15
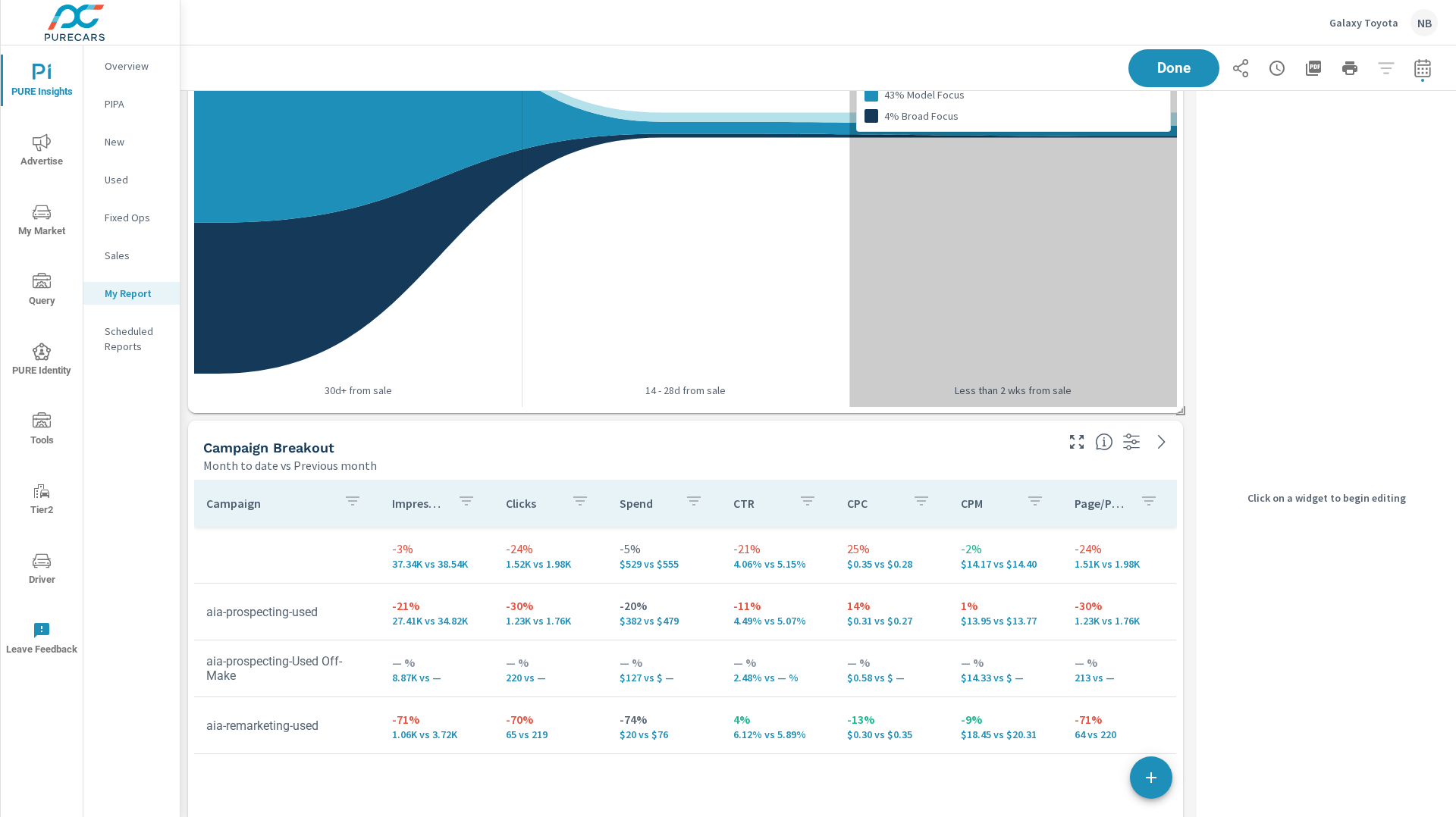
scroll to position [1896, 0]
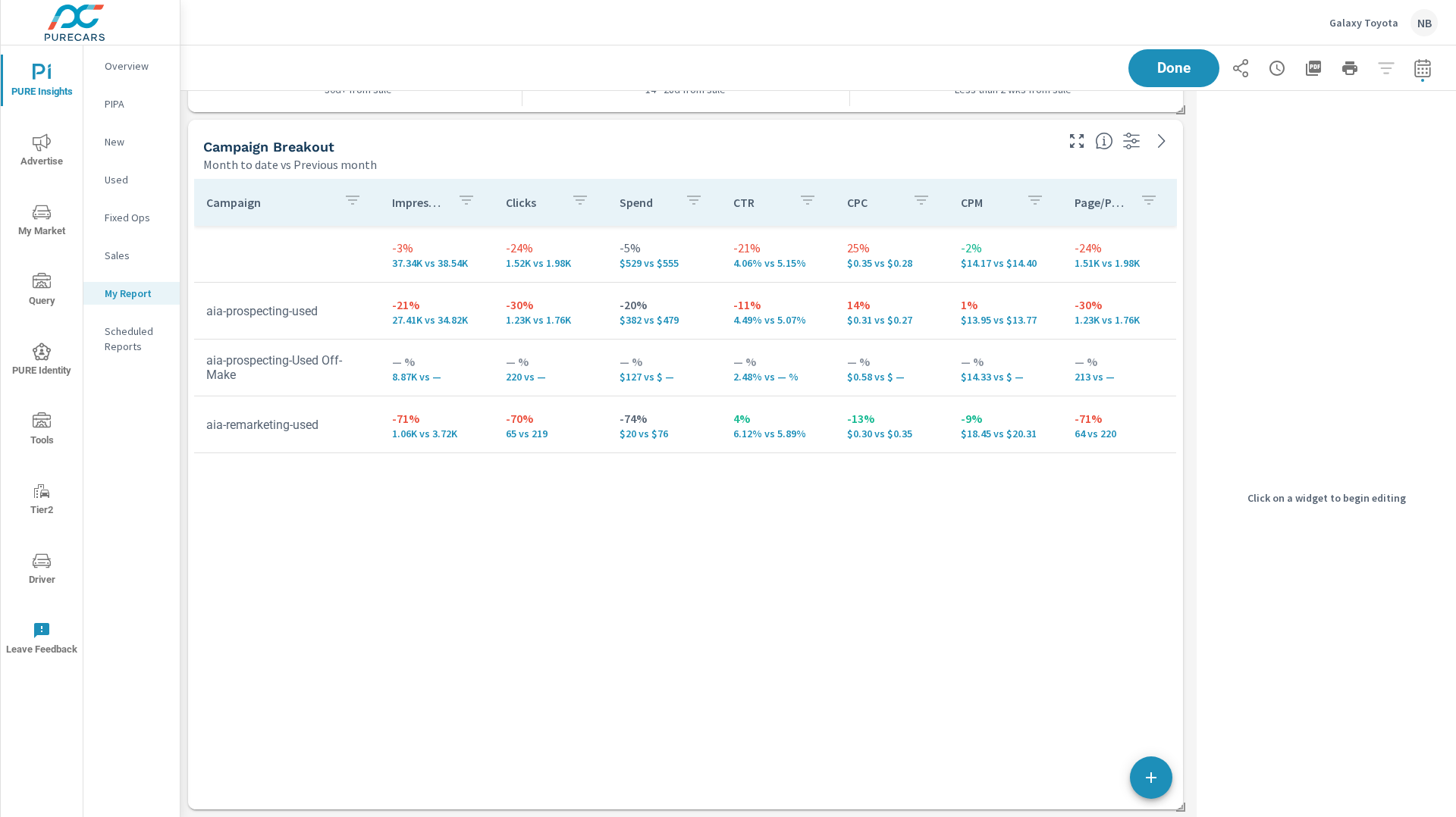
click at [1017, 165] on div "Month to date vs Previous month" at bounding box center [628, 164] width 850 height 18
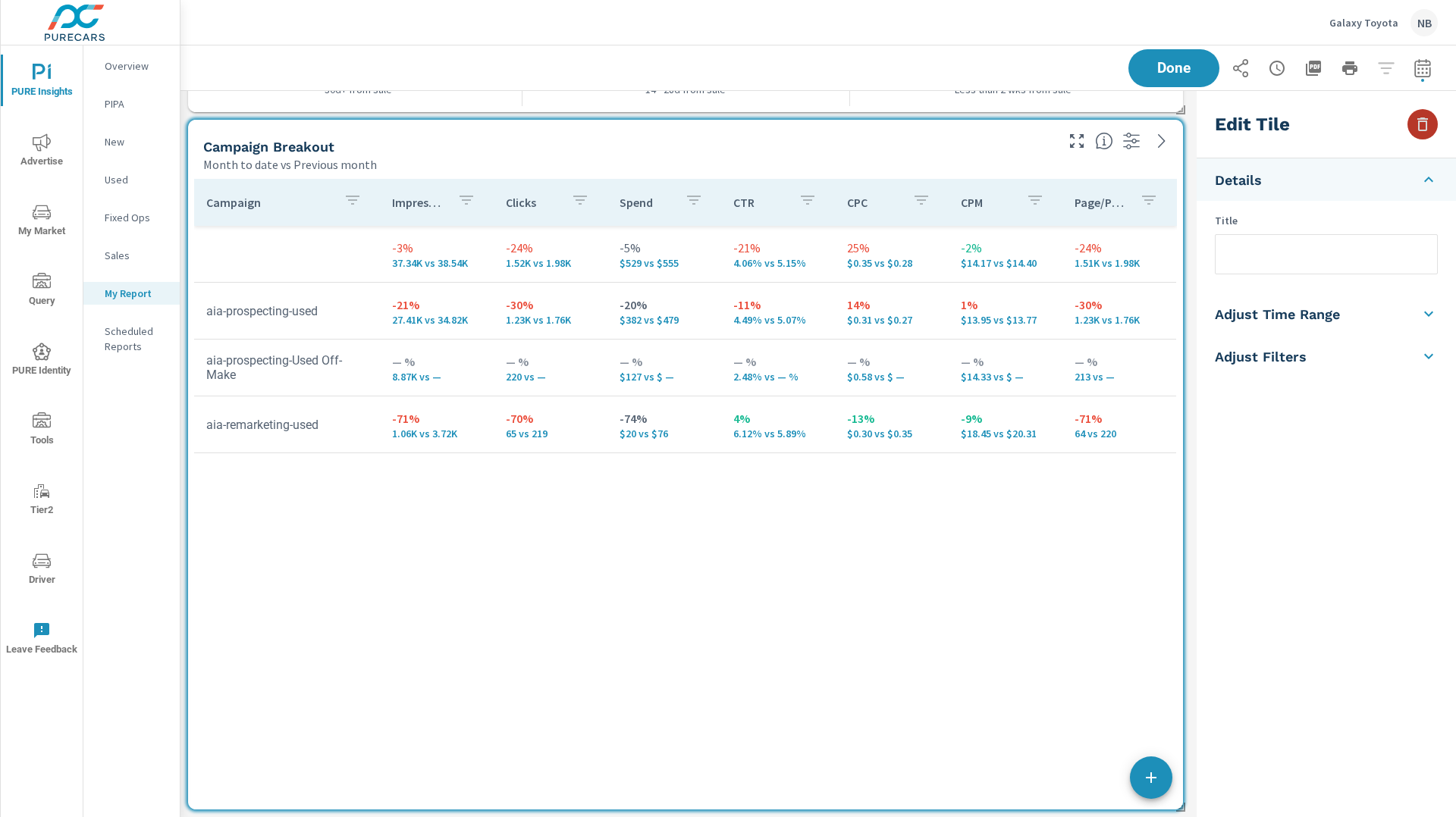
click at [1426, 125] on icon "button" at bounding box center [1422, 124] width 11 height 14
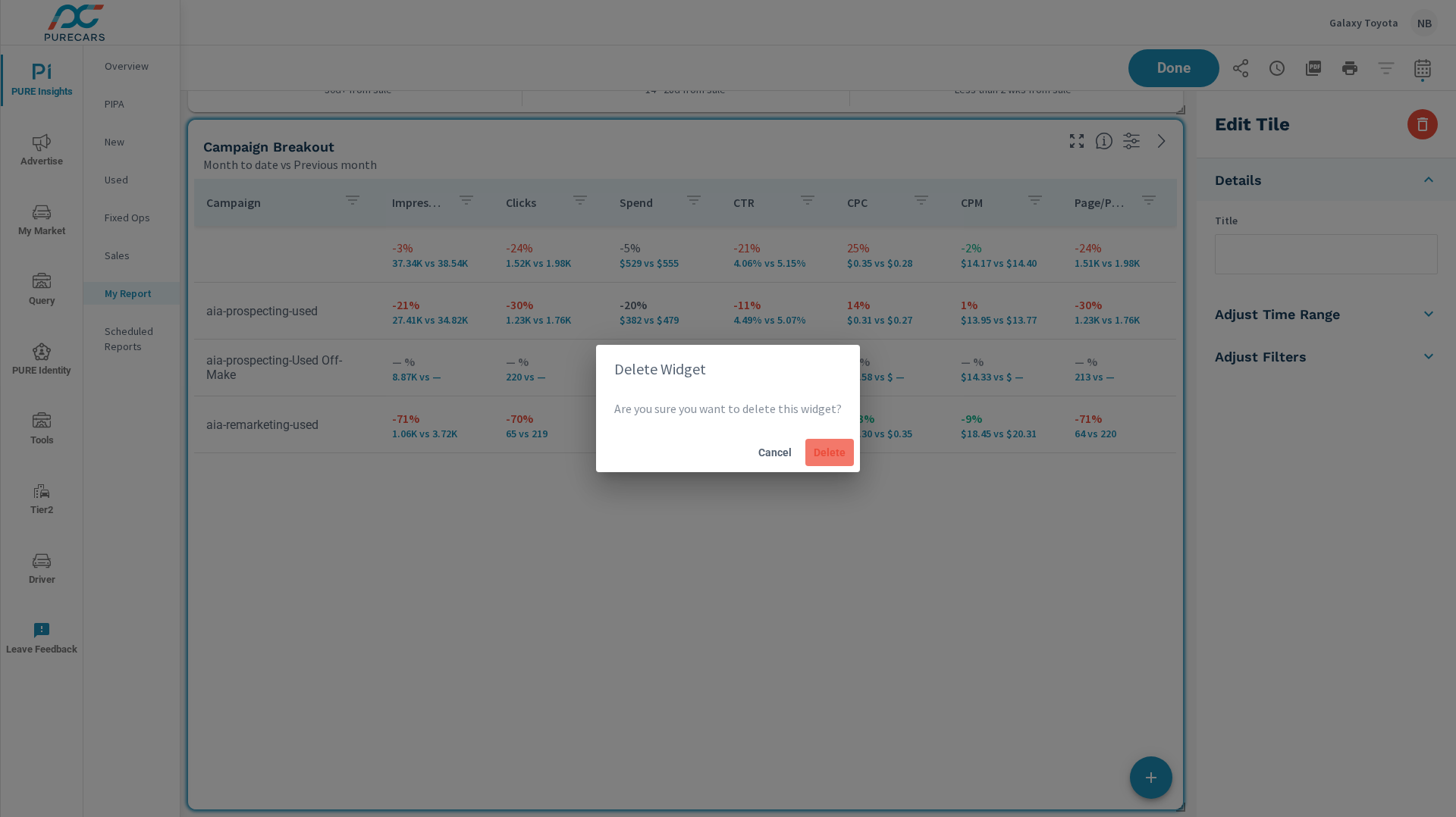
drag, startPoint x: 819, startPoint y: 454, endPoint x: 830, endPoint y: 450, distance: 11.7
click at [819, 454] on span "Delete" at bounding box center [829, 452] width 37 height 14
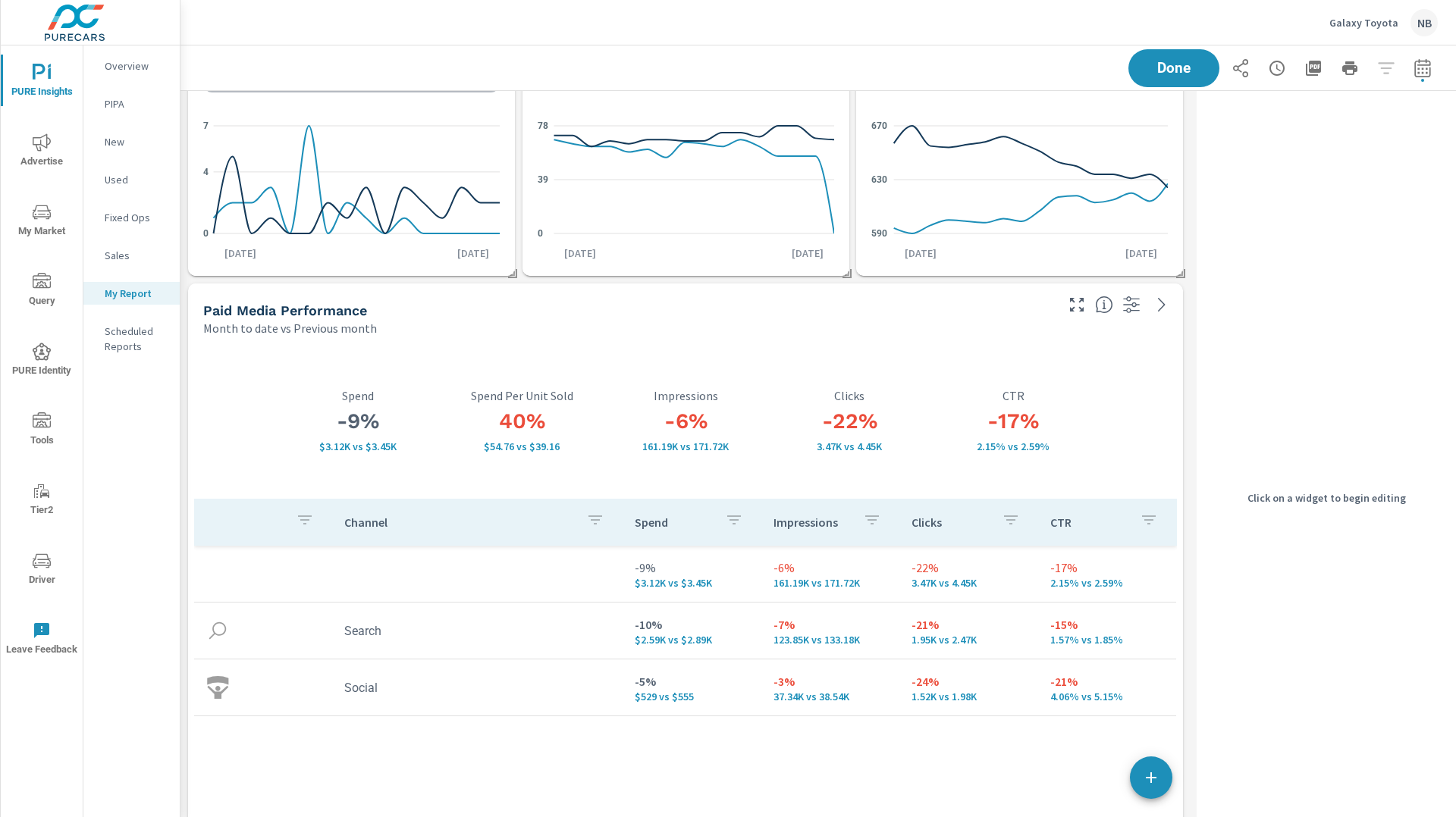
scroll to position [0, 0]
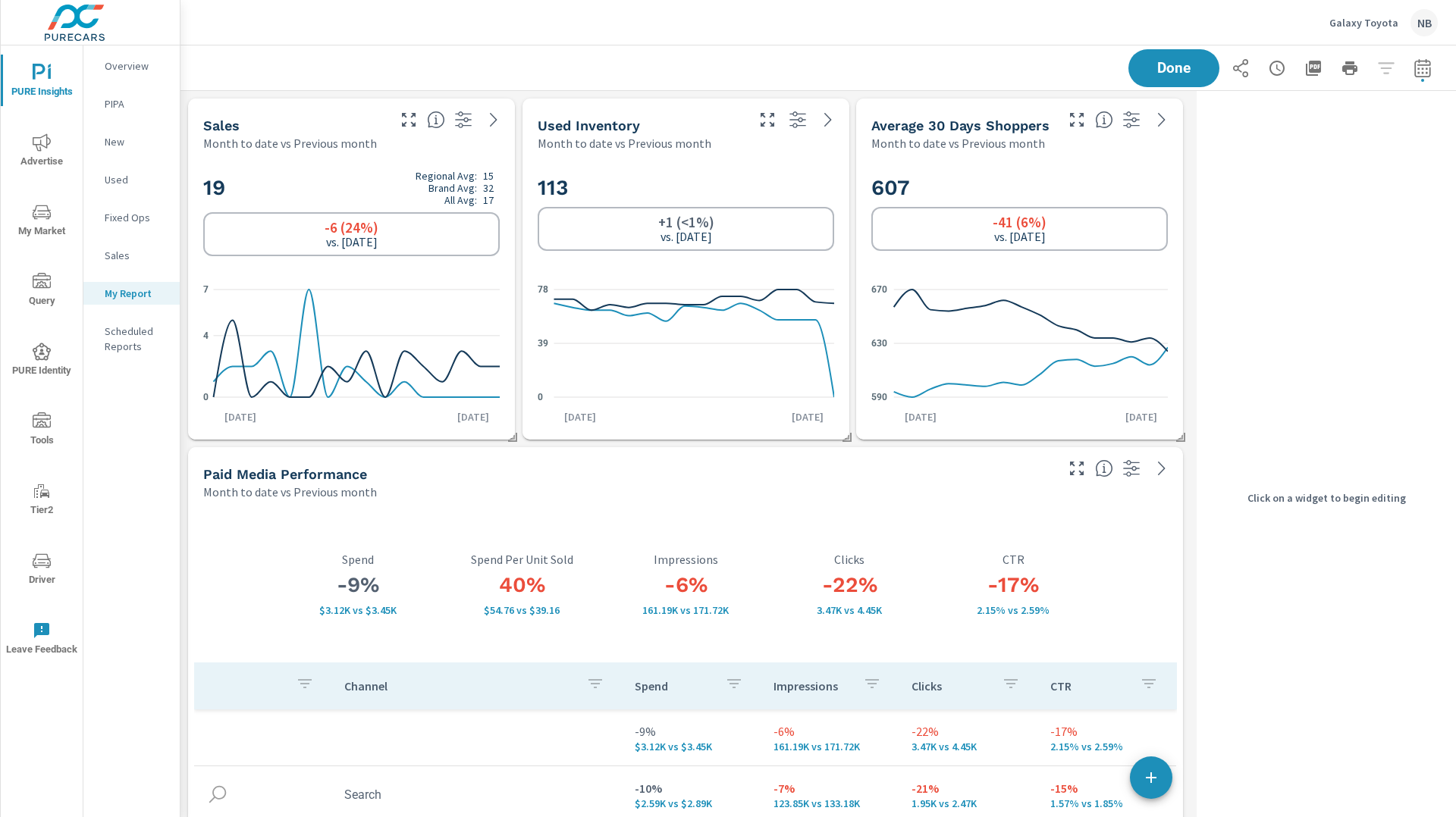
click at [41, 136] on icon "nav menu" at bounding box center [42, 141] width 18 height 17
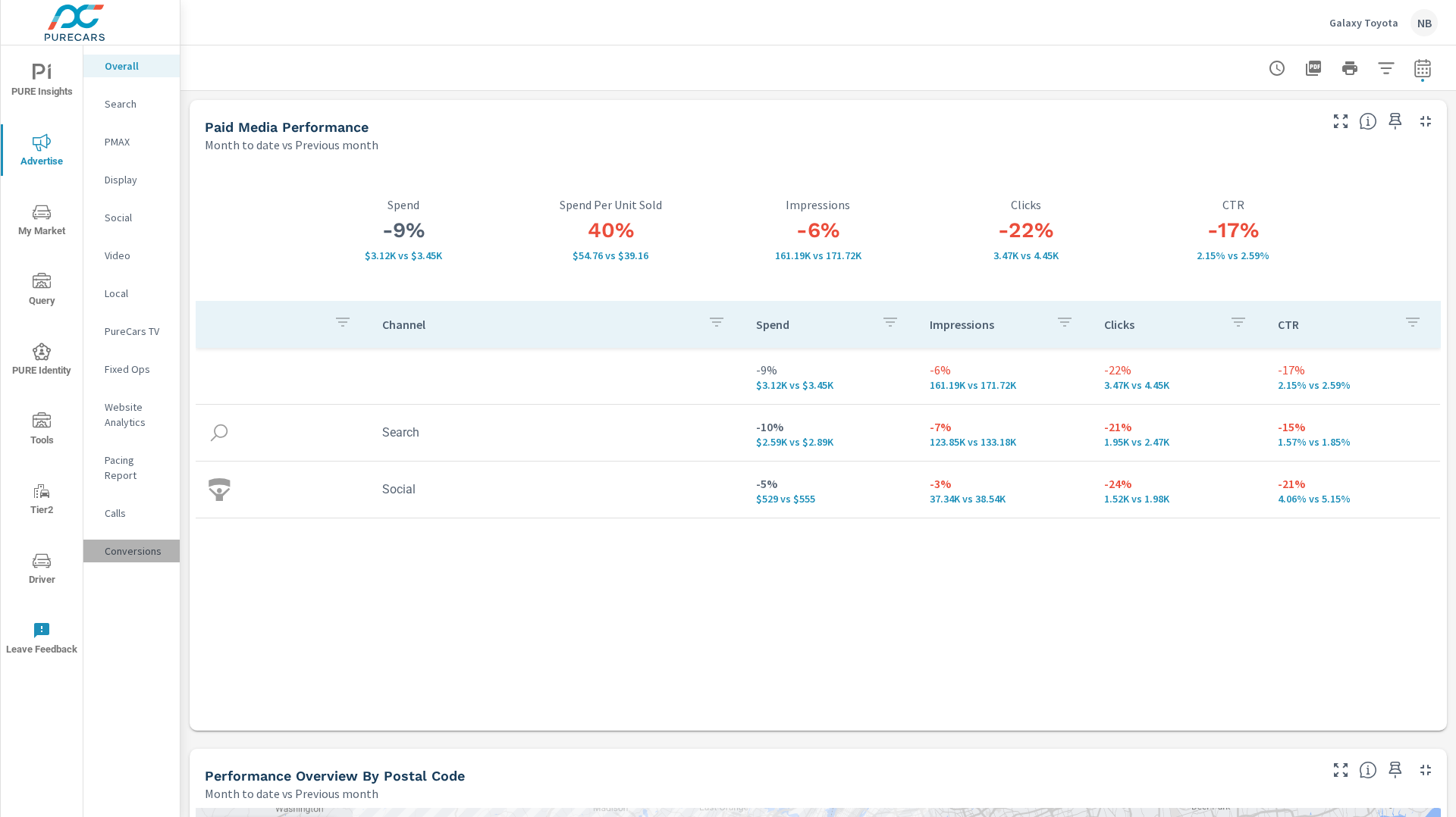
click at [135, 544] on p "Conversions" at bounding box center [136, 551] width 63 height 16
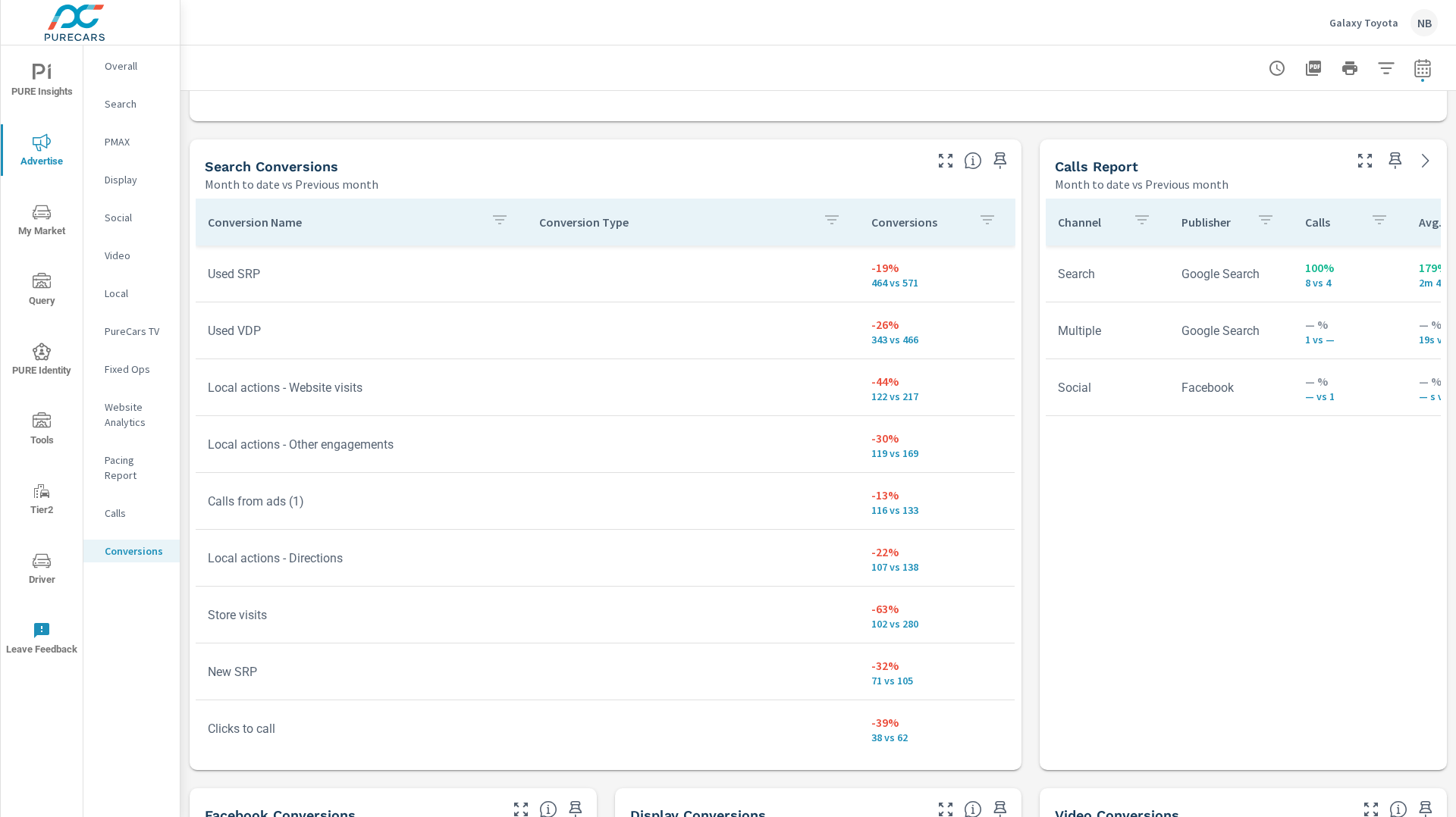
scroll to position [765, 0]
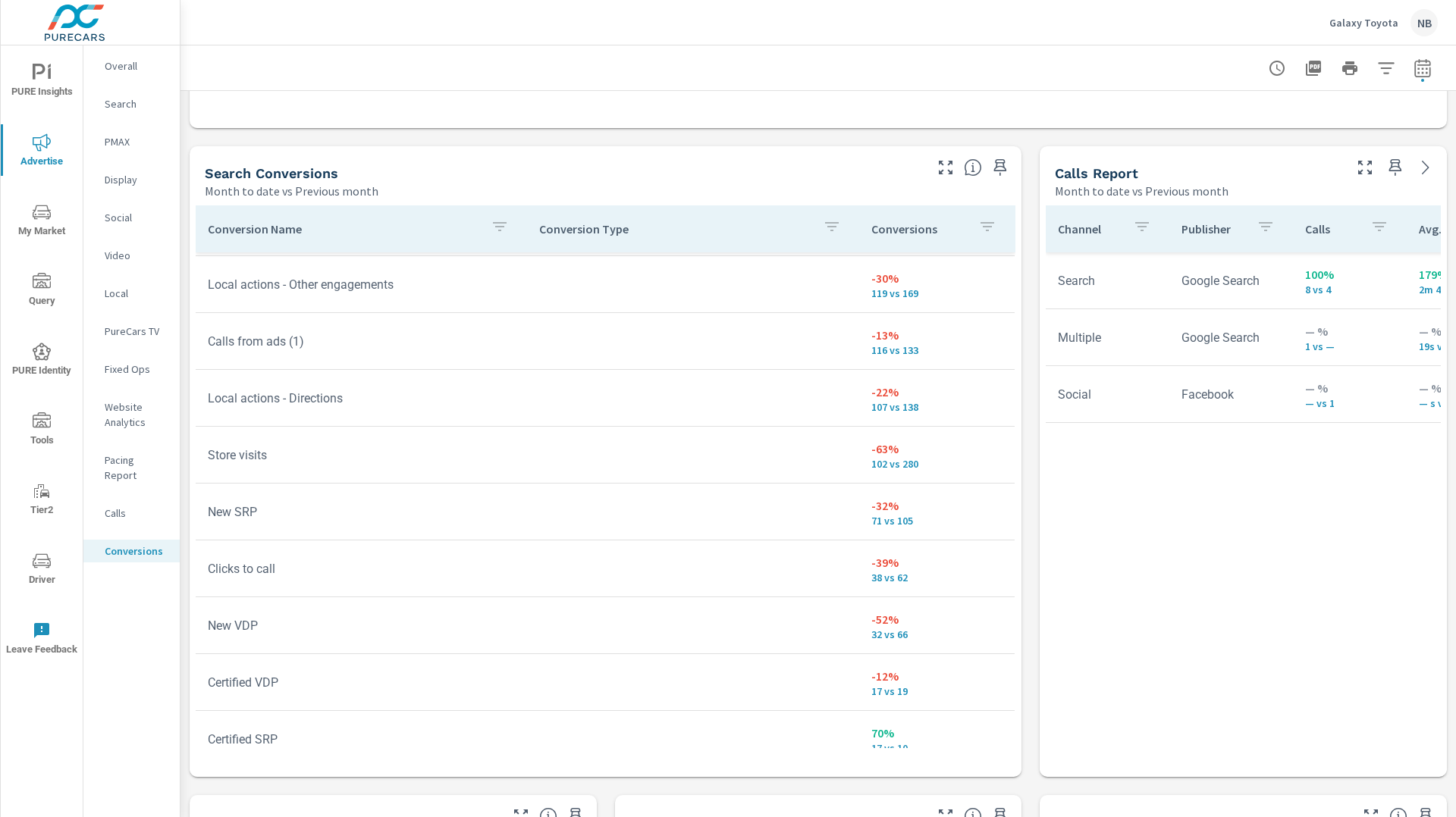
scroll to position [168, 0]
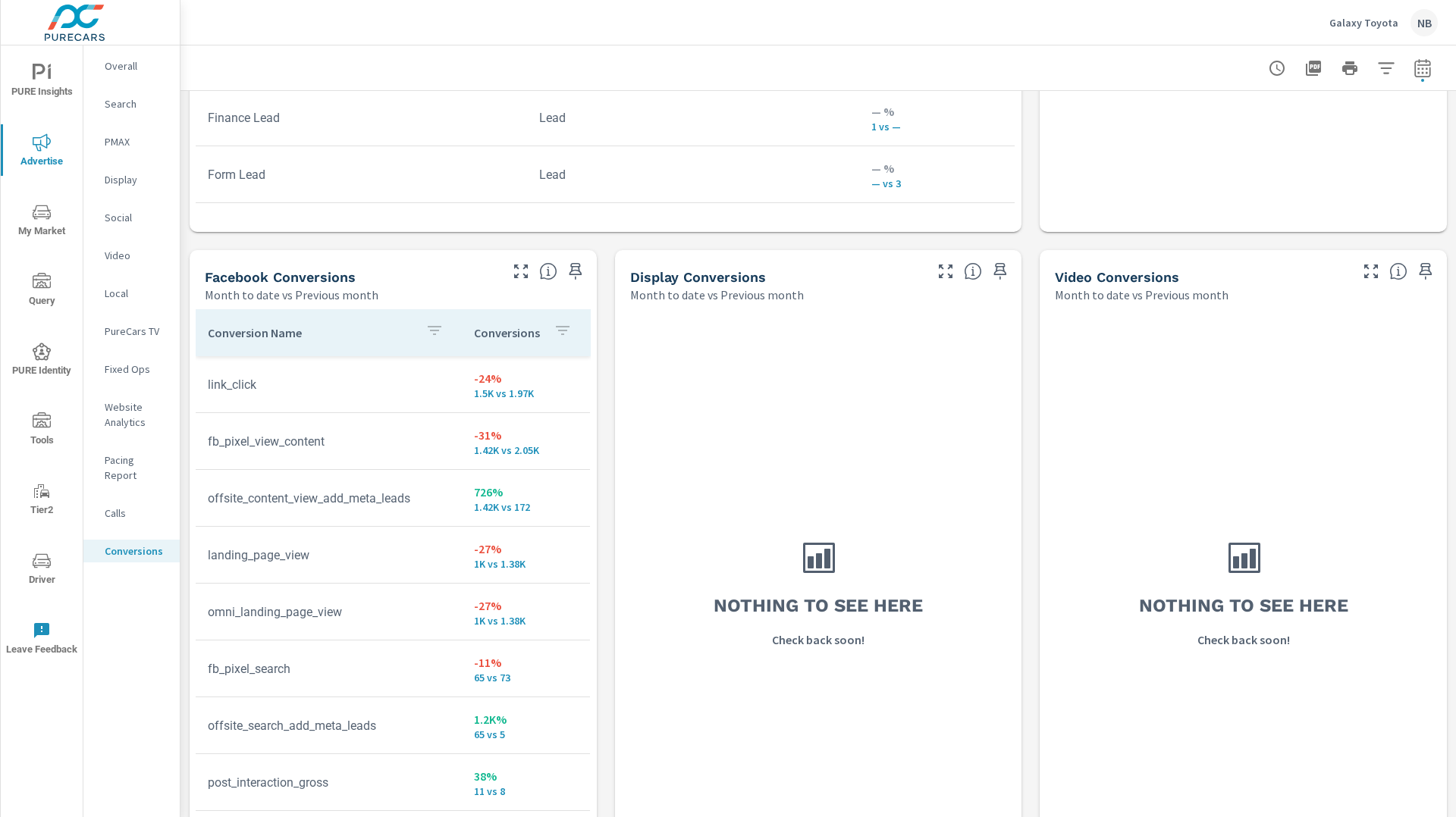
scroll to position [1382, 0]
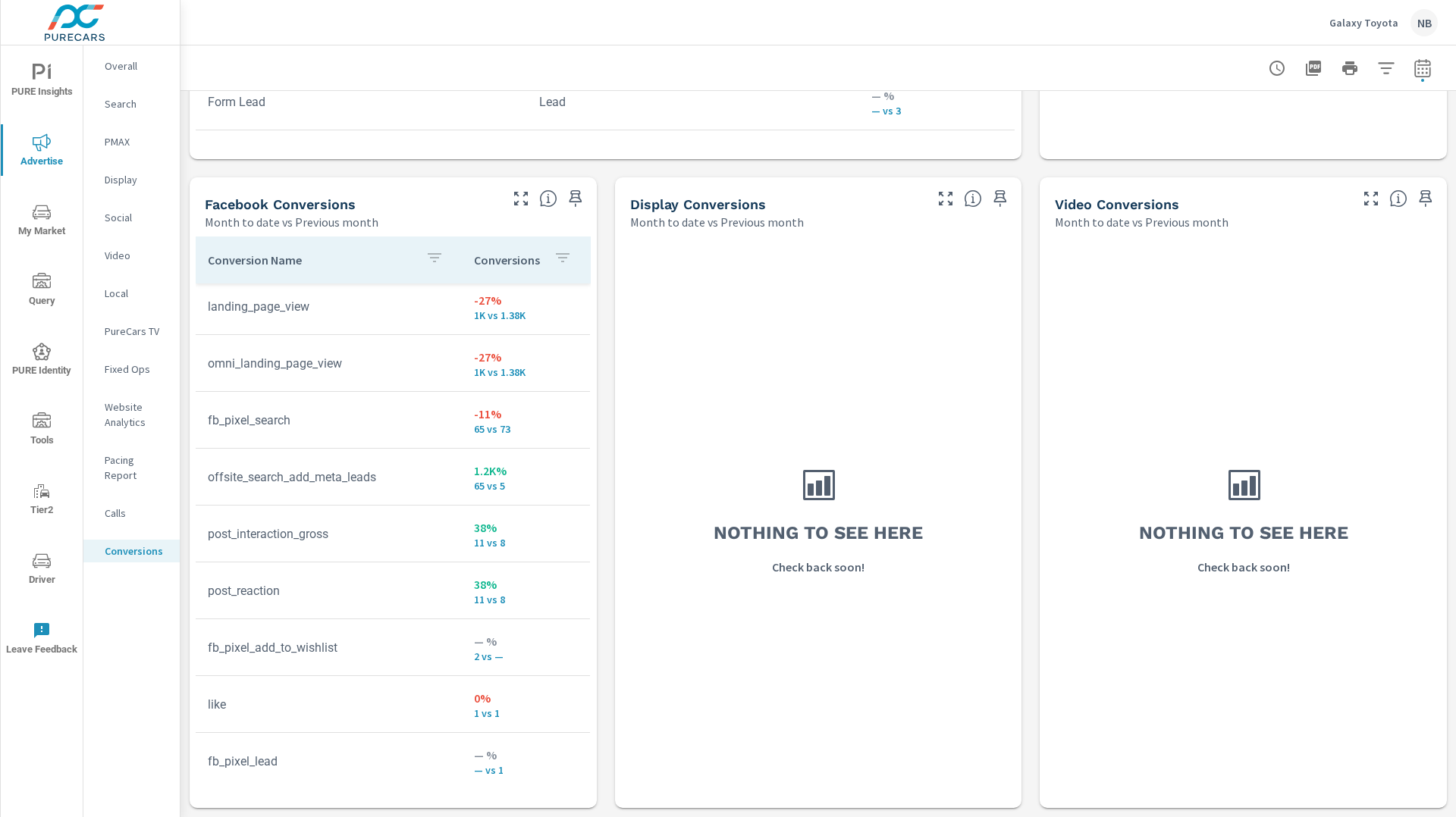
scroll to position [186, 0]
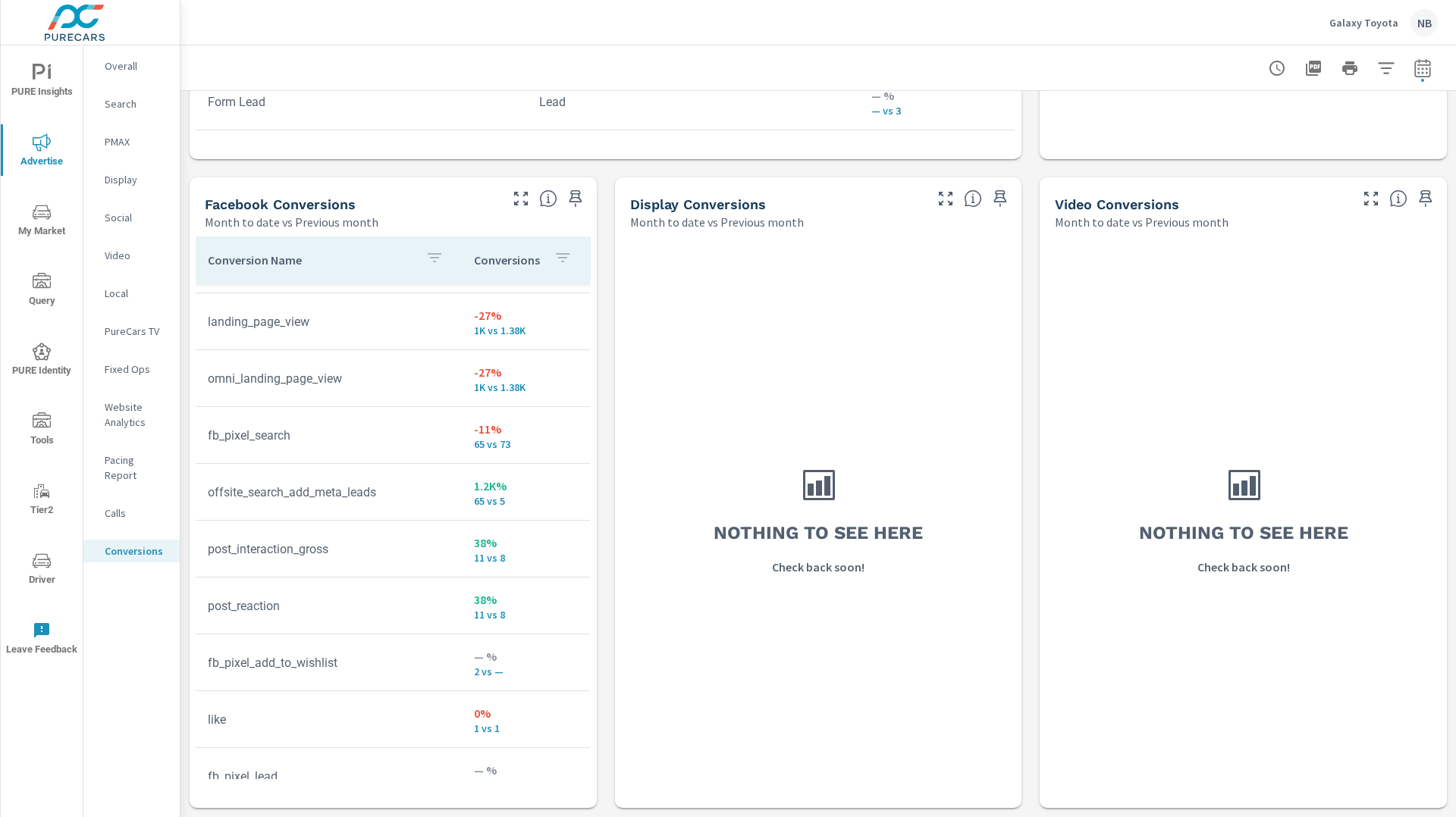
scroll to position [144, 0]
